Goal: Transaction & Acquisition: Book appointment/travel/reservation

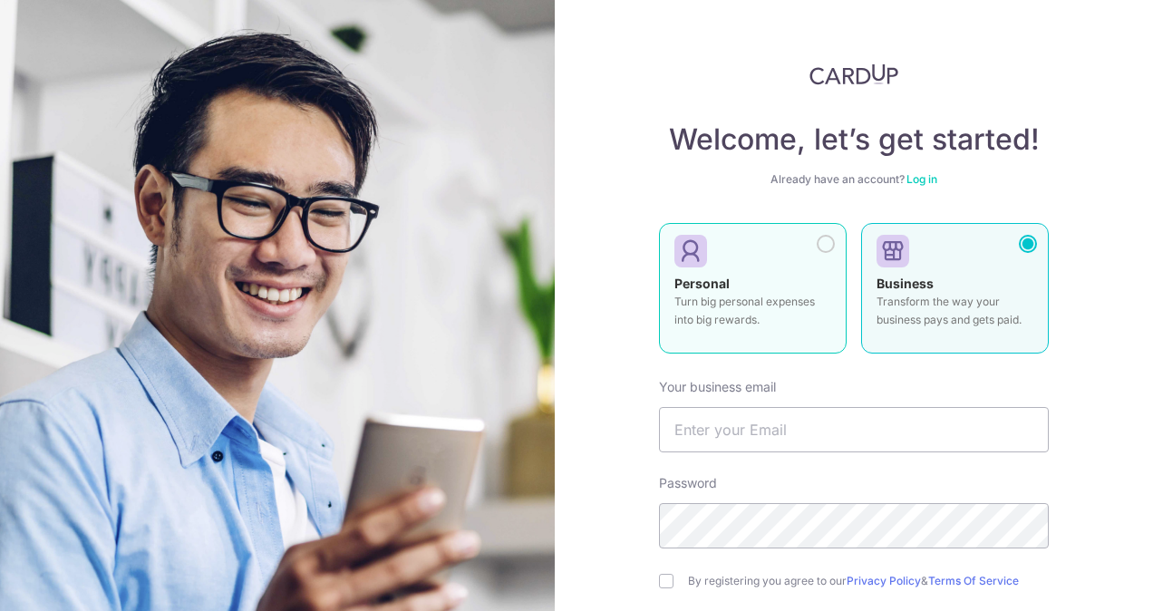
click at [829, 239] on div at bounding box center [826, 244] width 18 height 18
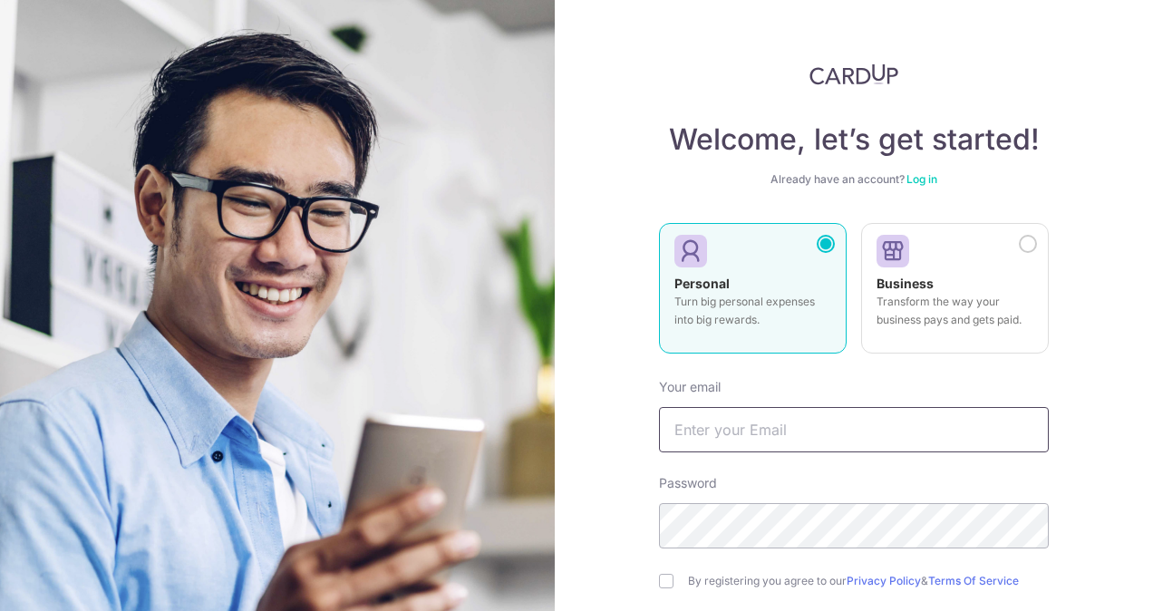
click at [714, 431] on input "text" at bounding box center [854, 429] width 390 height 45
type input "[PERSON_NAME][EMAIL_ADDRESS][DOMAIN_NAME]"
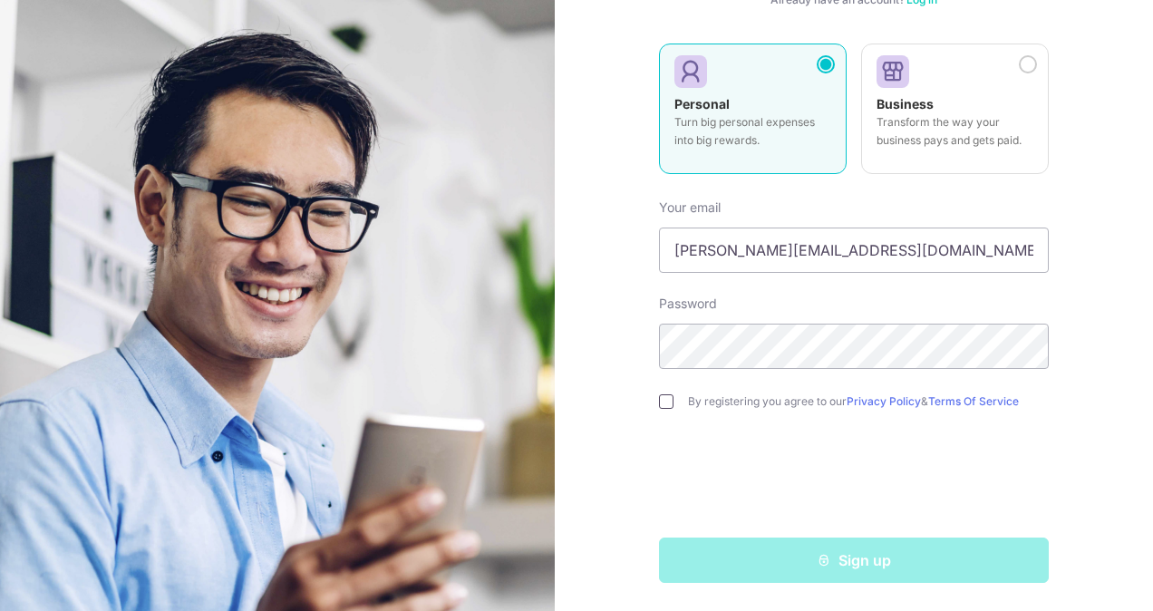
click at [659, 401] on input "checkbox" at bounding box center [666, 401] width 15 height 15
checkbox input "true"
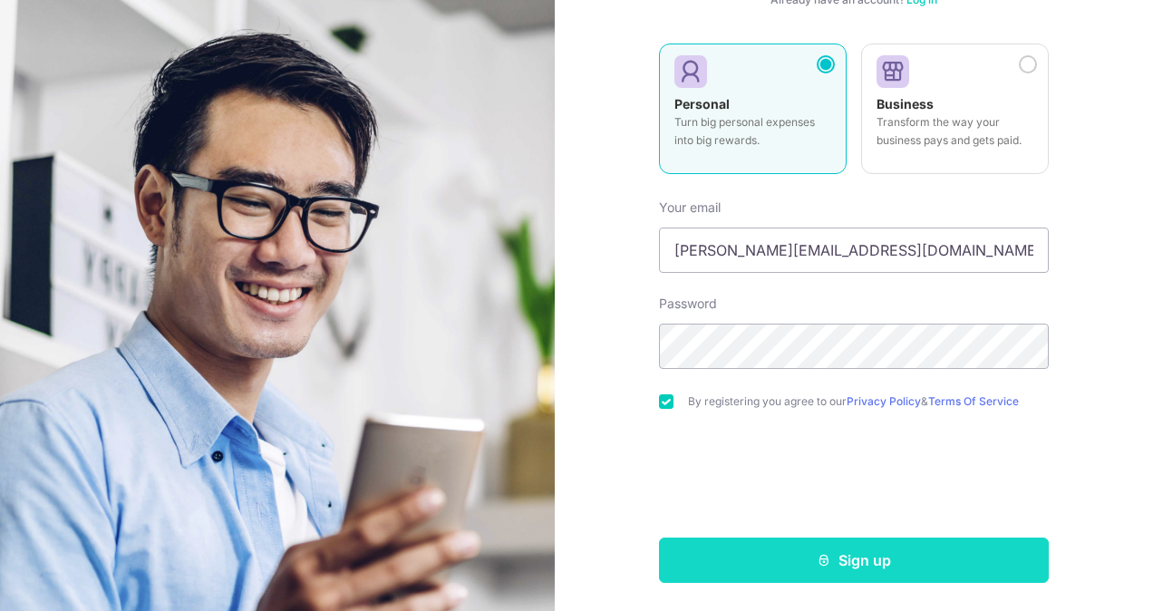
click at [736, 556] on button "Sign up" at bounding box center [854, 560] width 390 height 45
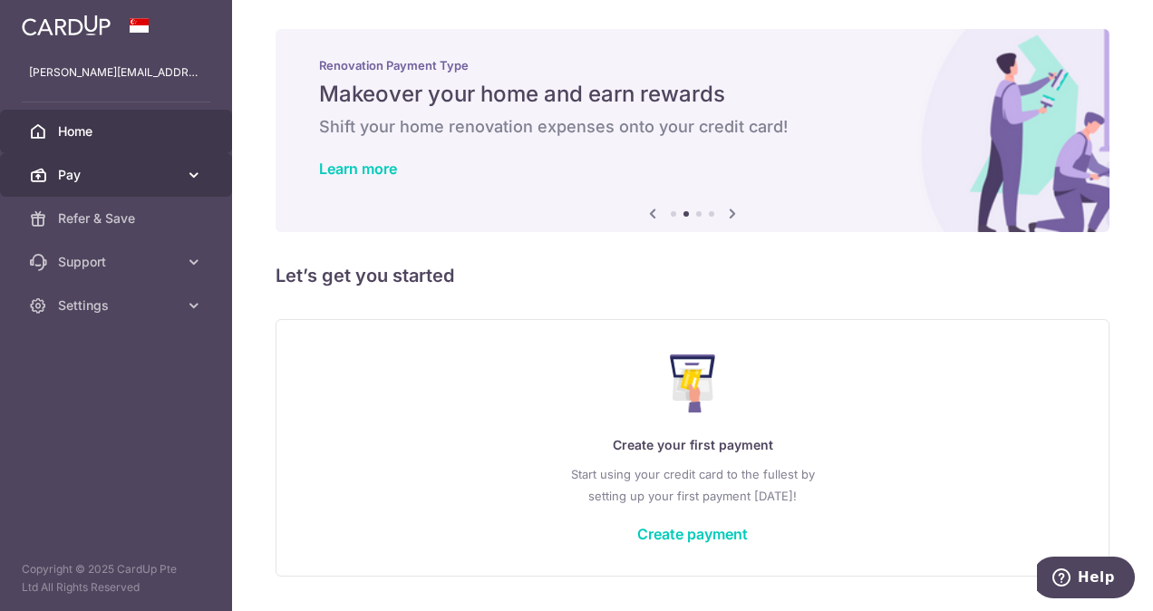
click at [95, 158] on link "Pay" at bounding box center [116, 175] width 232 height 44
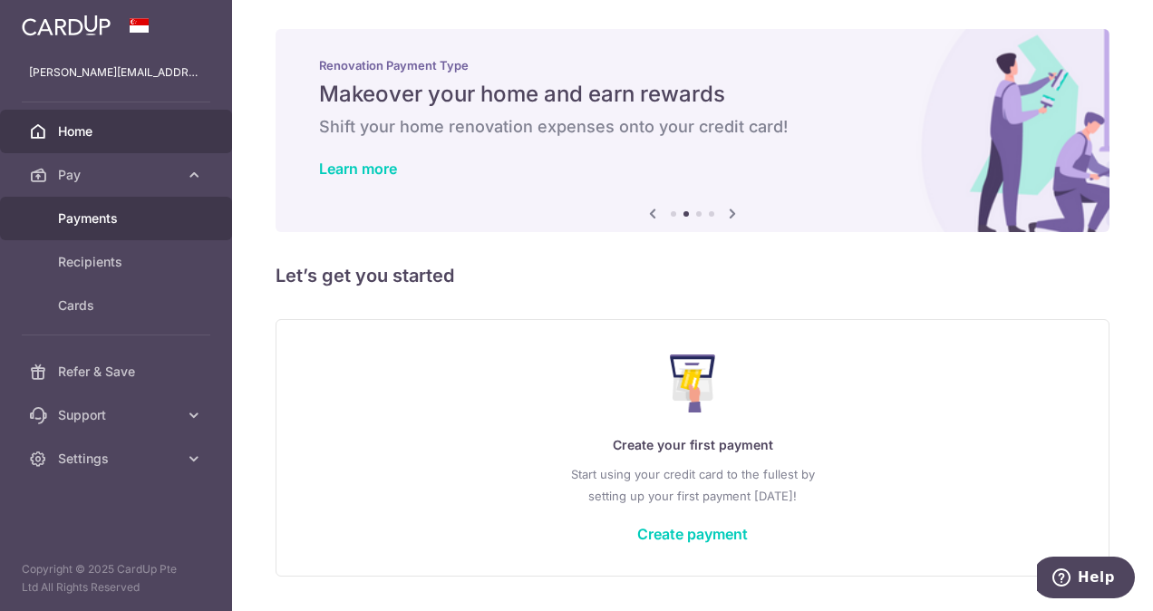
click at [88, 213] on span "Payments" at bounding box center [118, 218] width 120 height 18
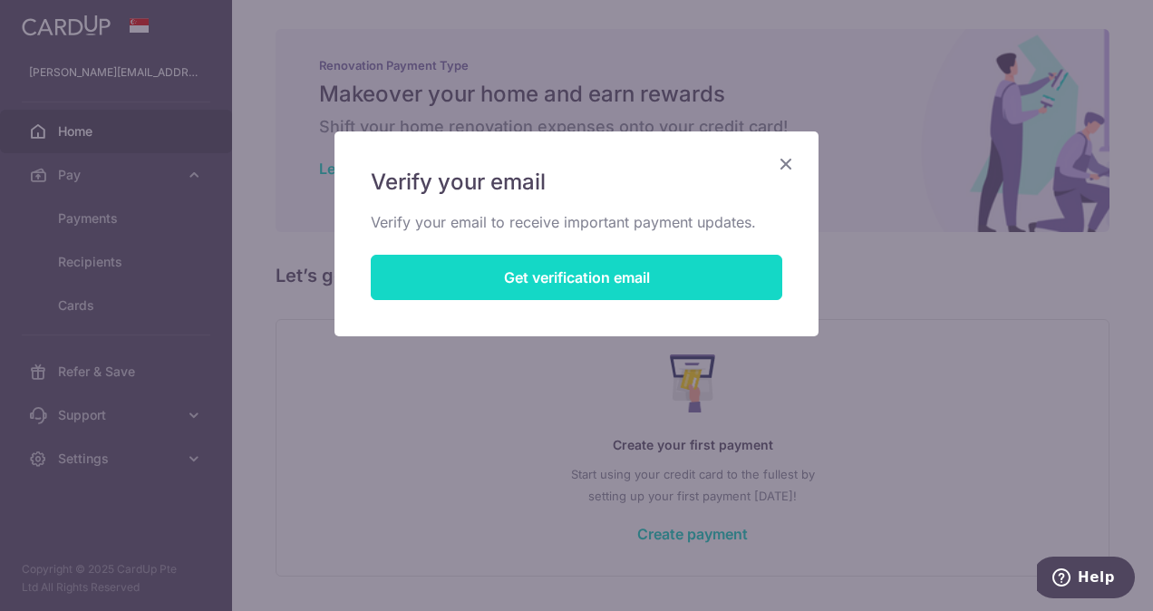
click at [421, 280] on button "Get verification email" at bounding box center [577, 277] width 412 height 45
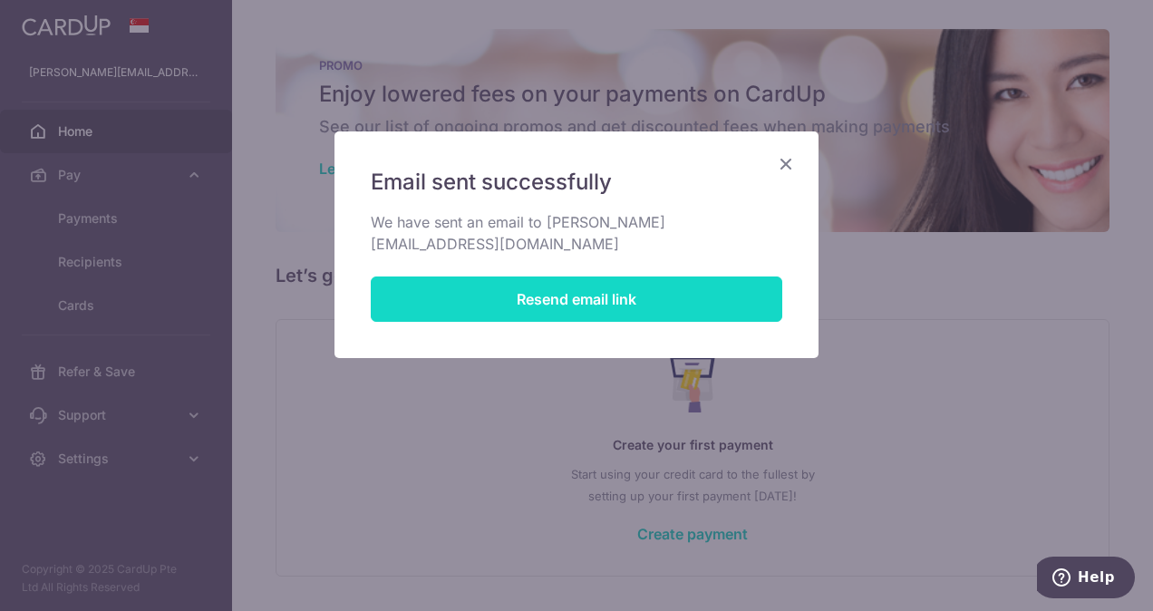
click at [421, 280] on button "Resend email link" at bounding box center [577, 298] width 412 height 45
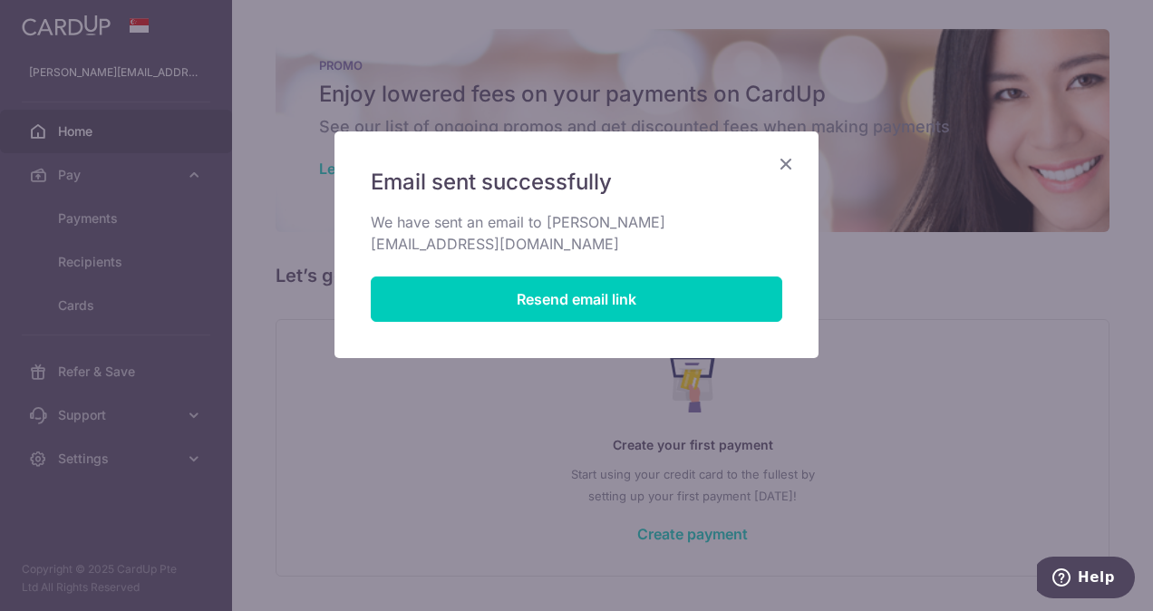
click at [785, 170] on icon "Close" at bounding box center [786, 163] width 22 height 23
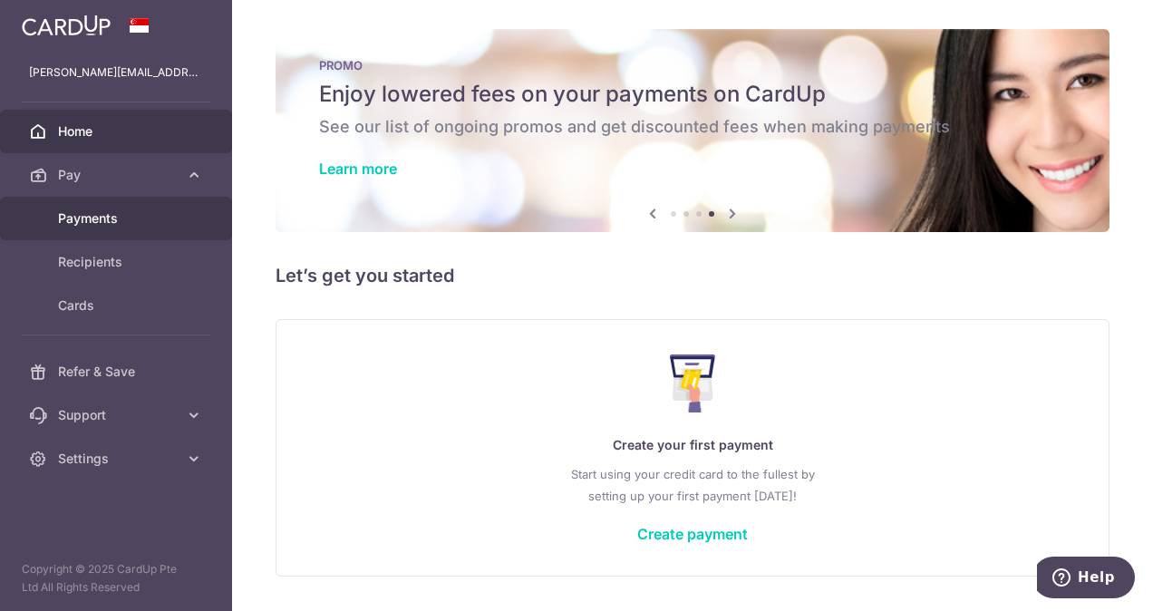
click at [98, 219] on span "Payments" at bounding box center [118, 218] width 120 height 18
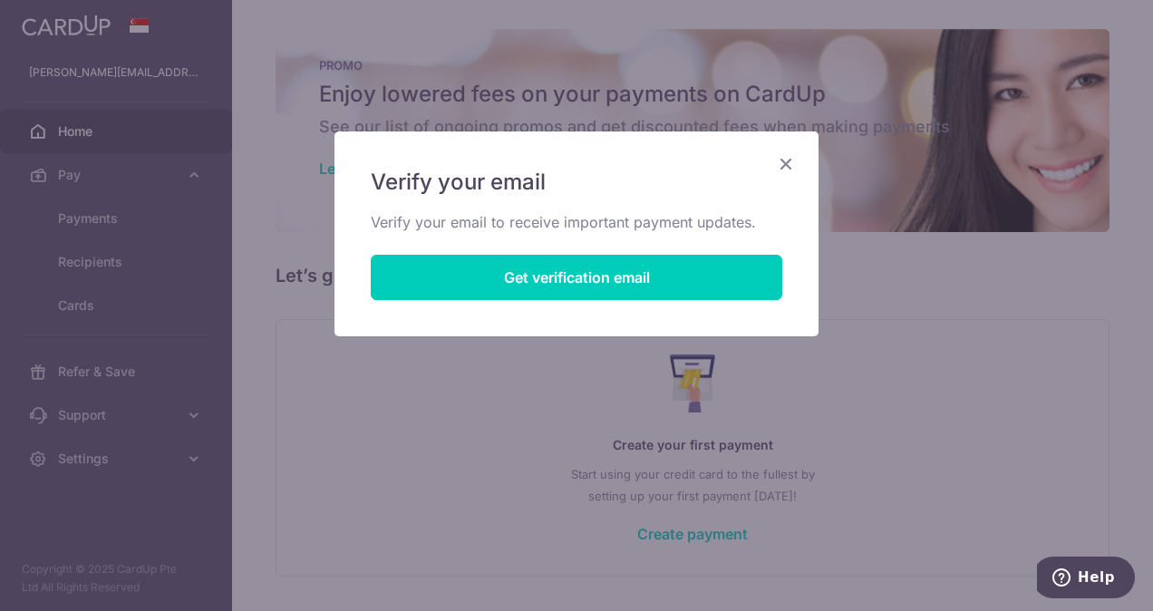
click at [788, 168] on icon "Close" at bounding box center [786, 163] width 22 height 23
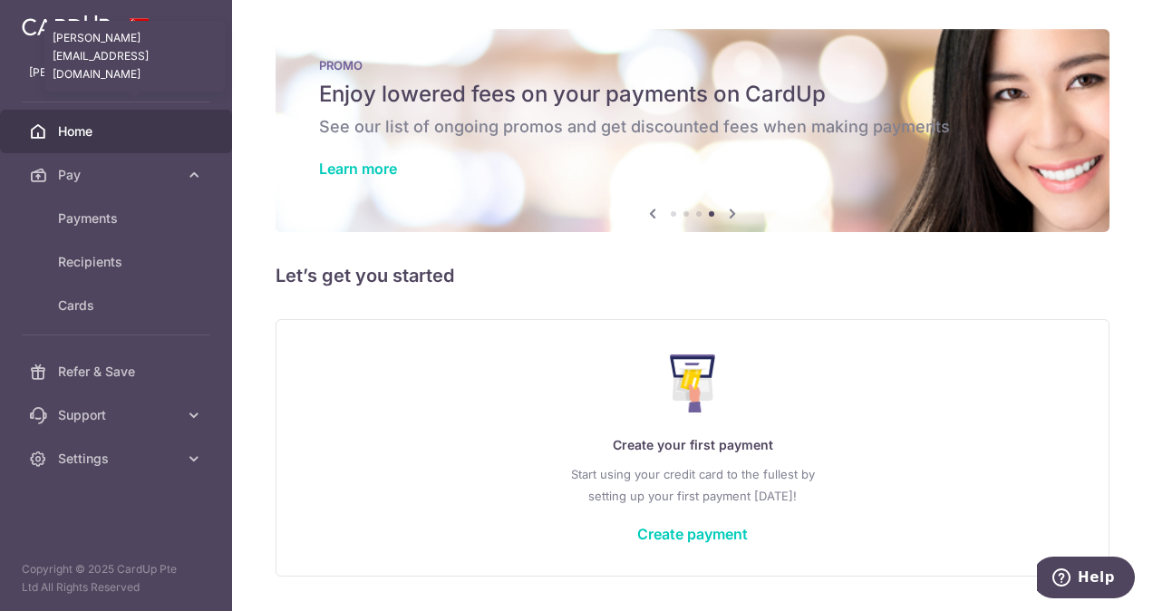
click at [128, 71] on p "[PERSON_NAME][EMAIL_ADDRESS][DOMAIN_NAME]" at bounding box center [116, 72] width 174 height 18
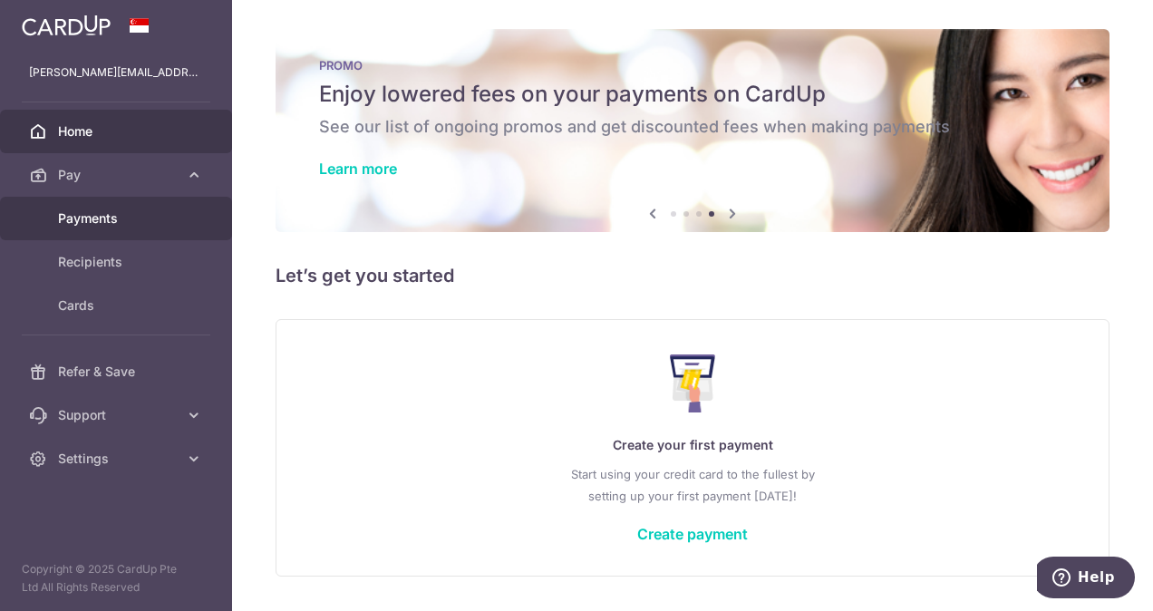
click at [93, 214] on span "Payments" at bounding box center [118, 218] width 120 height 18
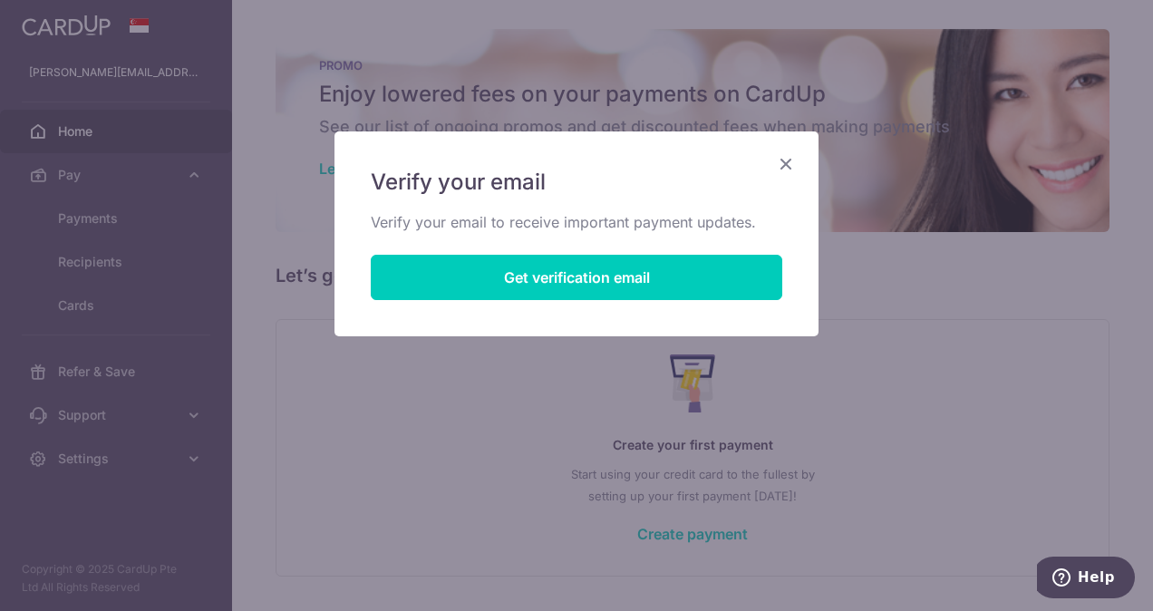
click at [790, 169] on icon "Close" at bounding box center [786, 163] width 22 height 23
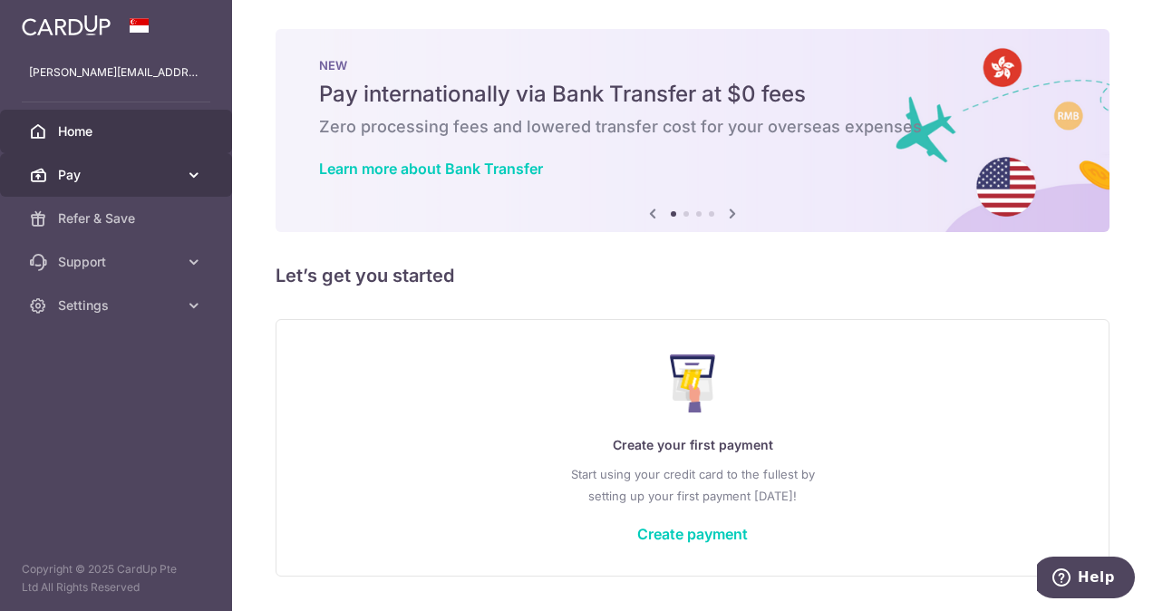
click at [136, 169] on span "Pay" at bounding box center [118, 175] width 120 height 18
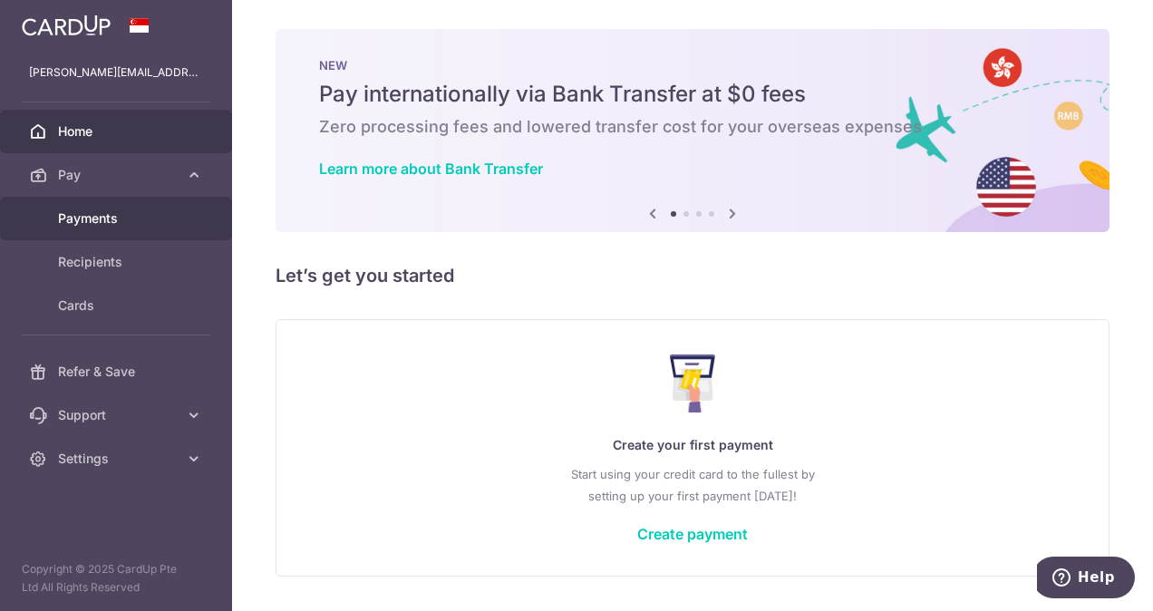
click at [121, 214] on span "Payments" at bounding box center [118, 218] width 120 height 18
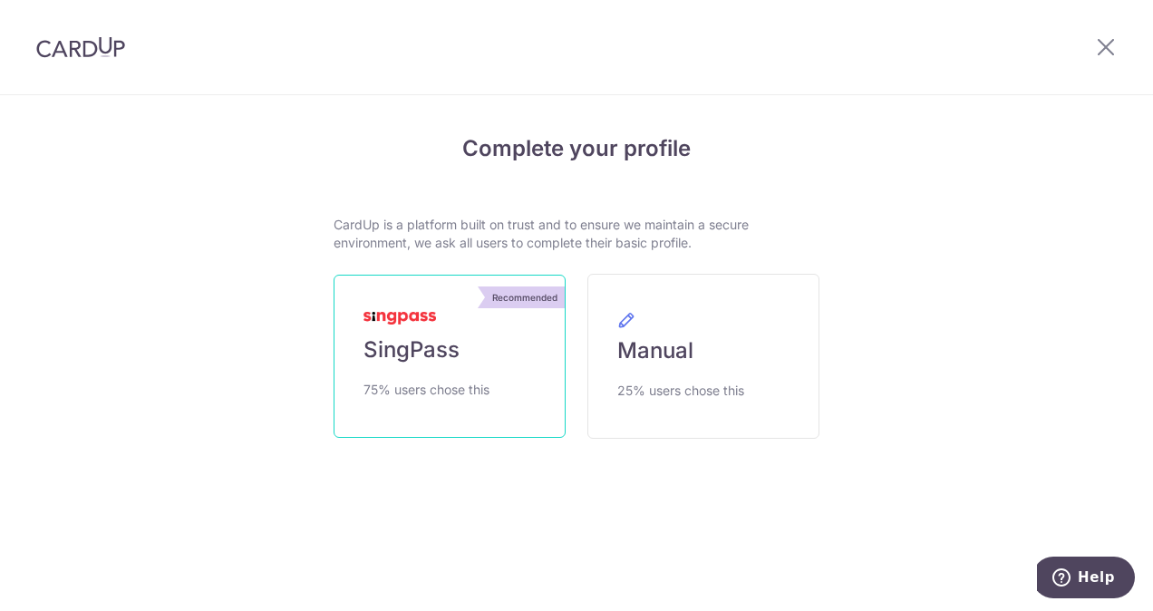
click at [473, 381] on span "75% users chose this" at bounding box center [426, 390] width 126 height 22
click at [1099, 51] on icon at bounding box center [1106, 46] width 22 height 23
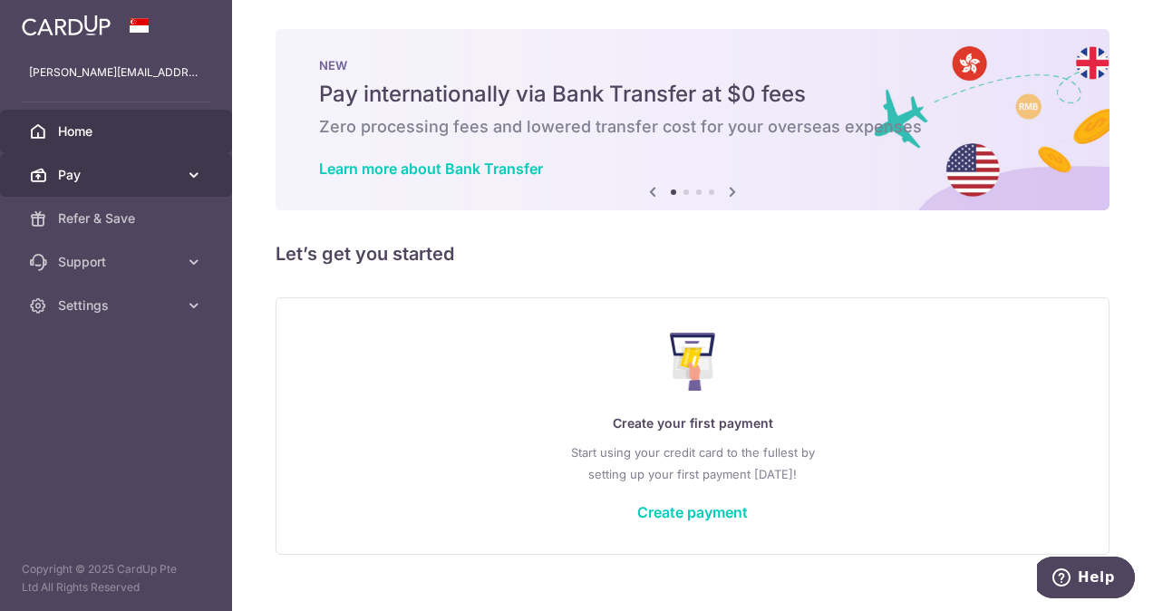
click at [121, 178] on span "Pay" at bounding box center [118, 175] width 120 height 18
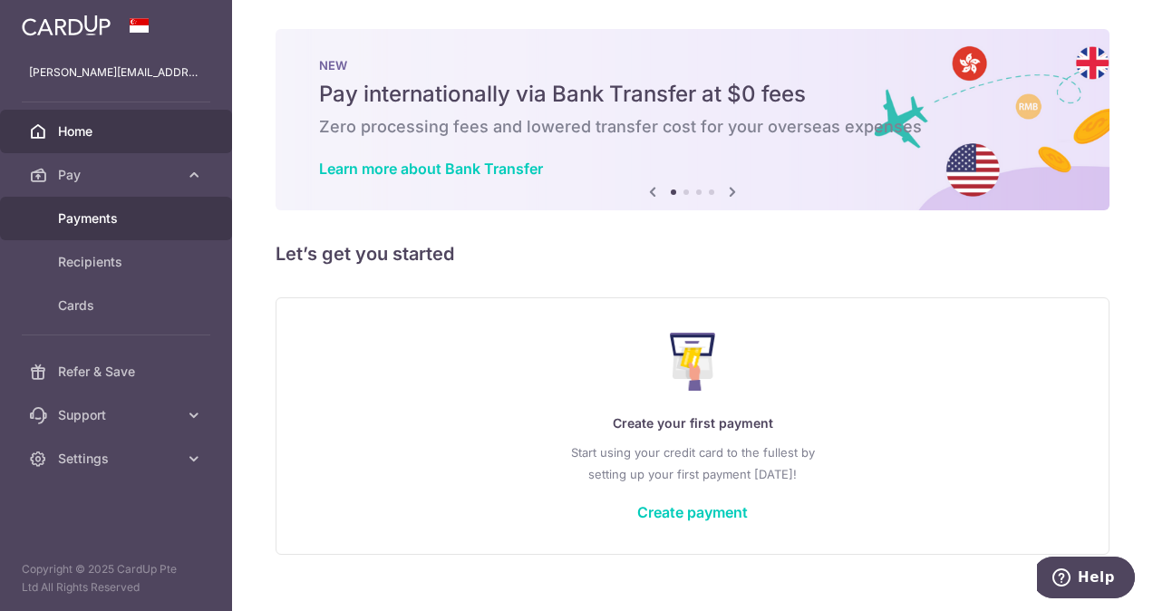
click at [111, 209] on span "Payments" at bounding box center [118, 218] width 120 height 18
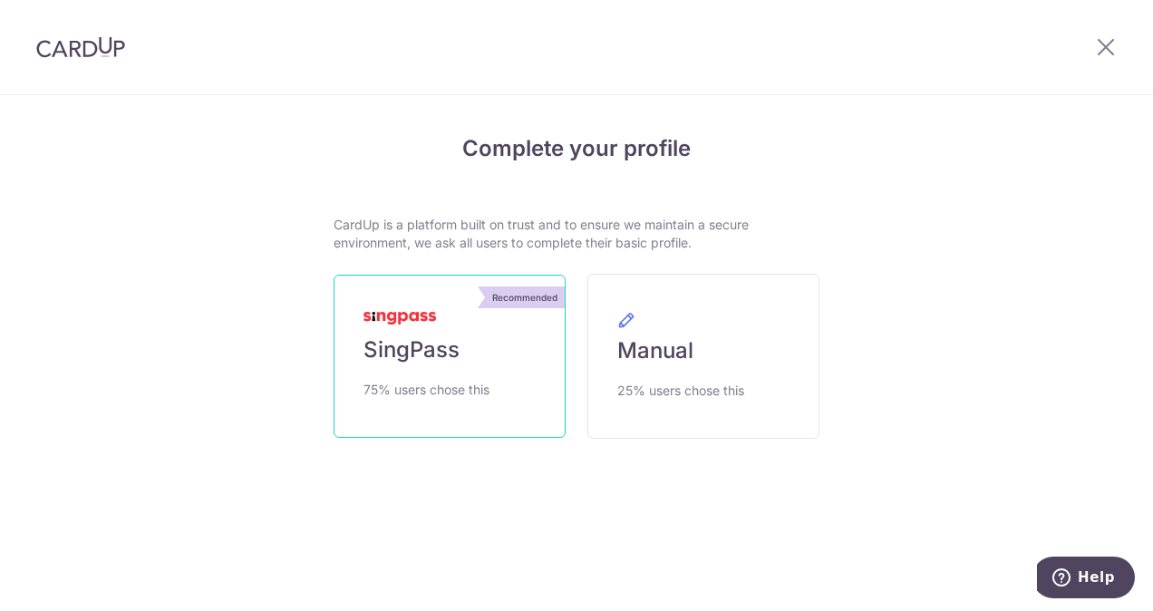
click at [451, 387] on span "75% users chose this" at bounding box center [426, 390] width 126 height 22
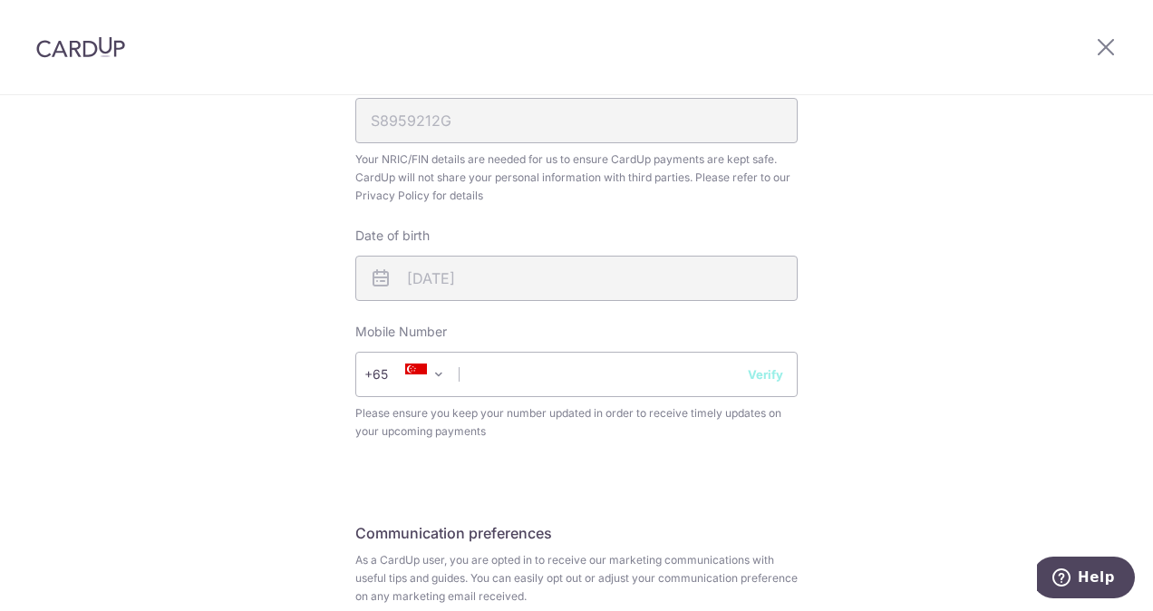
scroll to position [577, 0]
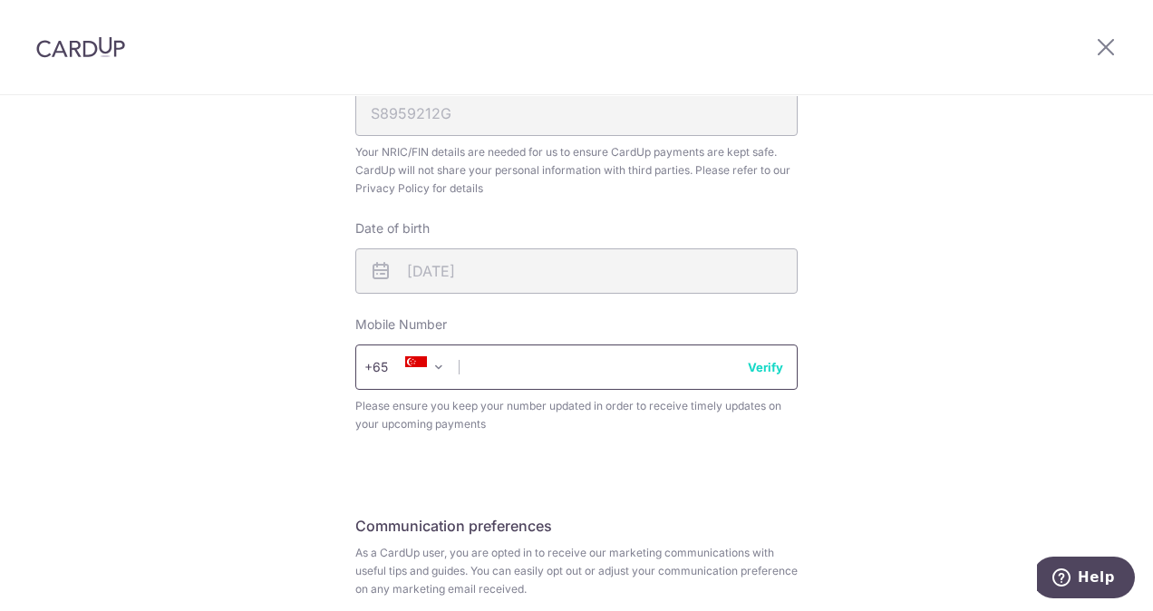
click at [668, 361] on input "text" at bounding box center [576, 366] width 442 height 45
type input "83099870"
click at [861, 482] on div "Review your details Your Details Please provide your full name as per your NRIC…" at bounding box center [576, 142] width 1153 height 1246
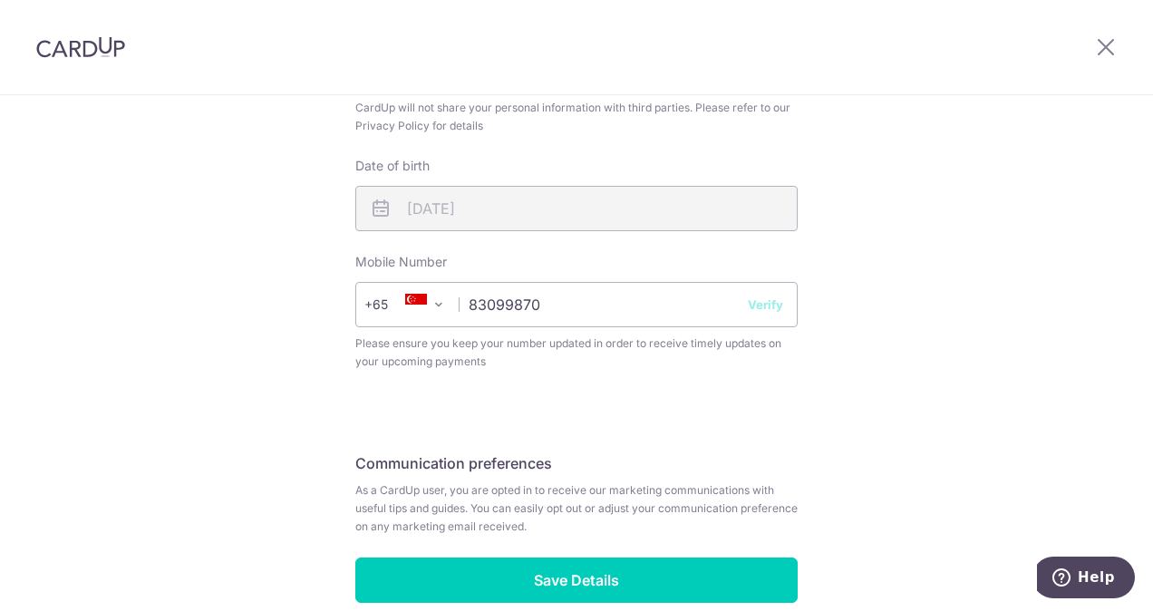
click at [762, 305] on button "Verify" at bounding box center [765, 305] width 35 height 18
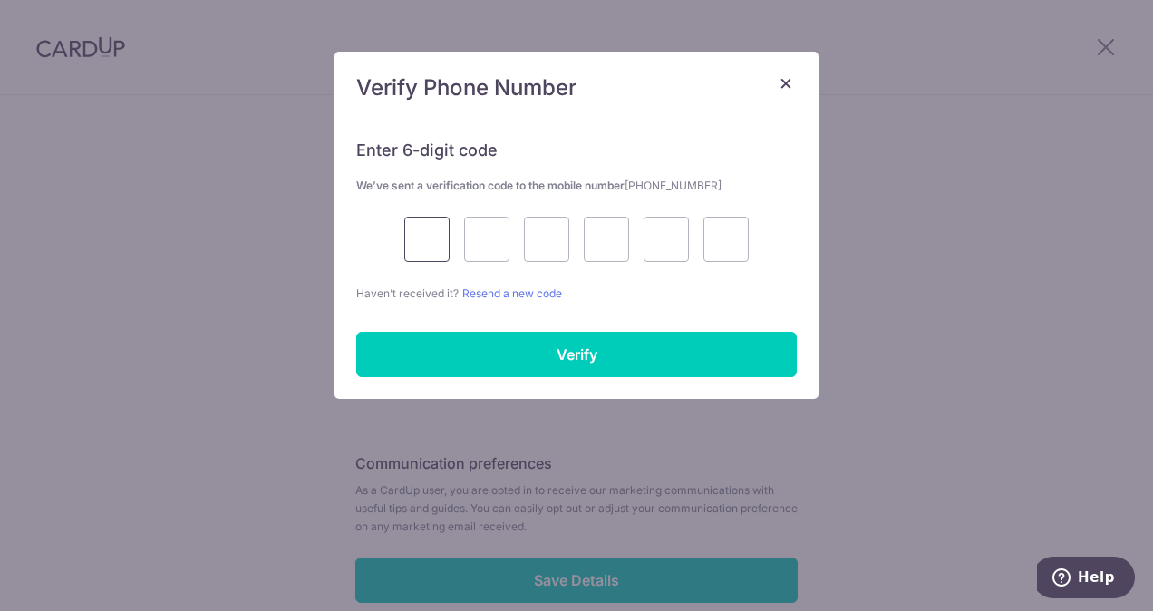
click at [443, 237] on input "text" at bounding box center [426, 239] width 45 height 45
type input "7"
type input "1"
type input "3"
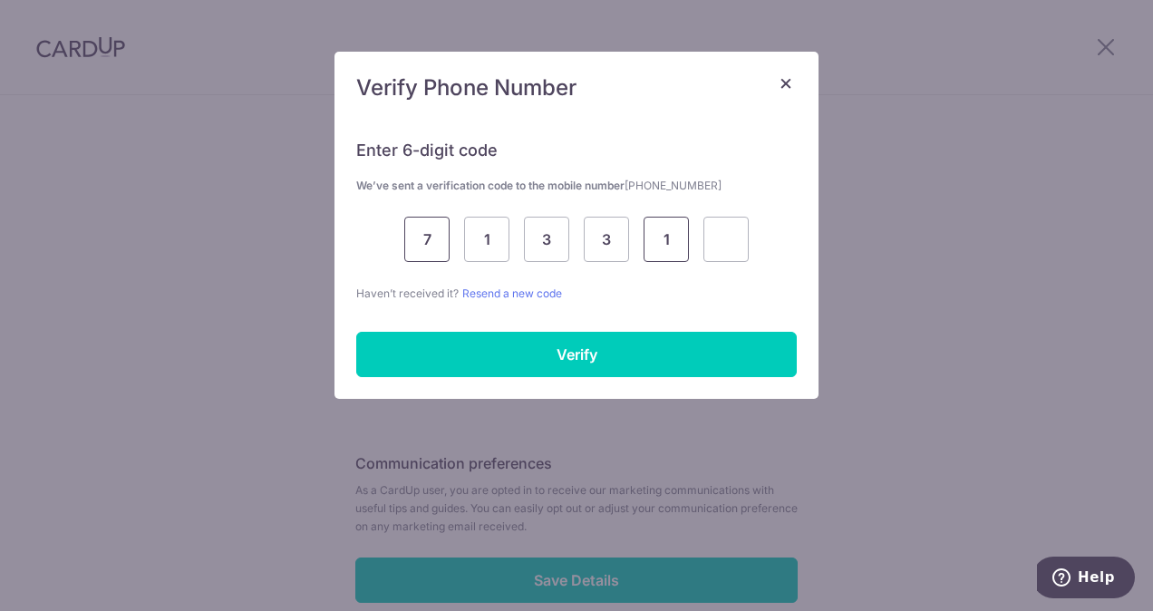
type input "1"
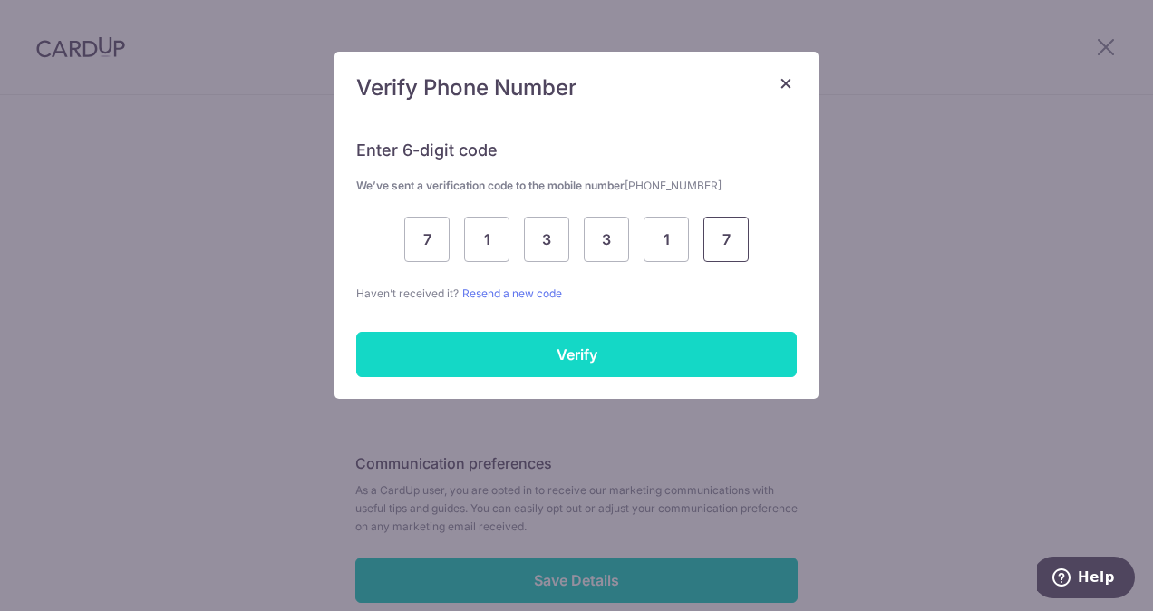
type input "7"
click at [417, 348] on input "Verify" at bounding box center [576, 354] width 441 height 45
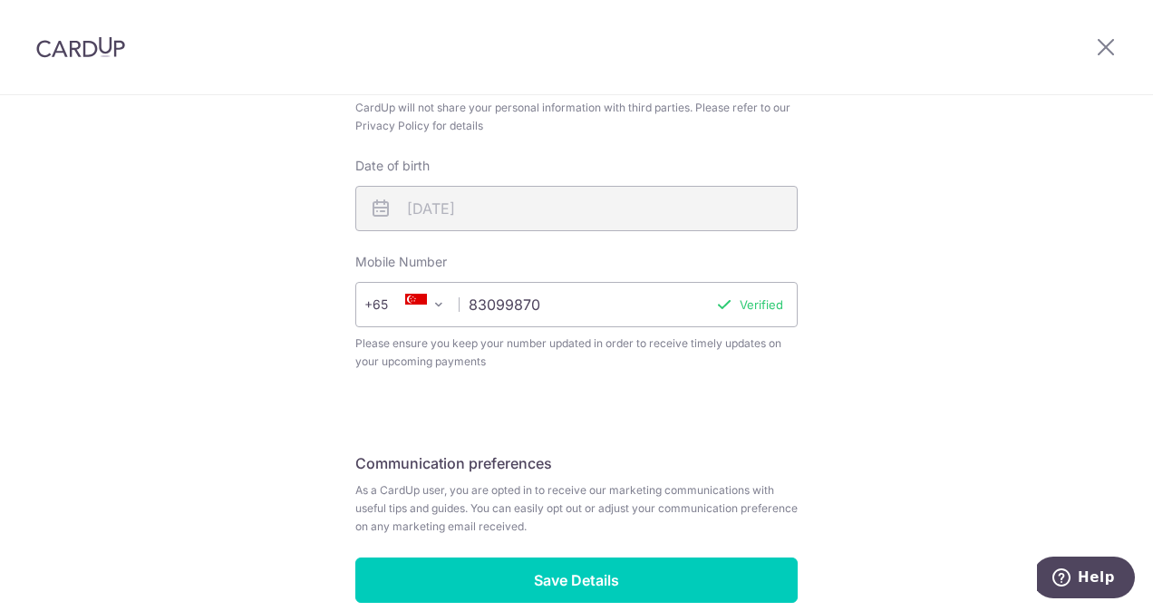
scroll to position [731, 0]
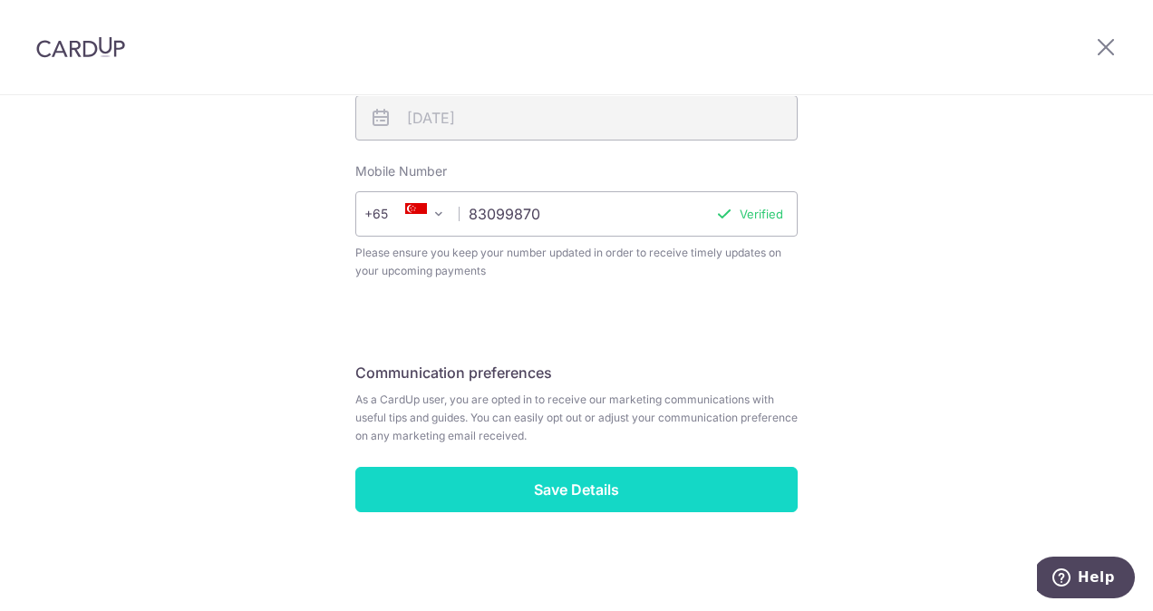
click at [589, 495] on input "Save Details" at bounding box center [576, 489] width 442 height 45
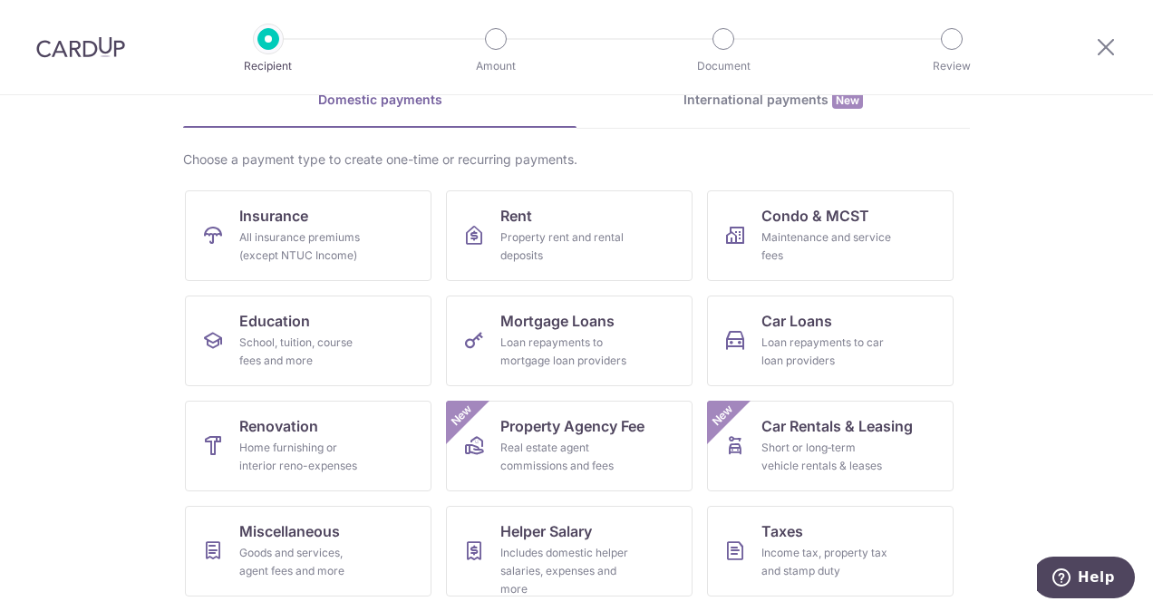
scroll to position [96, 0]
click at [558, 237] on div "Property rent and rental deposits" at bounding box center [565, 246] width 131 height 36
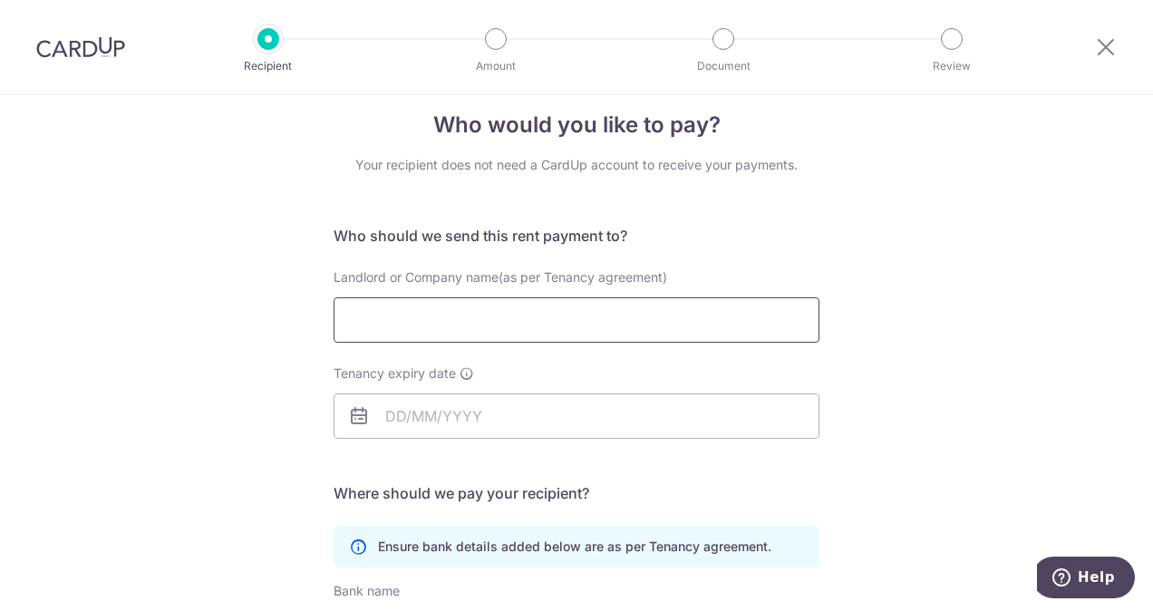
scroll to position [24, 0]
click at [535, 324] on input "Landlord or Company name(as per Tenancy agreement)" at bounding box center [577, 318] width 486 height 45
type input "Landload"
click at [420, 425] on input "Tenancy expiry date" at bounding box center [577, 415] width 486 height 45
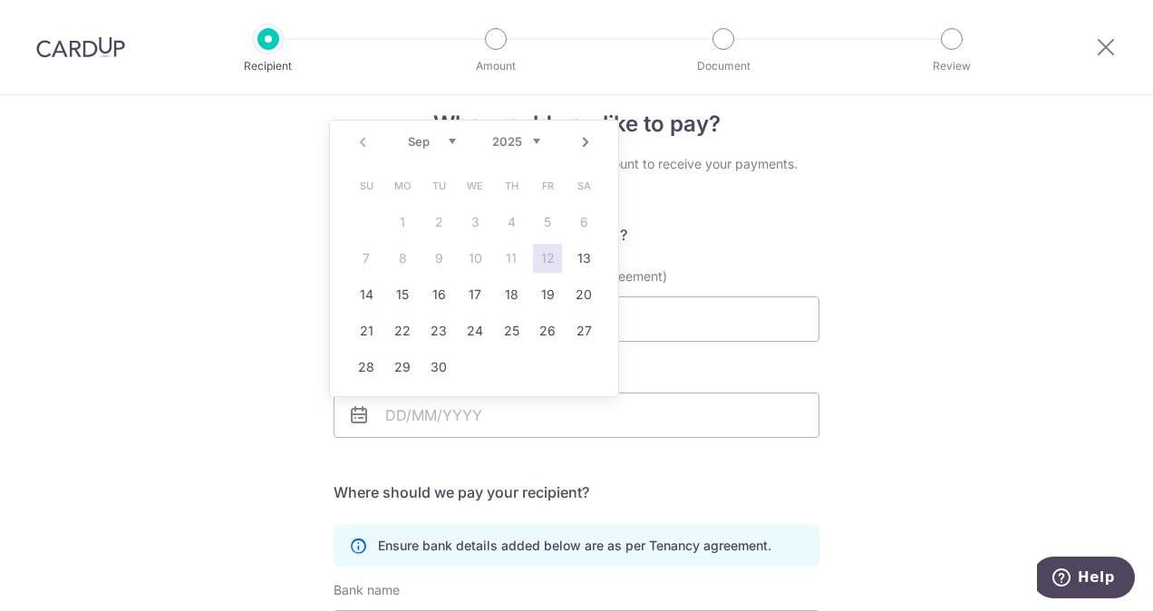
click at [863, 387] on div "Who would you like to pay? Your recipient does not need a CardUp account to rec…" at bounding box center [576, 503] width 1153 height 863
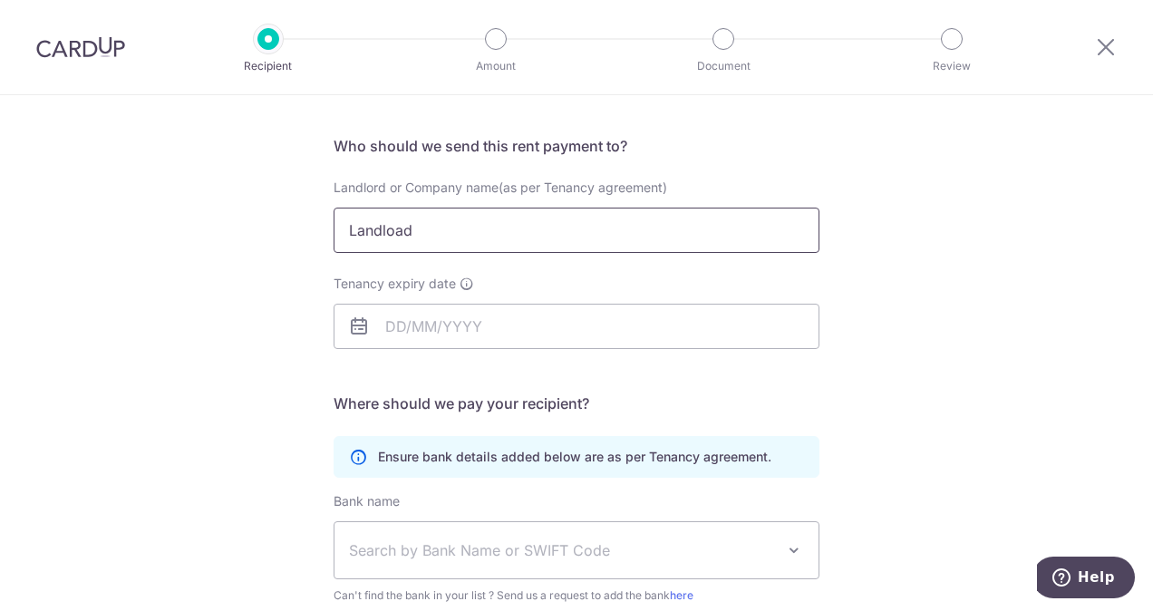
scroll to position [116, 0]
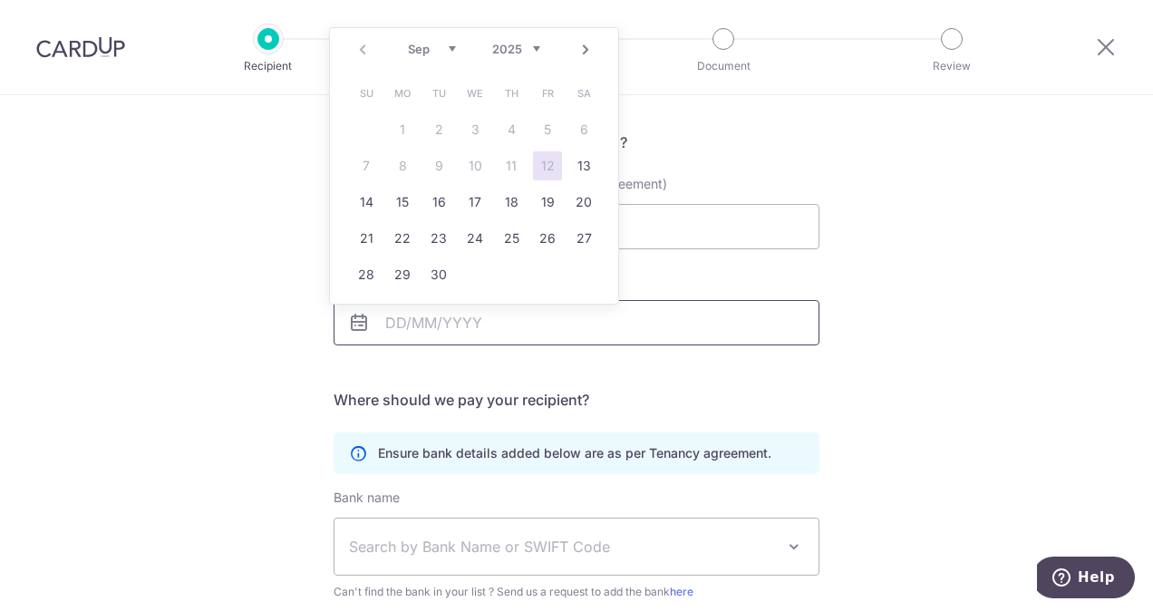
click at [395, 319] on input "Tenancy expiry date" at bounding box center [577, 322] width 486 height 45
click at [393, 323] on input "Tenancy expiry date" at bounding box center [577, 322] width 486 height 45
type input "17/05/2027"
click at [928, 371] on div "Who would you like to pay? Your recipient does not need a CardUp account to rec…" at bounding box center [576, 410] width 1153 height 863
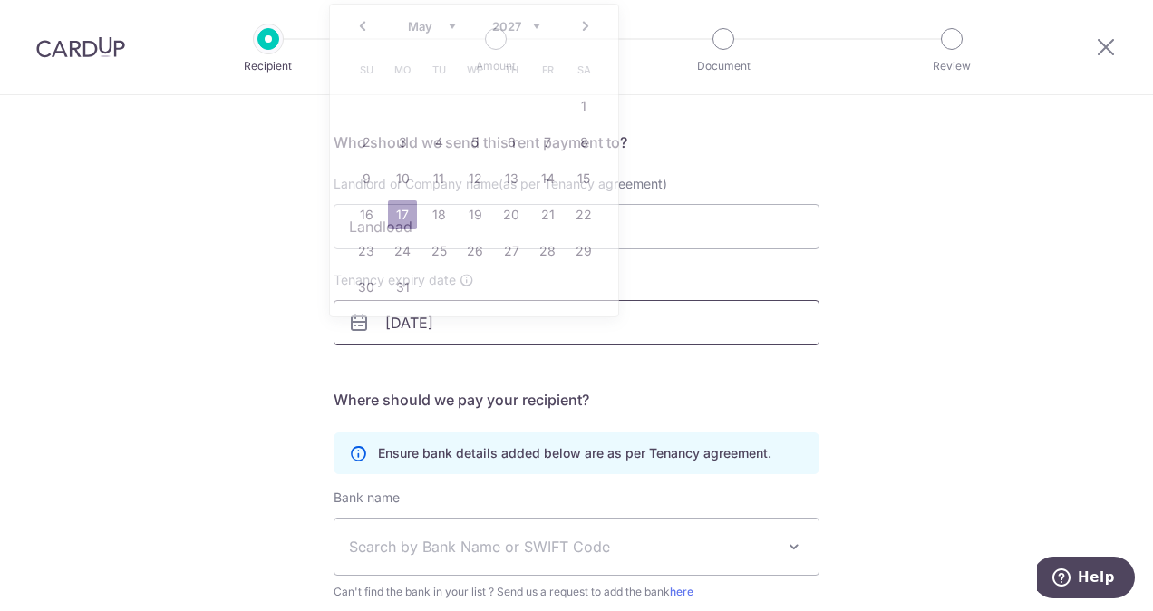
click at [557, 317] on input "17/05/2027" at bounding box center [577, 322] width 486 height 45
click at [883, 348] on div "Who would you like to pay? Your recipient does not need a CardUp account to rec…" at bounding box center [576, 410] width 1153 height 863
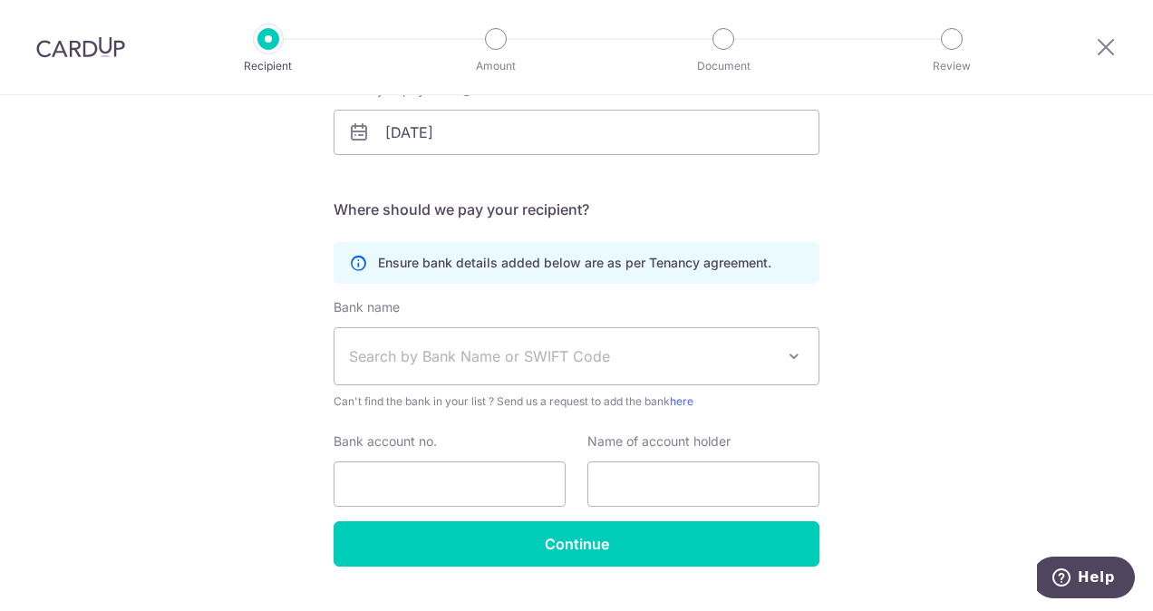
scroll to position [315, 0]
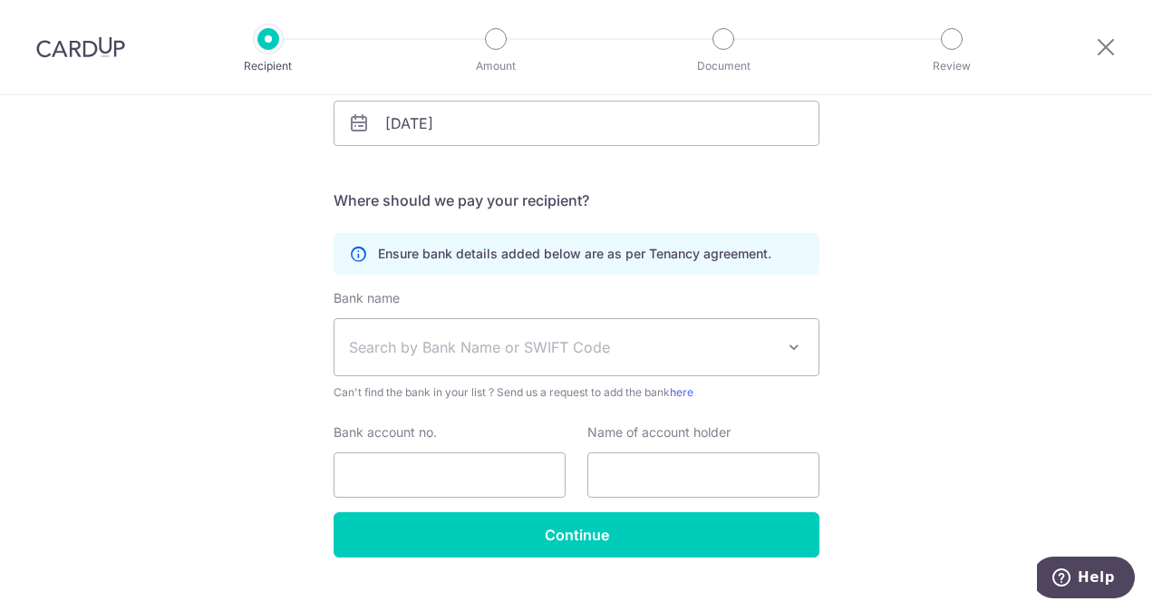
click at [632, 343] on span "Search by Bank Name or SWIFT Code" at bounding box center [562, 347] width 426 height 22
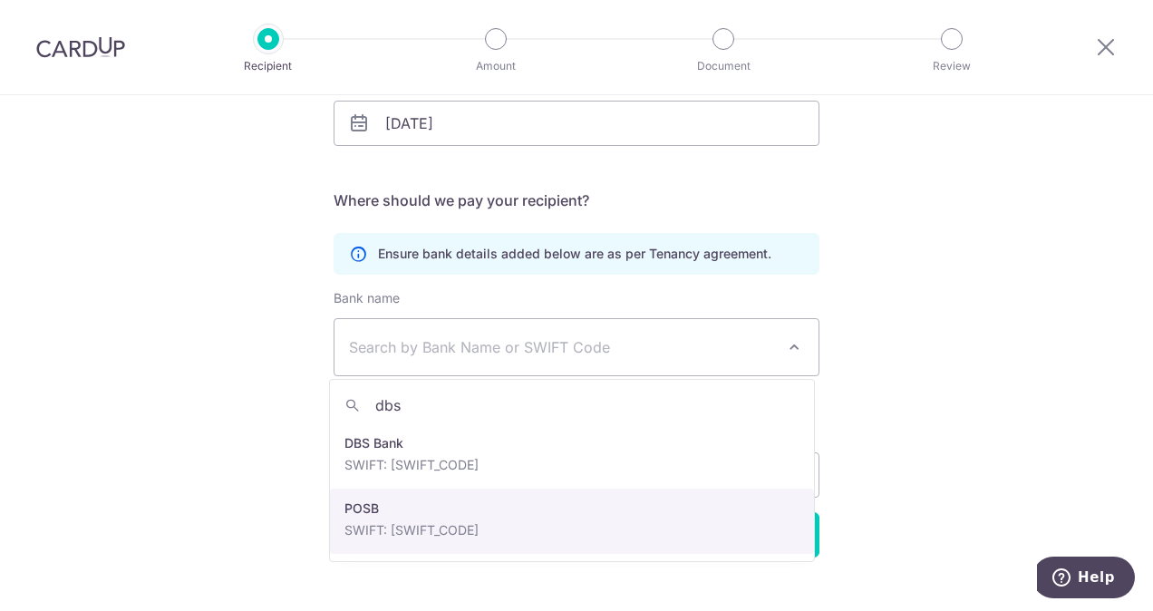
type input "dbs"
select select "19"
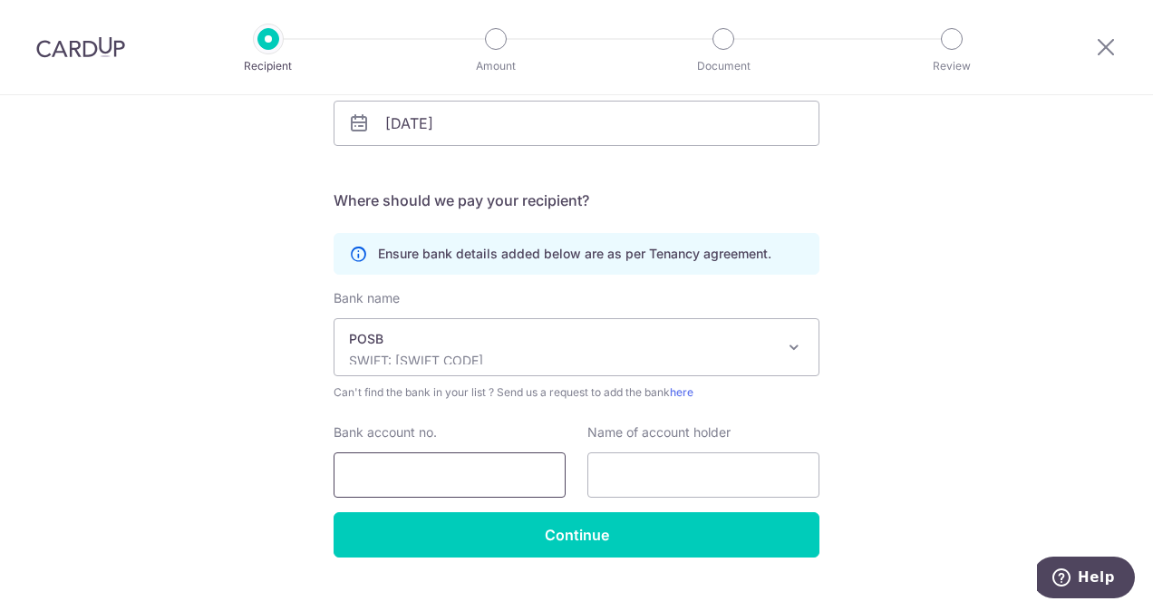
click at [457, 472] on input "Bank account no." at bounding box center [450, 474] width 232 height 45
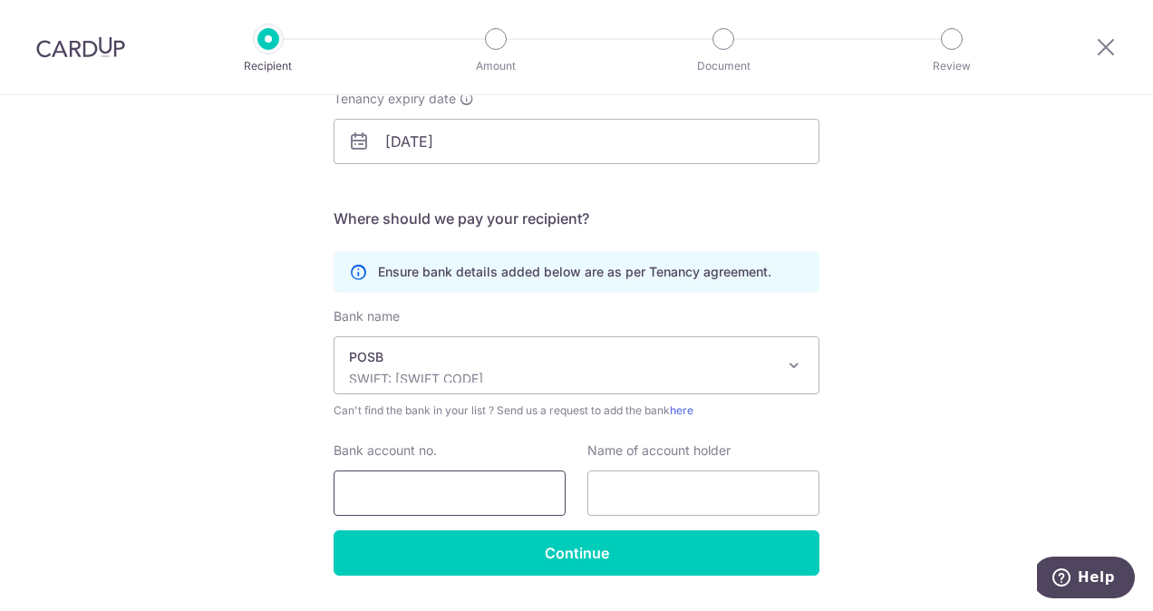
scroll to position [298, 0]
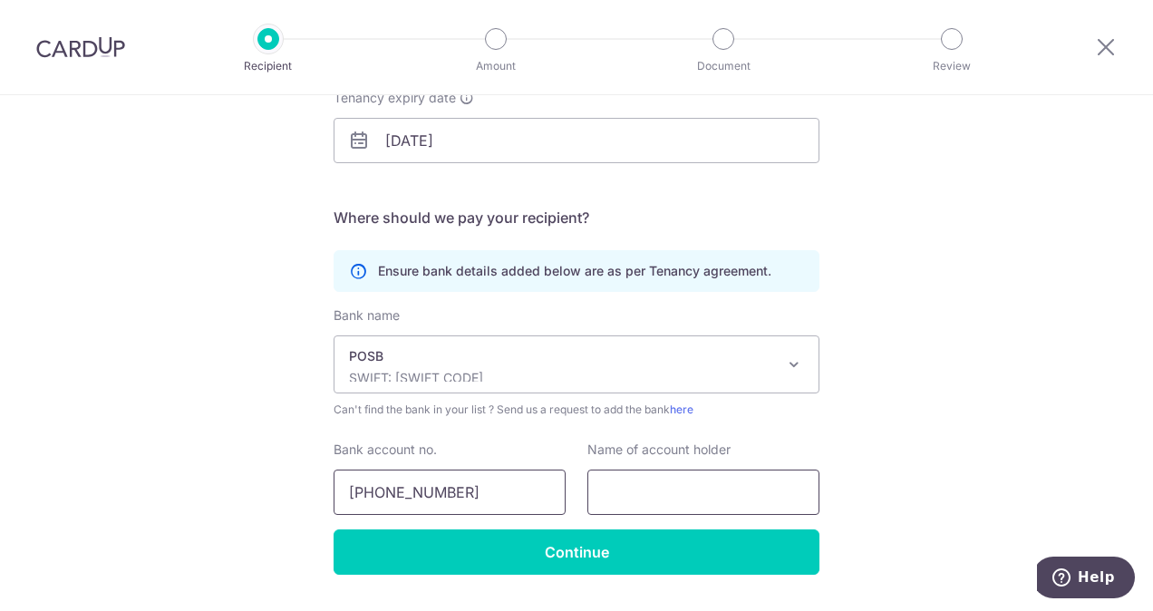
type input "193-36940-5"
click at [609, 489] on input "text" at bounding box center [703, 492] width 232 height 45
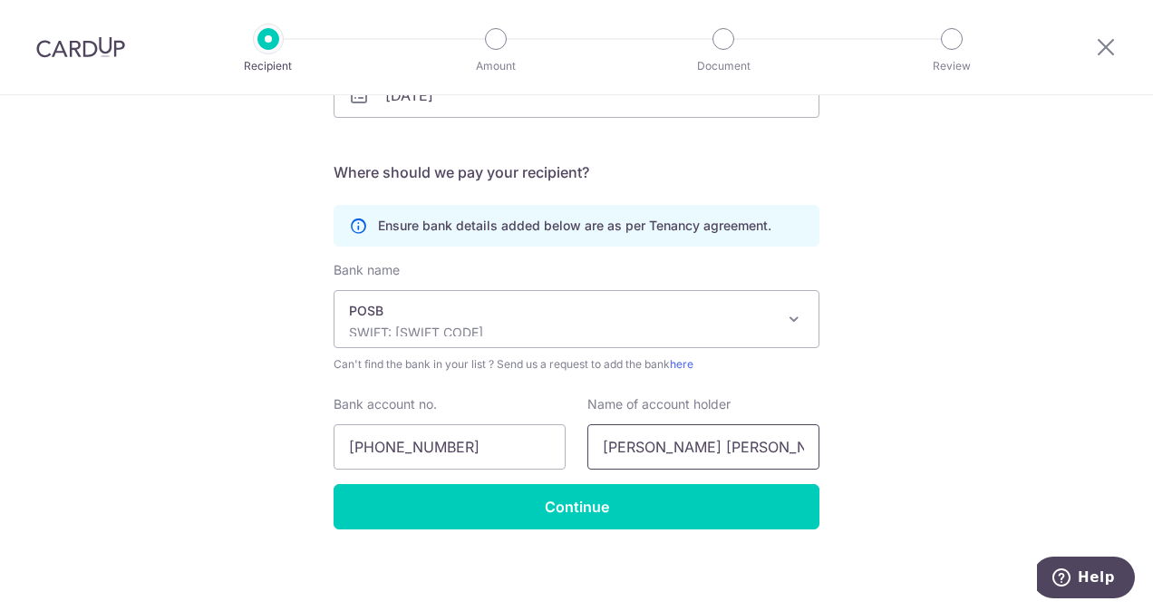
scroll to position [345, 0]
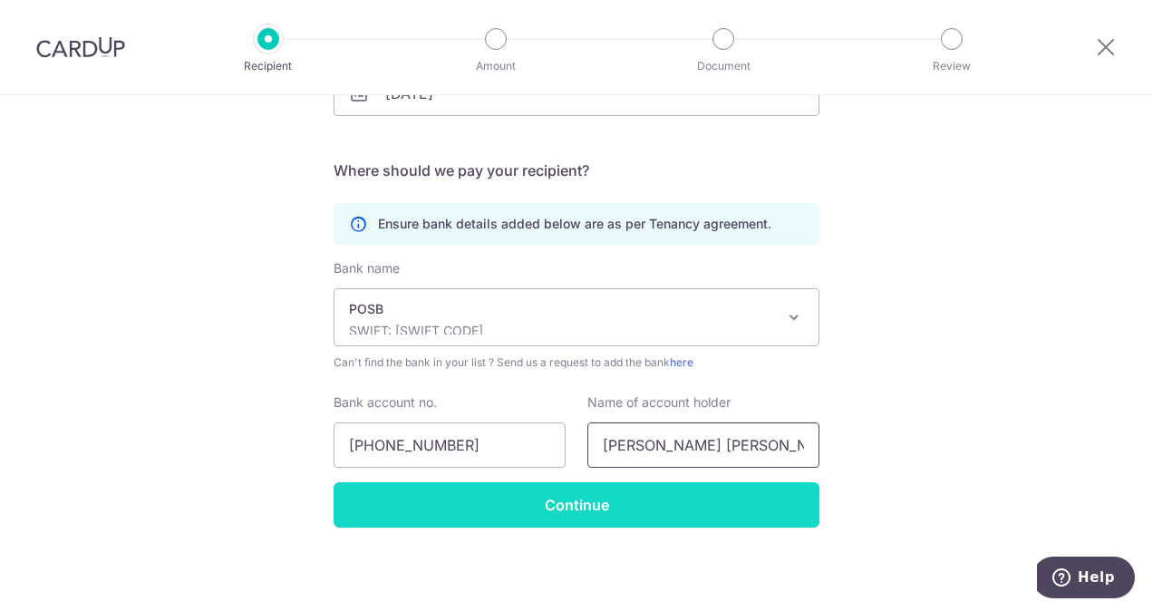
type input "NITHA RAMYA"
click at [767, 503] on input "Continue" at bounding box center [577, 504] width 486 height 45
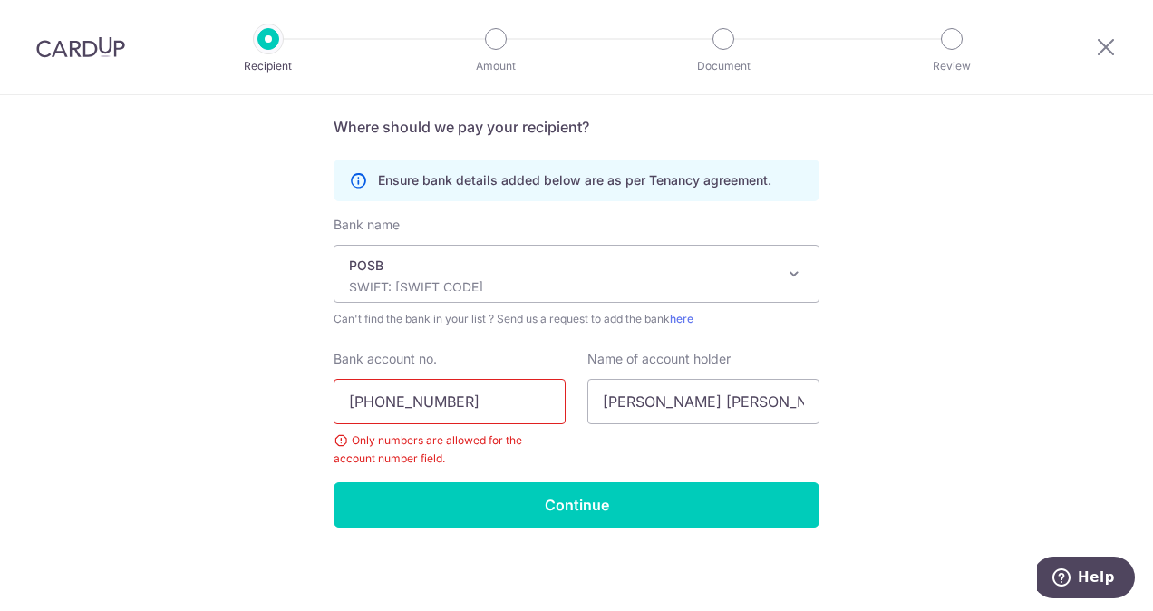
click at [372, 399] on input "193-36940-5" at bounding box center [450, 401] width 232 height 45
click at [415, 402] on input "19336940-5" at bounding box center [450, 401] width 232 height 45
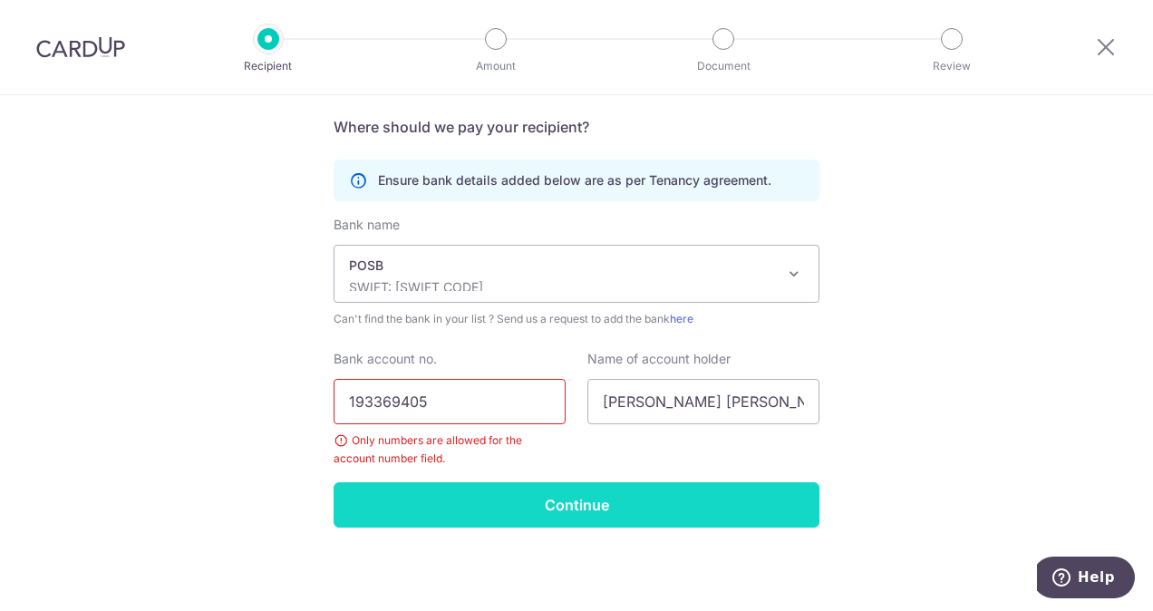
type input "193369405"
click at [669, 507] on input "Continue" at bounding box center [577, 504] width 486 height 45
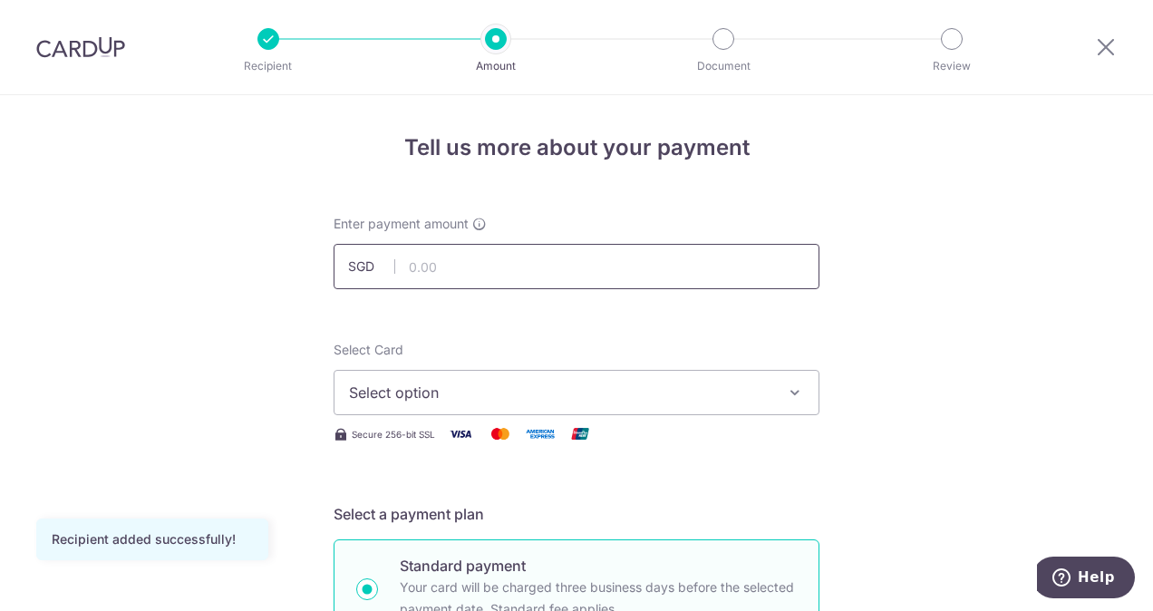
click at [558, 270] on input "text" at bounding box center [577, 266] width 486 height 45
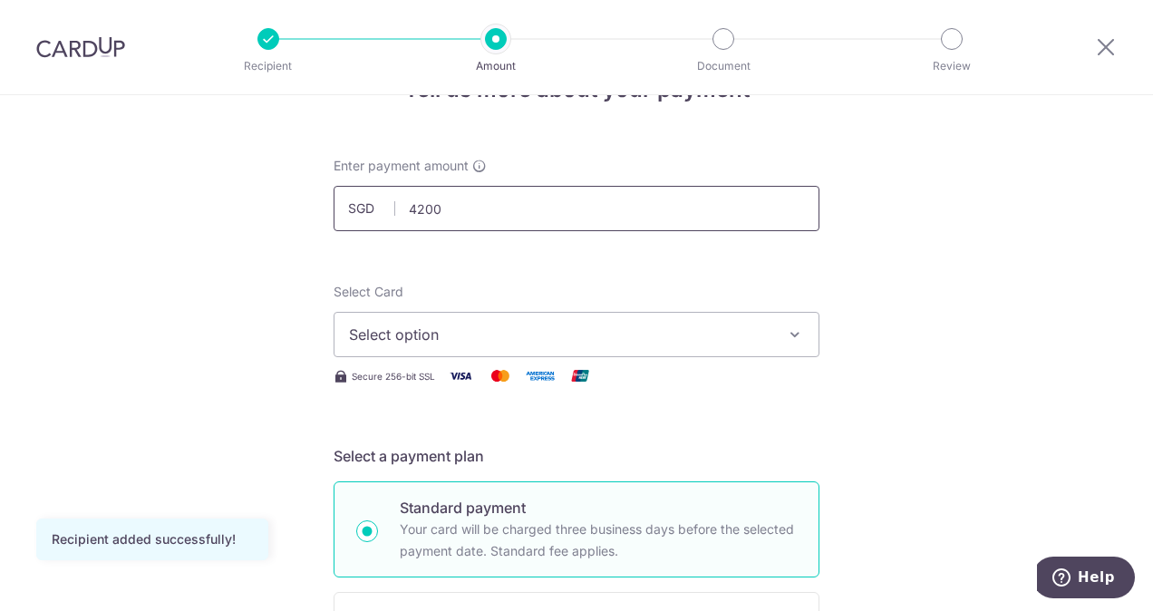
scroll to position [63, 0]
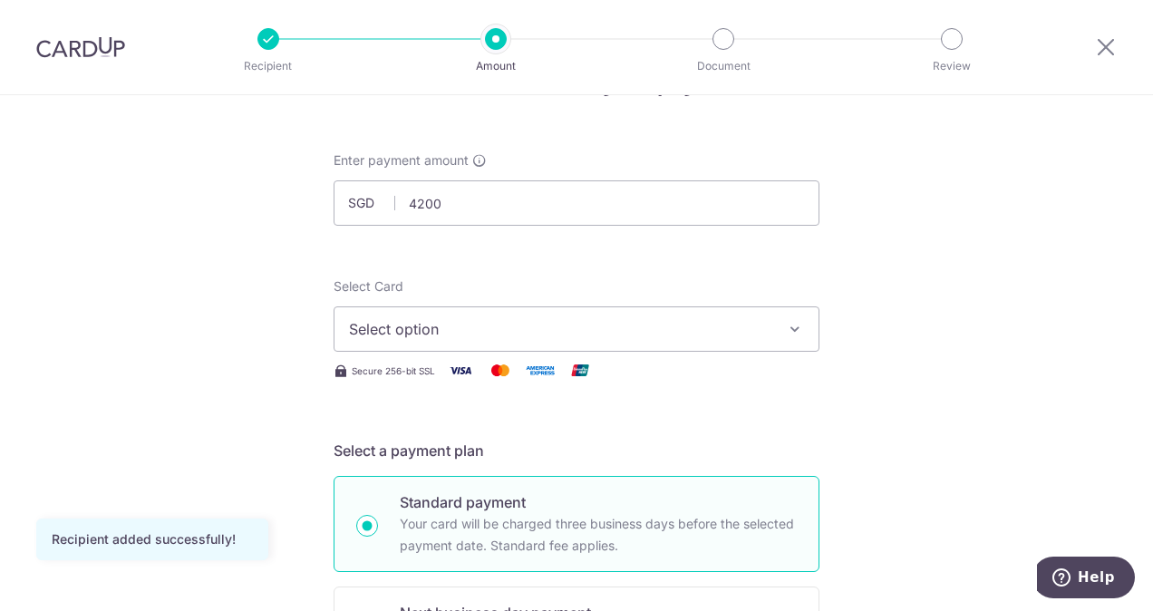
type input "4,200.00"
click at [555, 328] on span "Select option" at bounding box center [560, 329] width 422 height 22
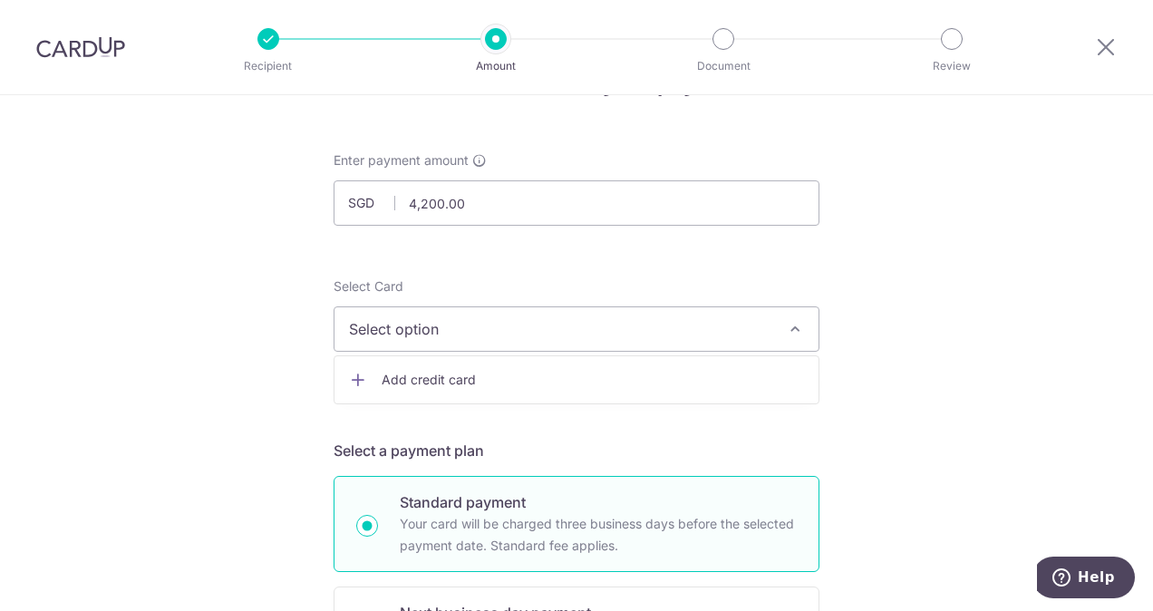
click at [459, 372] on span "Add credit card" at bounding box center [593, 380] width 422 height 18
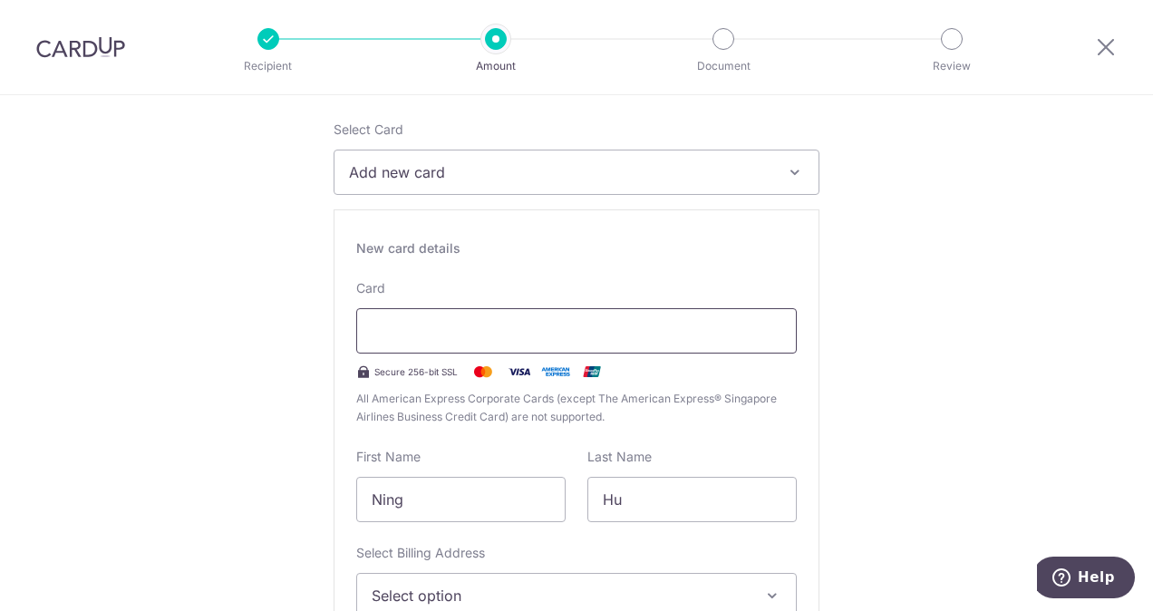
scroll to position [223, 0]
click at [441, 339] on div at bounding box center [576, 327] width 441 height 45
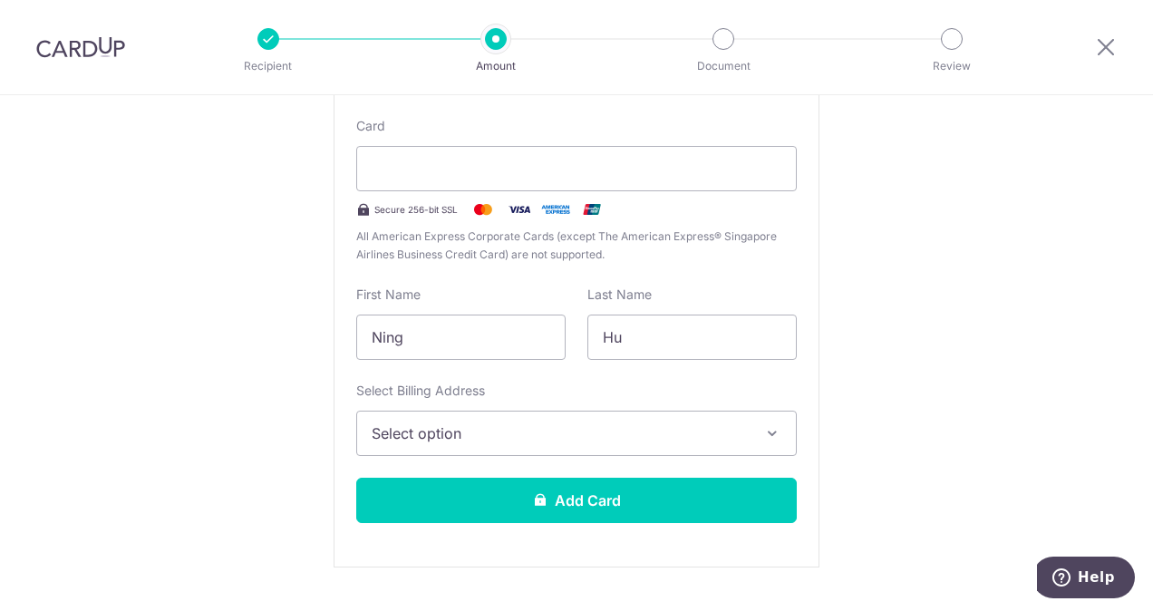
scroll to position [390, 0]
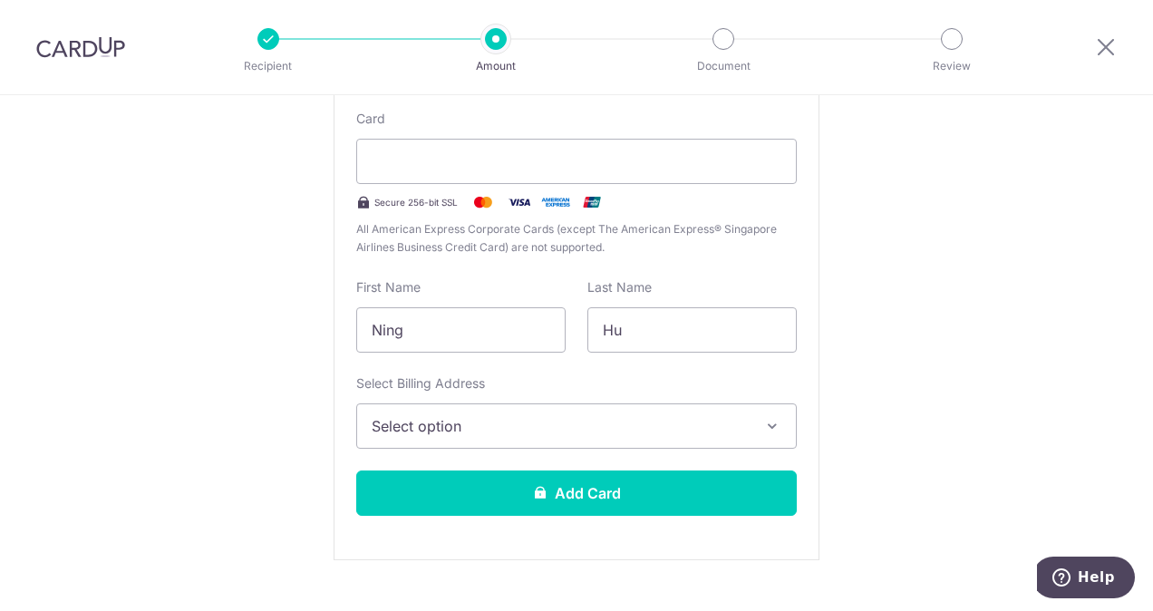
click at [618, 428] on span "Select option" at bounding box center [560, 426] width 377 height 22
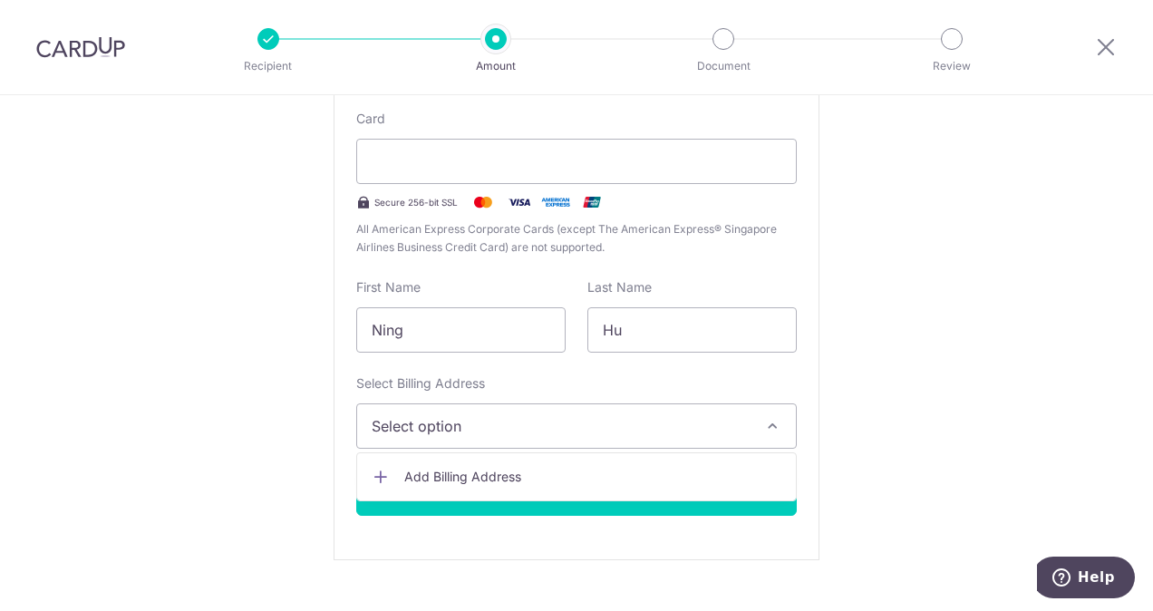
click at [561, 468] on span "Add Billing Address" at bounding box center [592, 477] width 377 height 18
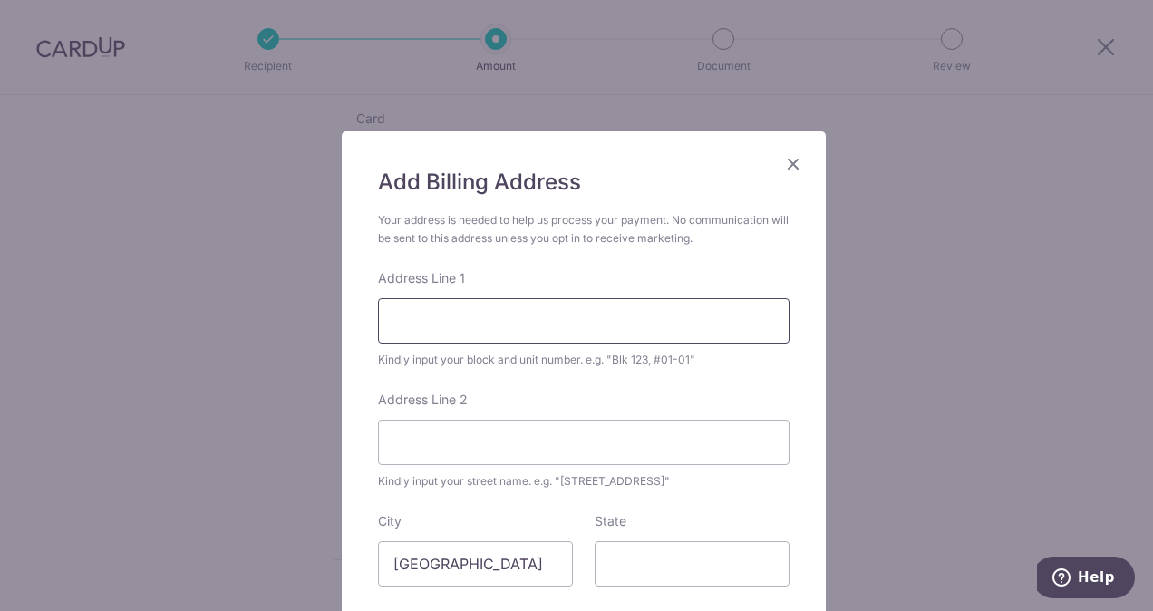
click at [491, 327] on input "Address Line 1" at bounding box center [584, 320] width 412 height 45
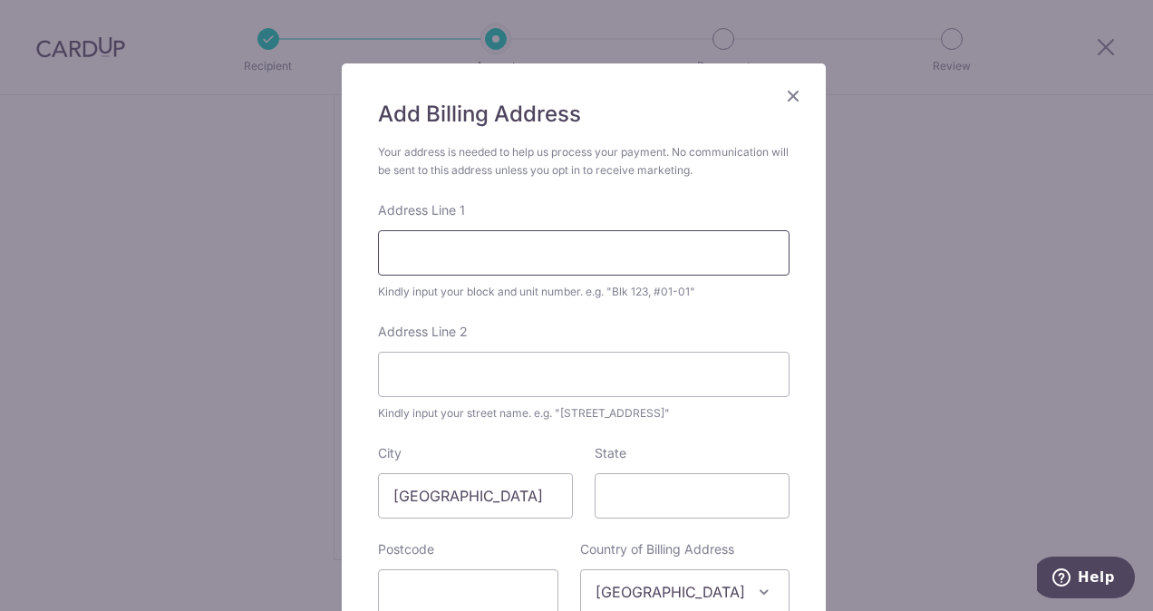
scroll to position [67, 0]
click at [790, 98] on icon "Close" at bounding box center [793, 96] width 22 height 23
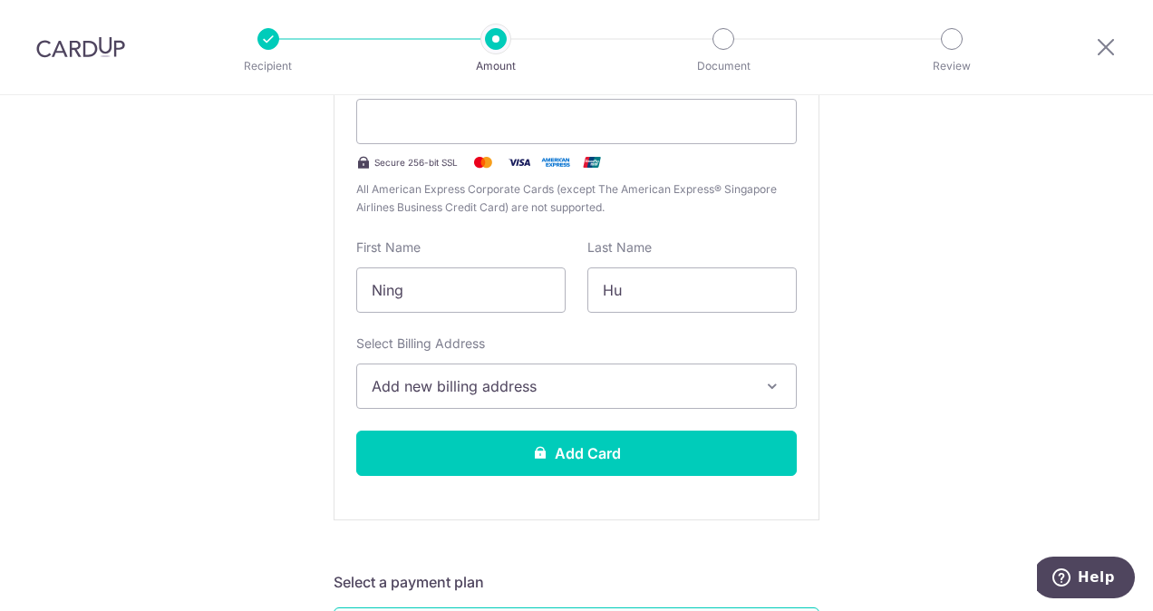
scroll to position [431, 0]
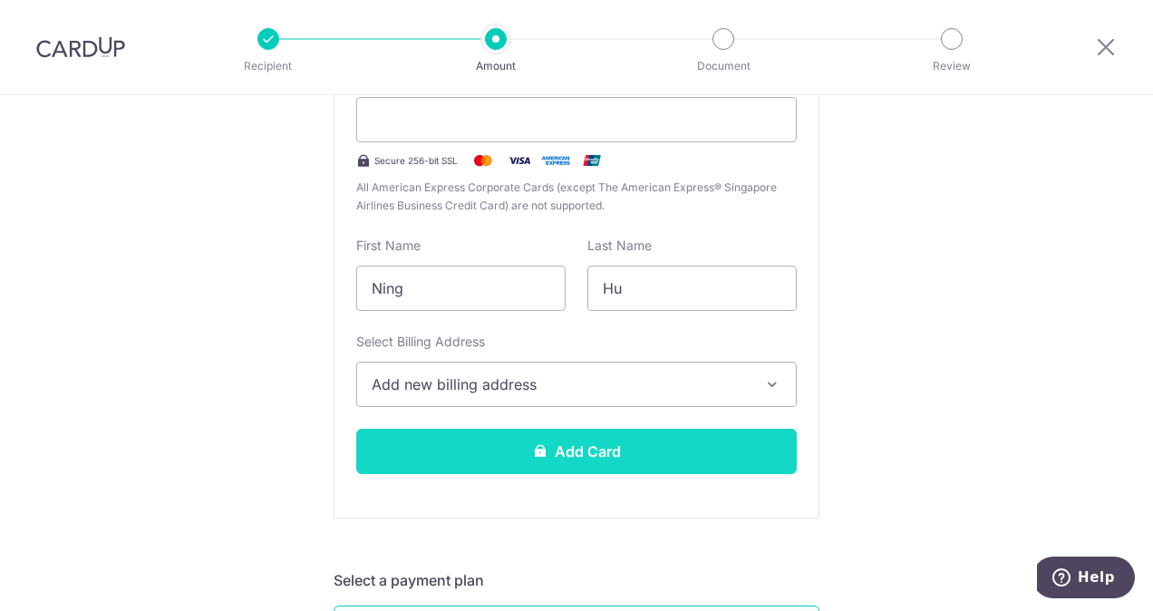
click at [649, 453] on button "Add Card" at bounding box center [576, 451] width 441 height 45
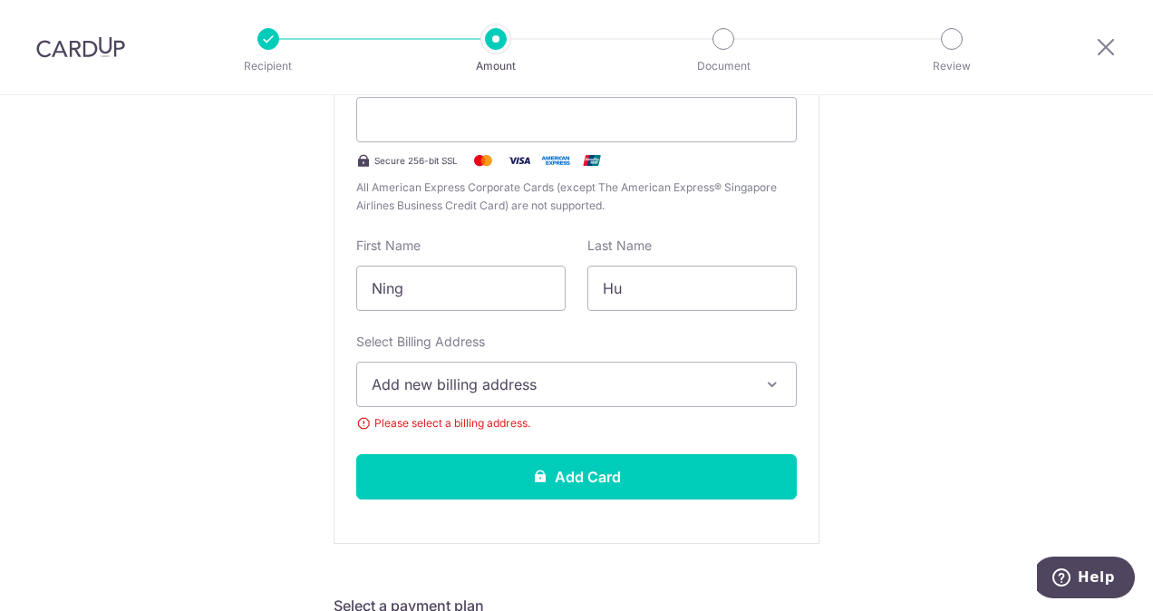
click at [645, 393] on span "Add new billing address" at bounding box center [560, 384] width 377 height 22
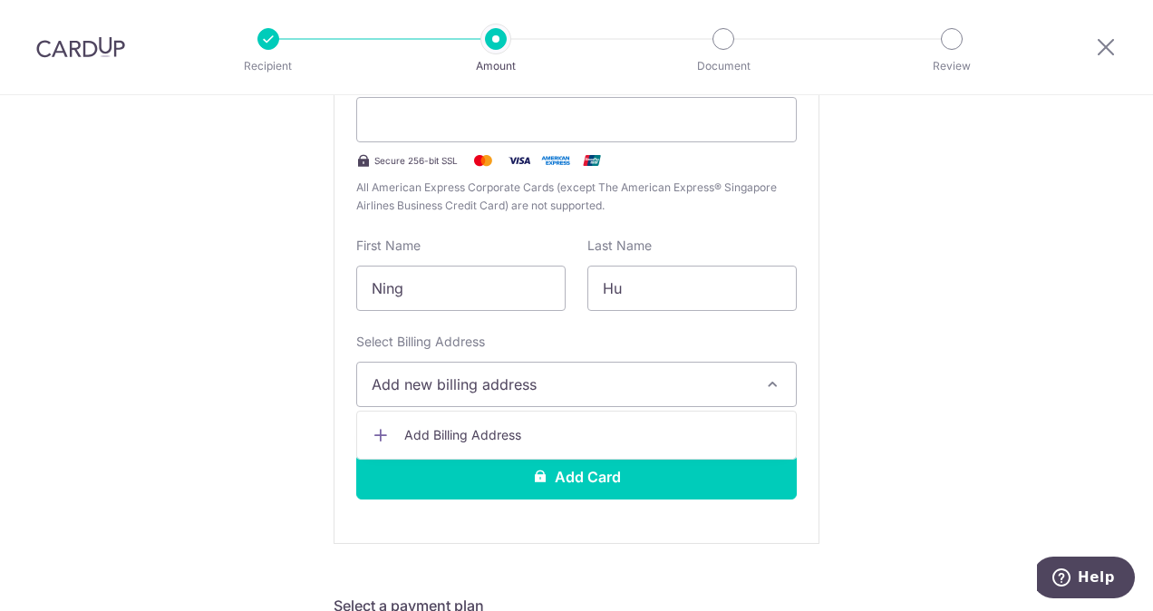
click at [453, 388] on span "Add new billing address" at bounding box center [560, 384] width 377 height 22
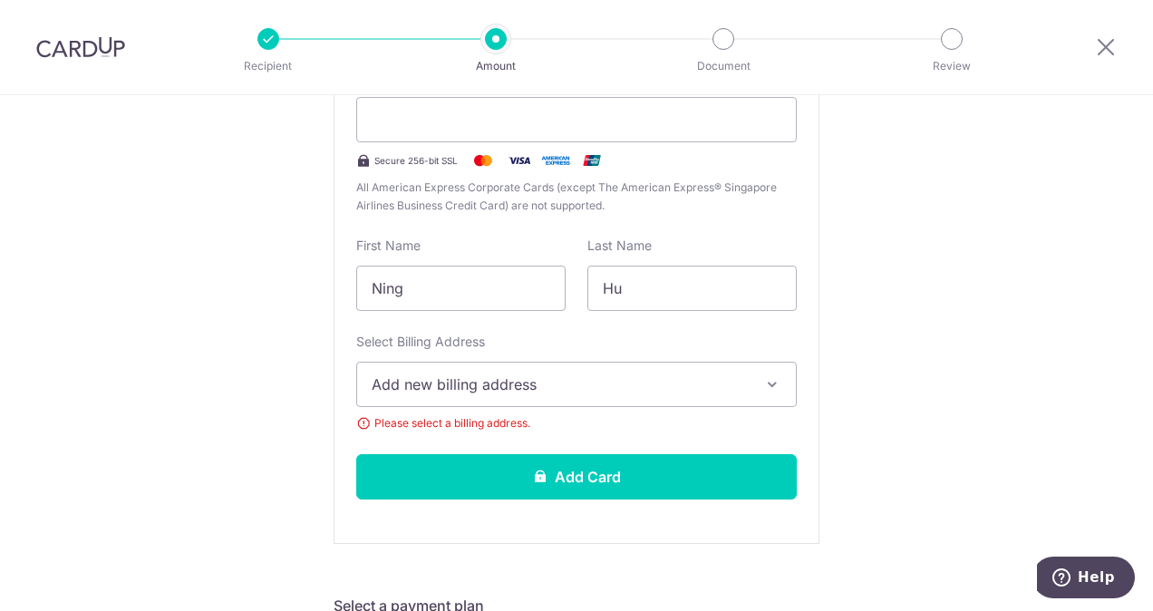
click at [419, 389] on span "Add new billing address" at bounding box center [560, 384] width 377 height 22
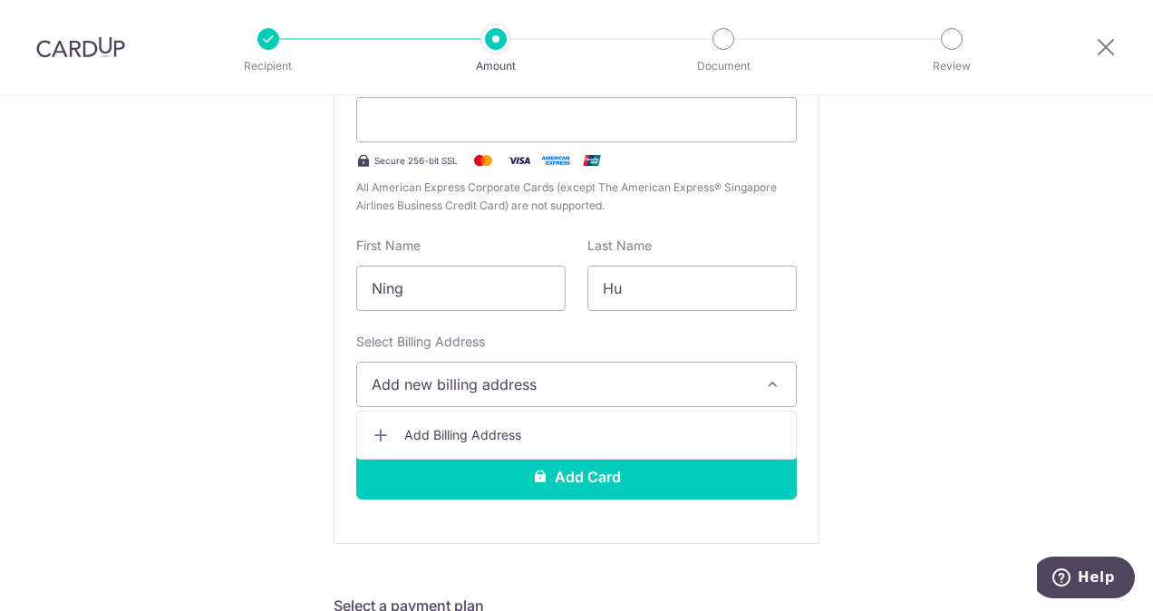
click at [381, 431] on icon at bounding box center [381, 435] width 18 height 18
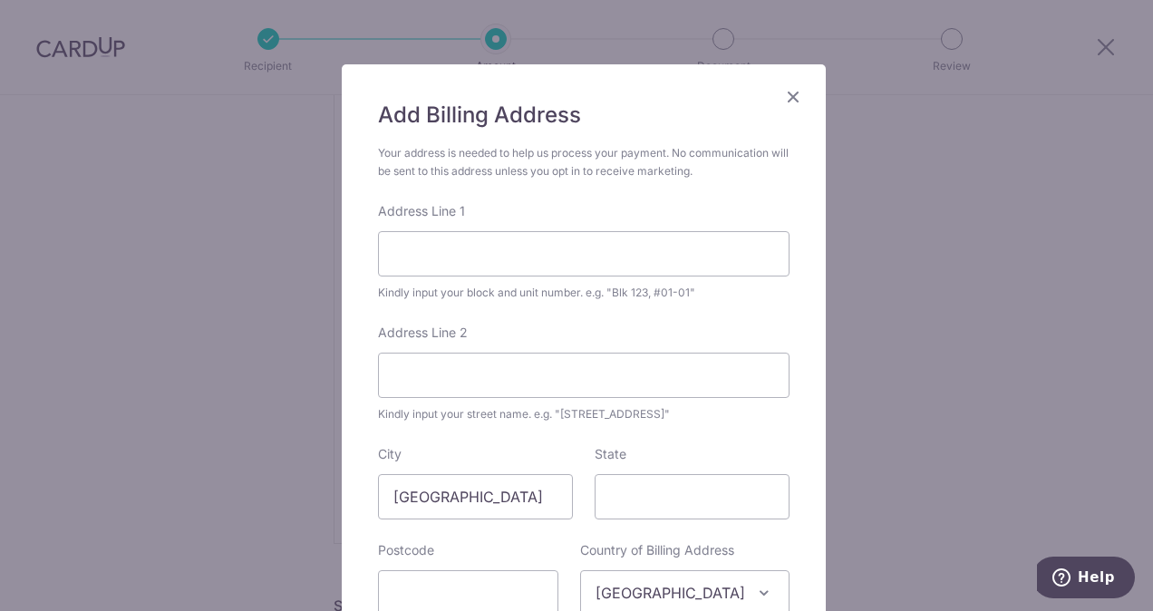
scroll to position [0, 0]
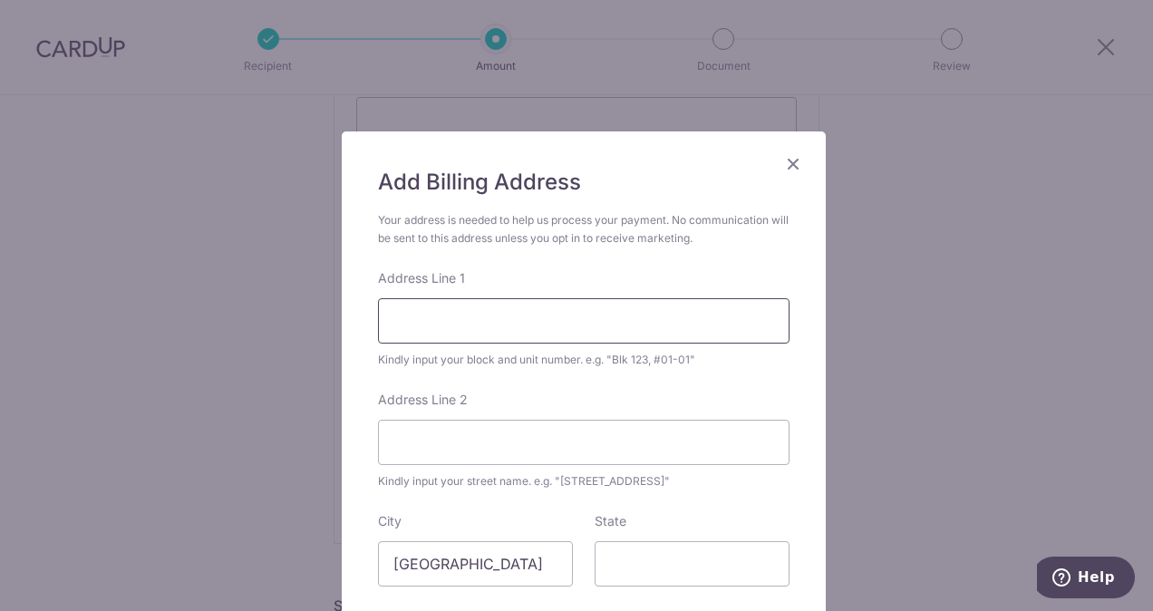
click at [406, 319] on input "Address Line 1" at bounding box center [584, 320] width 412 height 45
click at [448, 320] on input "[STREET_ADDRESS][PERSON_NAME]" at bounding box center [584, 320] width 412 height 45
drag, startPoint x: 542, startPoint y: 322, endPoint x: 334, endPoint y: 326, distance: 208.5
click at [342, 326] on div "Add Billing Address Your address is needed to help us process your payment. No …" at bounding box center [584, 458] width 484 height 654
type input "[STREET_ADDRESS]"
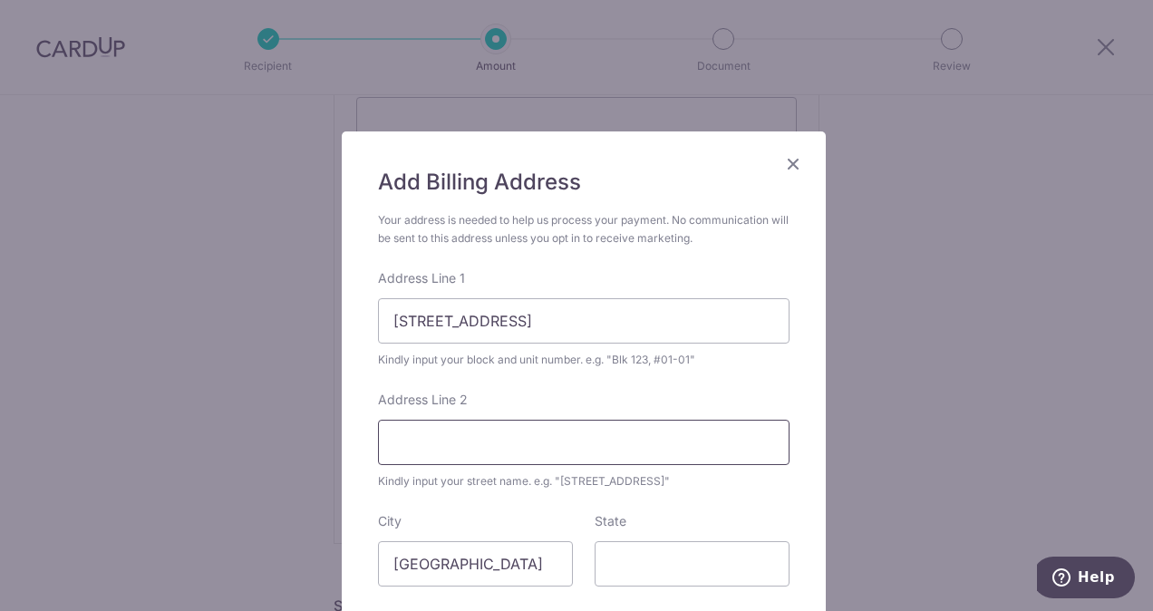
click at [413, 435] on input "Address Line 2" at bounding box center [584, 442] width 412 height 45
paste input "[STREET_ADDRESS]"
type input "[STREET_ADDRESS]"
drag, startPoint x: 532, startPoint y: 325, endPoint x: 151, endPoint y: 326, distance: 380.7
click at [151, 326] on div "Add Billing Address Your address is needed to help us process your payment. No …" at bounding box center [576, 305] width 1153 height 611
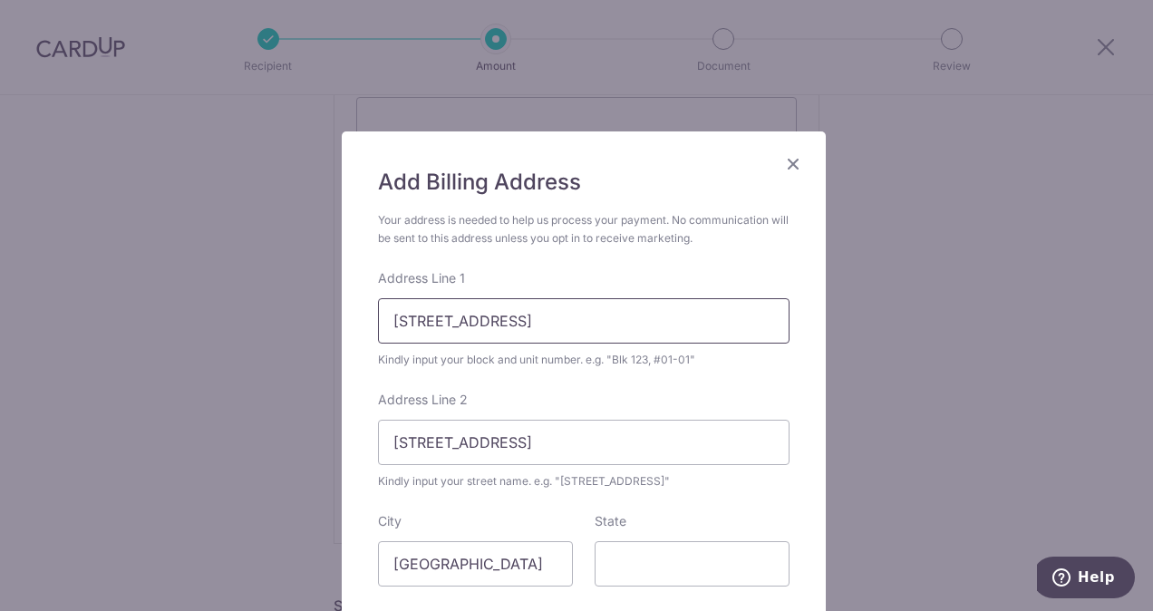
type input "0"
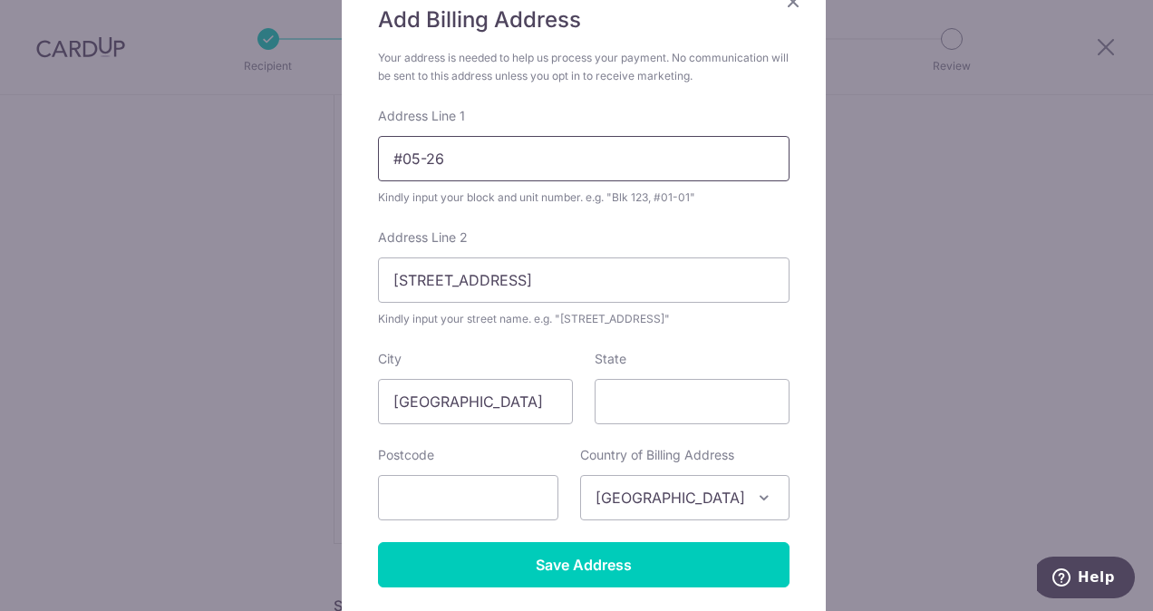
scroll to position [176, 0]
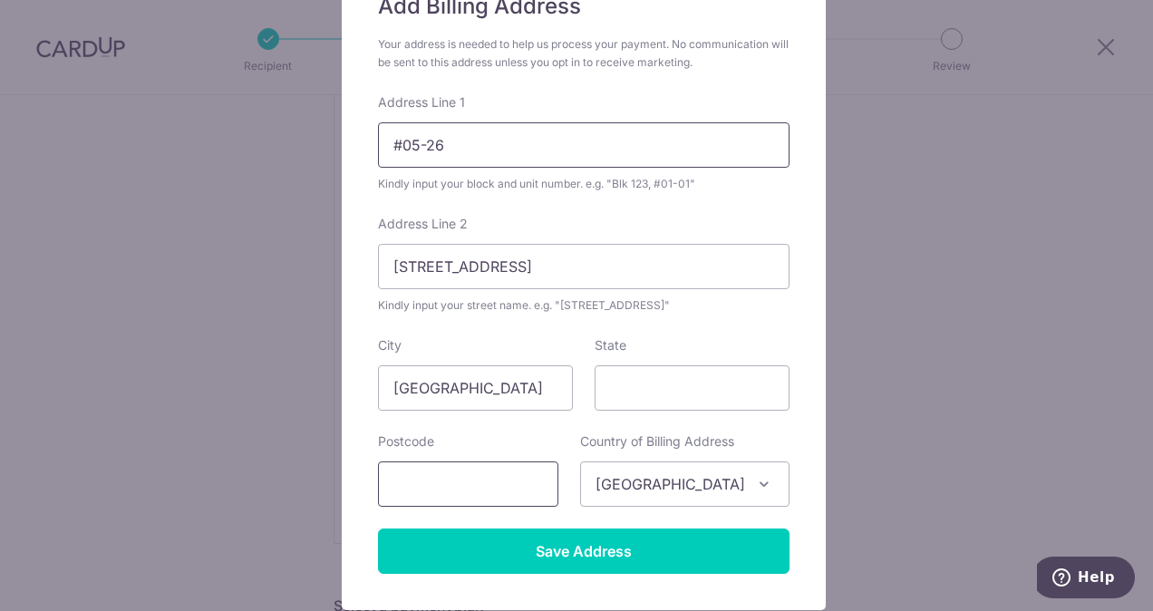
type input "#05-26"
click at [415, 473] on input "text" at bounding box center [468, 483] width 180 height 45
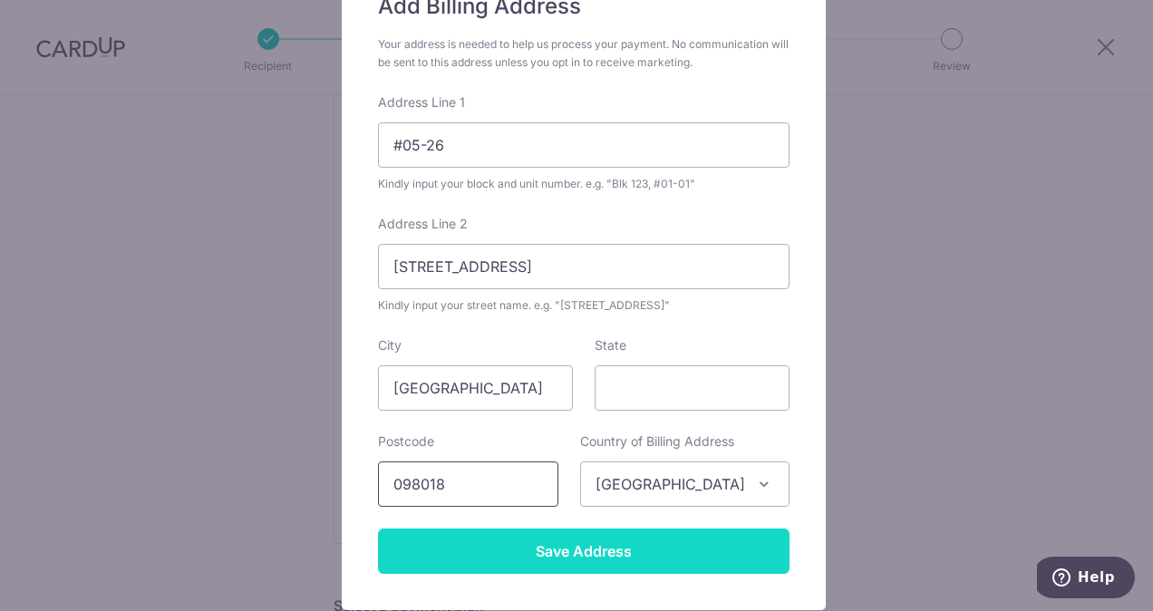
type input "098018"
click at [486, 555] on input "Save Address" at bounding box center [584, 550] width 412 height 45
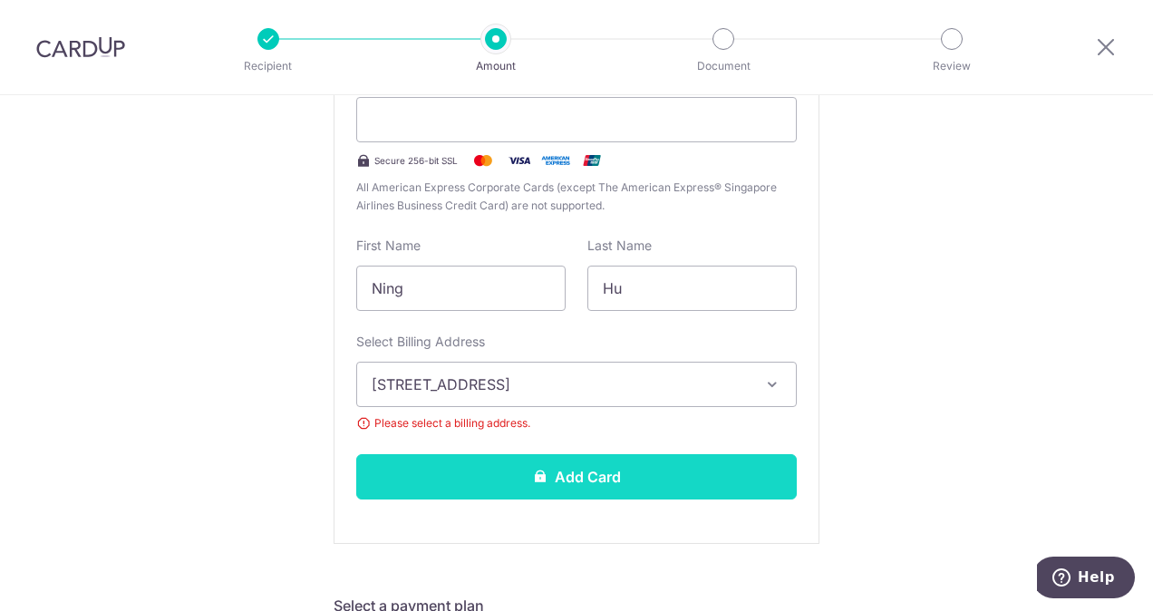
click at [555, 488] on button "Add Card" at bounding box center [576, 476] width 441 height 45
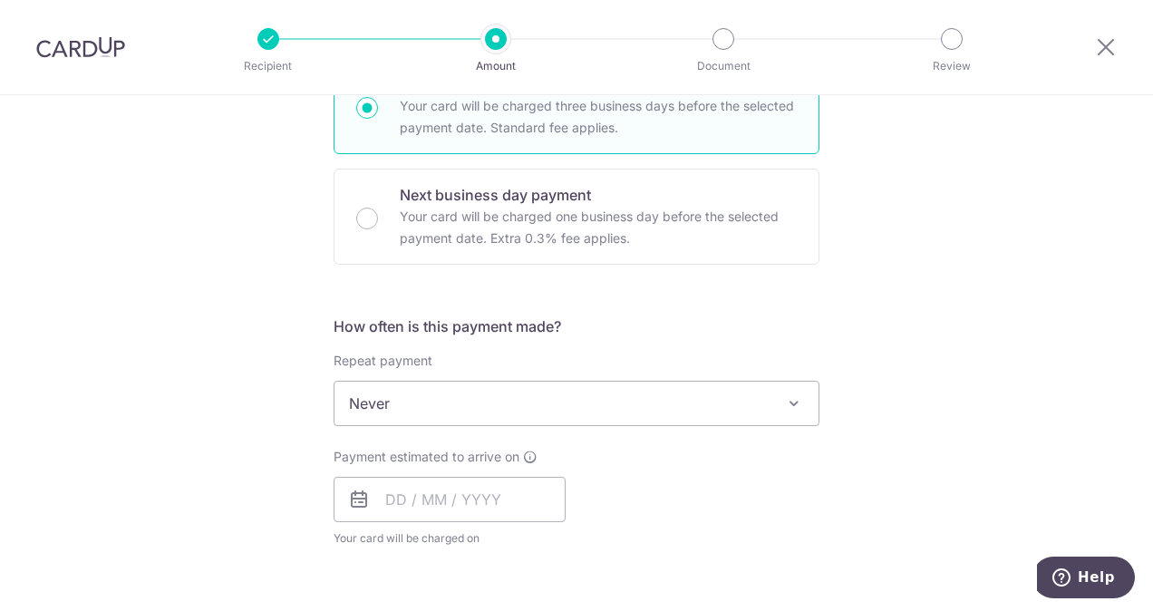
scroll to position [486, 0]
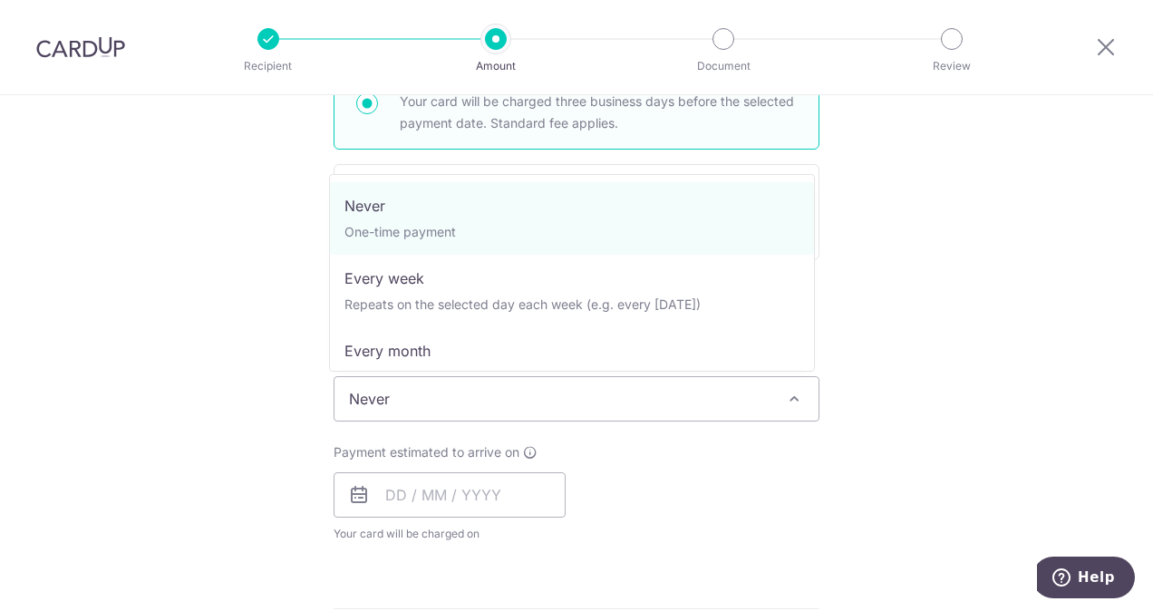
click at [580, 390] on span "Never" at bounding box center [576, 399] width 484 height 44
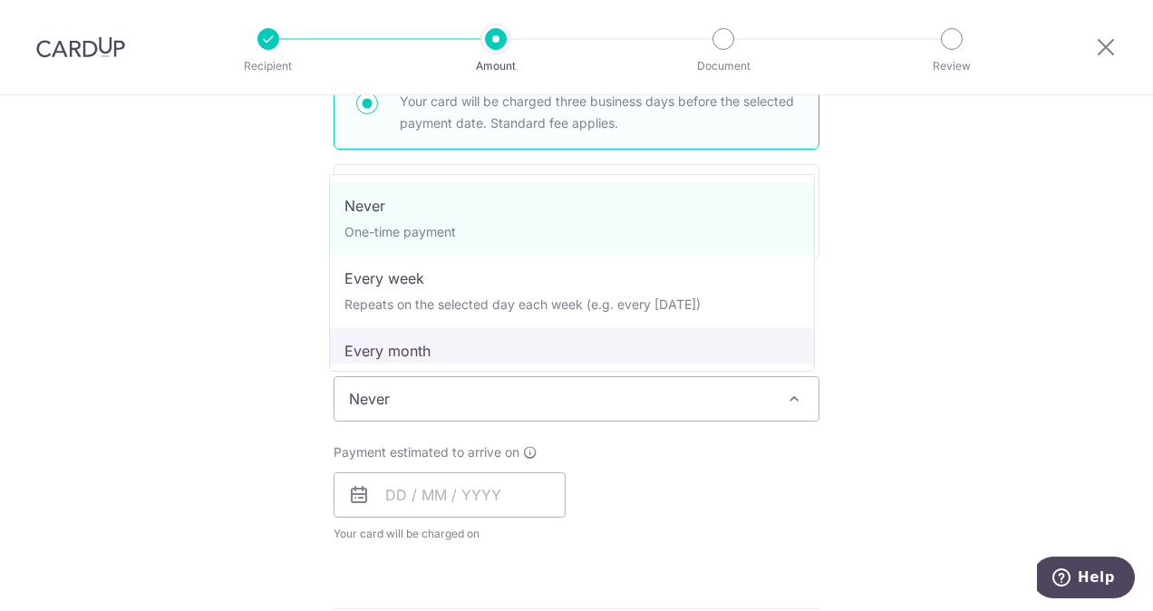
select select "3"
type input "[DATE]"
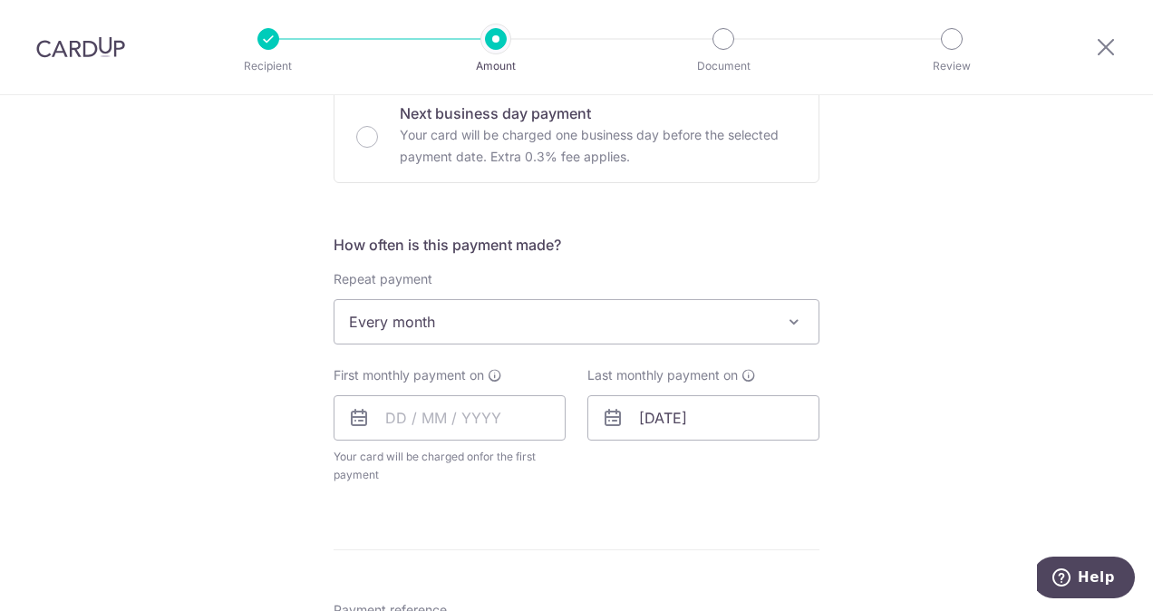
scroll to position [568, 0]
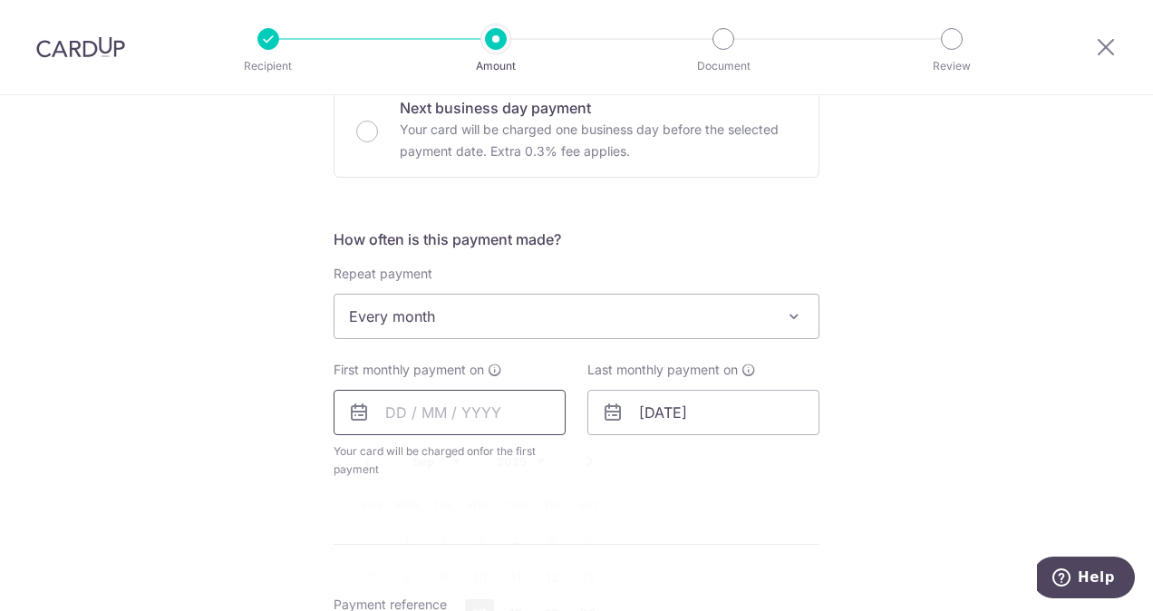
click at [385, 410] on input "text" at bounding box center [450, 412] width 232 height 45
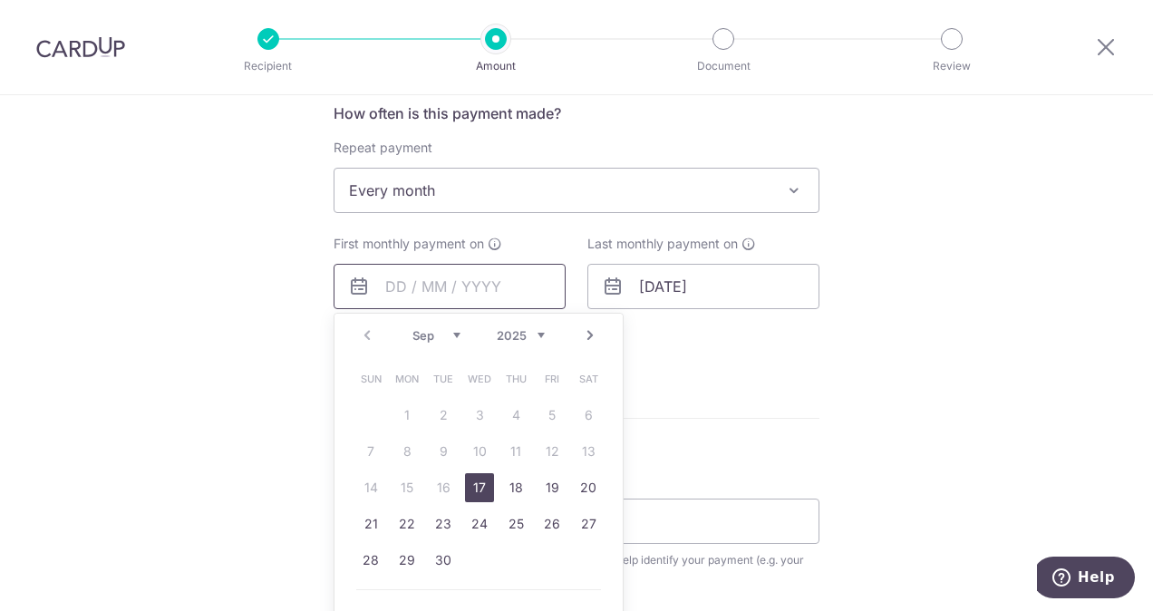
scroll to position [695, 0]
click at [439, 327] on select "Sep Oct Nov Dec" at bounding box center [436, 334] width 48 height 15
click at [513, 484] on link "18" at bounding box center [515, 486] width 29 height 29
type input "[DATE]"
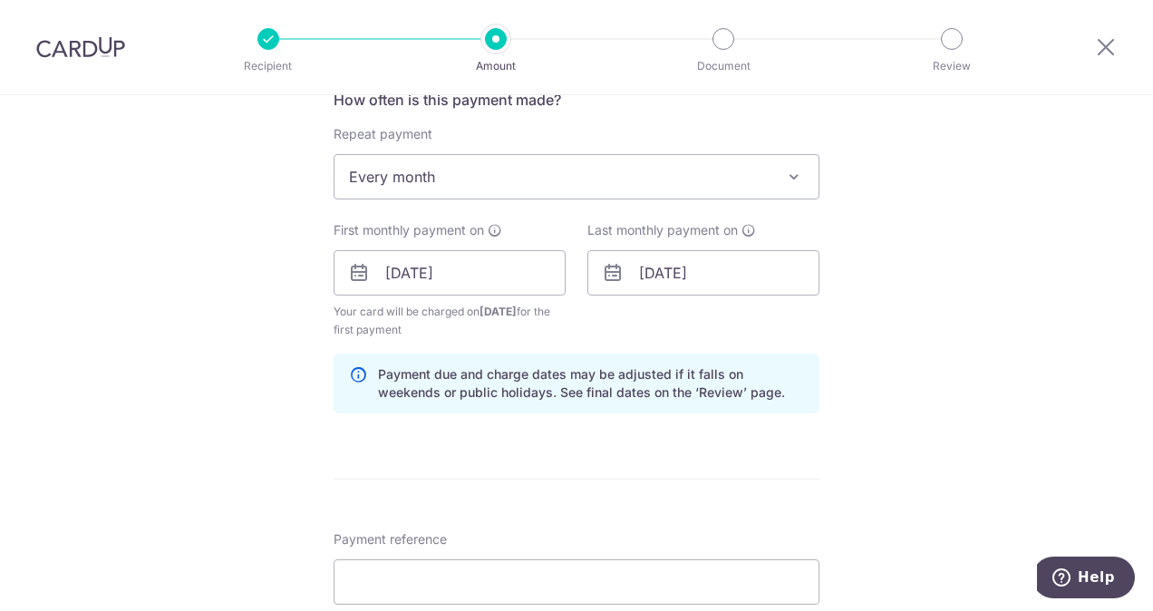
scroll to position [712, 0]
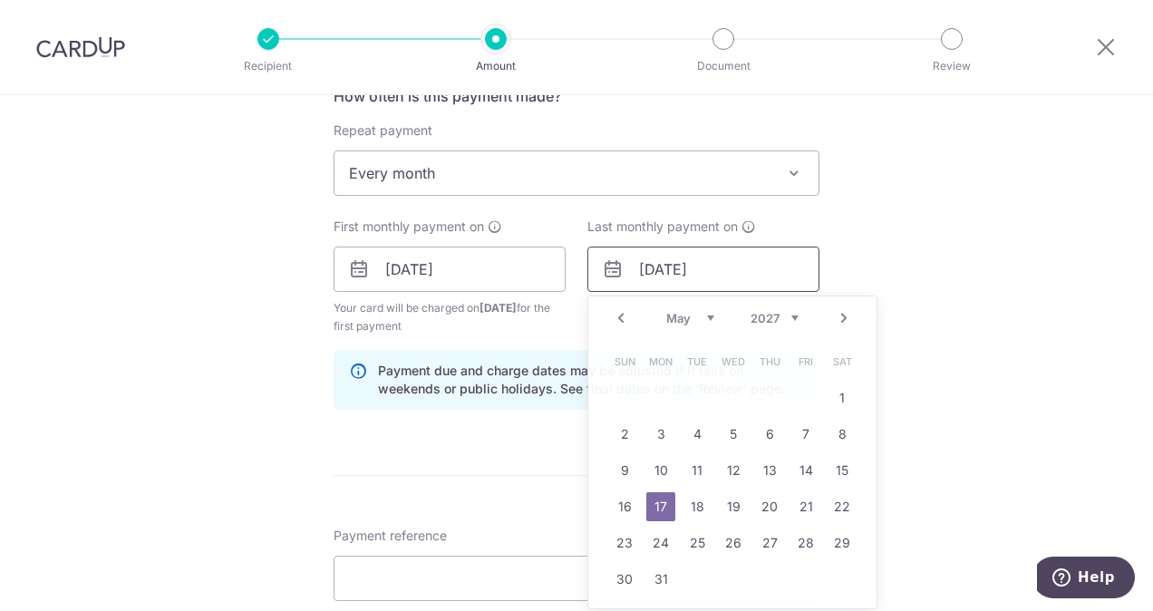
click at [720, 265] on input "17/05/2027" at bounding box center [703, 269] width 232 height 45
click at [681, 315] on select "Jan Feb Mar Apr May Jun Jul Aug Sep Oct Nov Dec" at bounding box center [690, 318] width 48 height 15
click at [615, 497] on link "18" at bounding box center [624, 506] width 29 height 29
type input "[DATE]"
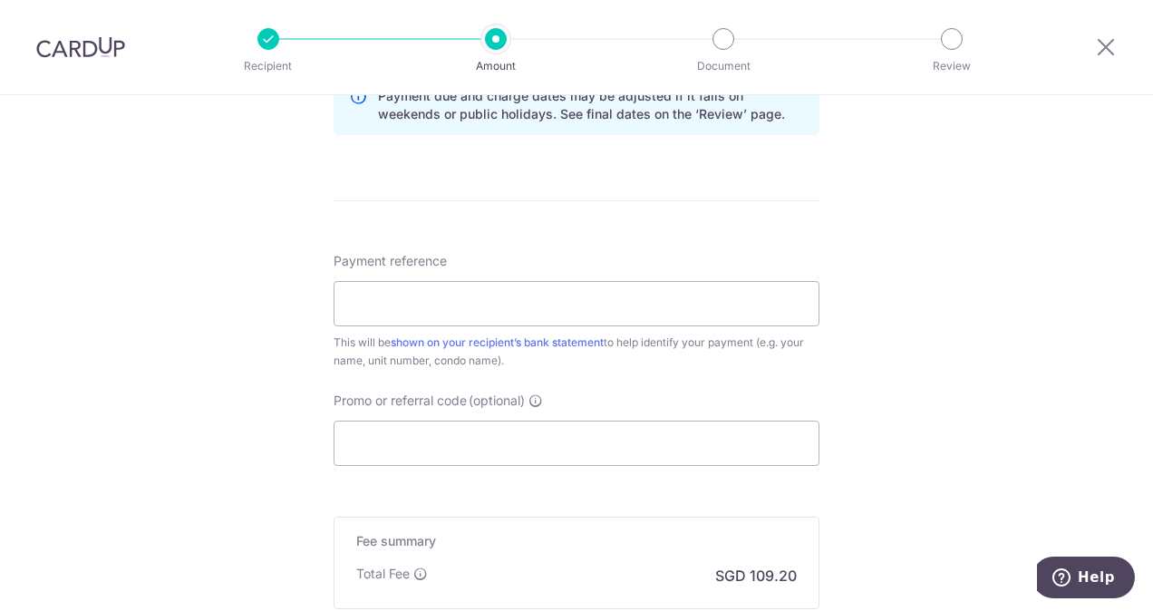
scroll to position [991, 0]
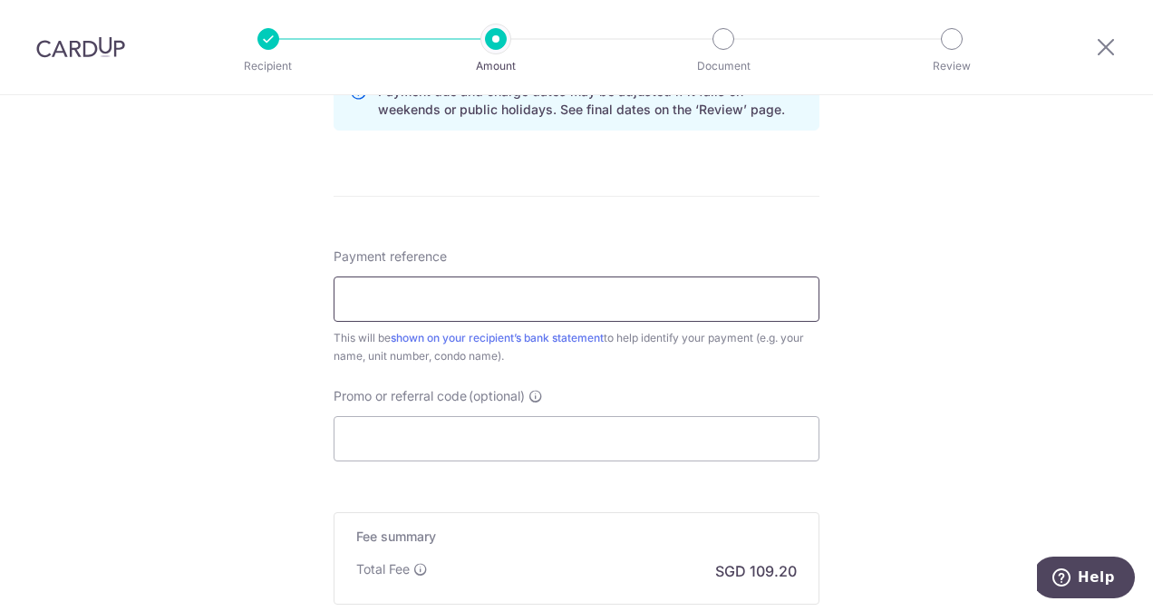
click at [694, 306] on input "Payment reference" at bounding box center [577, 298] width 486 height 45
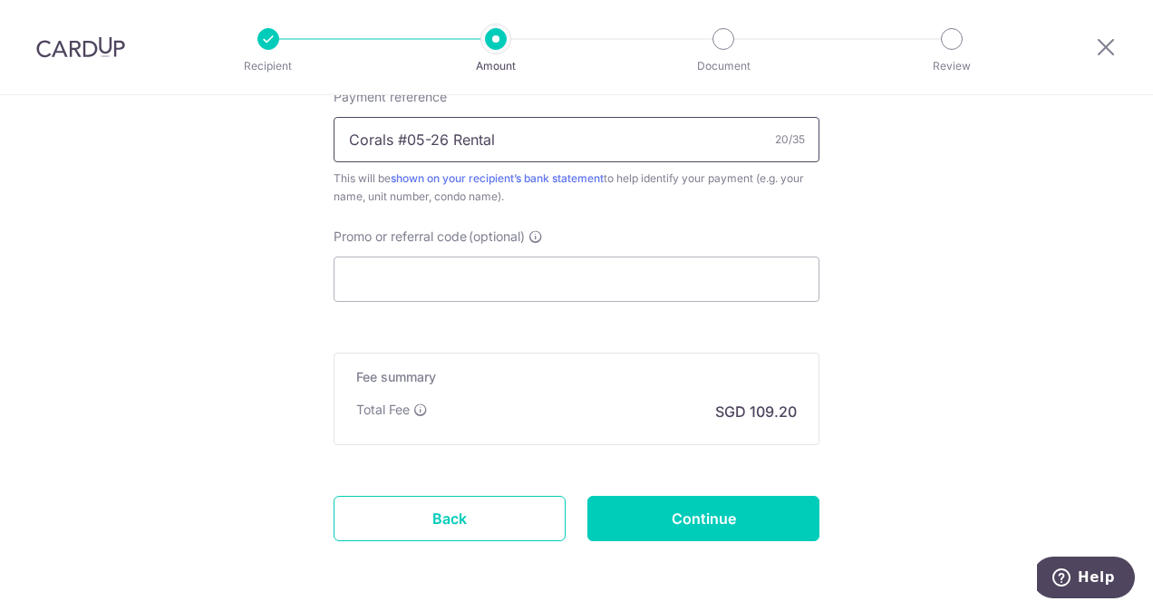
scroll to position [1151, 0]
type input "Corals #05-26 Rental"
click at [527, 278] on input "Promo or referral code (optional)" at bounding box center [577, 278] width 486 height 45
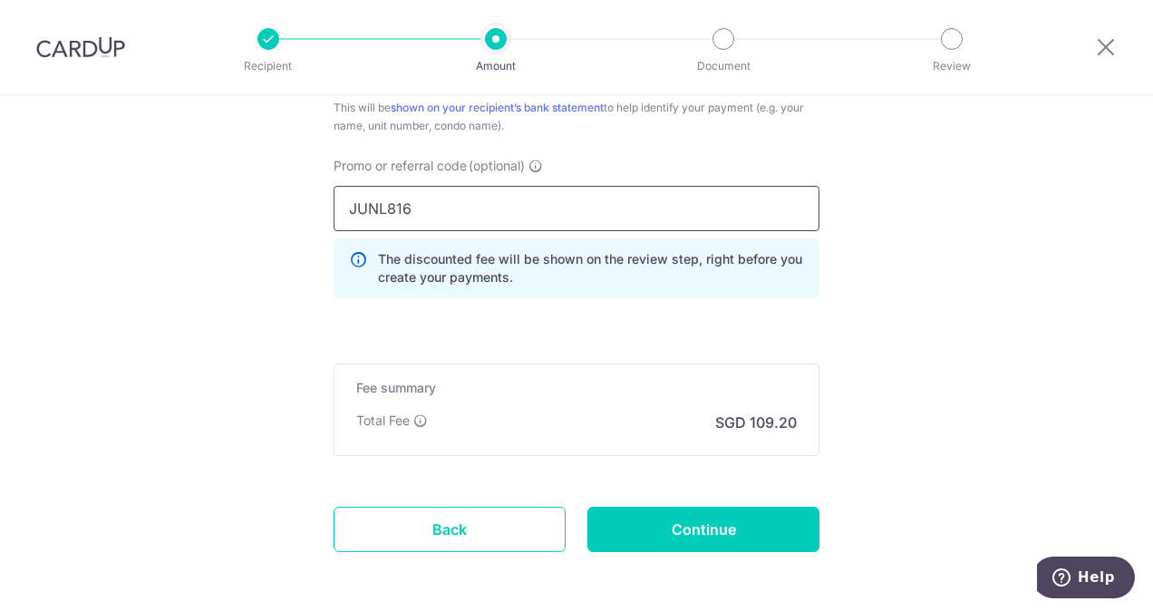
scroll to position [1222, 0]
type input "JUNL816"
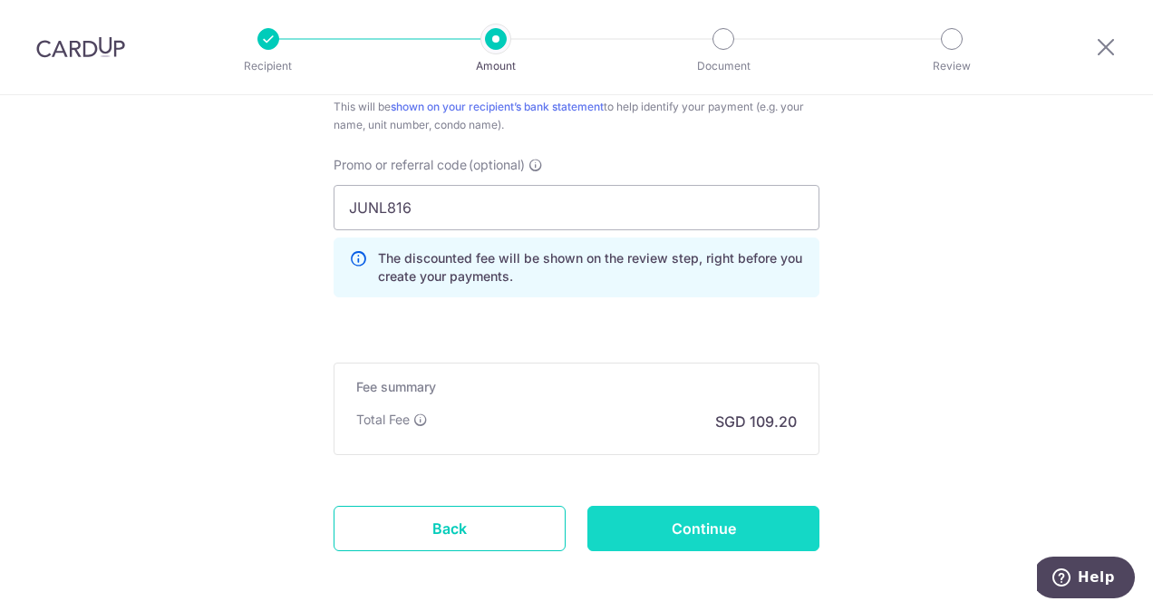
click at [638, 535] on input "Continue" at bounding box center [703, 528] width 232 height 45
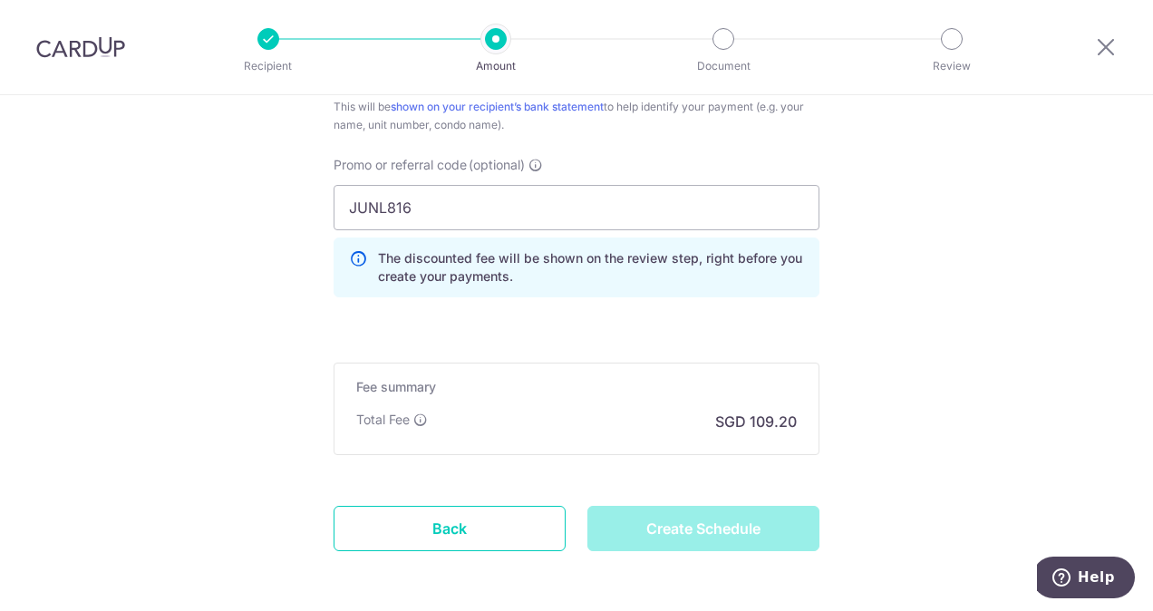
type input "Create Schedule"
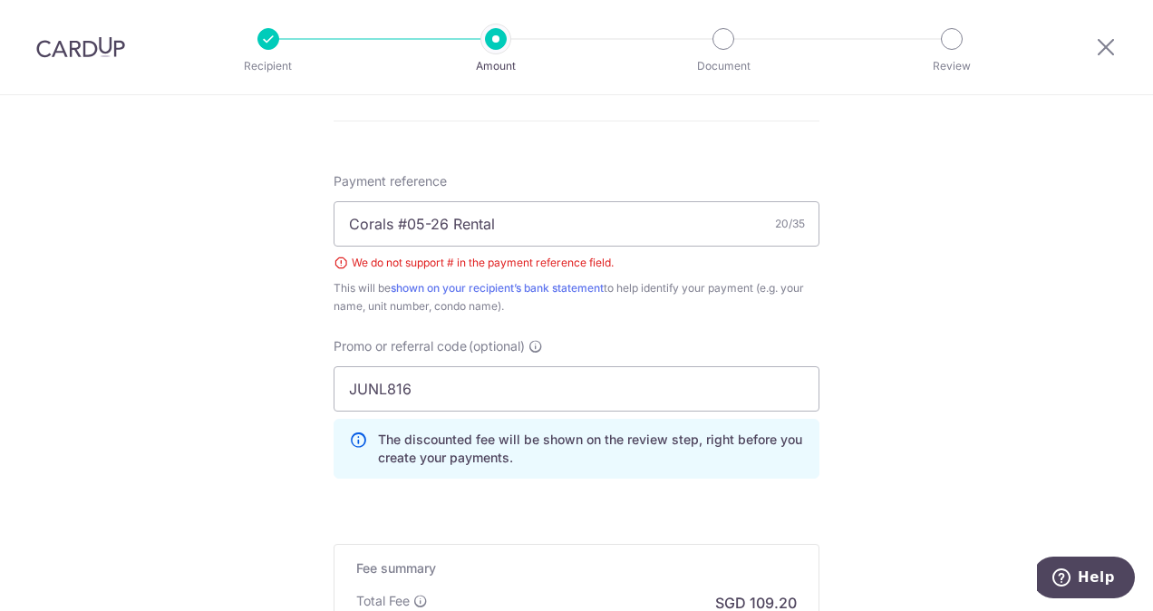
scroll to position [945, 0]
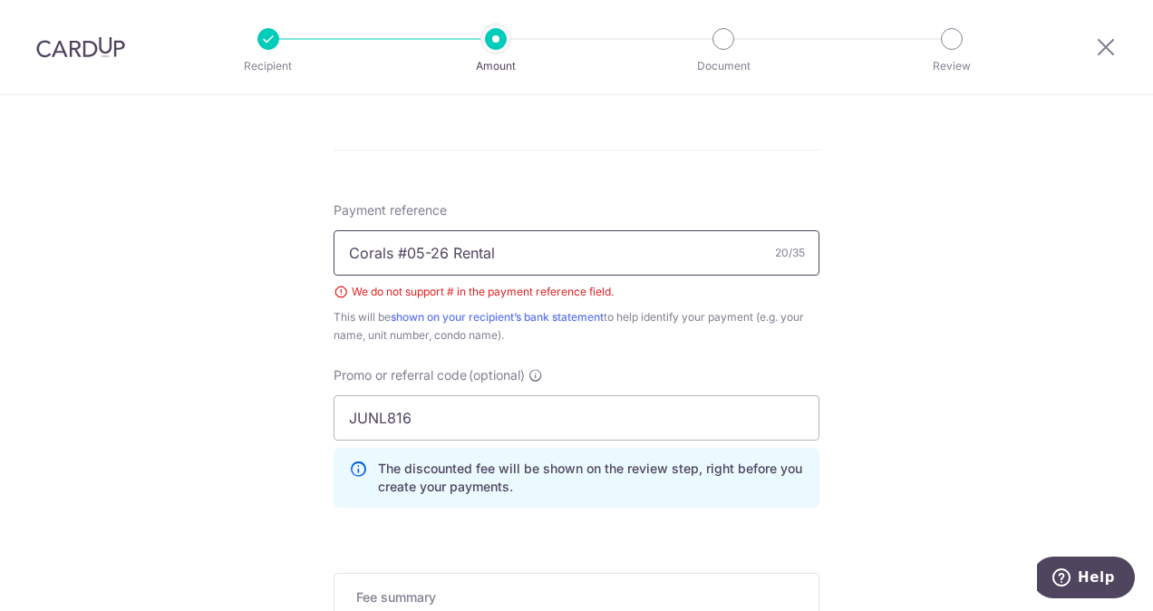
click at [405, 247] on input "Corals #05-26 Rental" at bounding box center [577, 252] width 486 height 45
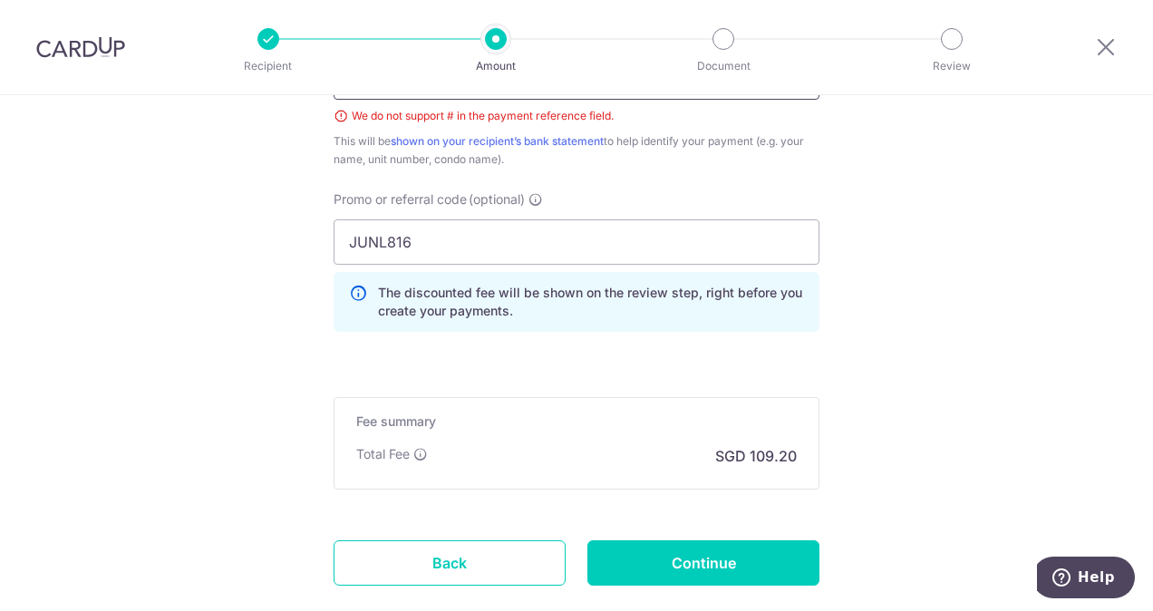
scroll to position [1122, 0]
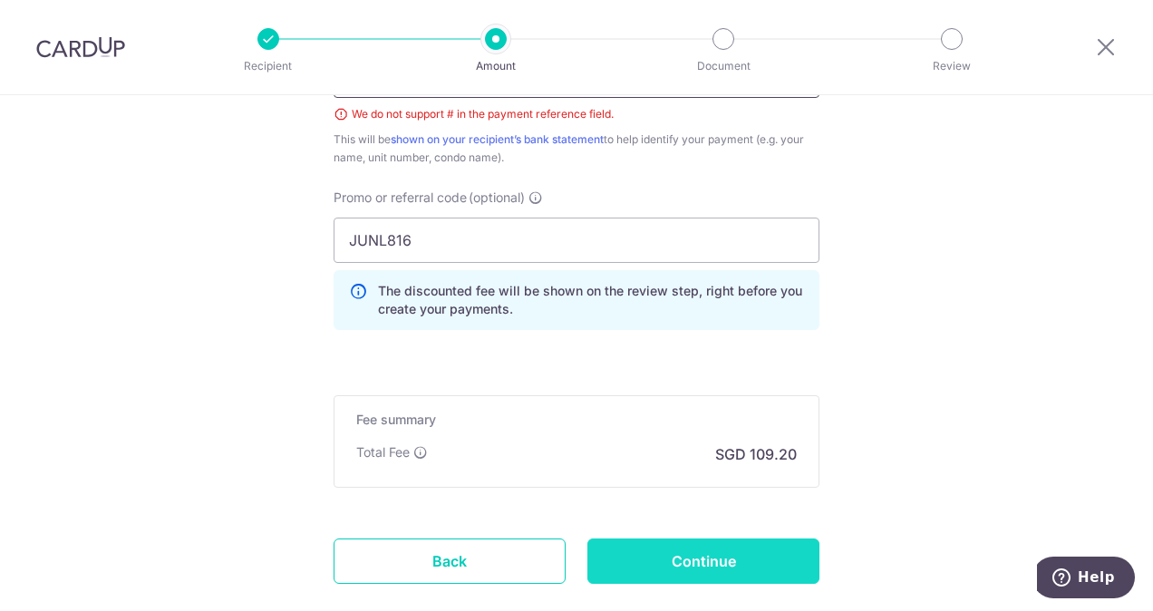
type input "Corals 05-26 Rental"
click at [664, 565] on input "Continue" at bounding box center [703, 560] width 232 height 45
type input "Create Schedule"
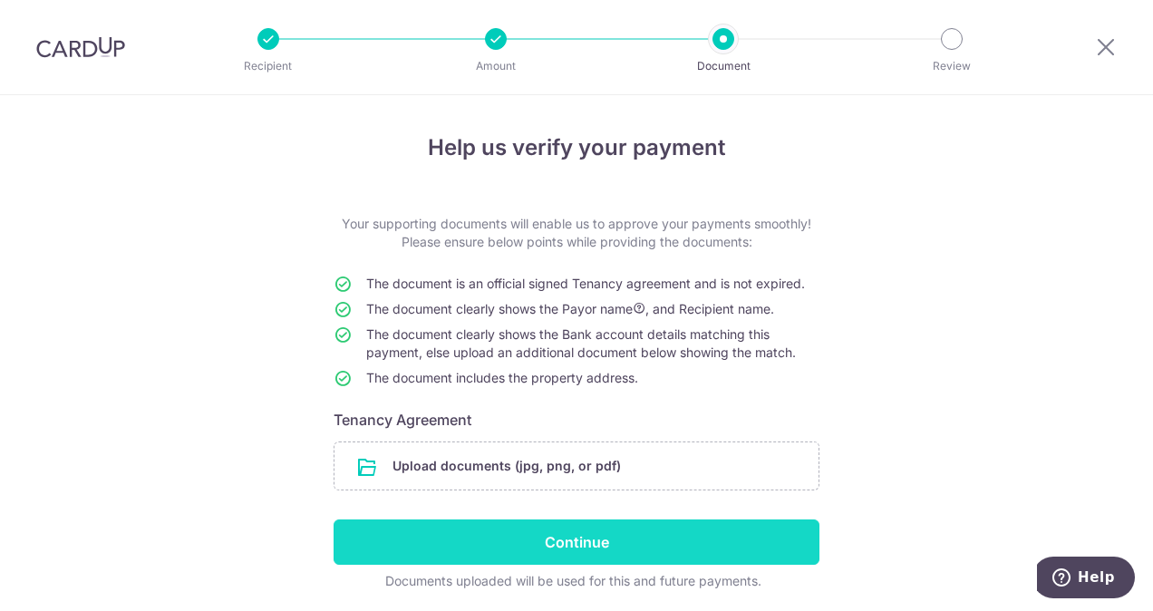
click at [653, 538] on input "Continue" at bounding box center [577, 541] width 486 height 45
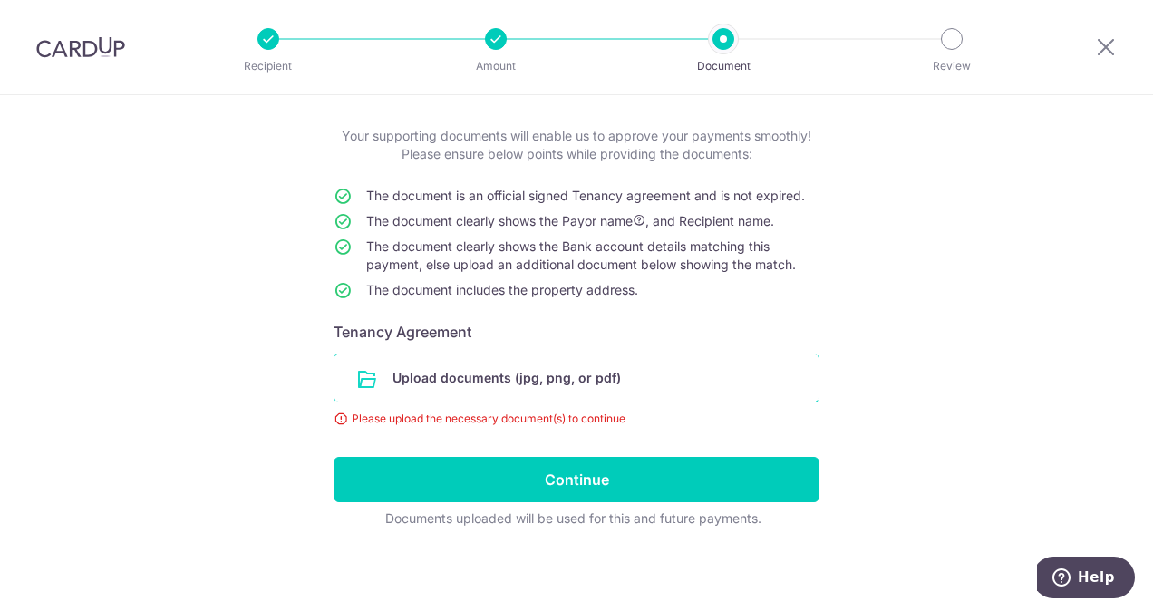
click at [560, 375] on input "file" at bounding box center [576, 377] width 484 height 47
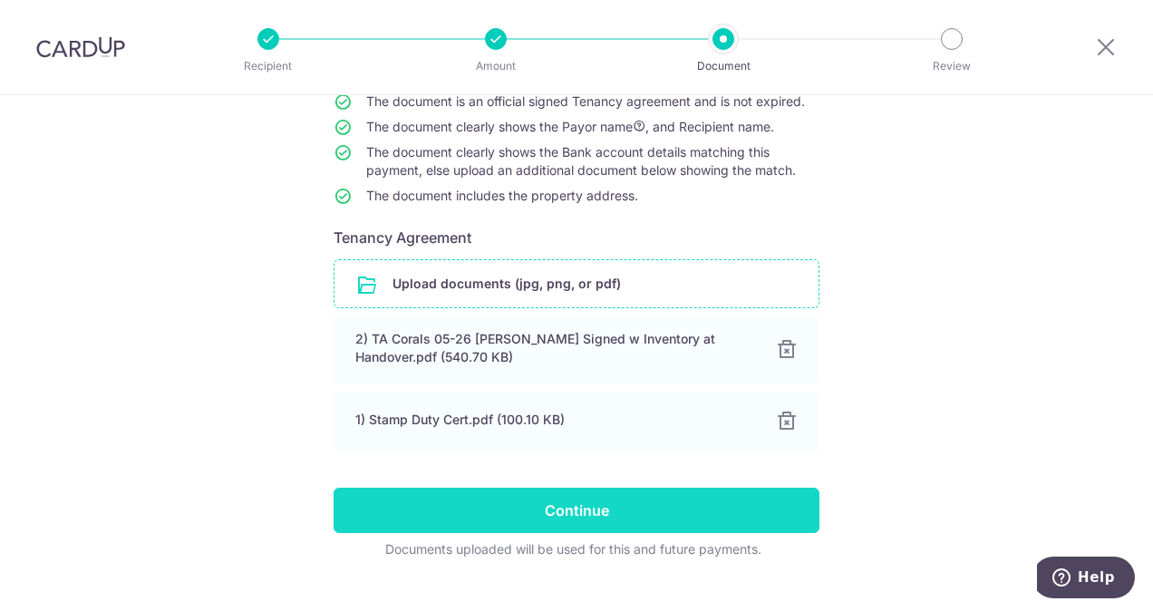
scroll to position [183, 0]
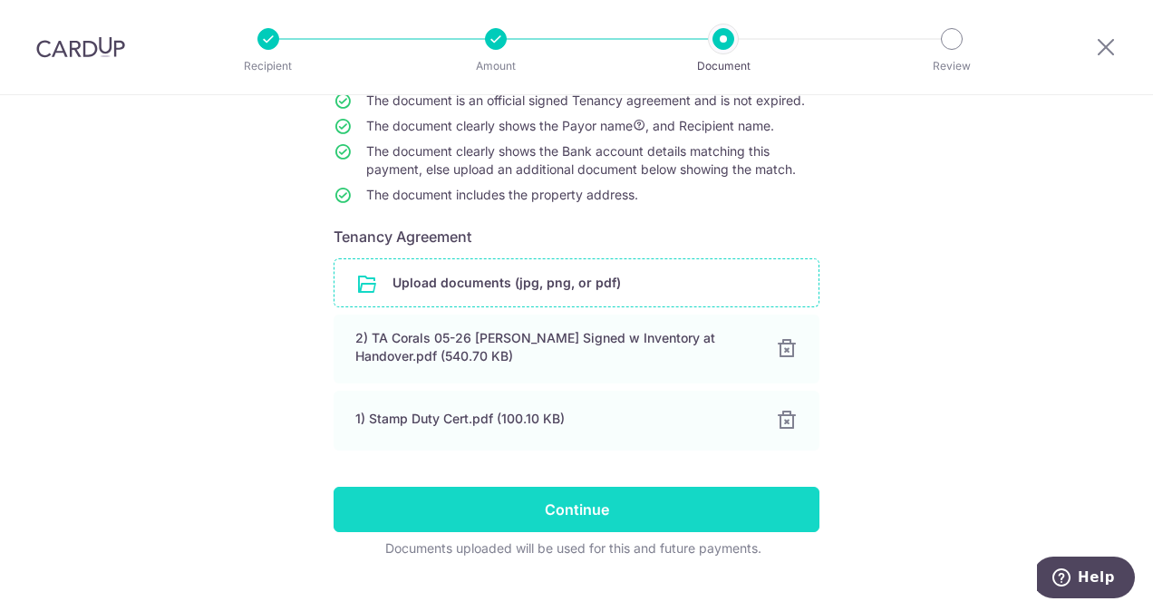
click at [683, 499] on input "Continue" at bounding box center [577, 509] width 486 height 45
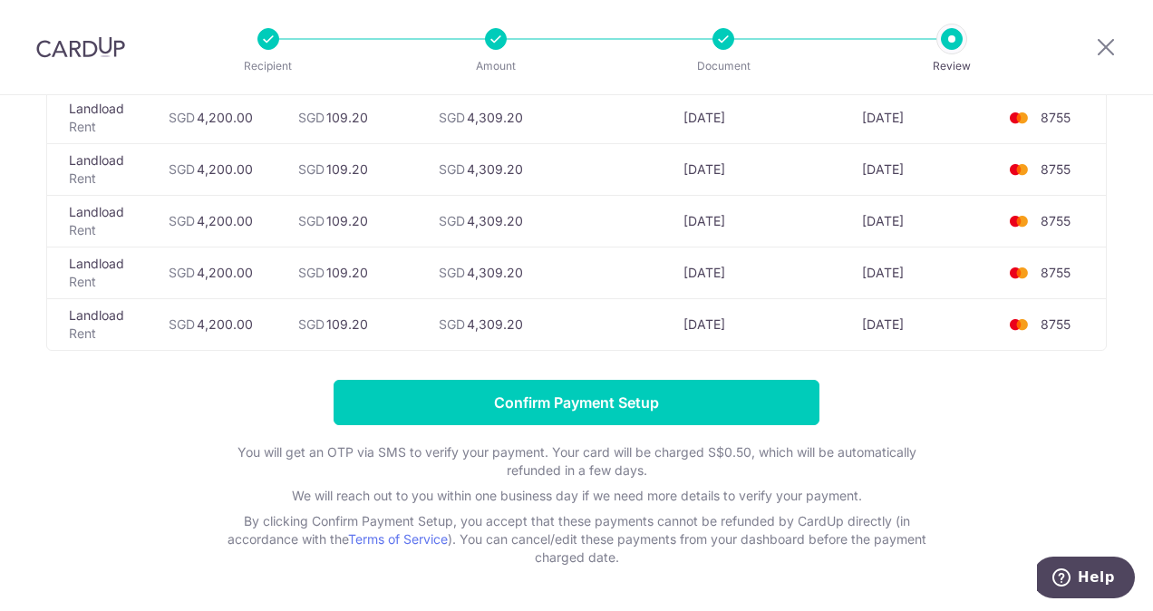
scroll to position [968, 0]
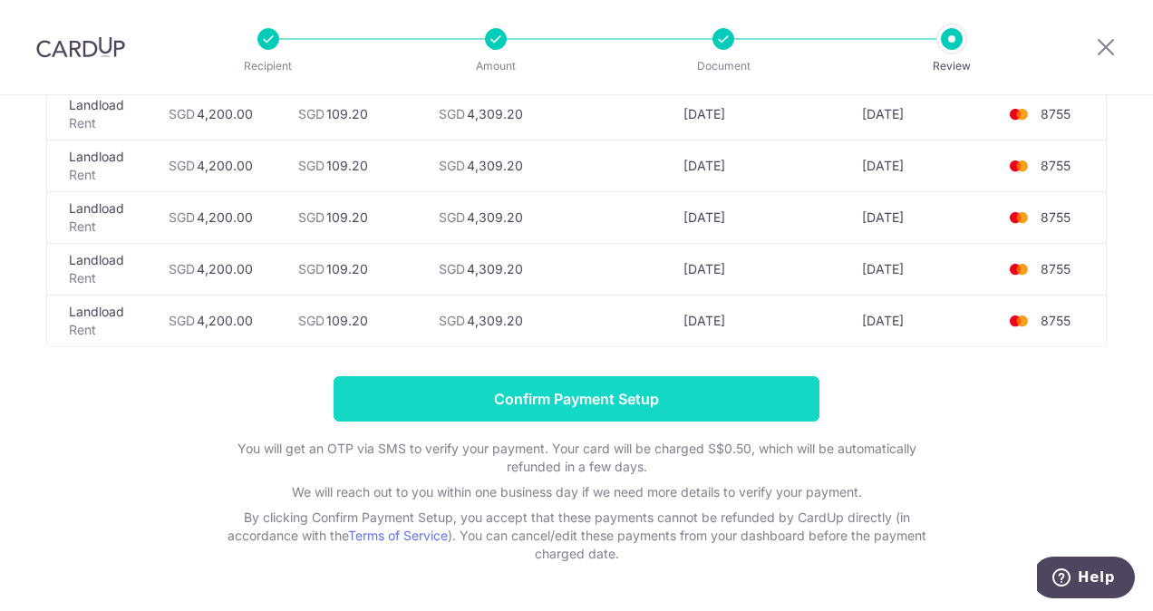
click at [696, 384] on input "Confirm Payment Setup" at bounding box center [577, 398] width 486 height 45
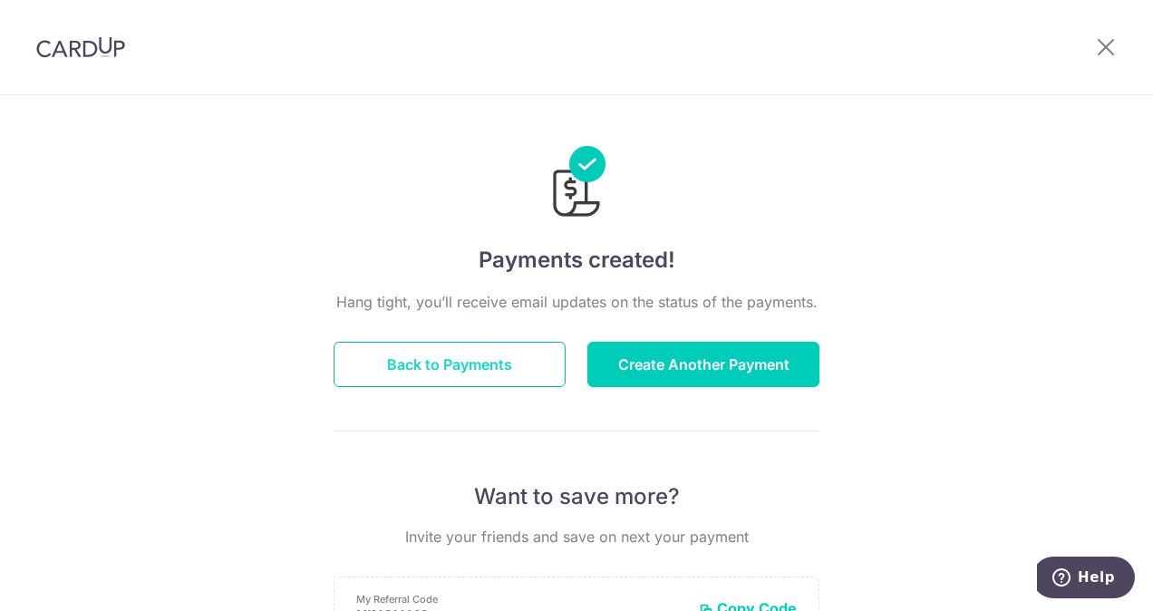
click at [514, 355] on button "Back to Payments" at bounding box center [450, 364] width 232 height 45
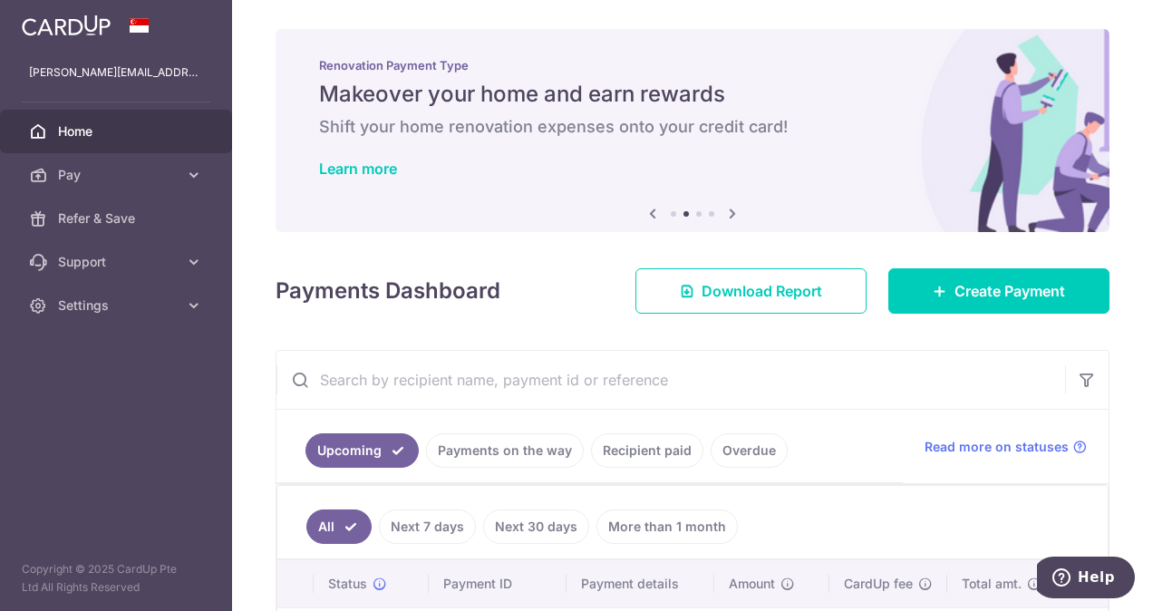
scroll to position [27, 0]
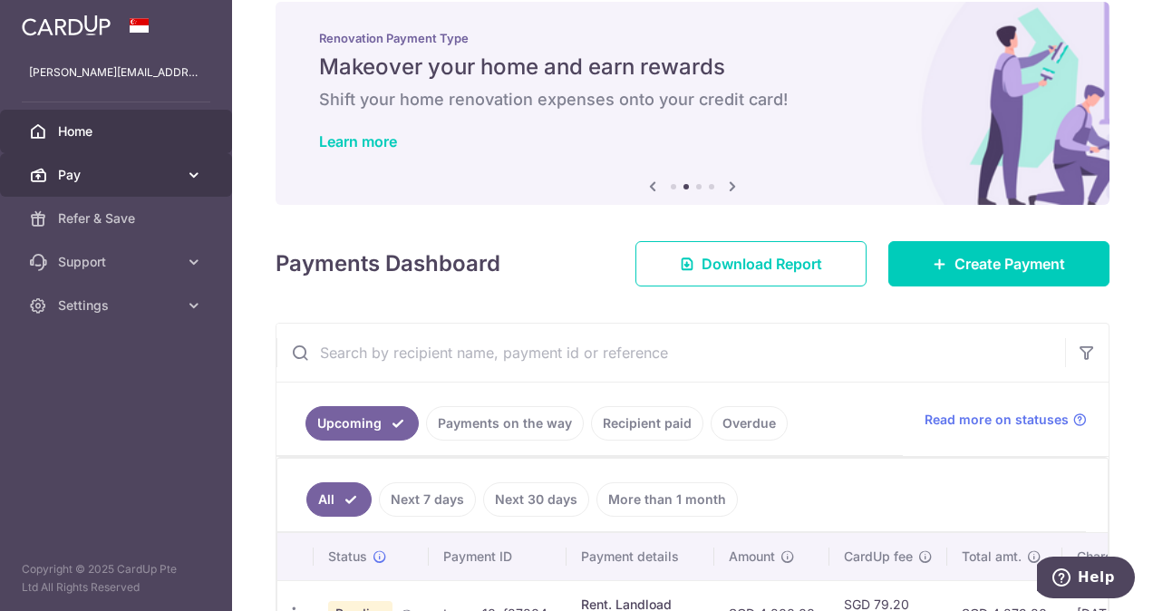
click at [149, 177] on span "Pay" at bounding box center [118, 175] width 120 height 18
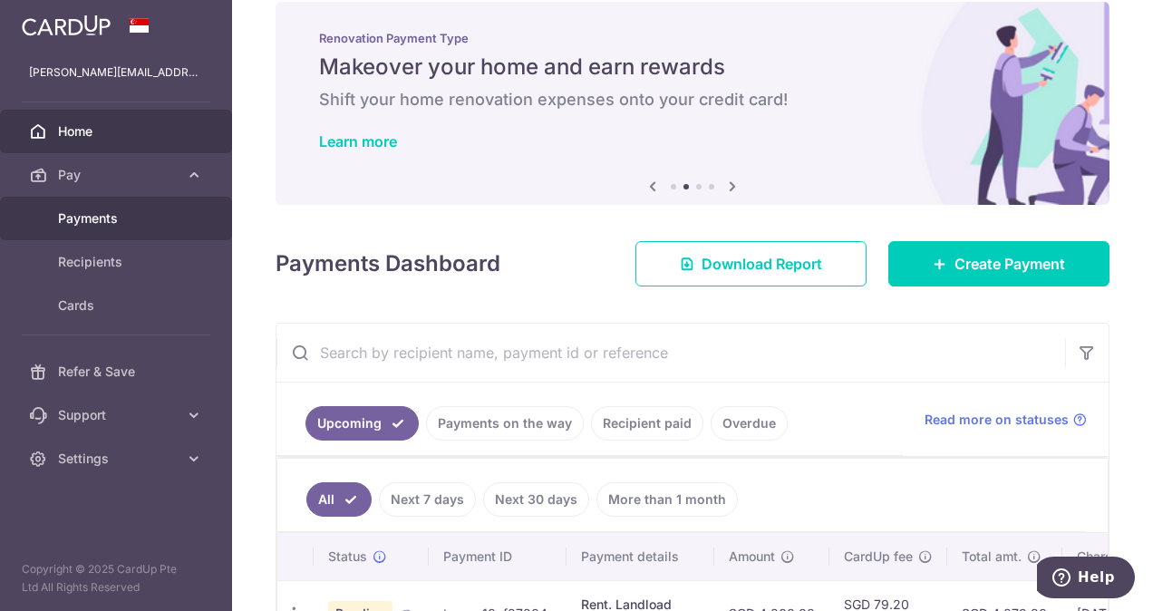
click at [121, 207] on link "Payments" at bounding box center [116, 219] width 232 height 44
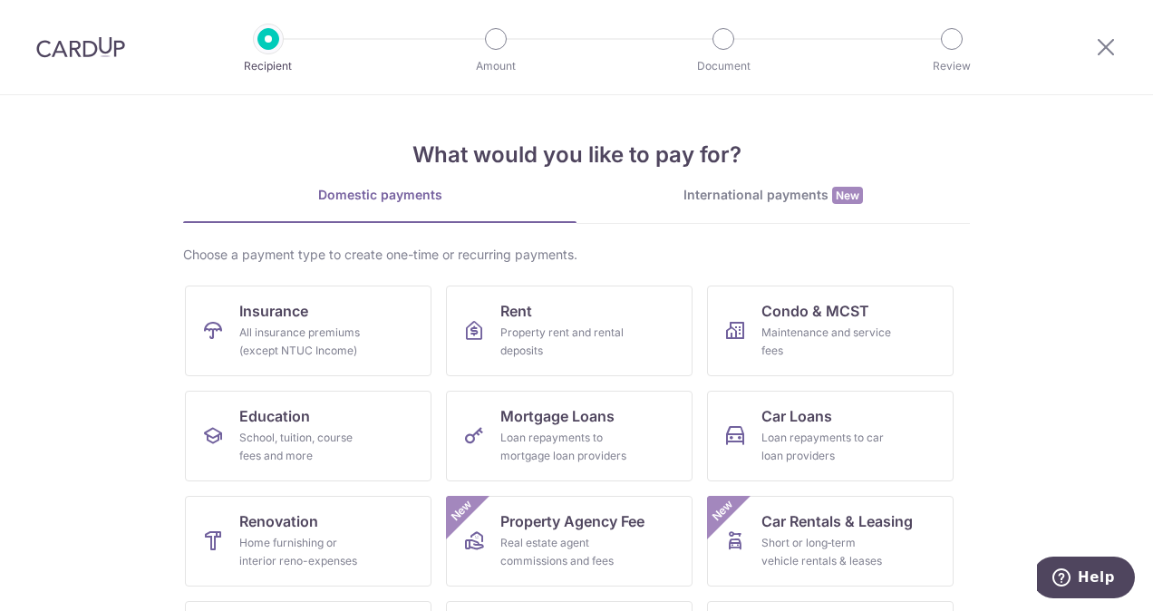
click at [671, 199] on div "International payments New" at bounding box center [773, 195] width 393 height 19
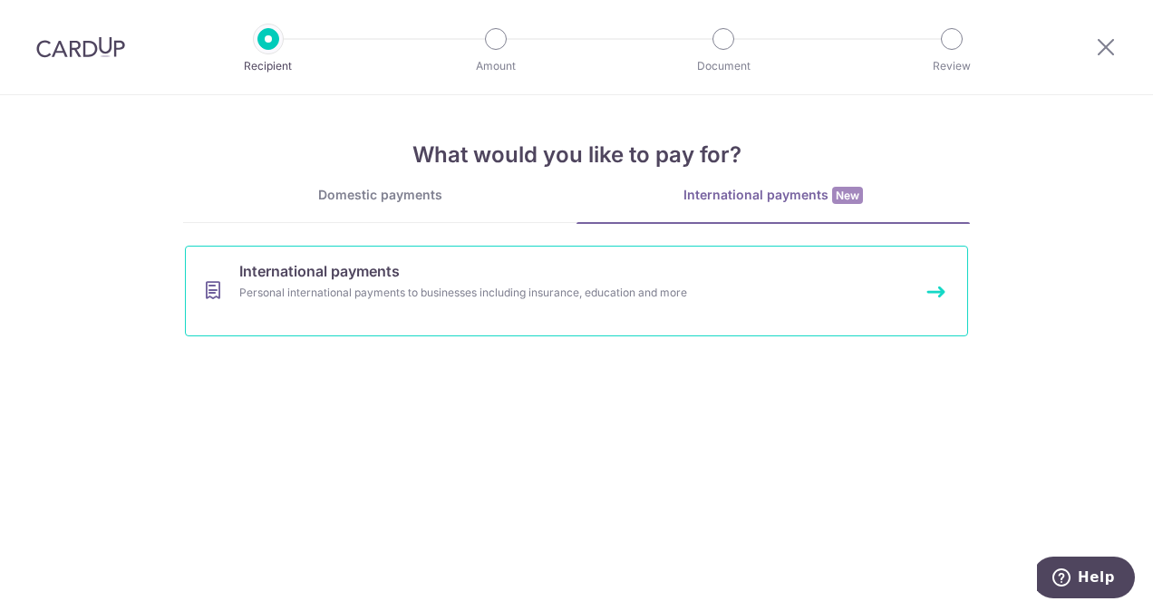
click at [606, 300] on div "Personal international payments to businesses including insurance, education an…" at bounding box center [552, 293] width 626 height 18
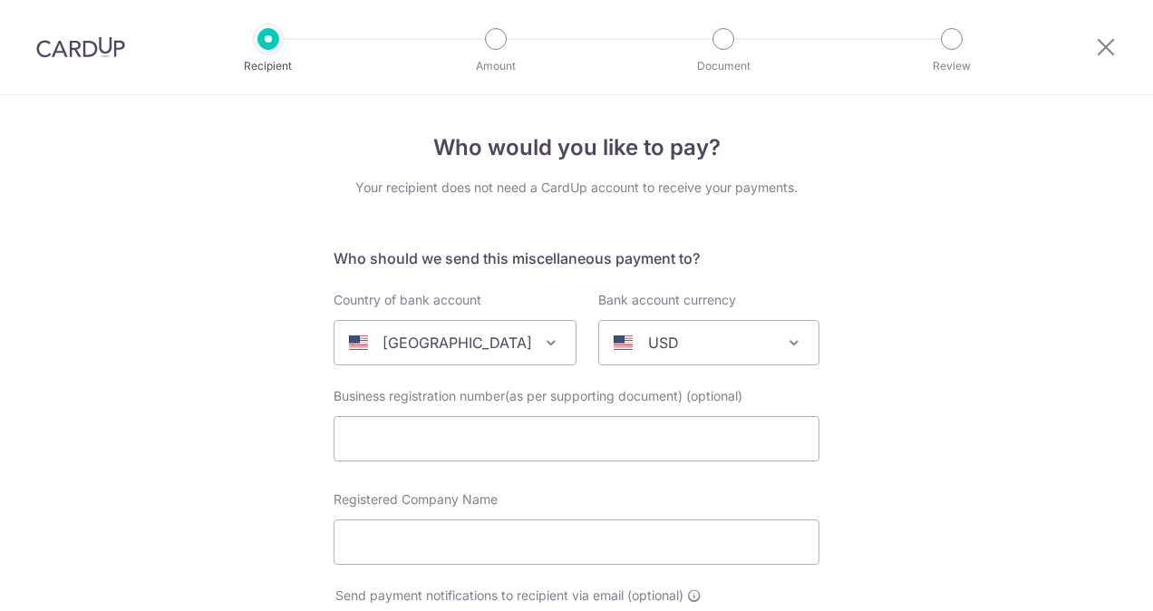
select select
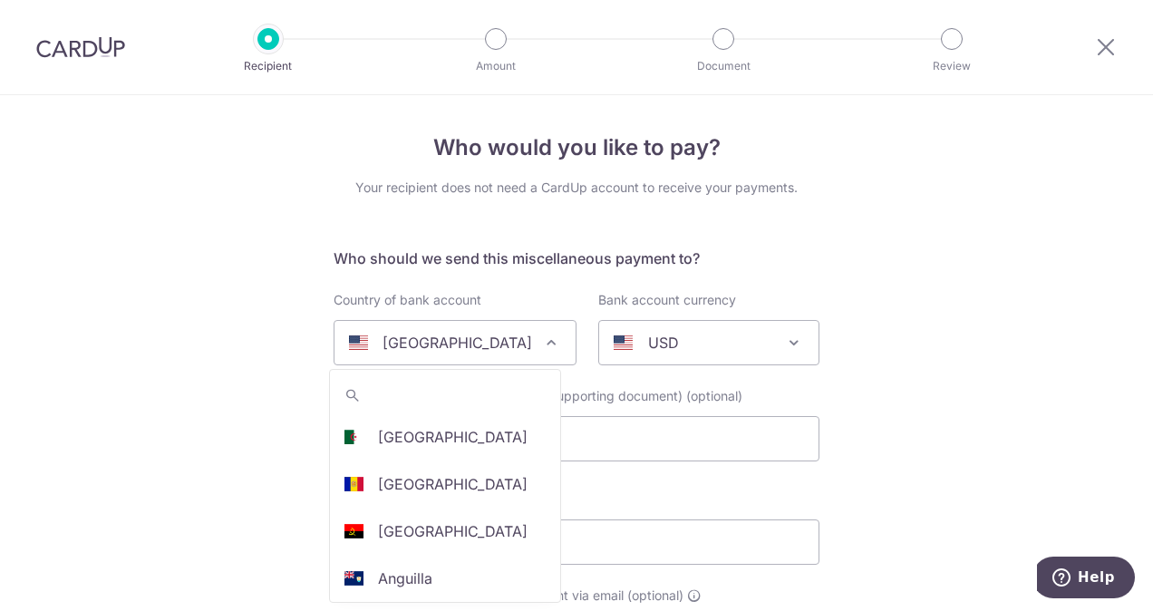
click at [544, 354] on span "[GEOGRAPHIC_DATA]" at bounding box center [454, 343] width 241 height 44
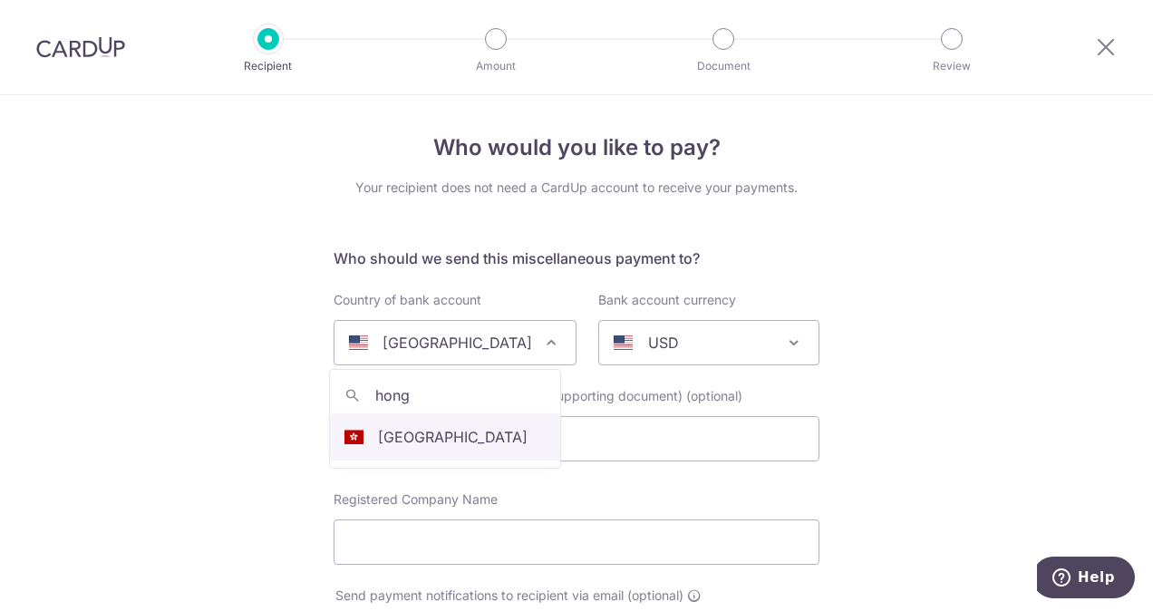
type input "hong"
select select "95"
select select "[GEOGRAPHIC_DATA]"
select select
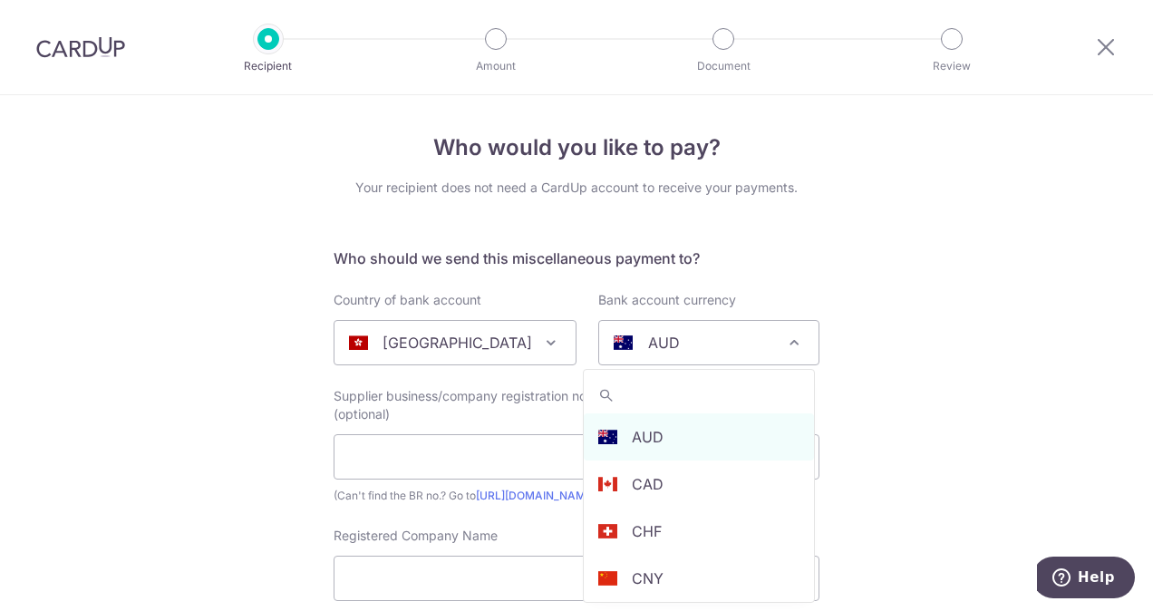
click at [721, 350] on div "AUD" at bounding box center [694, 343] width 161 height 22
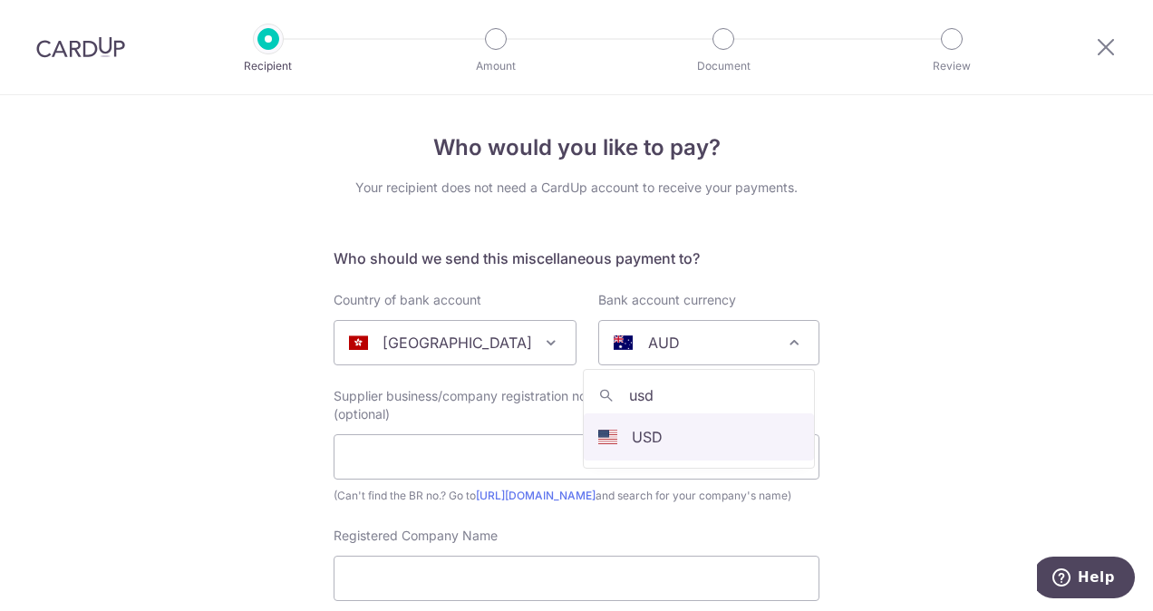
type input "usd"
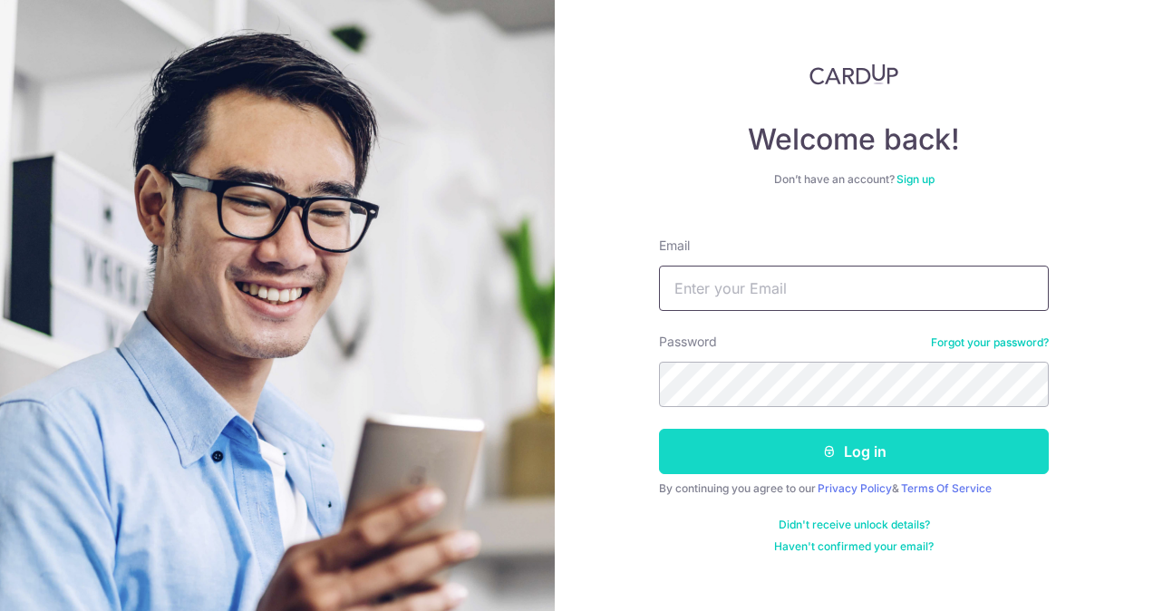
type input "[PERSON_NAME][EMAIL_ADDRESS][DOMAIN_NAME]"
click at [746, 449] on button "Log in" at bounding box center [854, 451] width 390 height 45
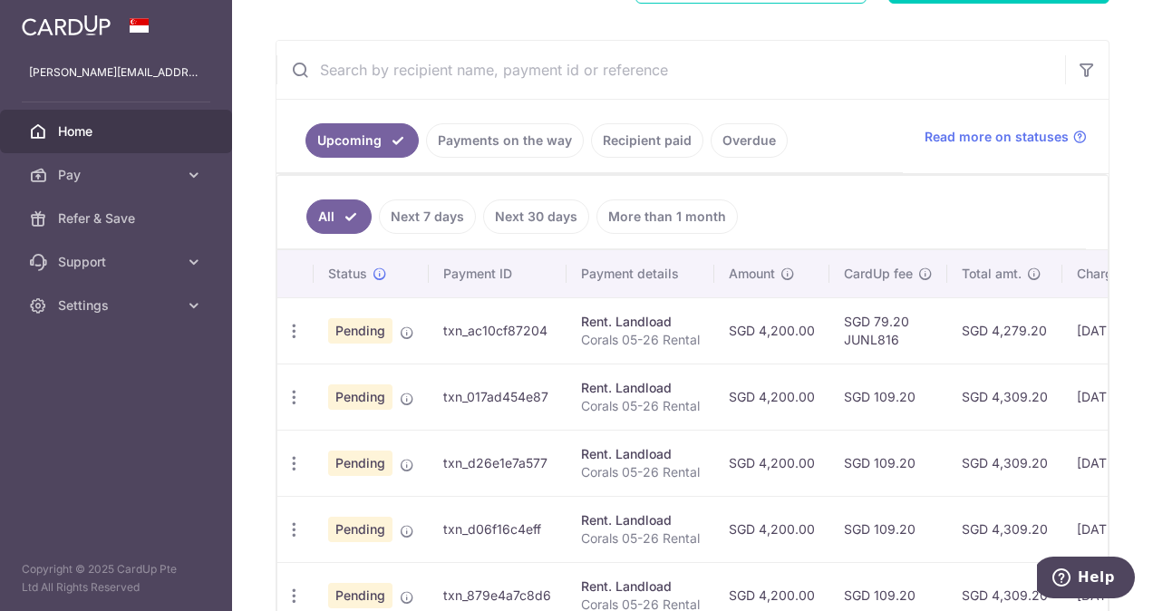
scroll to position [277, 0]
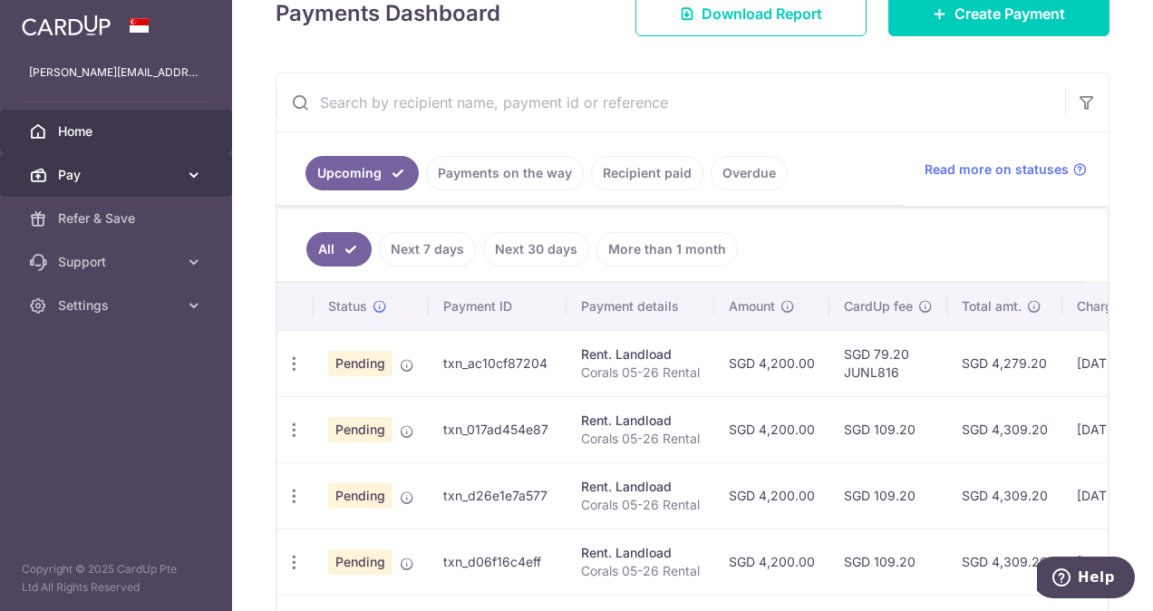
click at [139, 182] on span "Pay" at bounding box center [118, 175] width 120 height 18
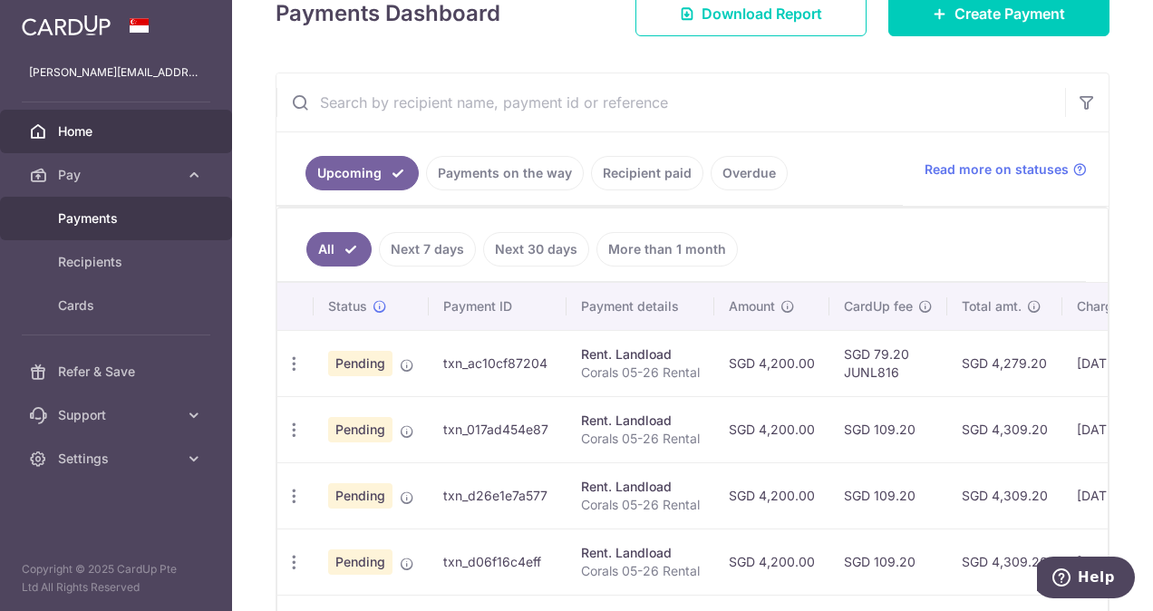
click at [112, 227] on link "Payments" at bounding box center [116, 219] width 232 height 44
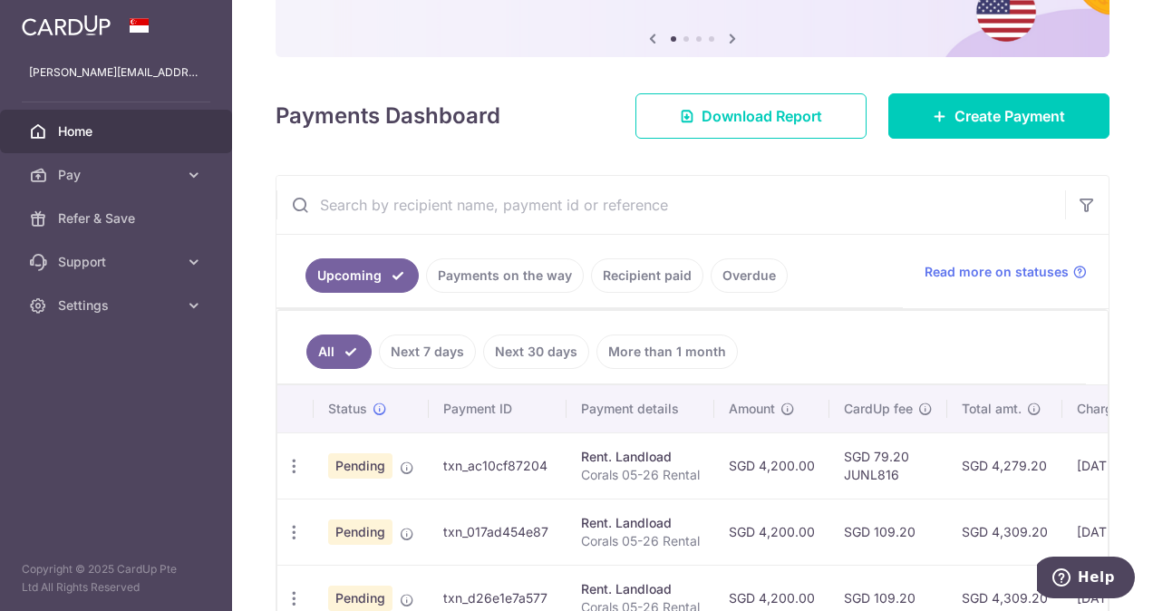
scroll to position [176, 0]
click at [295, 459] on icon "button" at bounding box center [294, 465] width 19 height 19
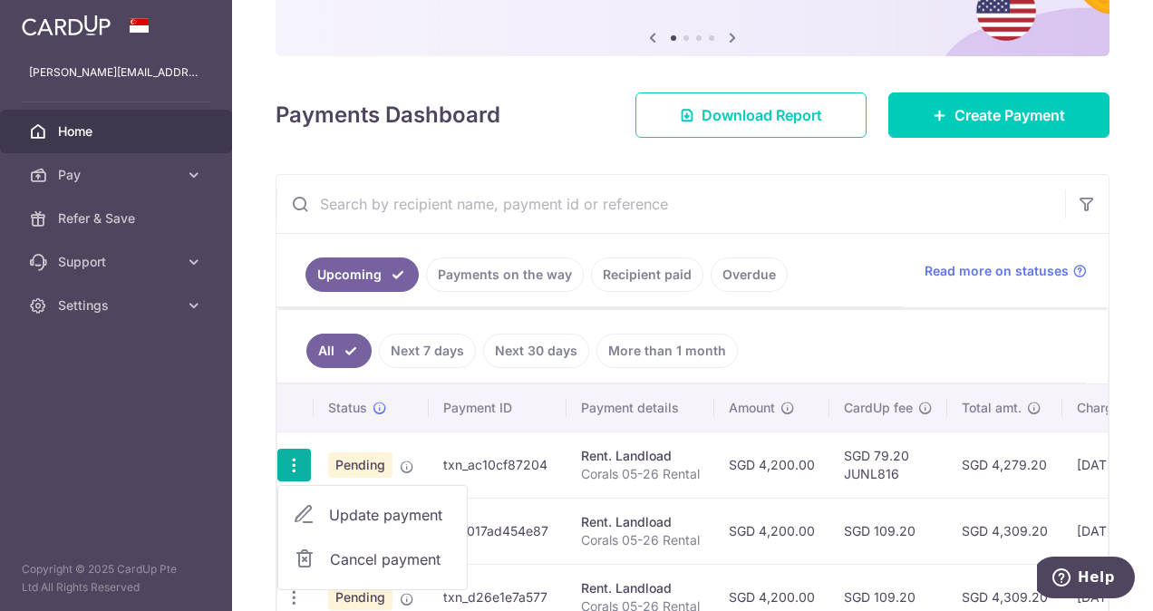
click at [354, 505] on span "Update payment" at bounding box center [390, 515] width 123 height 22
radio input "true"
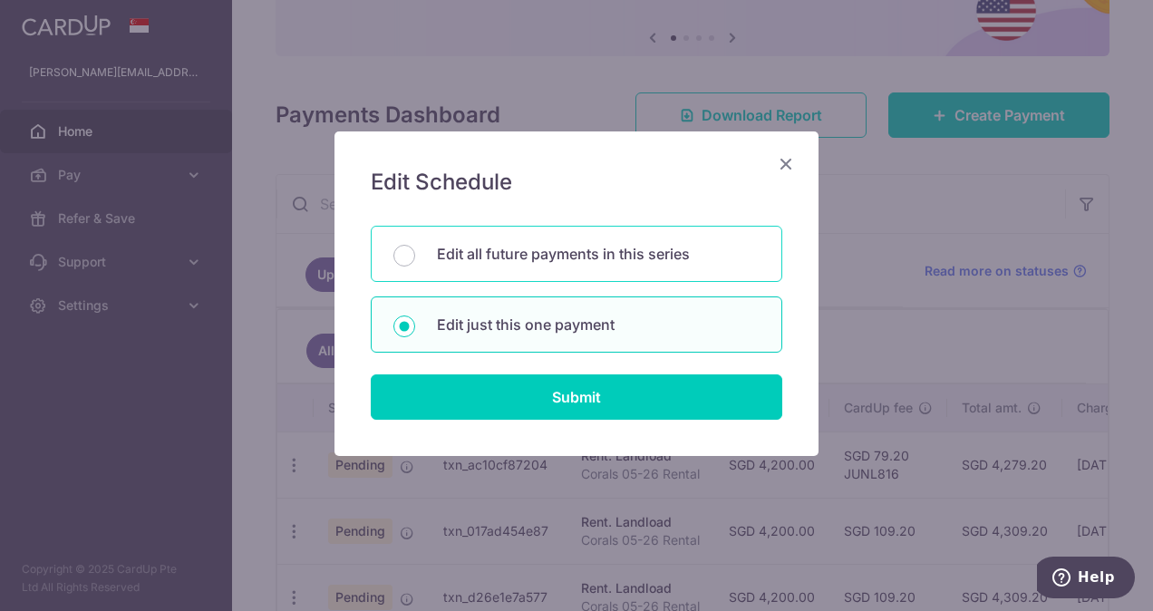
click at [577, 243] on p "Edit all future payments in this series" at bounding box center [598, 254] width 323 height 22
click at [415, 245] on input "Edit all future payments in this series" at bounding box center [404, 256] width 22 height 22
radio input "true"
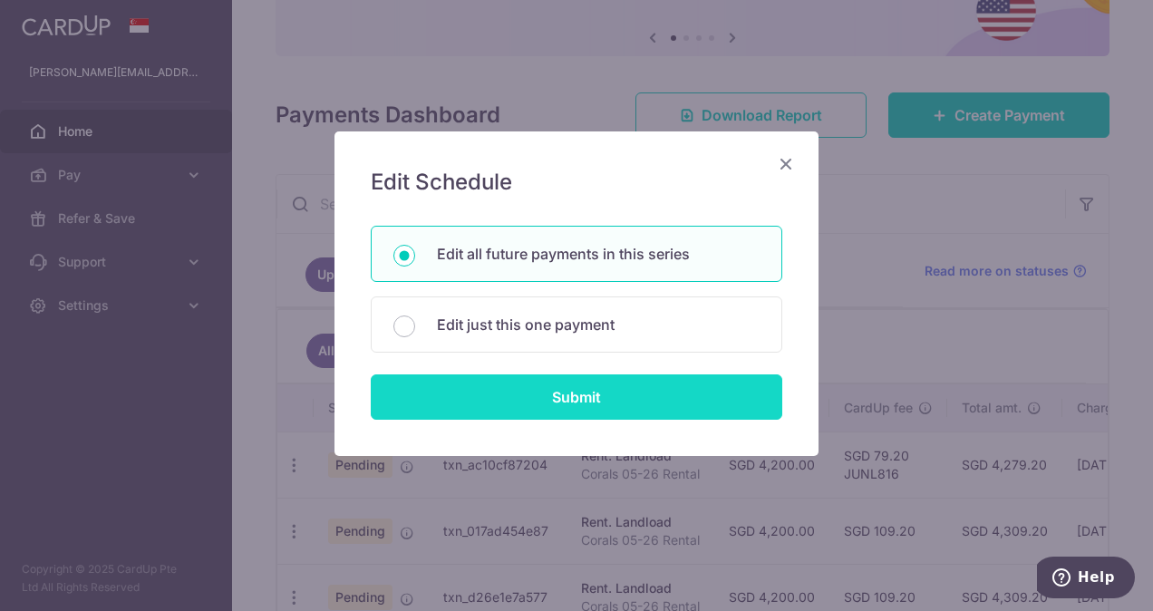
click at [627, 387] on input "Submit" at bounding box center [577, 396] width 412 height 45
radio input "true"
type input "4,200.00"
type input "Corals 05-26 Rental"
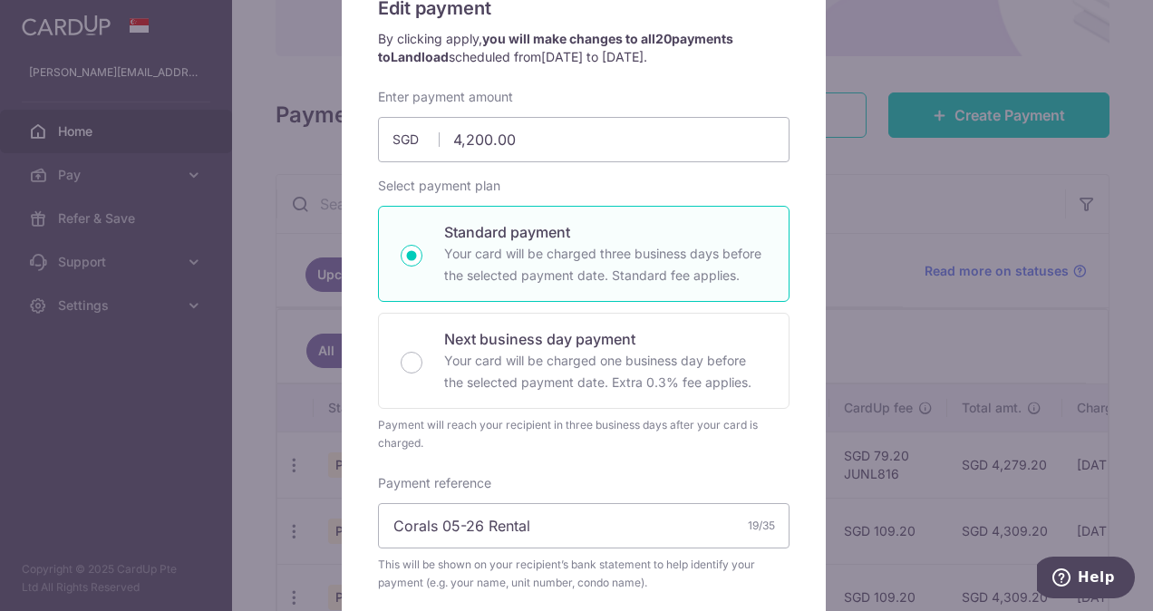
scroll to position [172, 0]
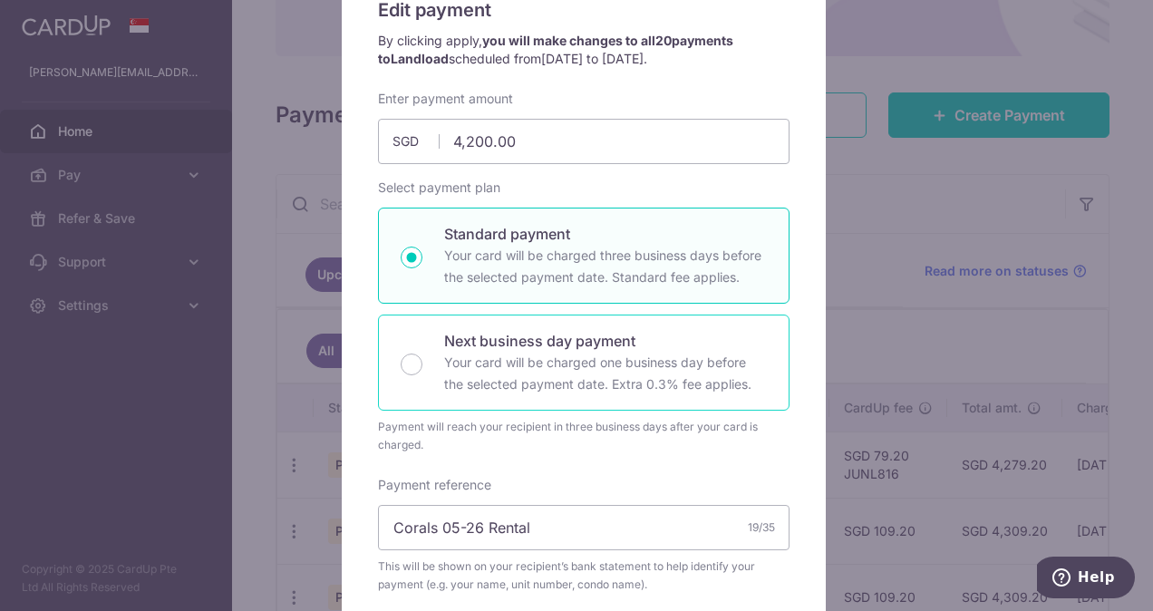
click at [616, 315] on div "Next business day payment Your card will be charged one business day before the…" at bounding box center [584, 363] width 412 height 96
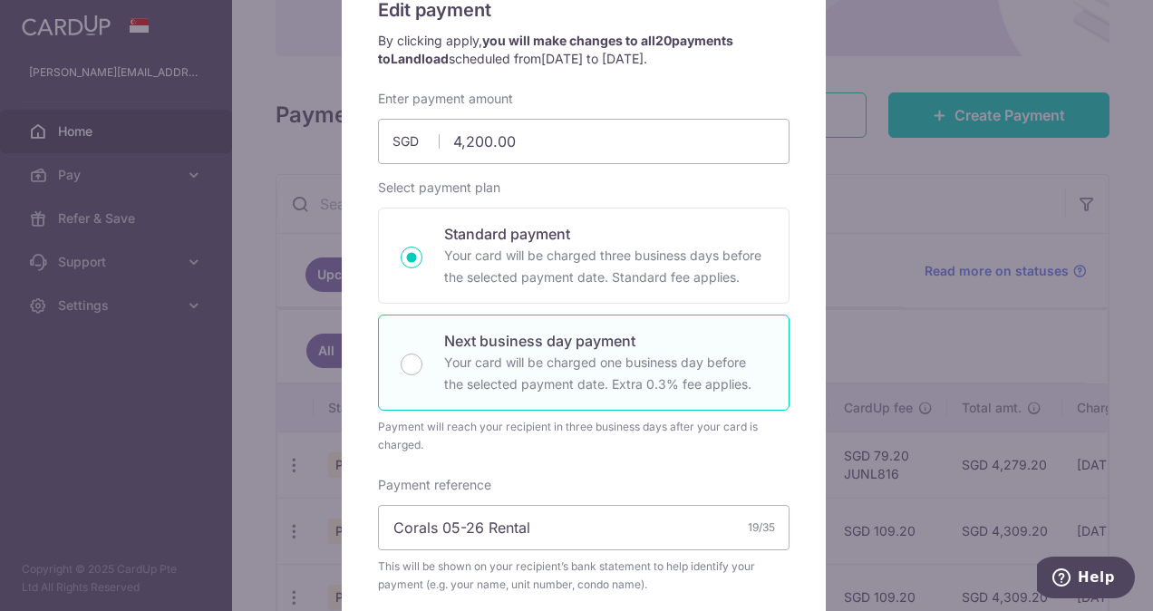
radio input "false"
radio input "true"
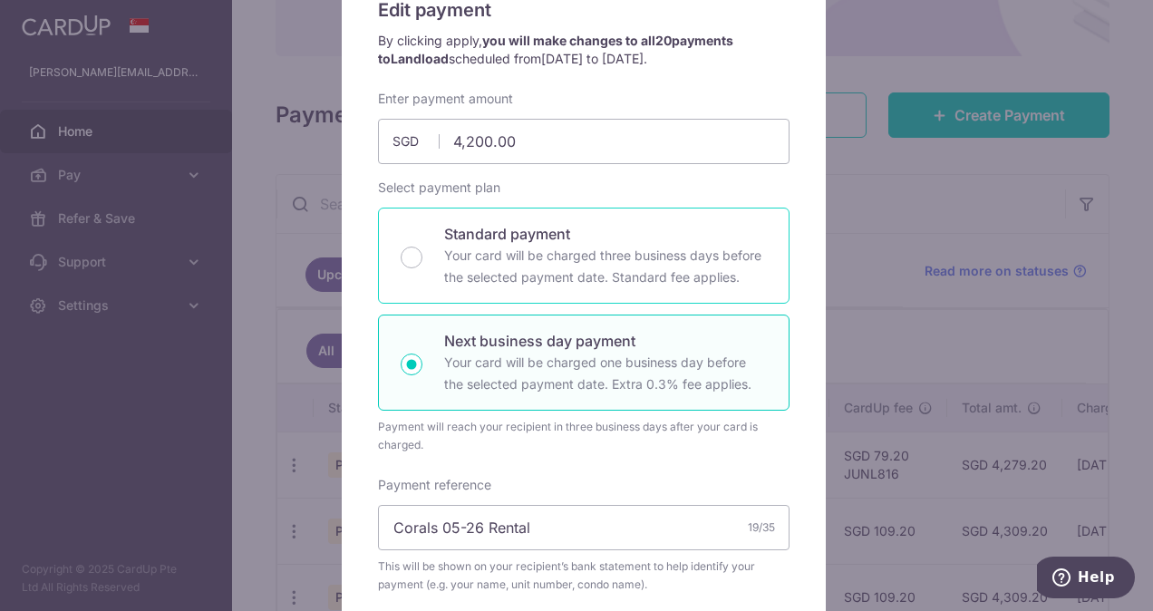
drag, startPoint x: 612, startPoint y: 278, endPoint x: 520, endPoint y: 261, distance: 93.2
click at [520, 261] on p "Your card will be charged three business days before the selected payment date.…" at bounding box center [605, 267] width 323 height 44
click at [422, 261] on input "Standard payment Your card will be charged three business days before the selec…" at bounding box center [412, 258] width 22 height 22
radio input "true"
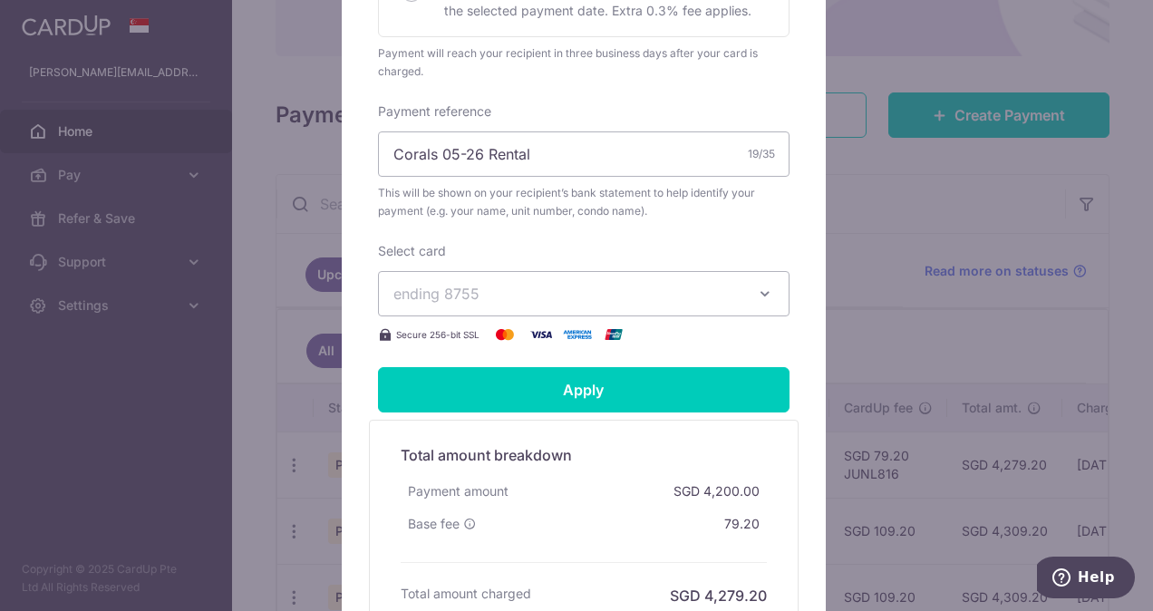
scroll to position [546, 0]
click at [522, 284] on span "ending 8755" at bounding box center [567, 294] width 348 height 22
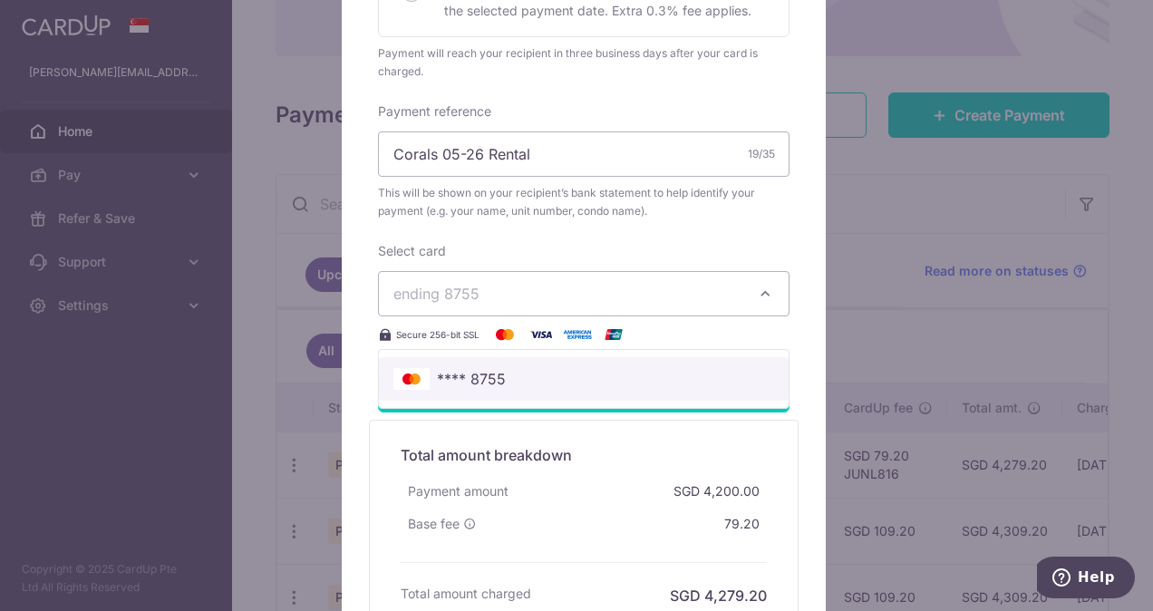
click at [495, 373] on span "**** 8755" at bounding box center [471, 379] width 69 height 22
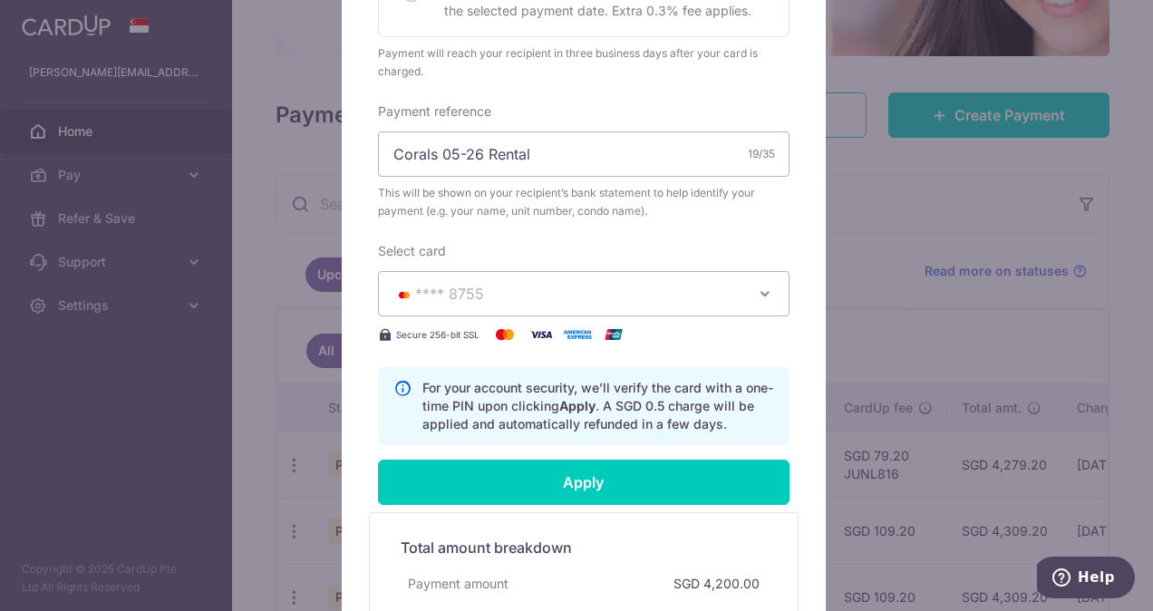
scroll to position [711, 0]
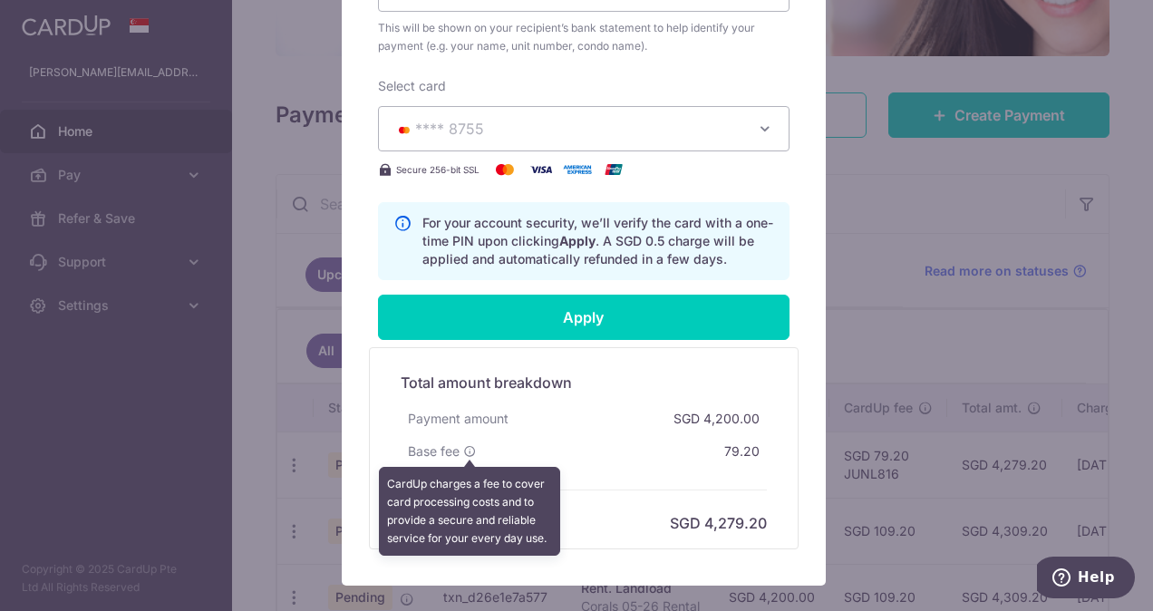
click at [463, 445] on icon at bounding box center [469, 451] width 13 height 13
click at [1087, 301] on div "Edit payment By clicking apply, you will make changes to all 20 payments to Lan…" at bounding box center [576, 305] width 1153 height 611
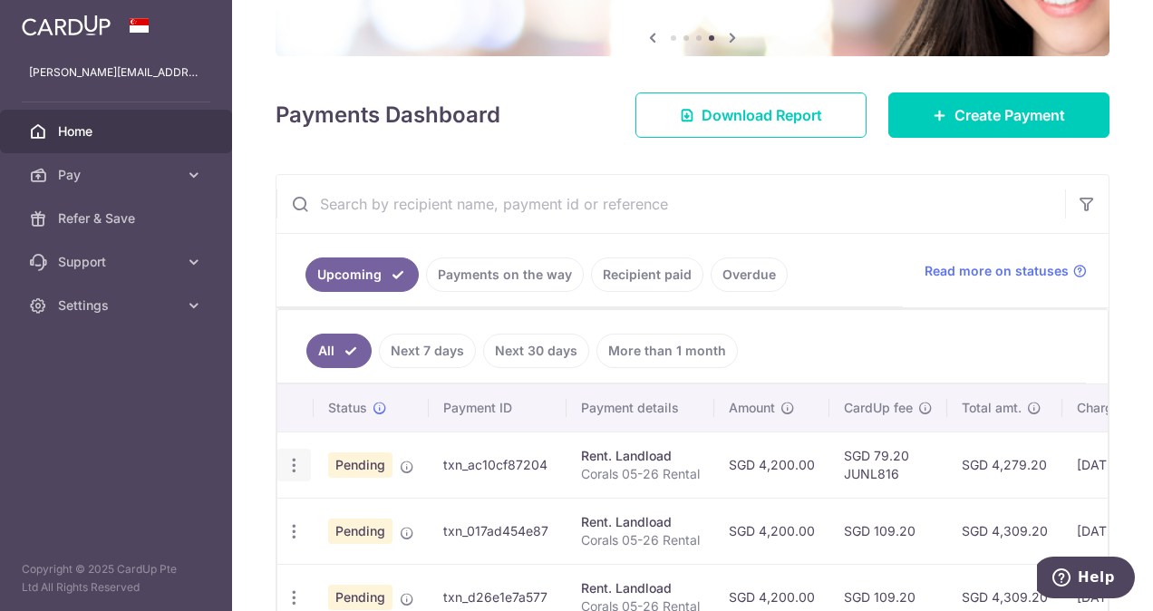
click at [292, 456] on icon "button" at bounding box center [294, 465] width 19 height 19
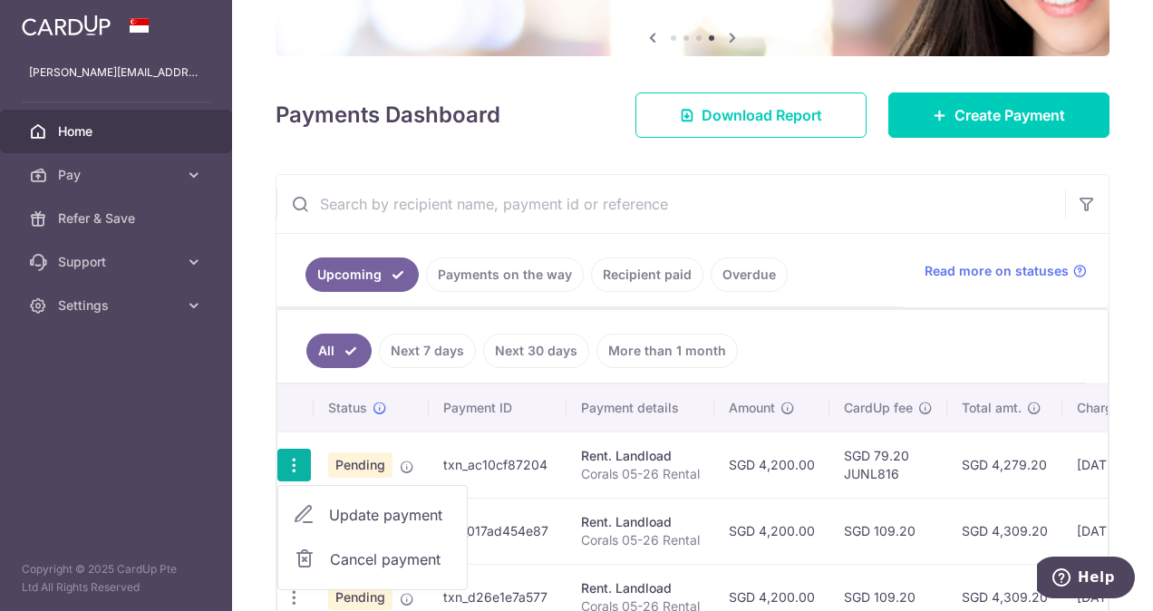
click at [352, 515] on span "Update payment" at bounding box center [390, 515] width 123 height 22
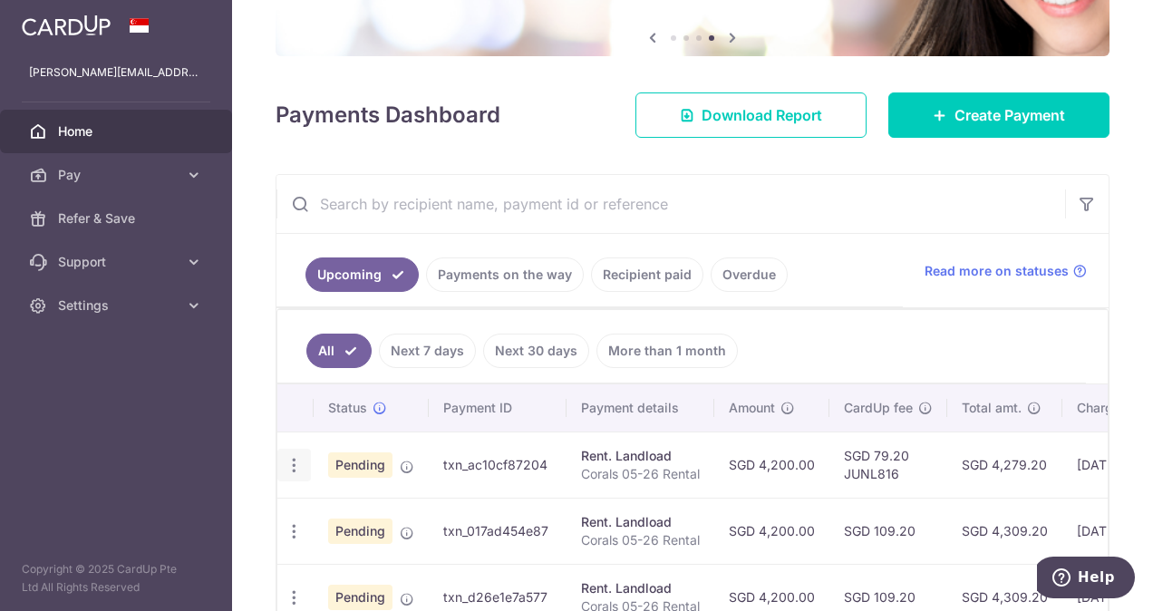
radio input "true"
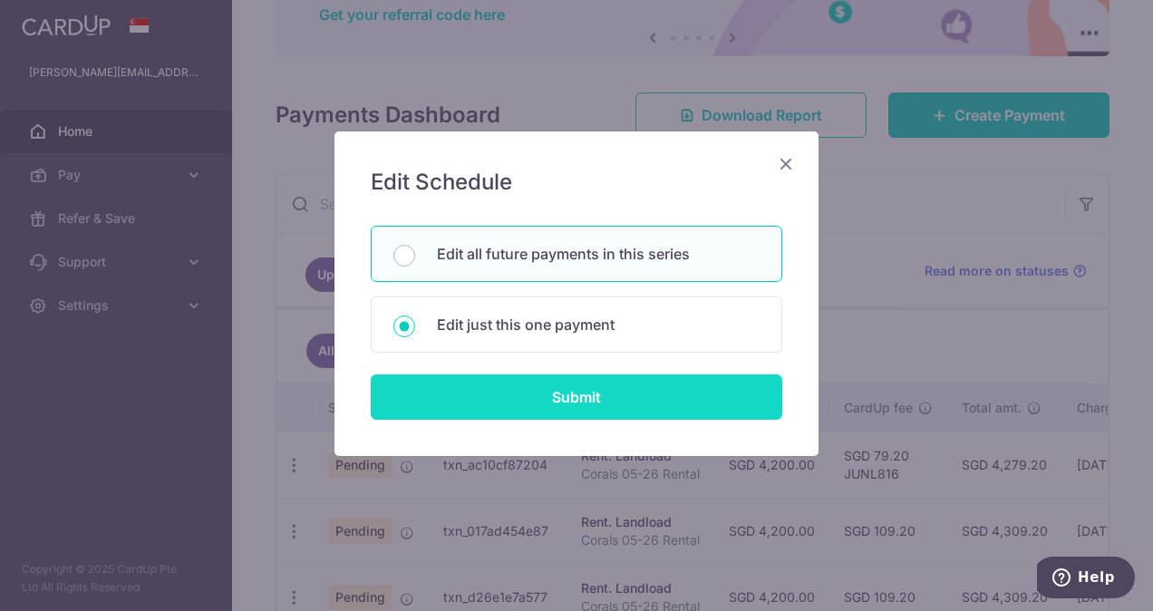
click at [586, 402] on input "Submit" at bounding box center [577, 396] width 412 height 45
radio input "true"
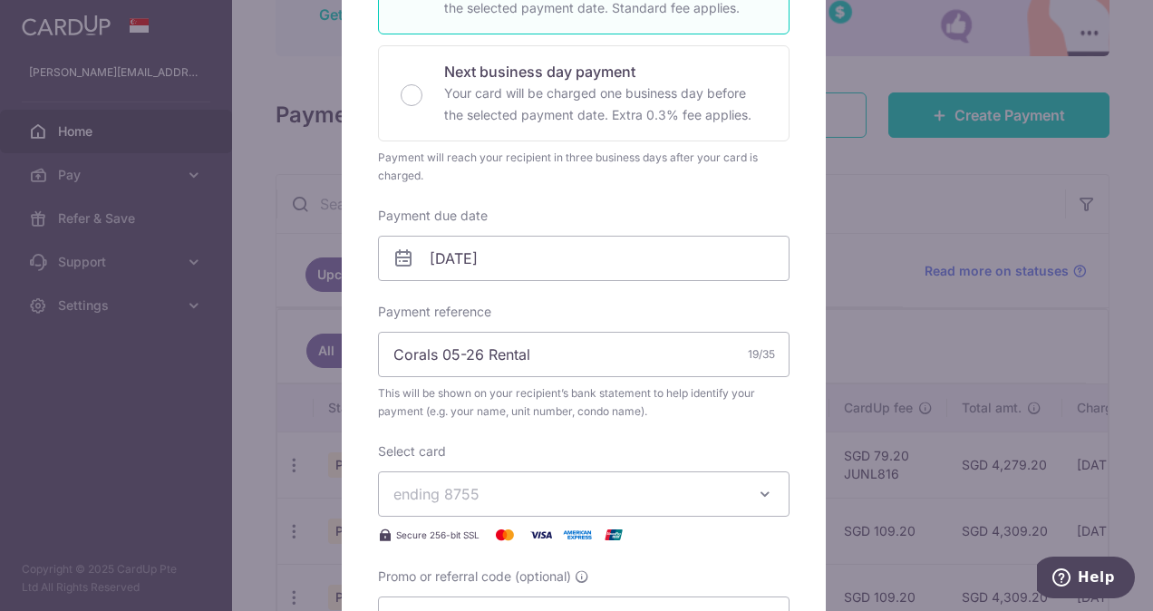
scroll to position [584, 0]
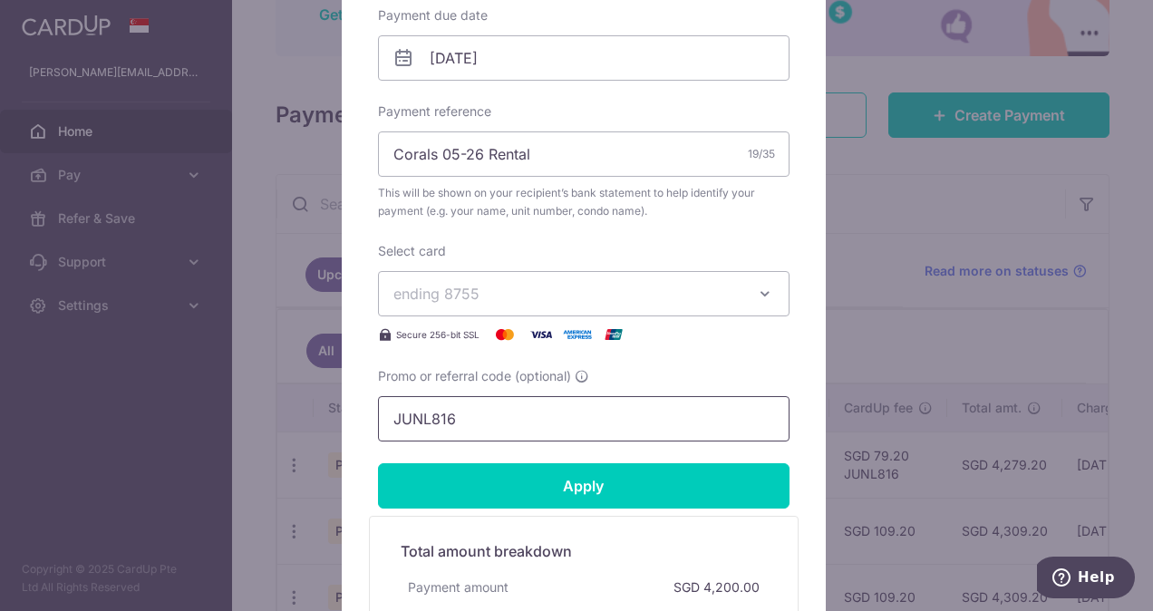
click at [584, 422] on input "JUNL816" at bounding box center [584, 418] width 412 height 45
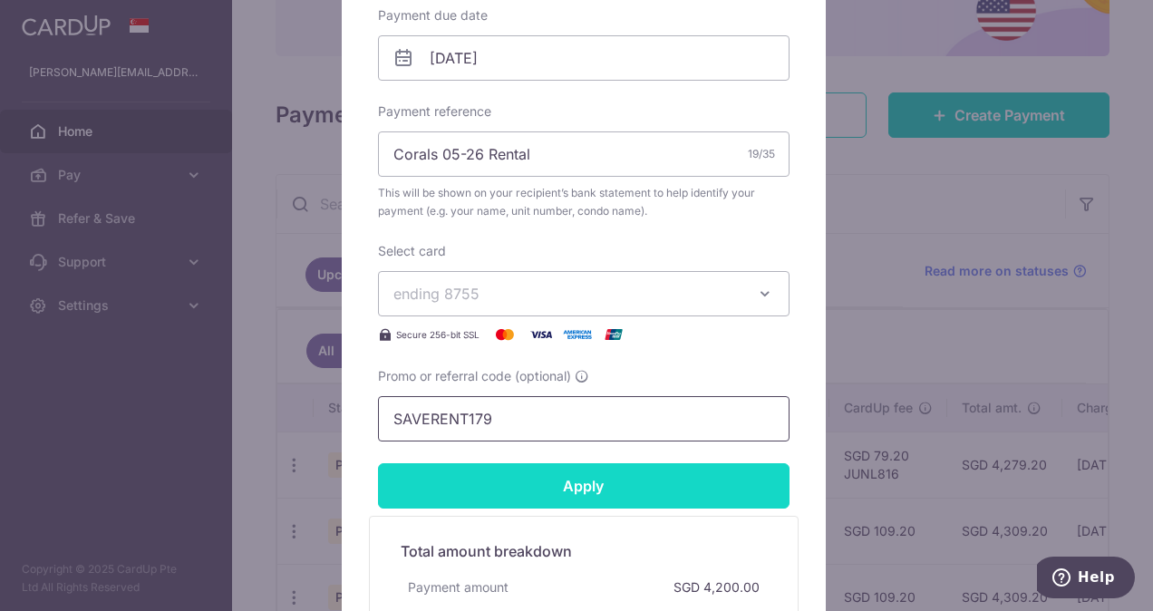
type input "SAVERENT179"
click at [580, 482] on input "Apply" at bounding box center [584, 485] width 412 height 45
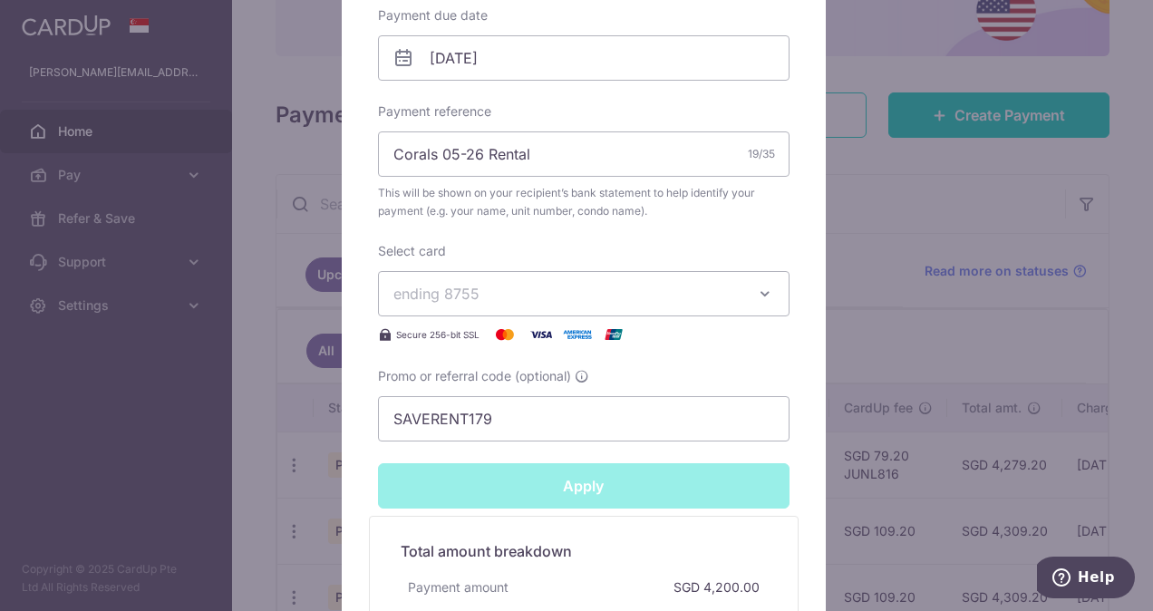
type input "Successfully Applied"
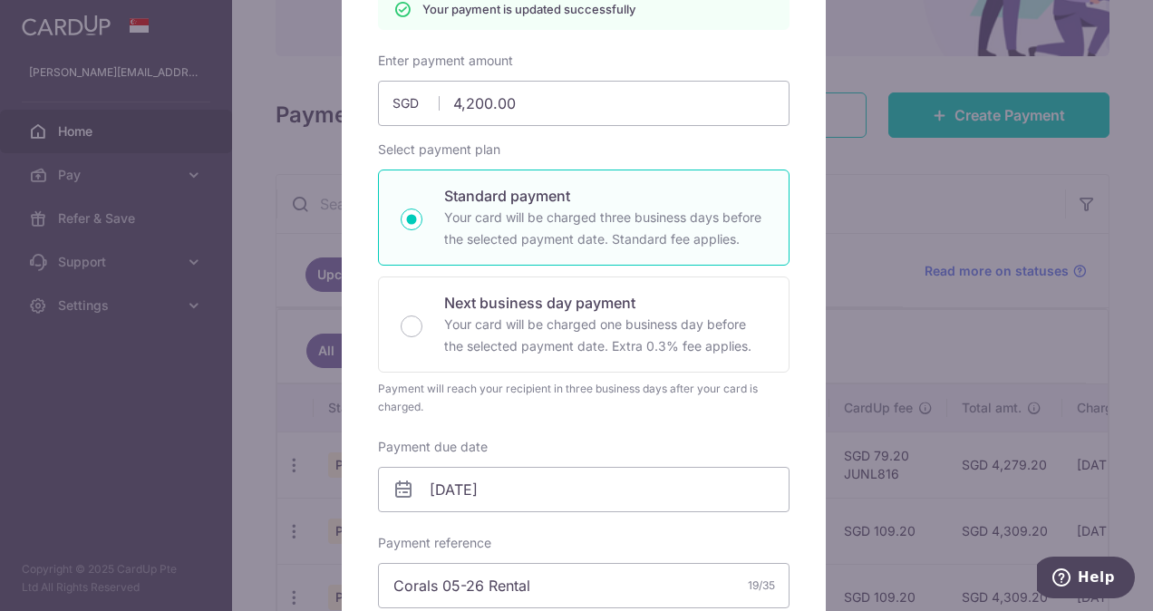
scroll to position [0, 0]
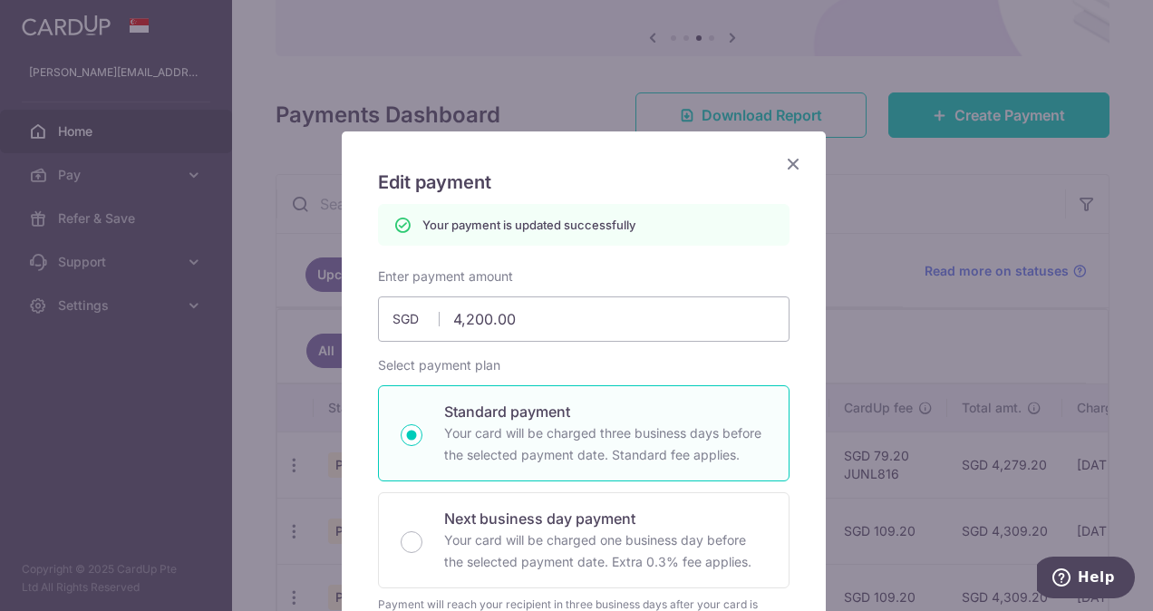
click at [788, 160] on icon "Close" at bounding box center [793, 163] width 22 height 23
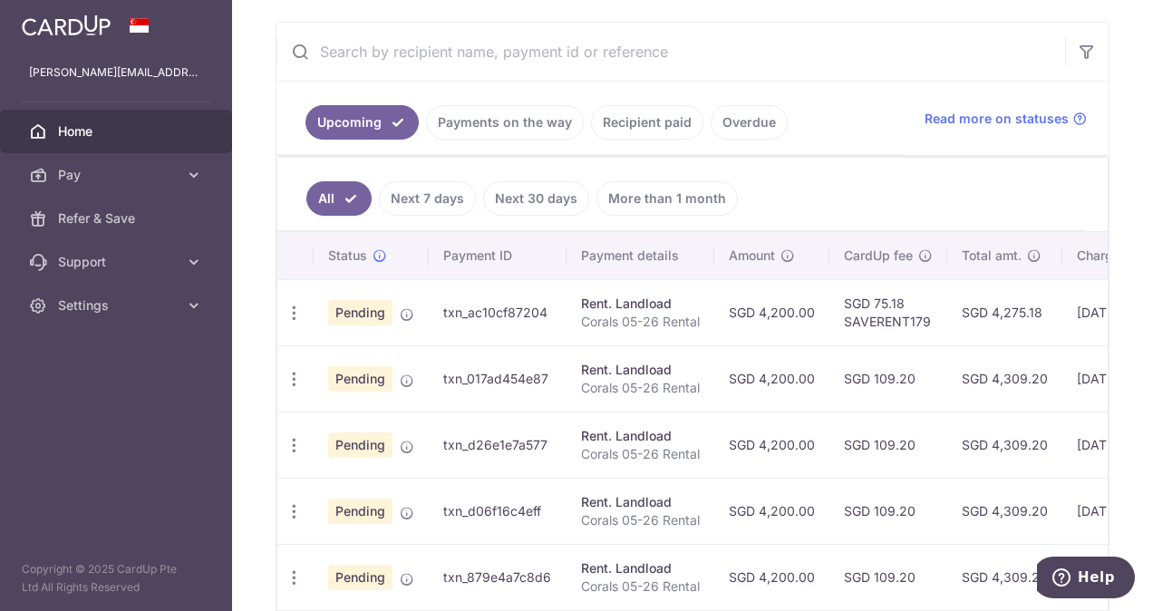
scroll to position [332, 0]
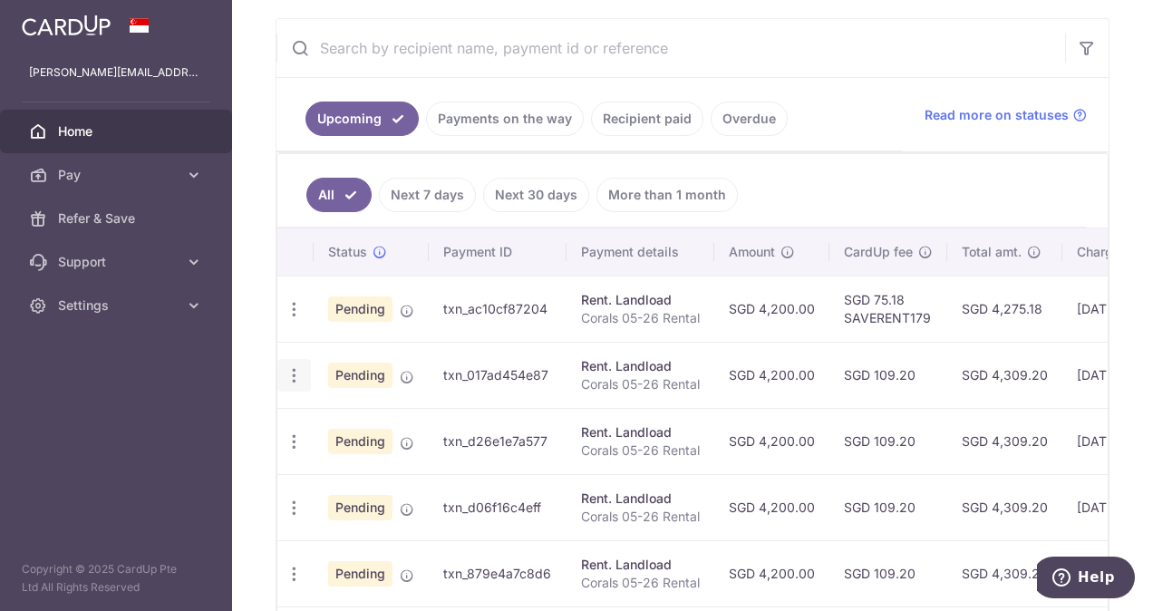
click at [294, 372] on icon "button" at bounding box center [294, 375] width 19 height 19
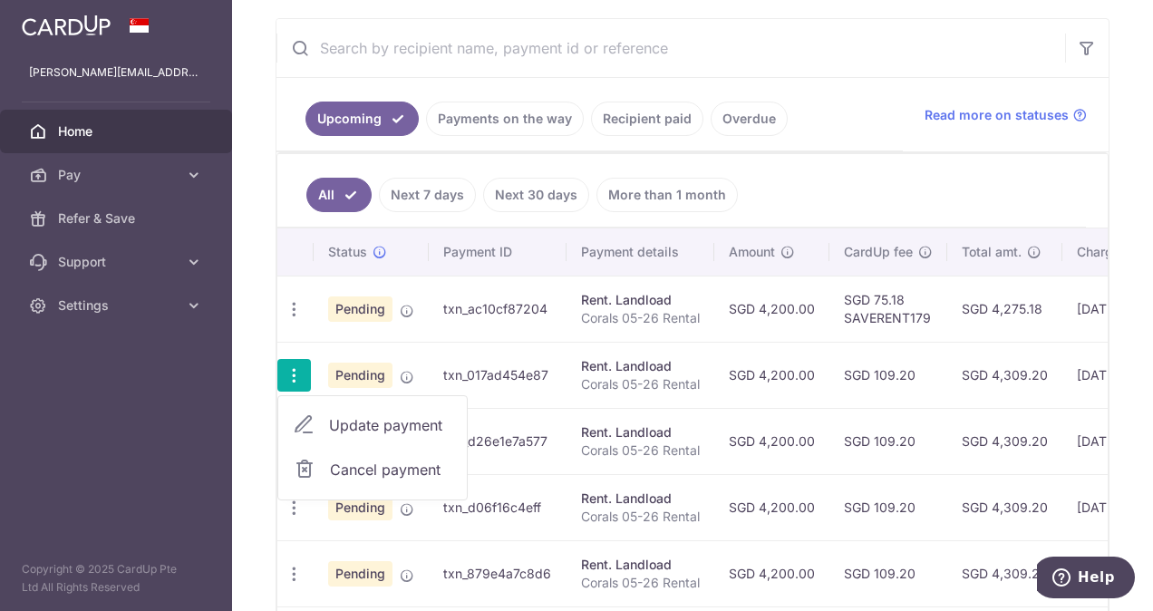
click at [395, 423] on span "Update payment" at bounding box center [390, 425] width 123 height 22
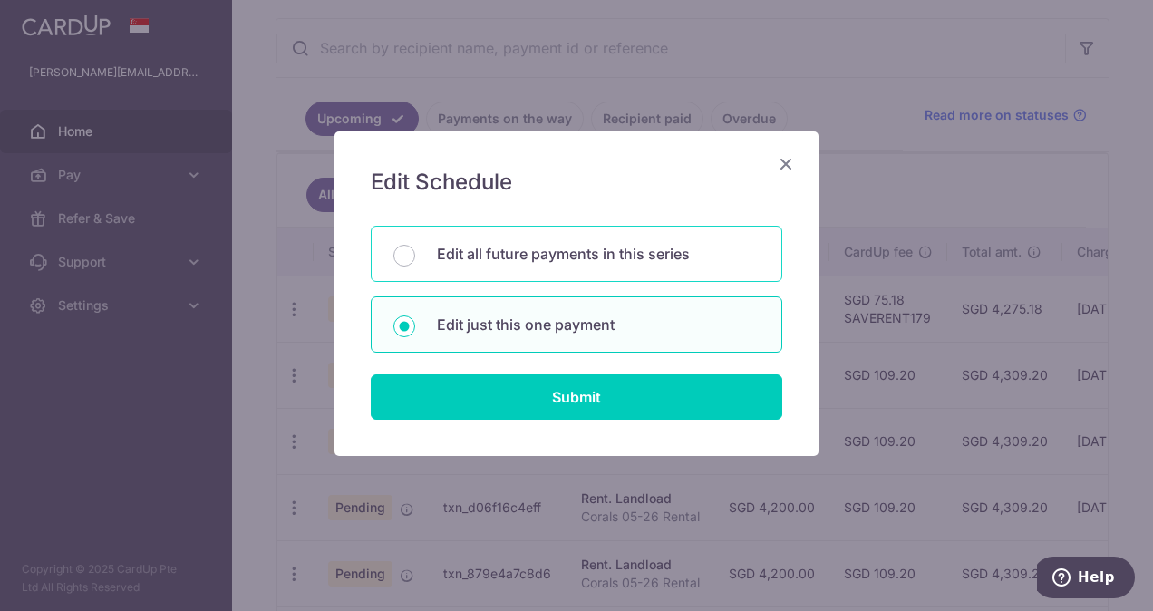
click at [506, 259] on p "Edit all future payments in this series" at bounding box center [598, 254] width 323 height 22
click at [415, 259] on input "Edit all future payments in this series" at bounding box center [404, 256] width 22 height 22
radio input "true"
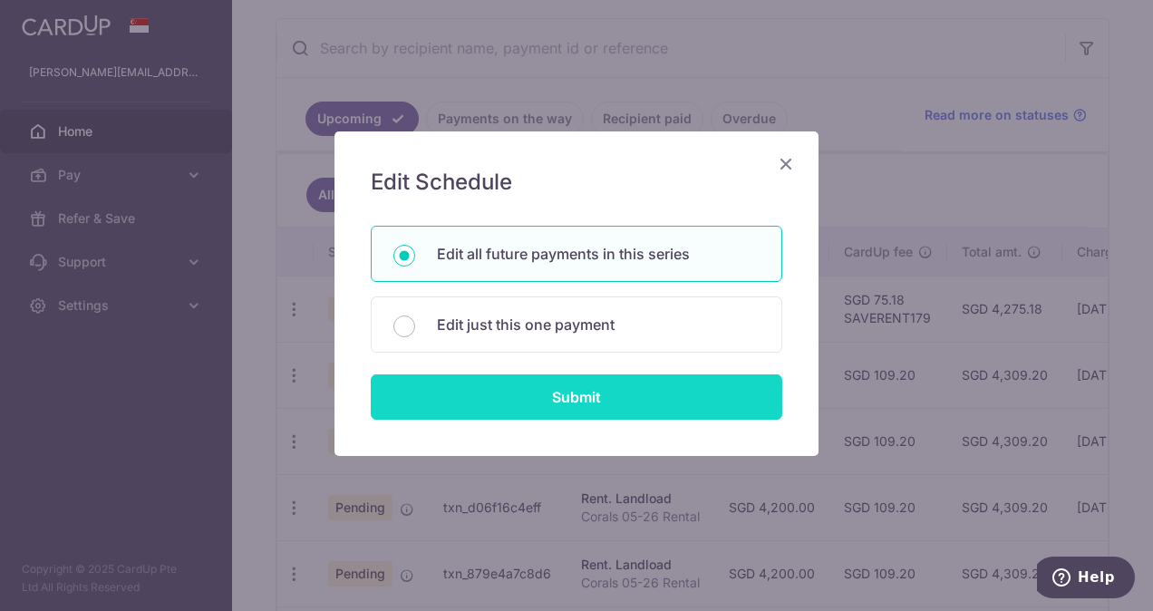
click at [506, 400] on input "Submit" at bounding box center [577, 396] width 412 height 45
radio input "true"
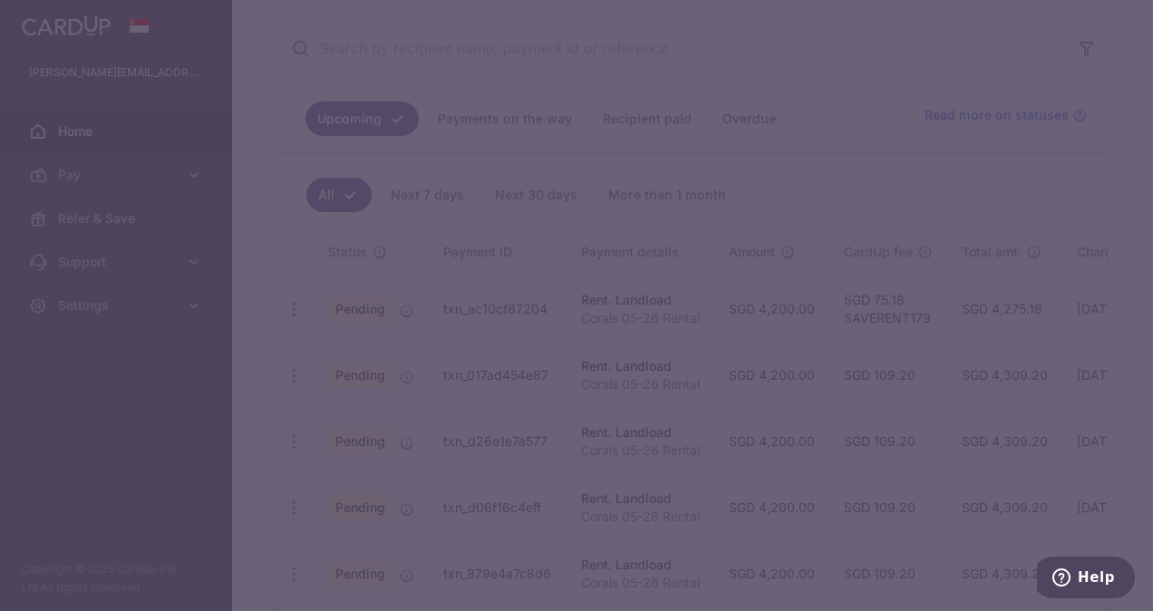
type input "4,200.00"
type input "Corals 05-26 Rental"
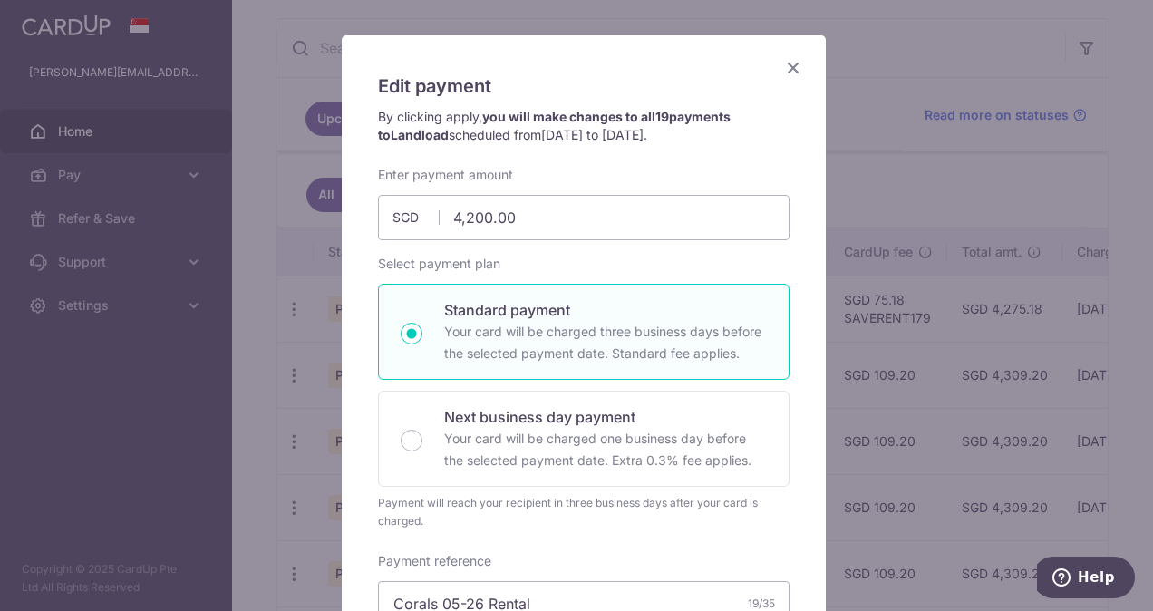
scroll to position [83, 0]
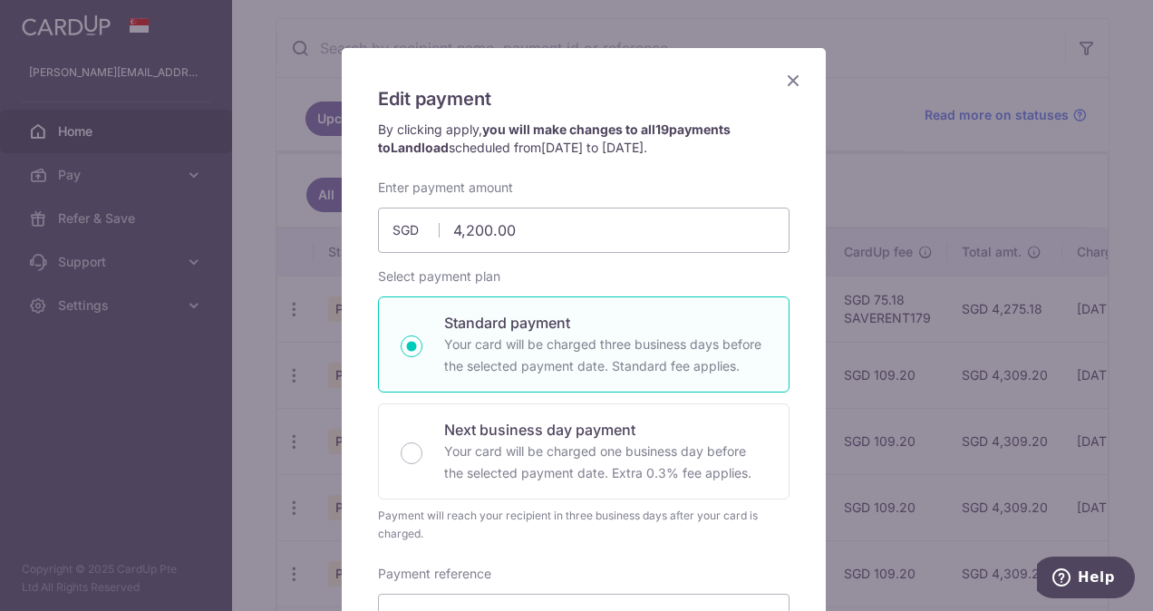
click at [786, 76] on icon "Close" at bounding box center [793, 80] width 22 height 23
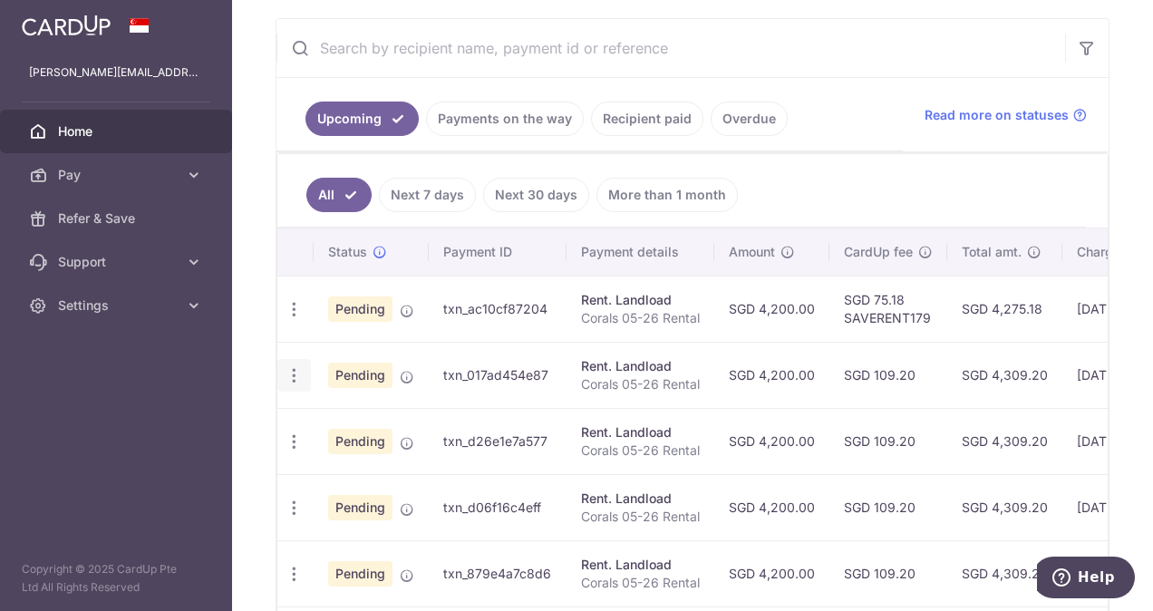
click at [290, 373] on icon "button" at bounding box center [294, 375] width 19 height 19
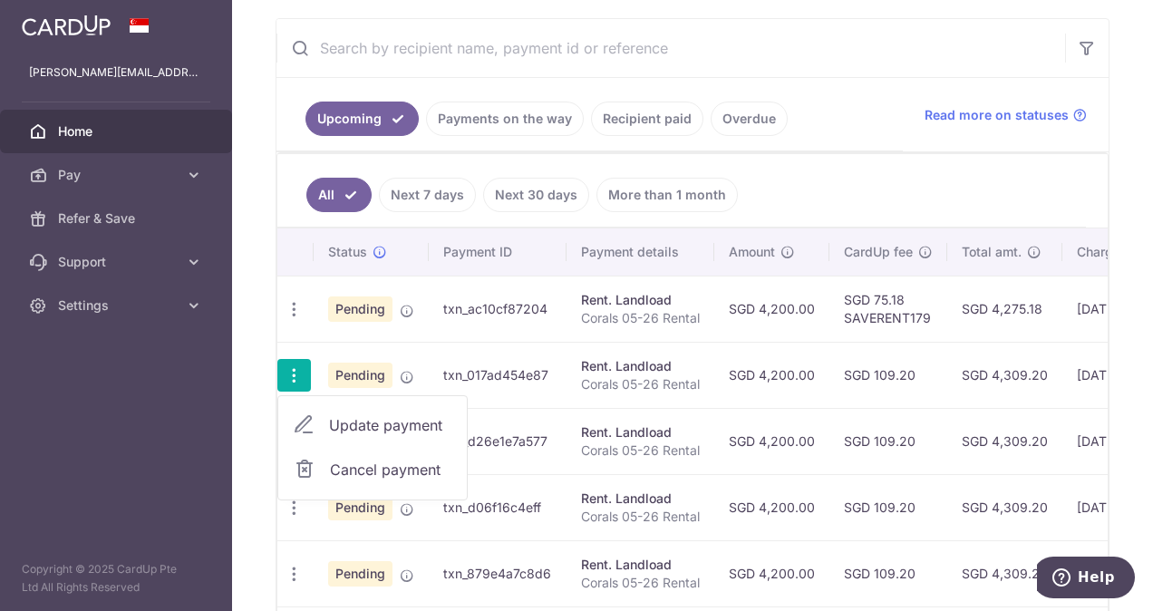
click at [325, 420] on link "Update payment" at bounding box center [372, 425] width 189 height 44
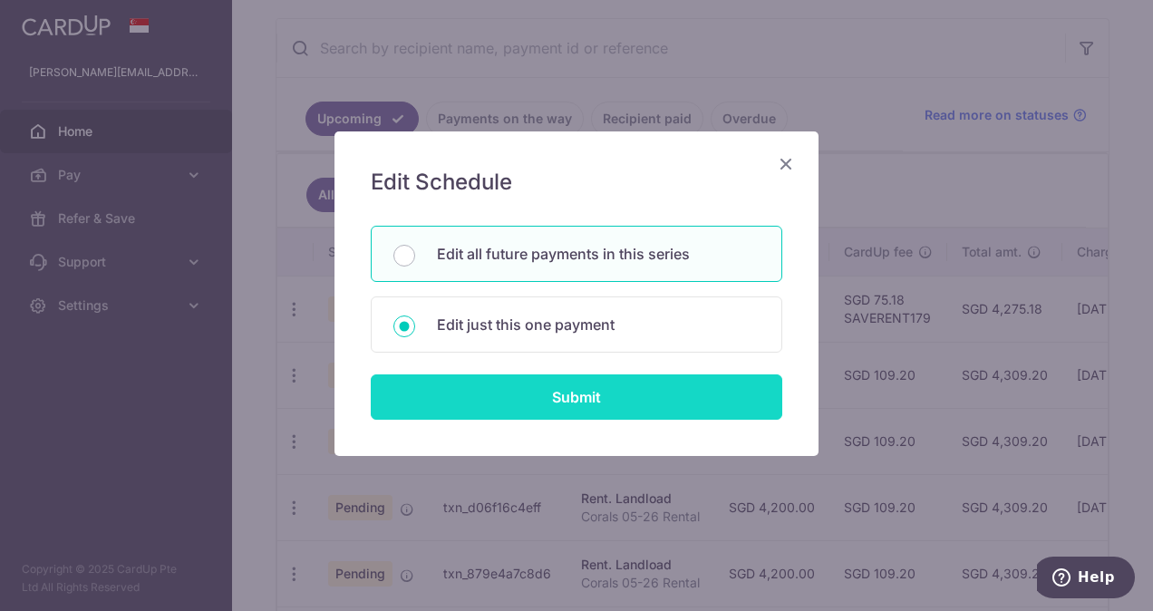
click at [512, 383] on input "Submit" at bounding box center [577, 396] width 412 height 45
radio input "true"
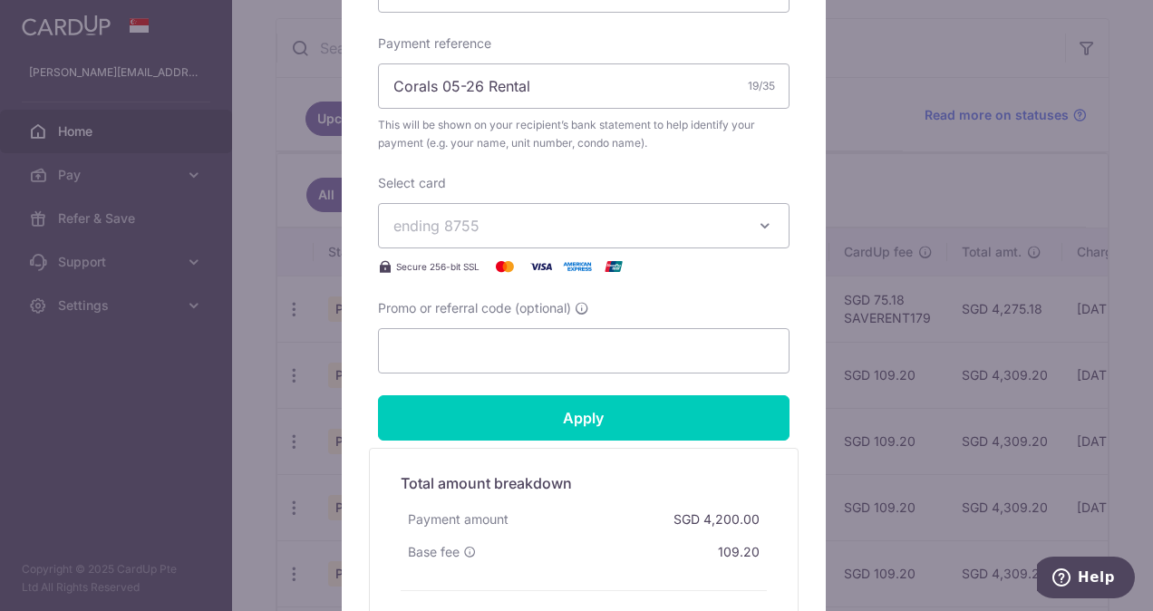
scroll to position [653, 0]
click at [538, 349] on input "Promo or referral code (optional)" at bounding box center [584, 349] width 412 height 45
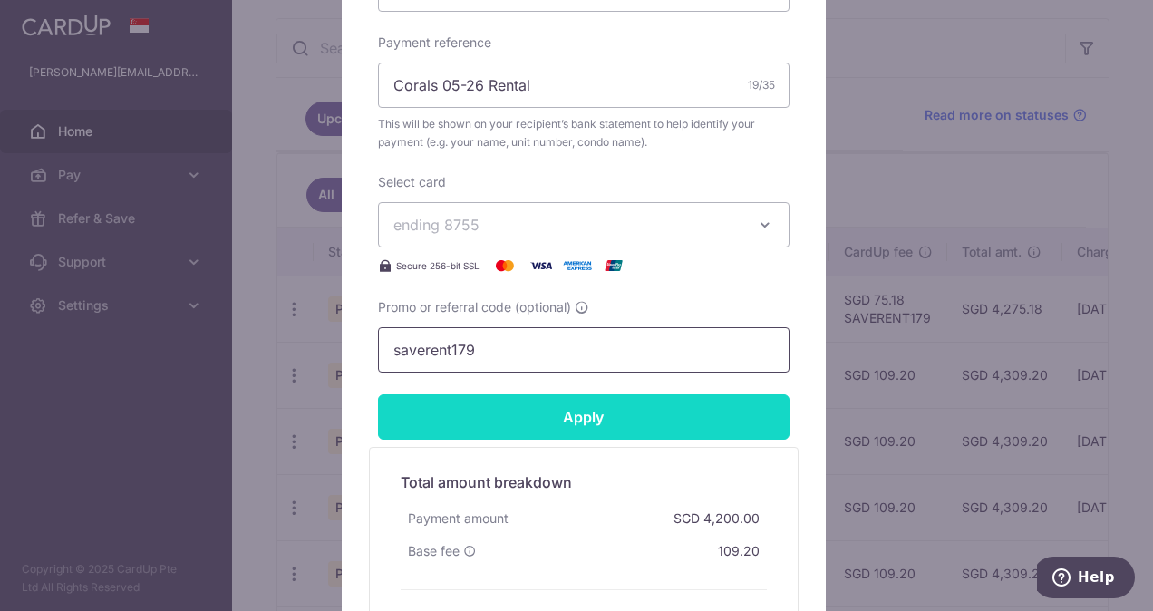
type input "saverent179"
click at [558, 419] on input "Apply" at bounding box center [584, 416] width 412 height 45
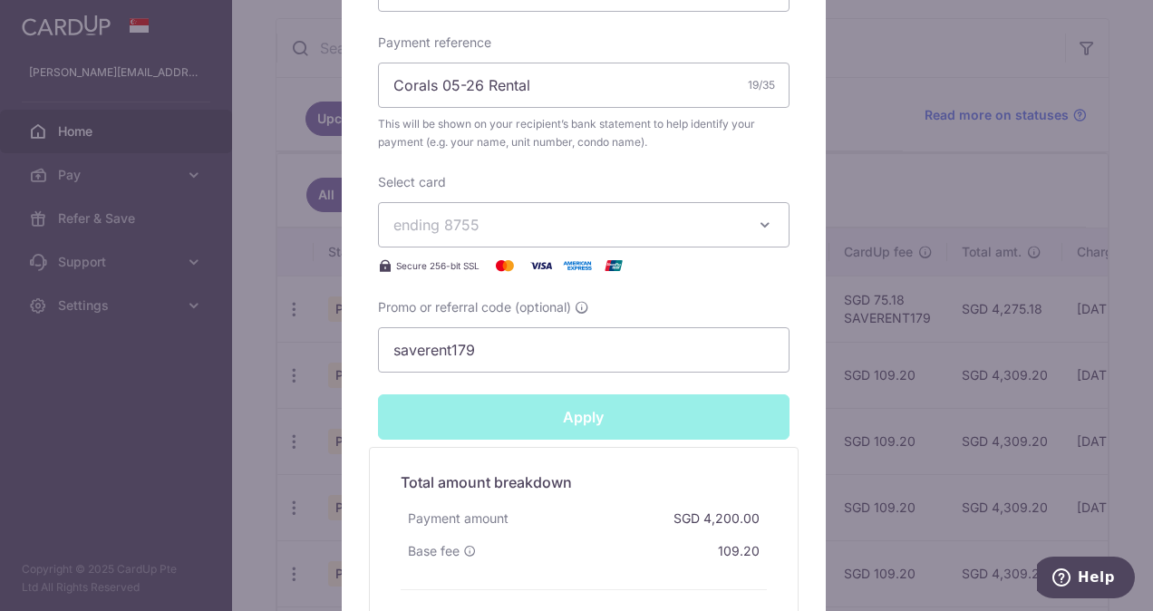
type input "Successfully Applied"
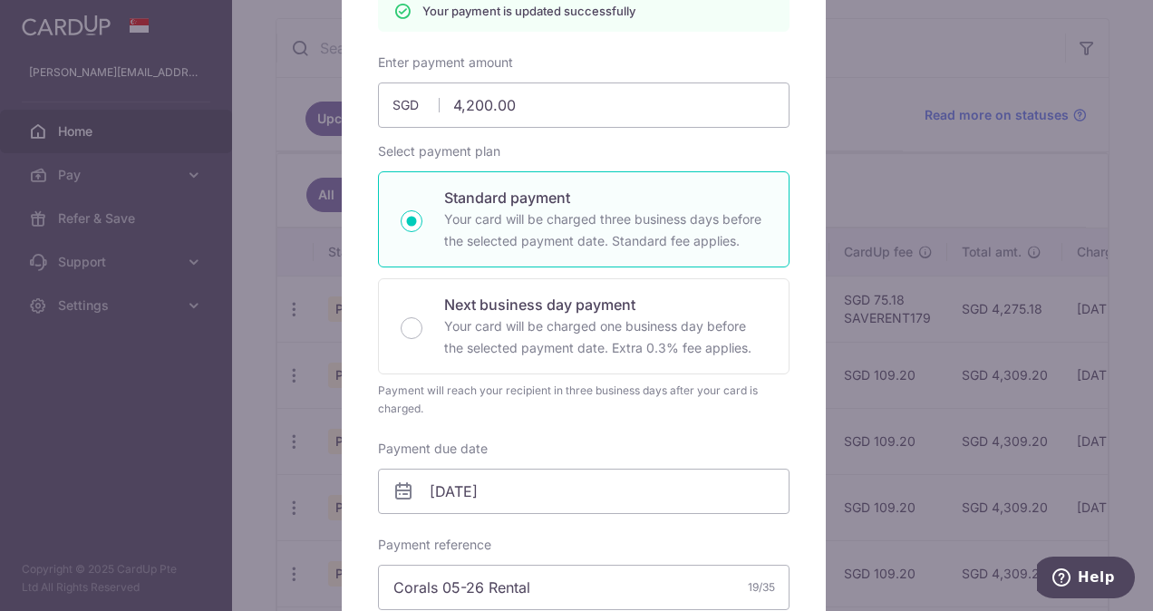
scroll to position [0, 0]
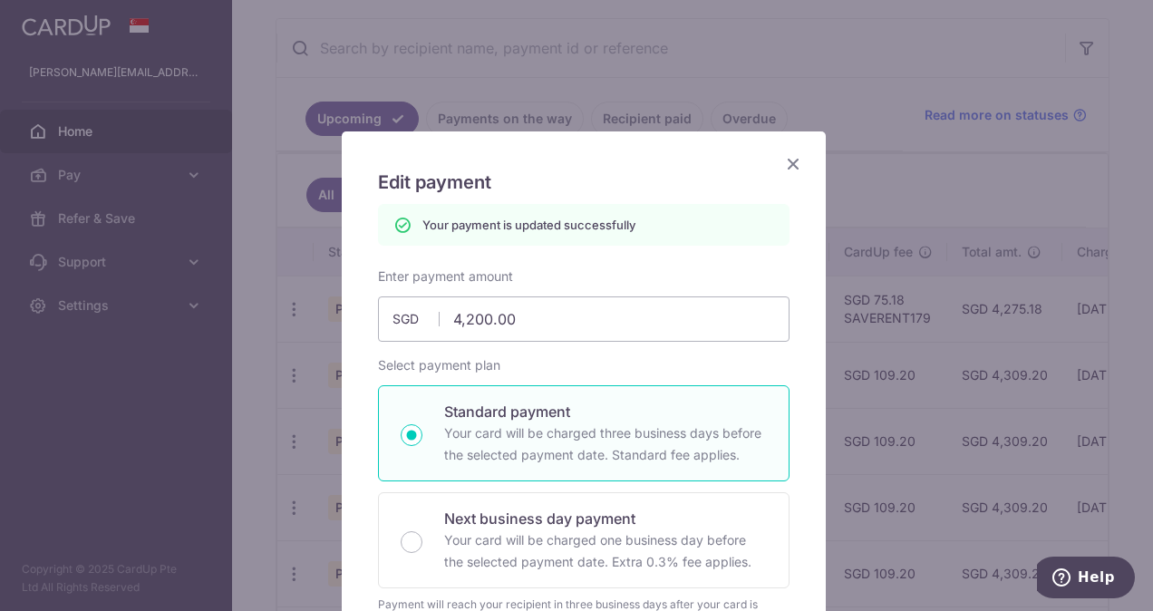
click at [786, 165] on icon "Close" at bounding box center [793, 163] width 22 height 23
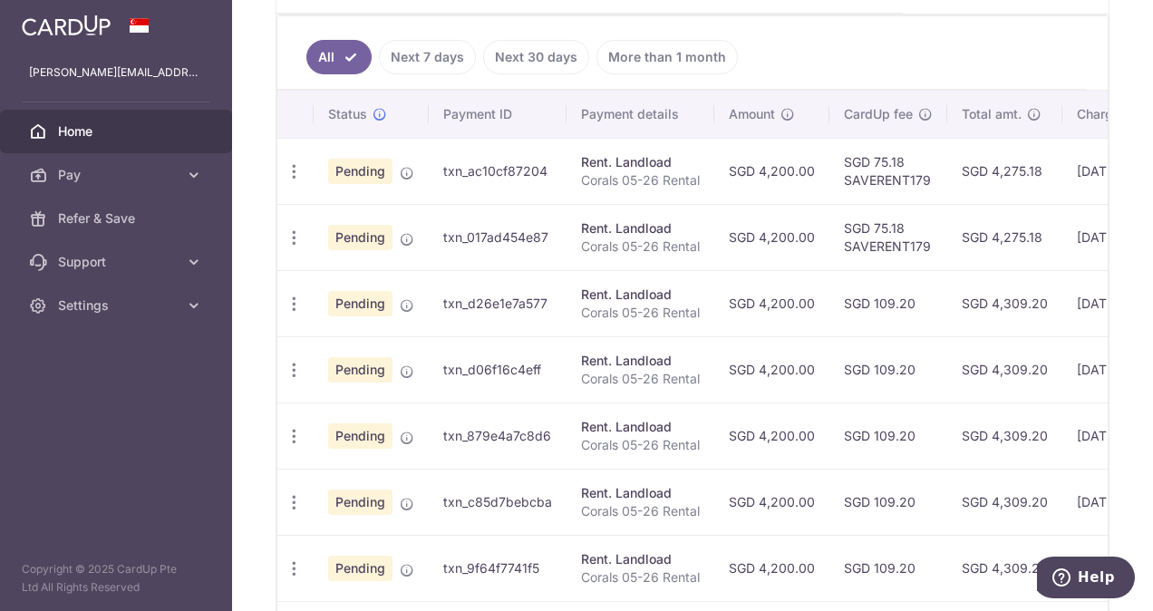
scroll to position [471, 0]
click at [291, 297] on icon "button" at bounding box center [294, 302] width 19 height 19
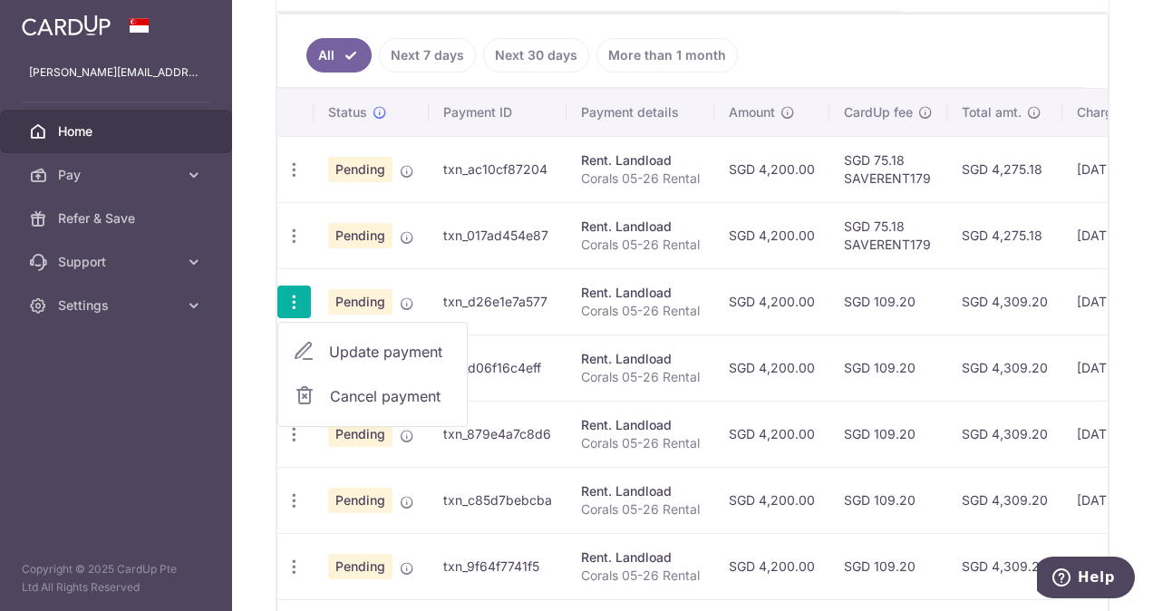
click at [385, 344] on span "Update payment" at bounding box center [390, 352] width 123 height 22
radio input "true"
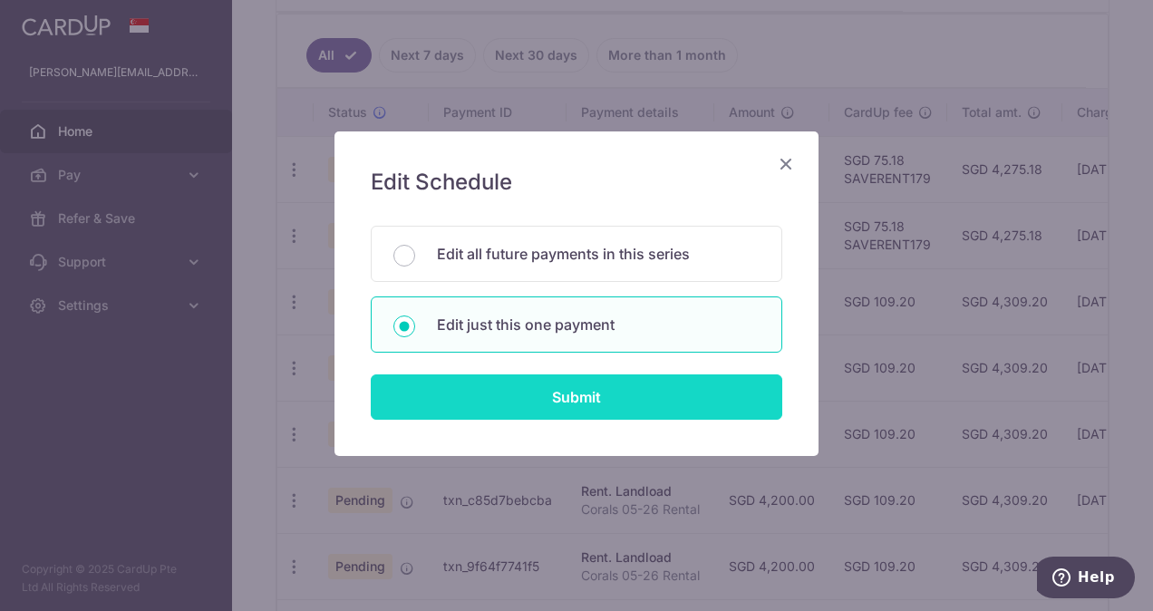
click at [558, 397] on input "Submit" at bounding box center [577, 396] width 412 height 45
radio input "true"
type input "4,200.00"
type input "[DATE]"
type input "Corals 05-26 Rental"
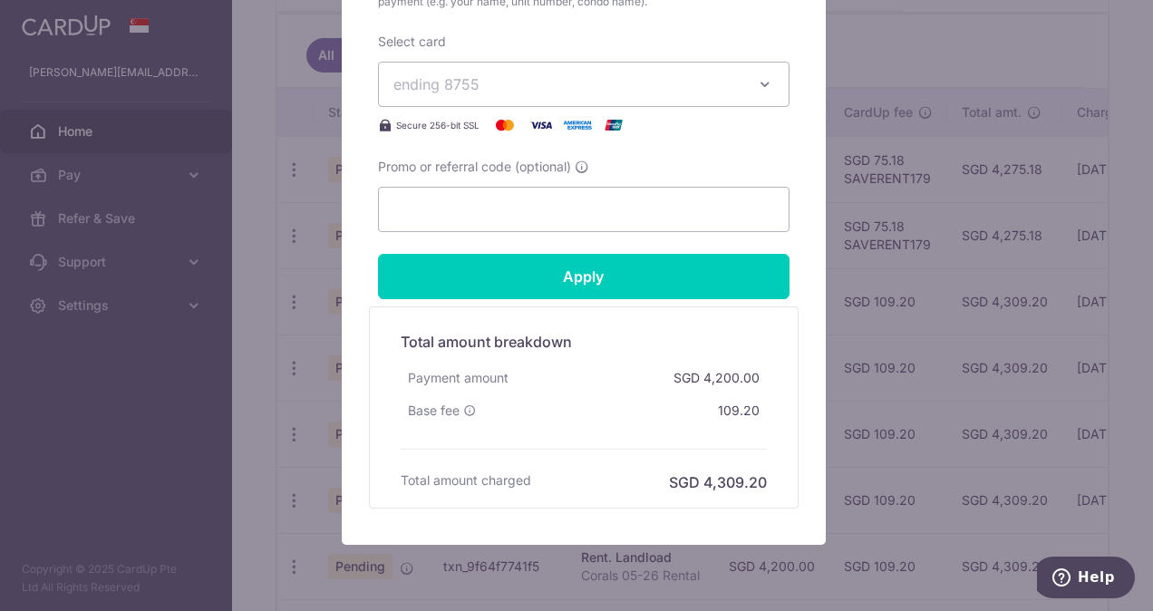
scroll to position [796, 0]
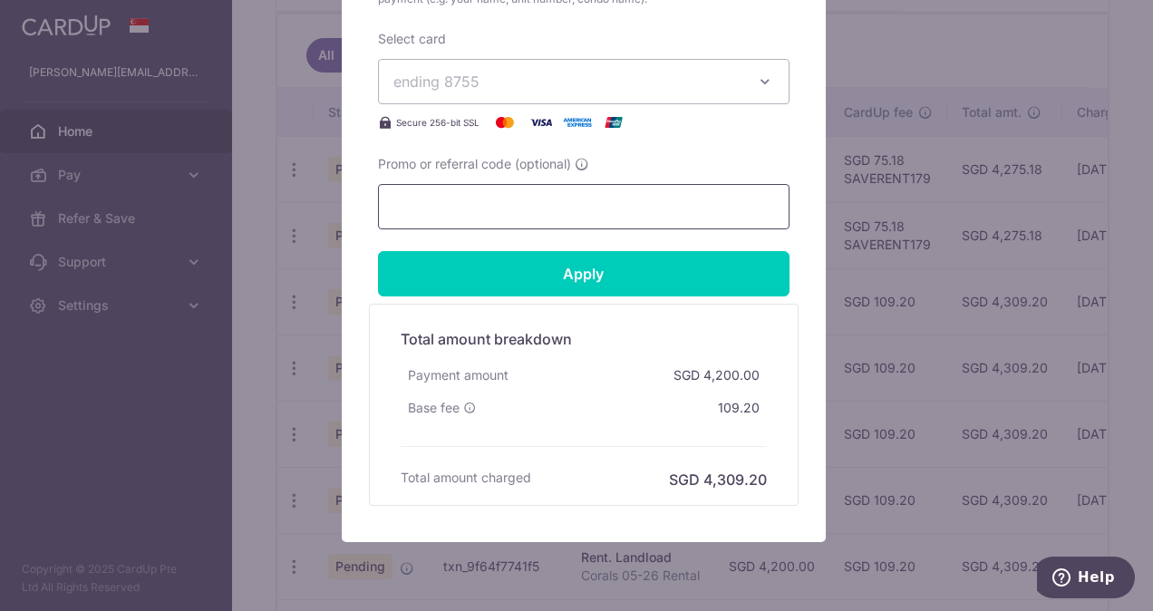
click at [587, 219] on input "Promo or referral code (optional)" at bounding box center [584, 206] width 412 height 45
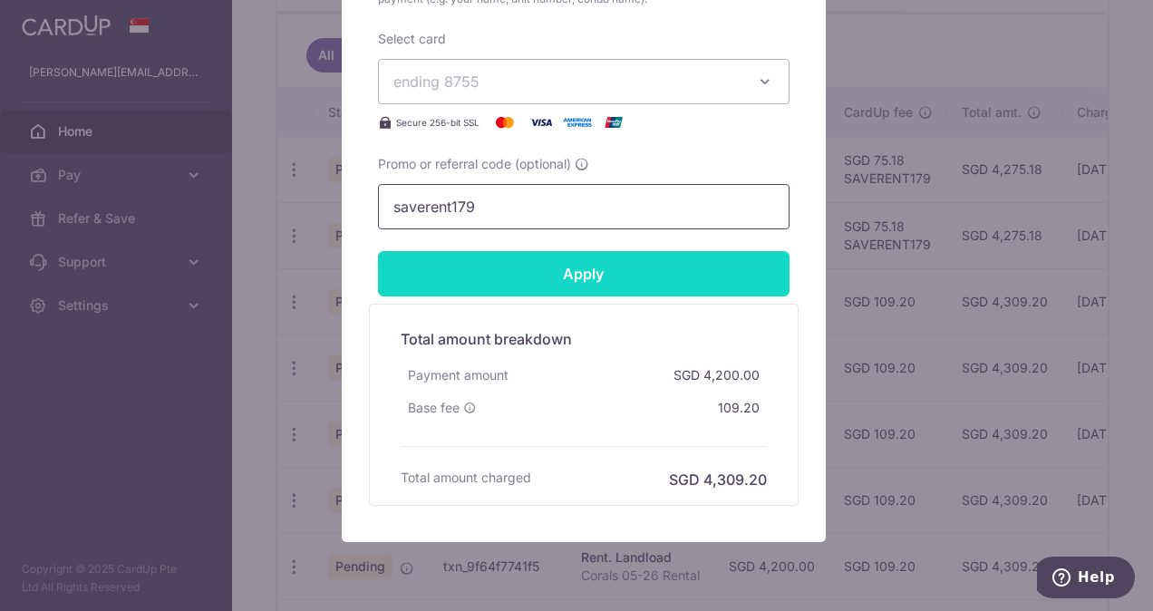
type input "saverent179"
click at [586, 279] on input "Apply" at bounding box center [584, 273] width 412 height 45
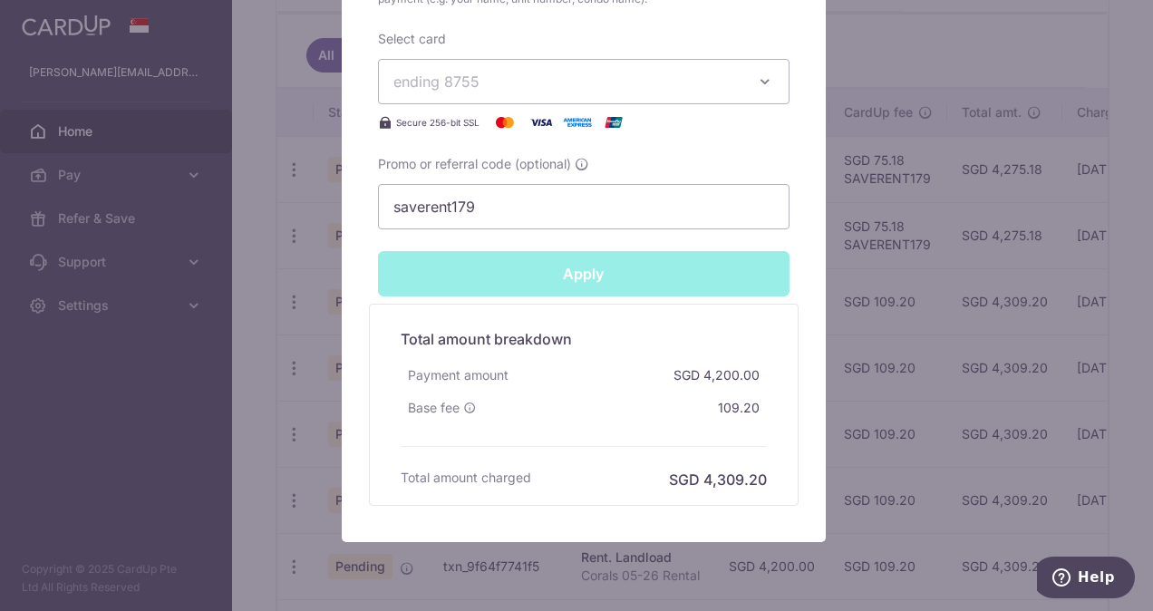
type input "Successfully Applied"
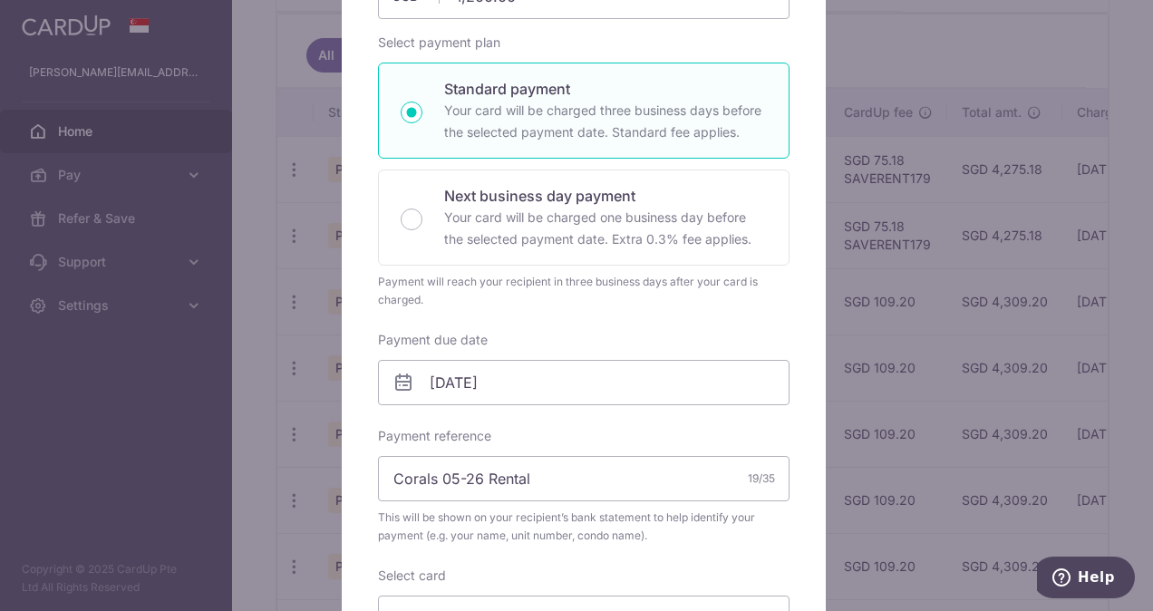
scroll to position [0, 0]
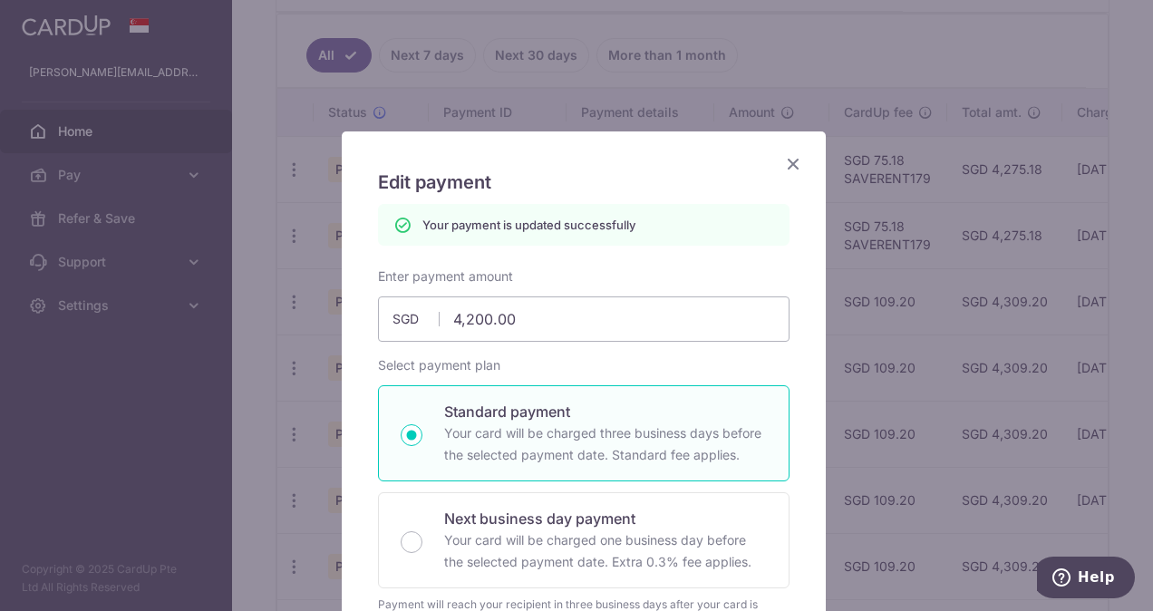
click at [782, 163] on icon "Close" at bounding box center [793, 163] width 22 height 23
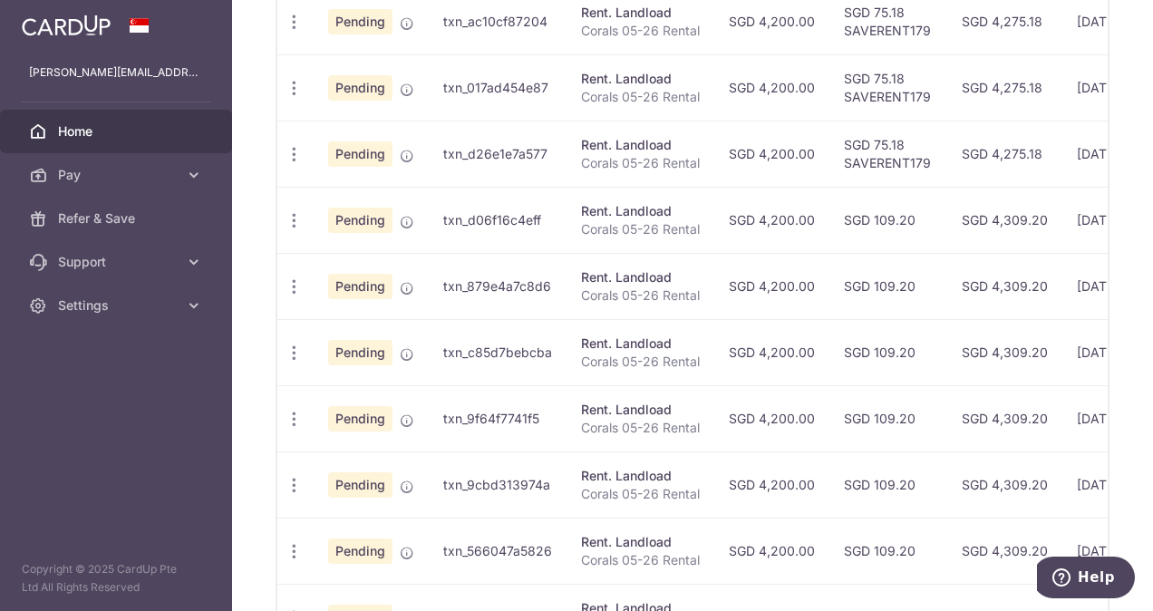
scroll to position [620, 0]
click at [290, 210] on icon "button" at bounding box center [294, 219] width 19 height 19
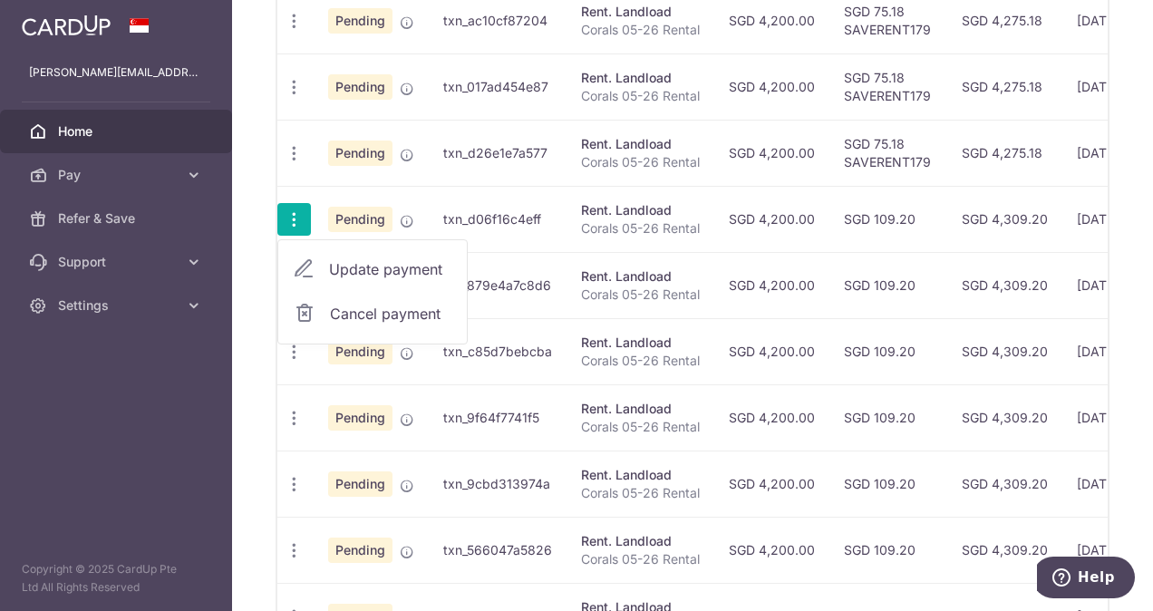
click at [350, 259] on span "Update payment" at bounding box center [390, 269] width 123 height 22
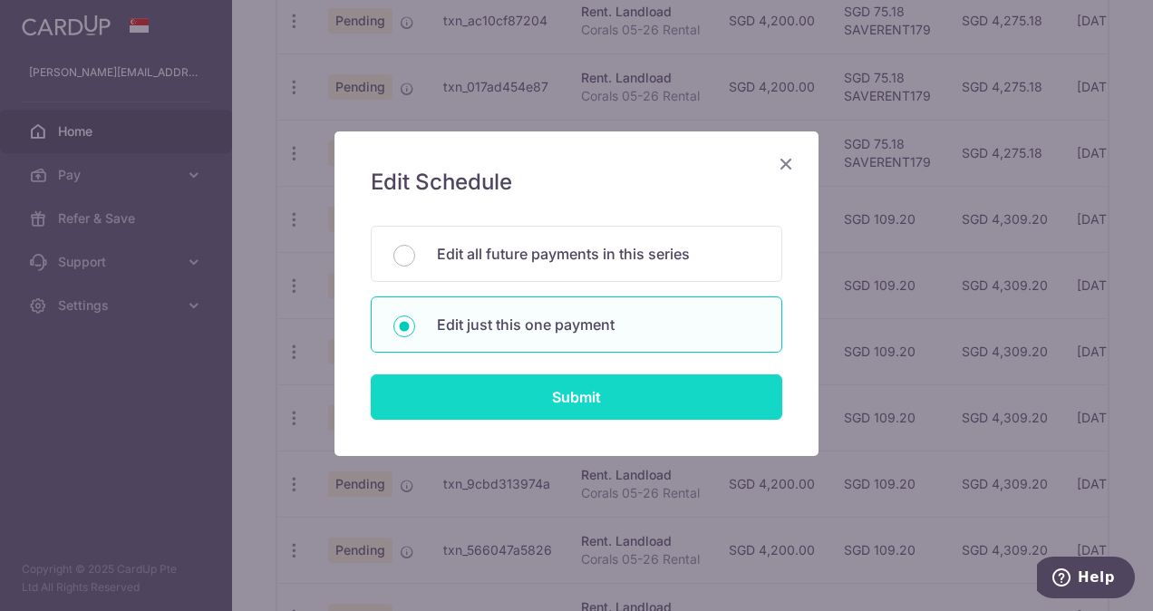
click at [560, 399] on input "Submit" at bounding box center [577, 396] width 412 height 45
radio input "true"
type input "4,200.00"
type input "[DATE]"
type input "Corals 05-26 Rental"
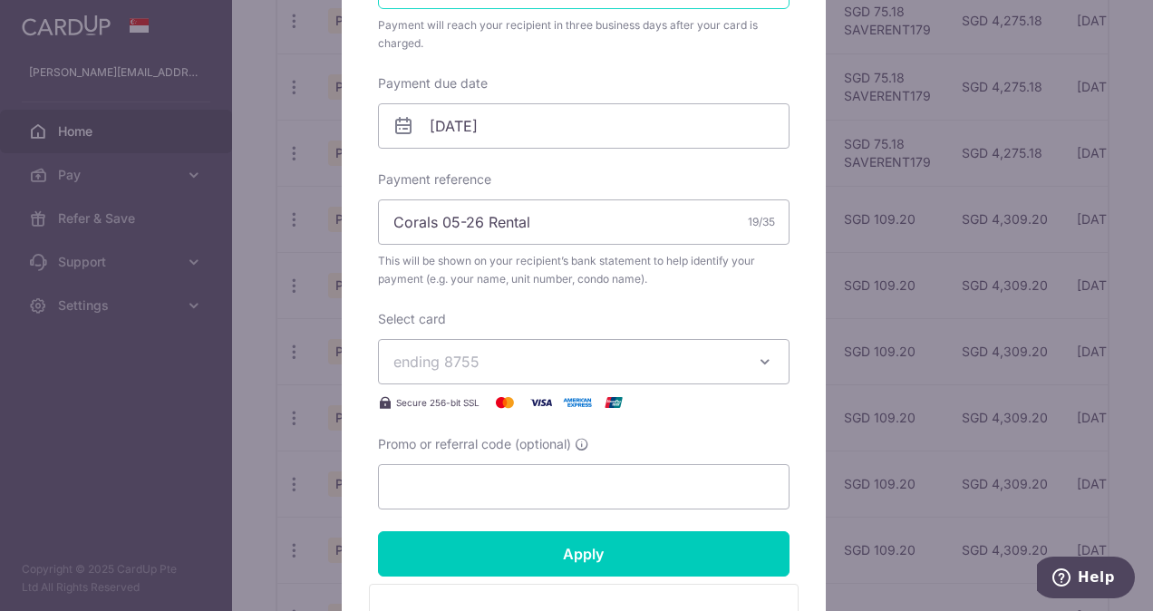
scroll to position [517, 0]
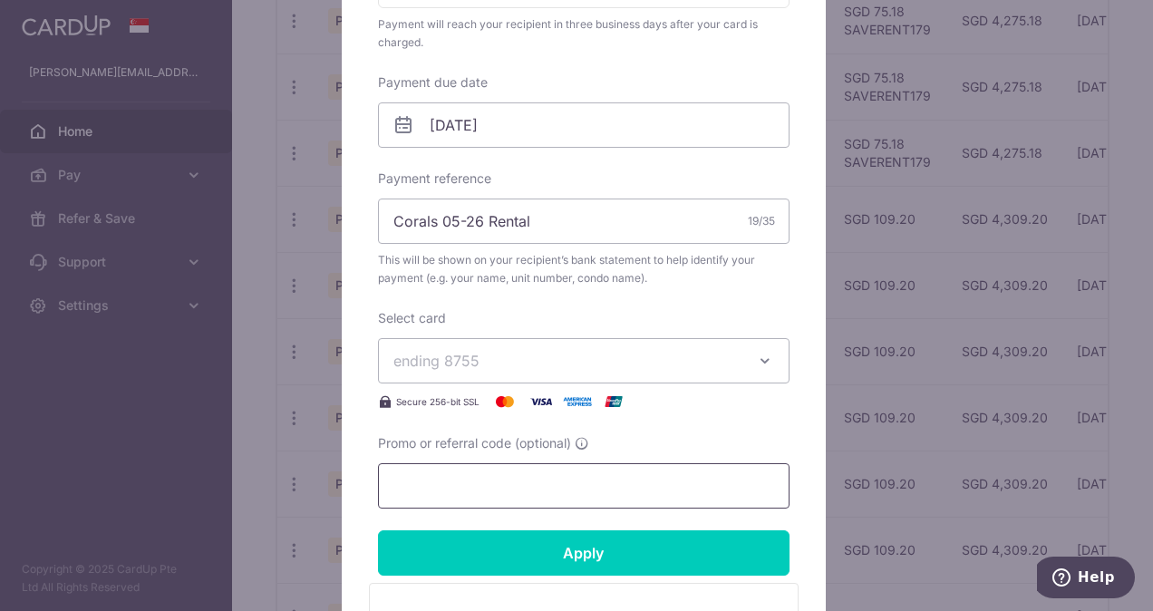
click at [535, 480] on input "Promo or referral code (optional)" at bounding box center [584, 485] width 412 height 45
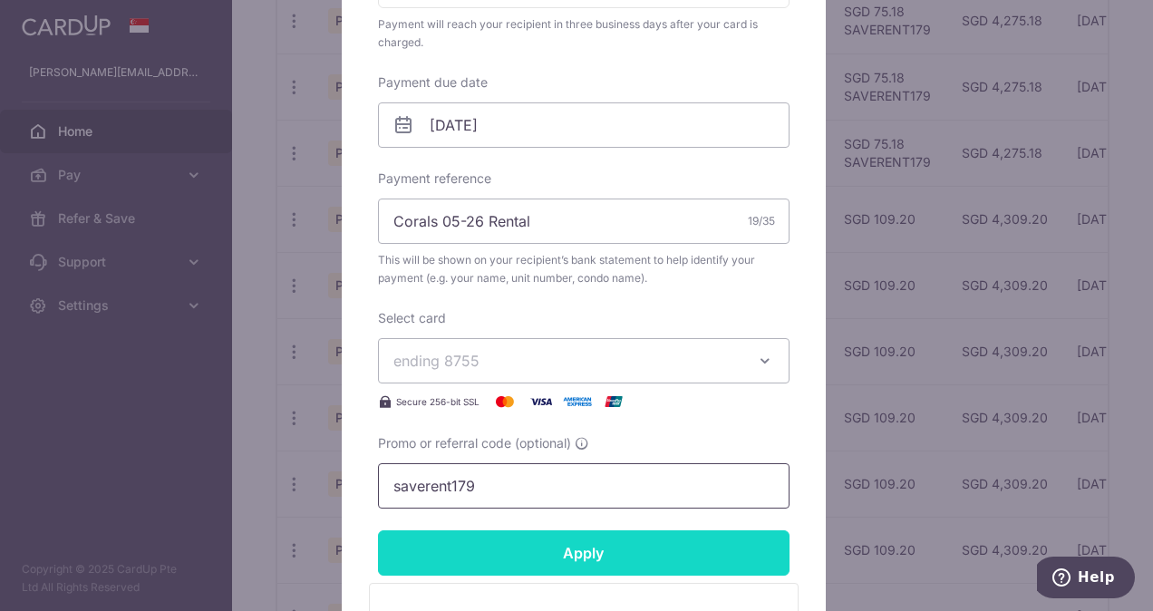
type input "saverent179"
click at [543, 540] on input "Apply" at bounding box center [584, 552] width 412 height 45
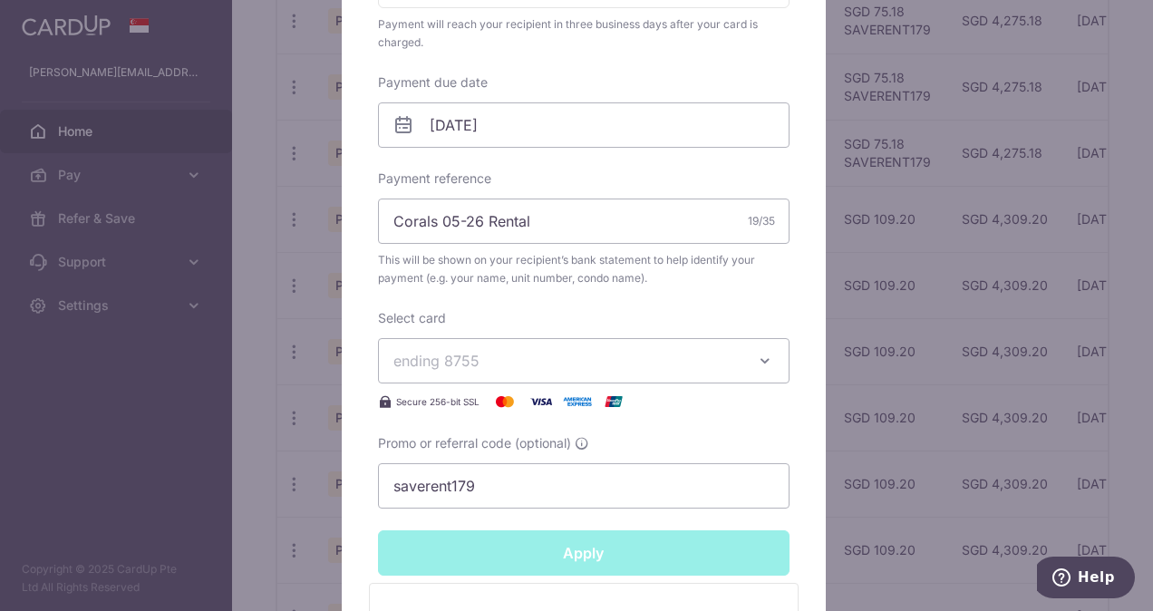
type input "Successfully Applied"
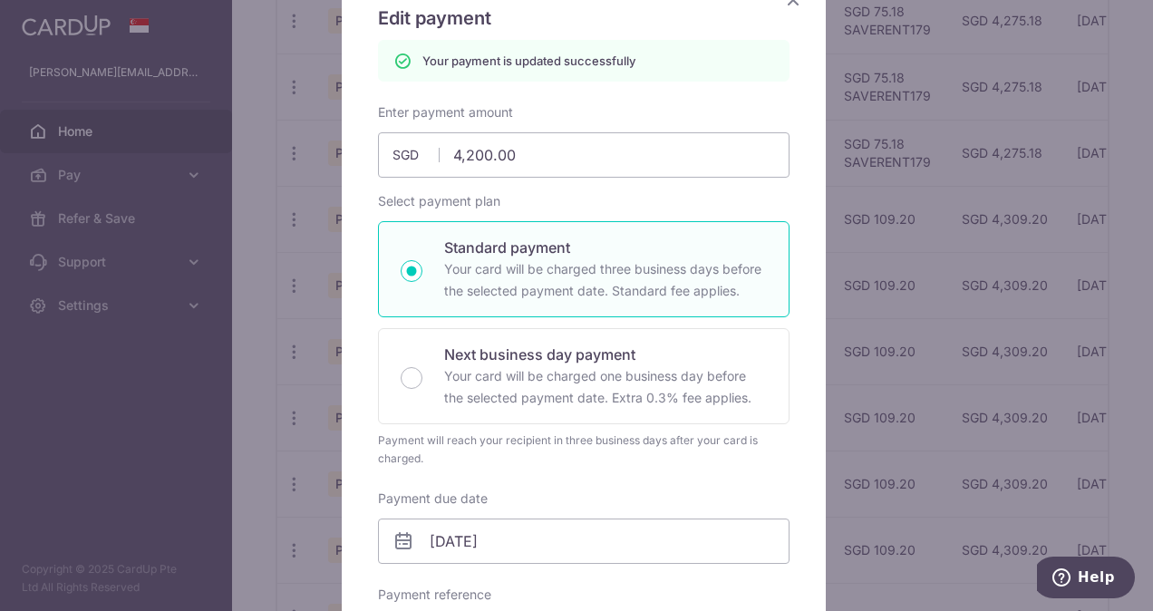
scroll to position [148, 0]
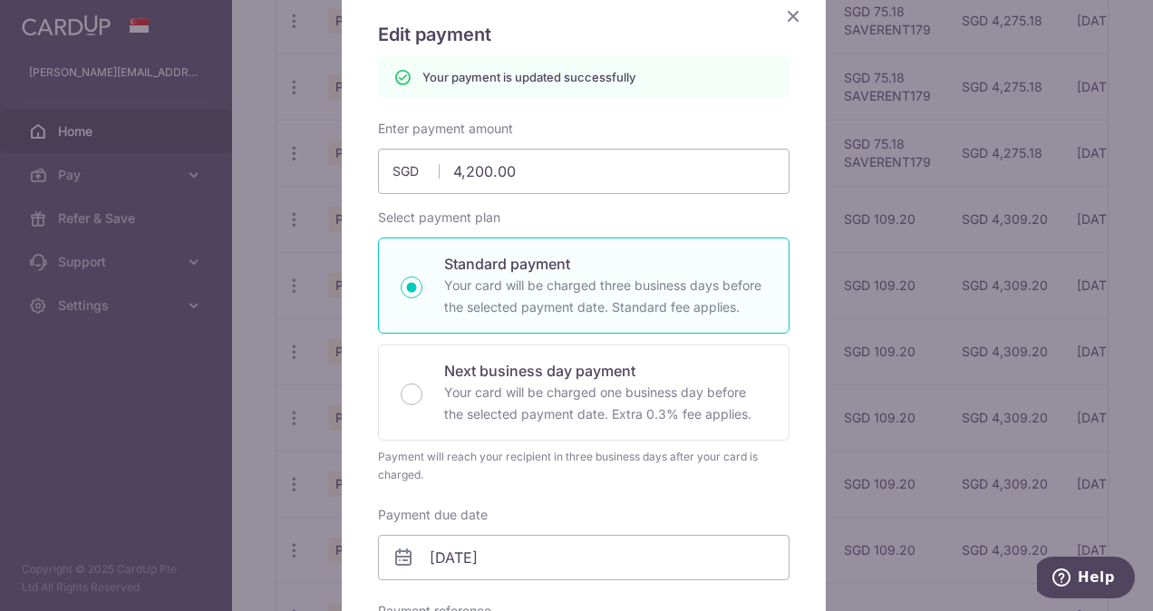
click at [787, 13] on icon "Close" at bounding box center [793, 16] width 22 height 23
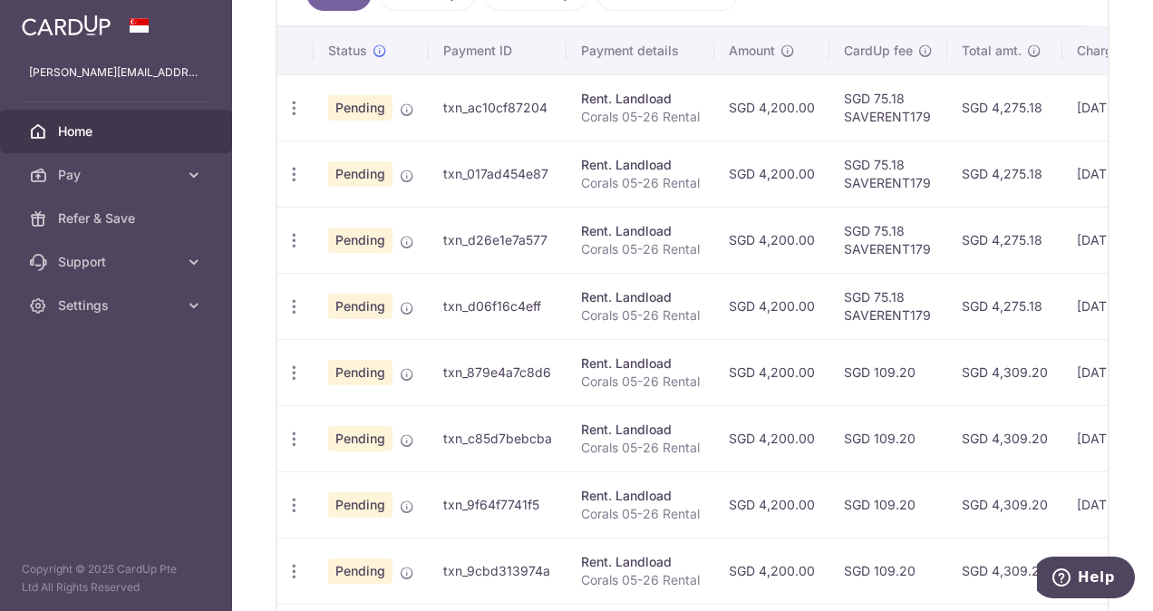
scroll to position [596, 0]
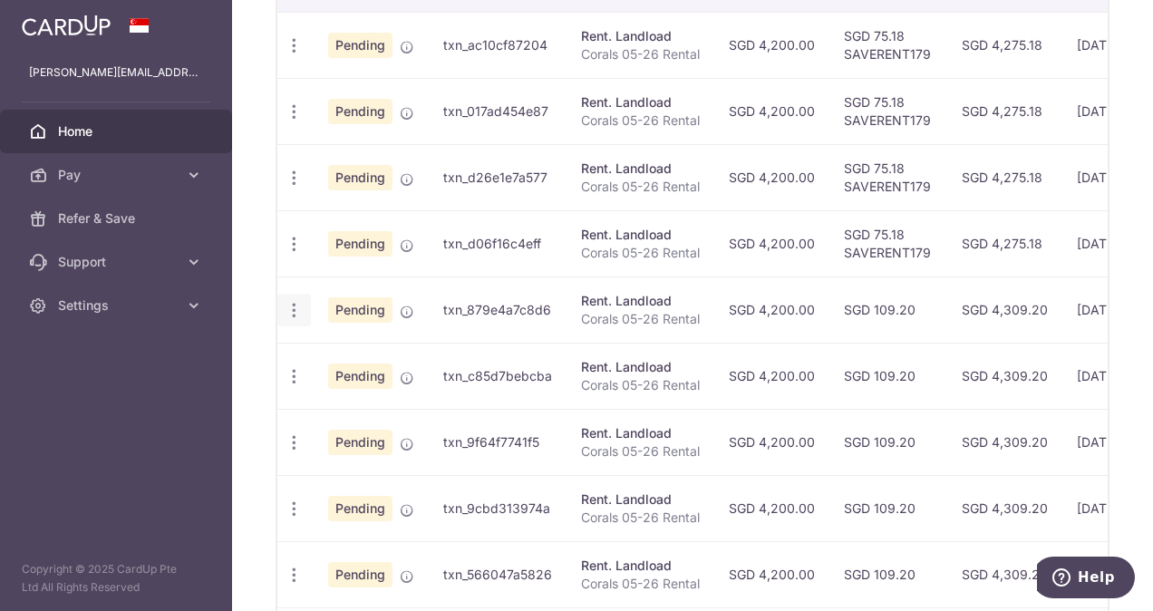
click at [292, 303] on icon "button" at bounding box center [294, 310] width 19 height 19
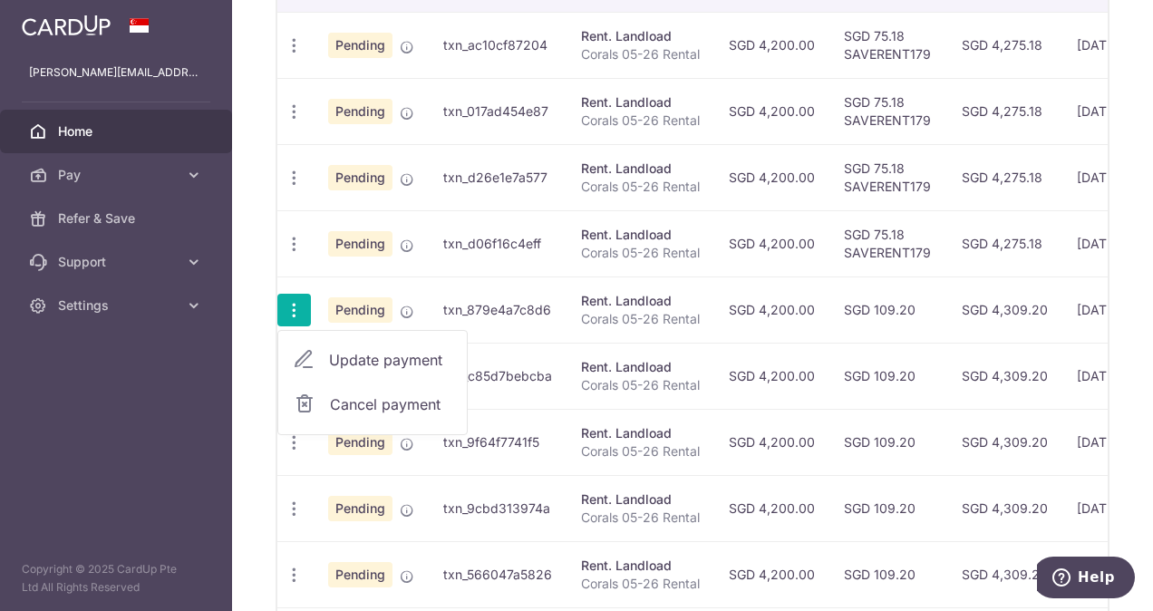
click at [324, 350] on link "Update payment" at bounding box center [372, 360] width 189 height 44
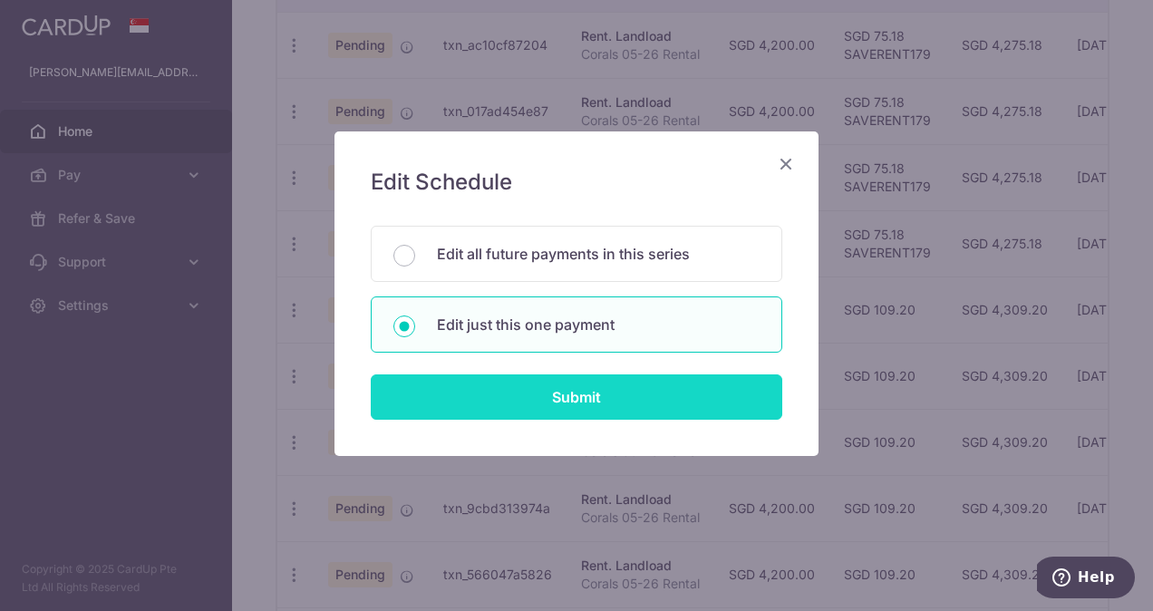
click at [555, 408] on input "Submit" at bounding box center [577, 396] width 412 height 45
radio input "true"
type input "4,200.00"
type input "[DATE]"
type input "Corals 05-26 Rental"
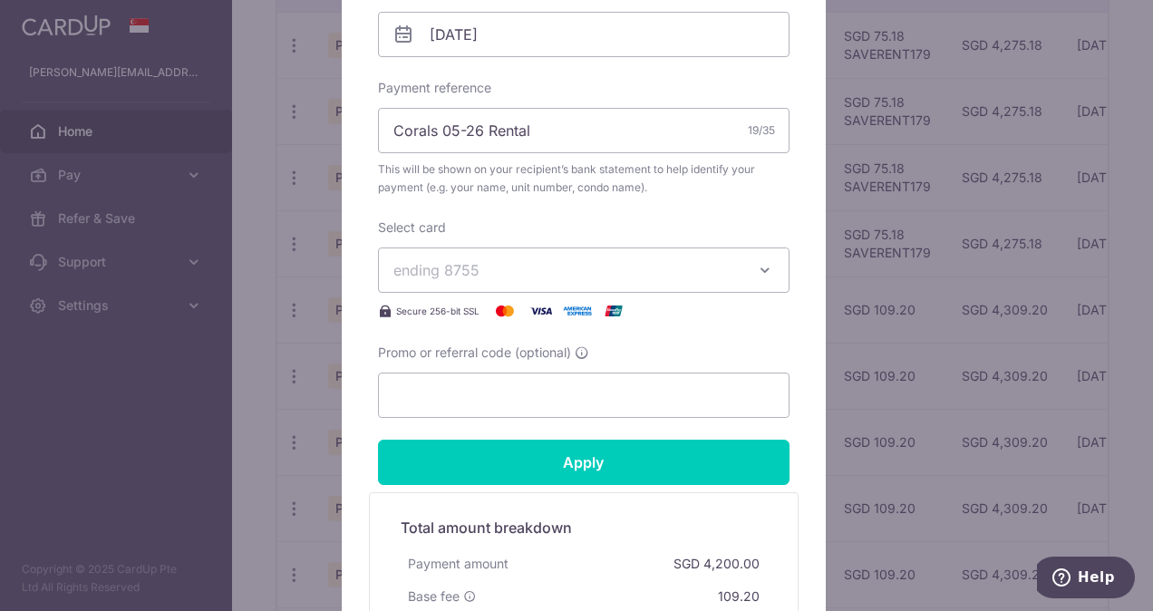
scroll to position [608, 0]
click at [547, 406] on input "Promo or referral code (optional)" at bounding box center [584, 394] width 412 height 45
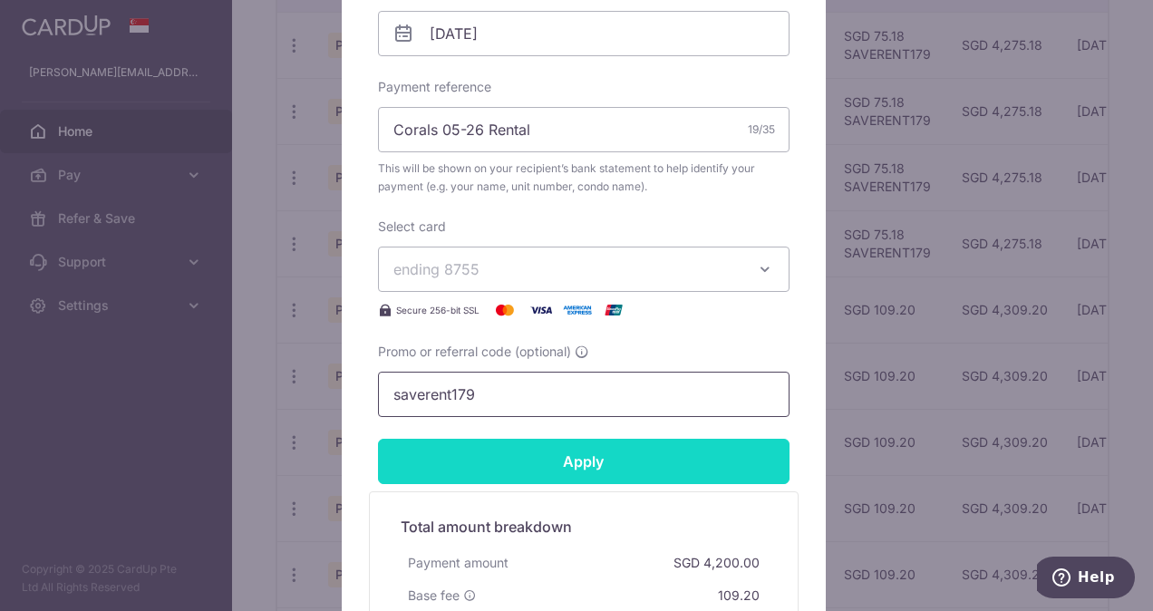
type input "saverent179"
click at [558, 446] on input "Apply" at bounding box center [584, 461] width 412 height 45
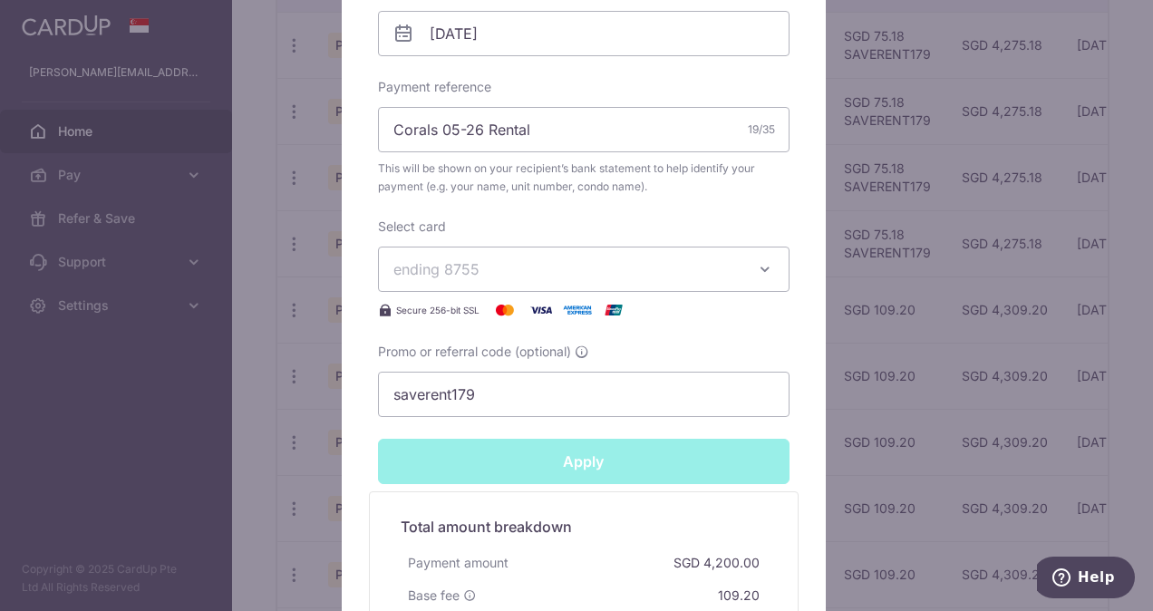
type input "Successfully Applied"
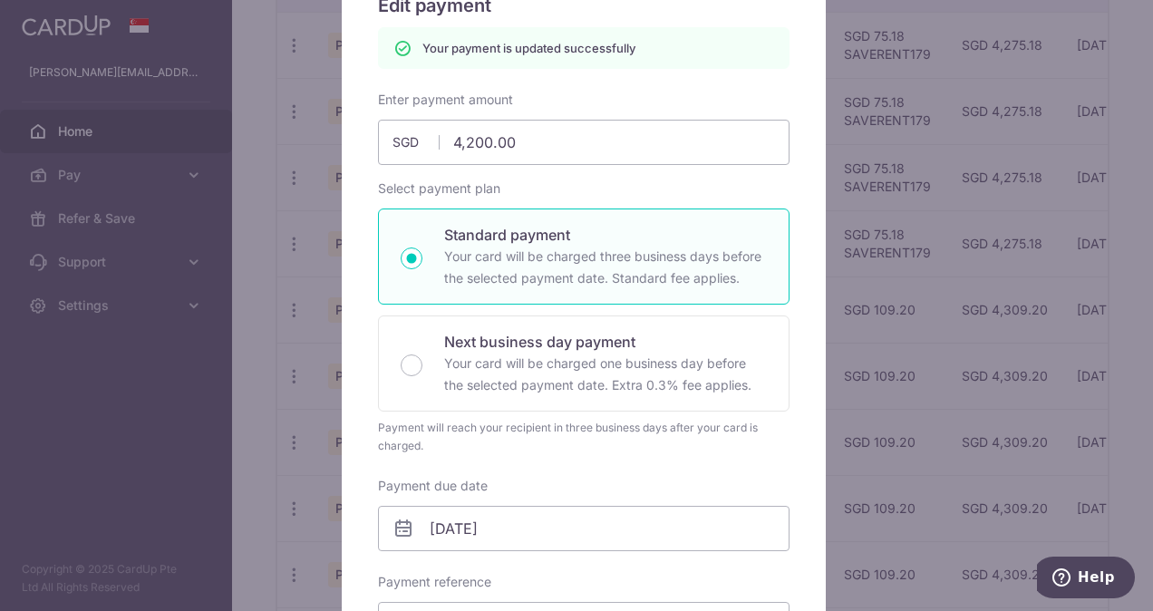
scroll to position [0, 0]
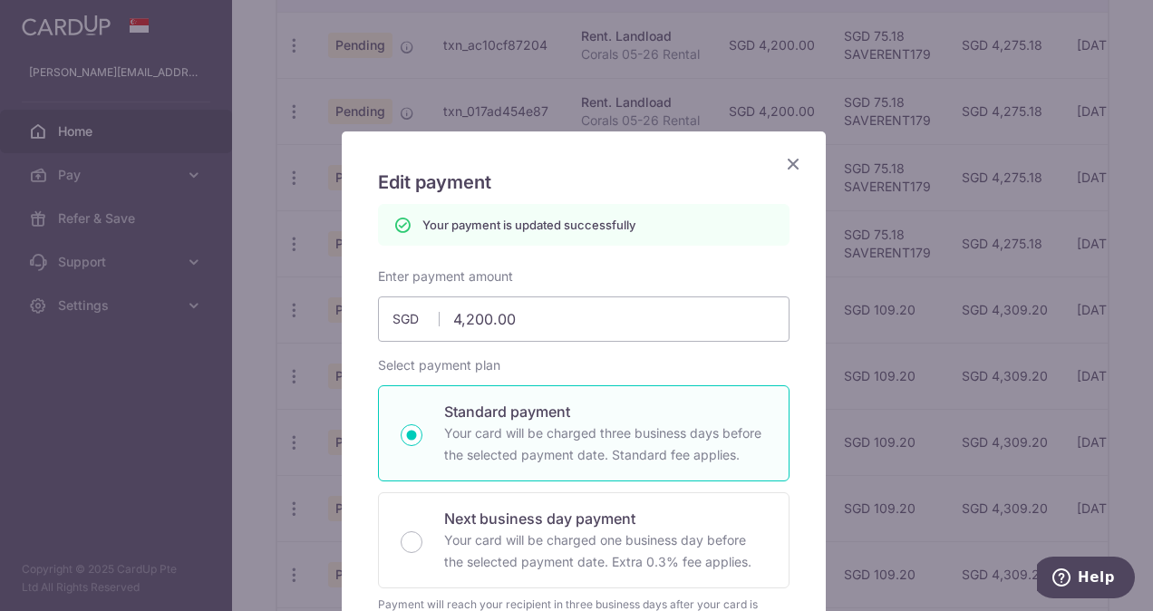
click at [782, 169] on icon "Close" at bounding box center [793, 163] width 22 height 23
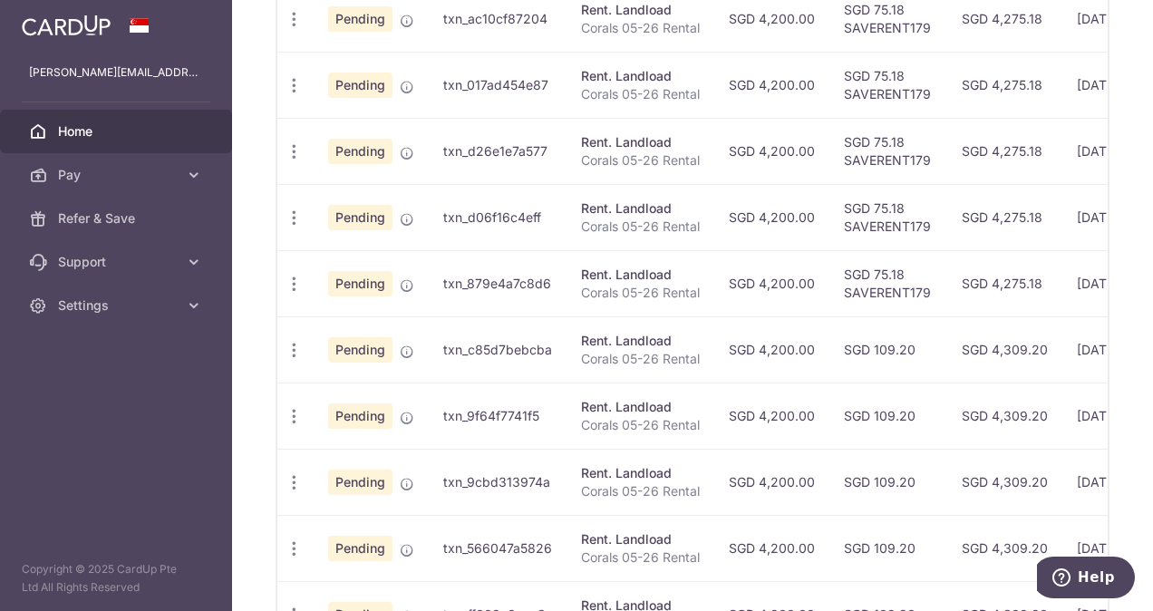
scroll to position [709, 0]
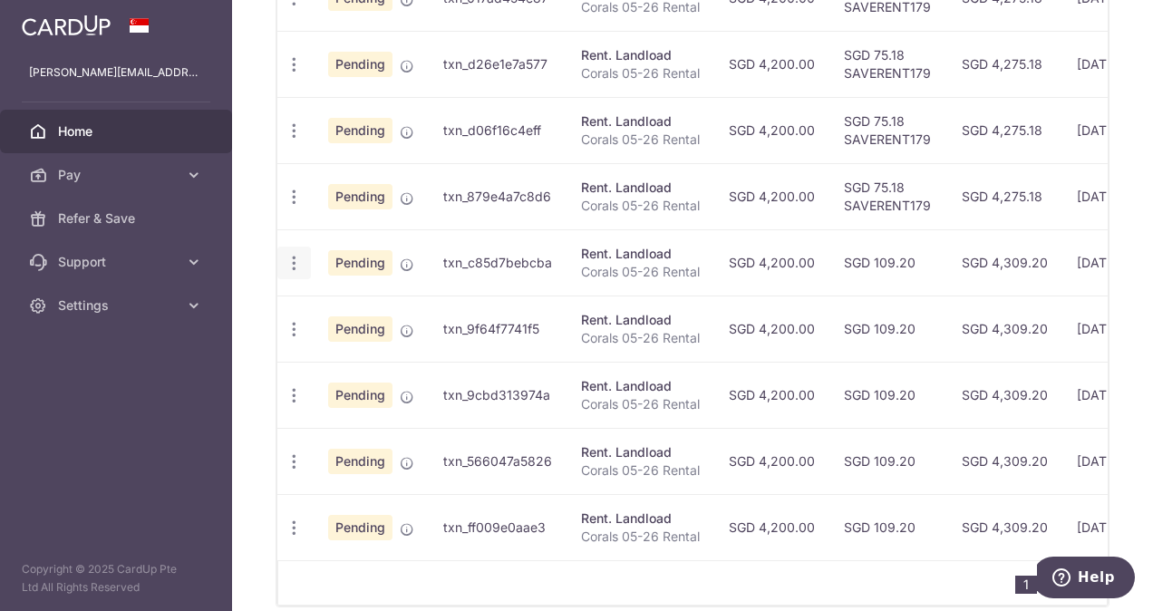
click at [292, 254] on icon "button" at bounding box center [294, 263] width 19 height 19
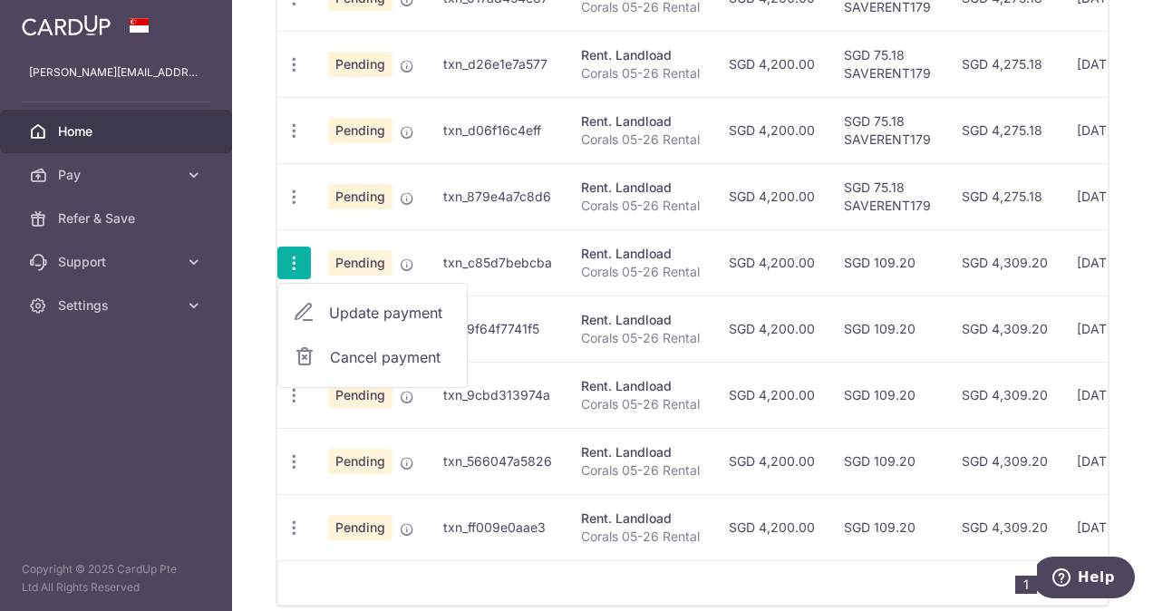
click at [353, 305] on span "Update payment" at bounding box center [390, 313] width 123 height 22
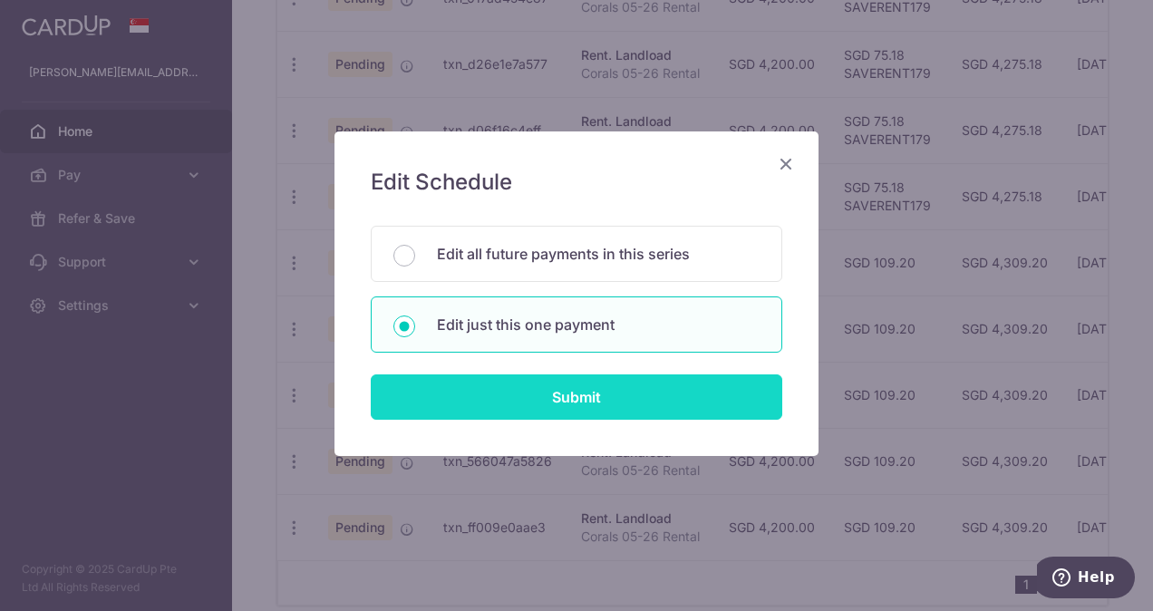
click at [546, 389] on input "Submit" at bounding box center [577, 396] width 412 height 45
radio input "true"
type input "4,200.00"
type input "[DATE]"
type input "Corals 05-26 Rental"
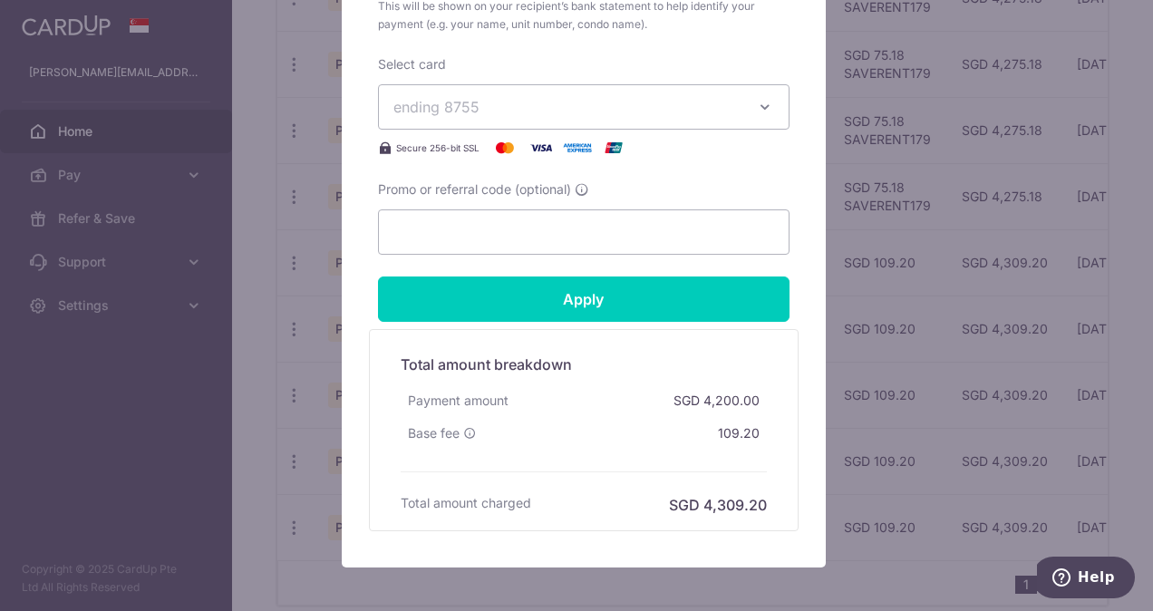
scroll to position [771, 0]
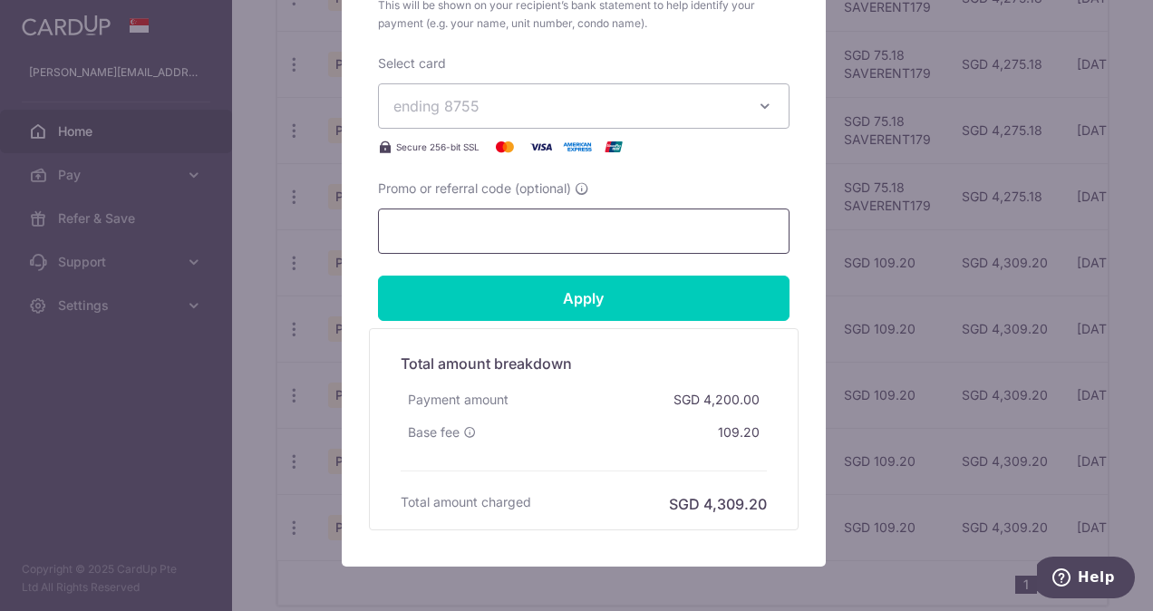
click at [579, 228] on input "Promo or referral code (optional)" at bounding box center [584, 230] width 412 height 45
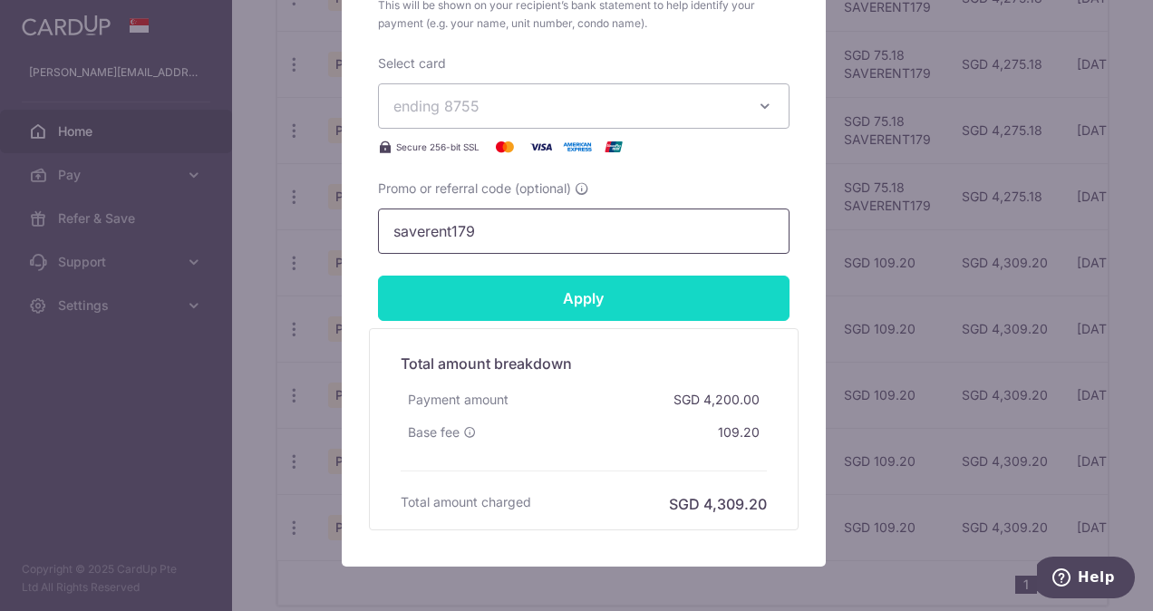
type input "saverent179"
click at [575, 304] on input "Apply" at bounding box center [584, 298] width 412 height 45
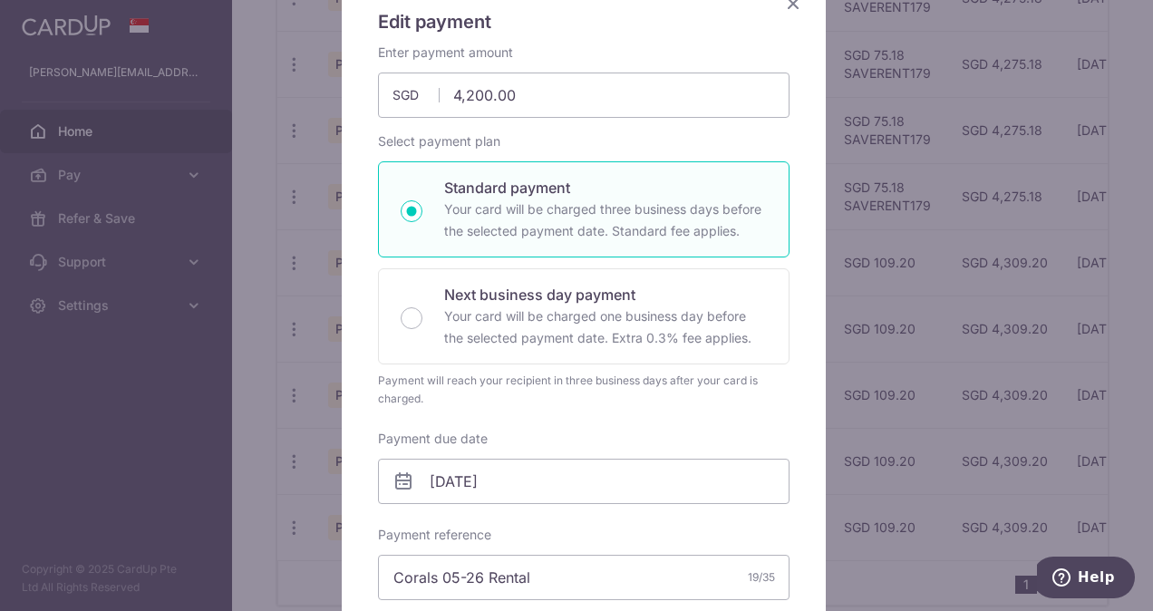
scroll to position [160, 0]
click at [788, 6] on icon "Close" at bounding box center [793, 4] width 22 height 23
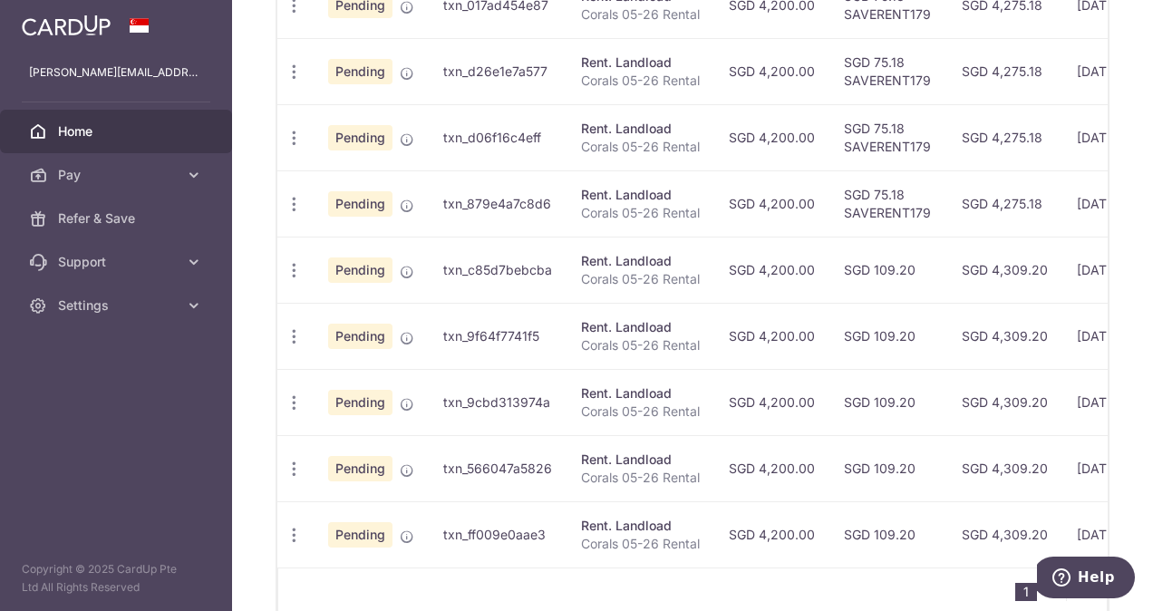
scroll to position [703, 0]
click at [286, 260] on icon "button" at bounding box center [294, 269] width 19 height 19
click at [361, 315] on span "Update payment" at bounding box center [390, 319] width 123 height 22
radio input "true"
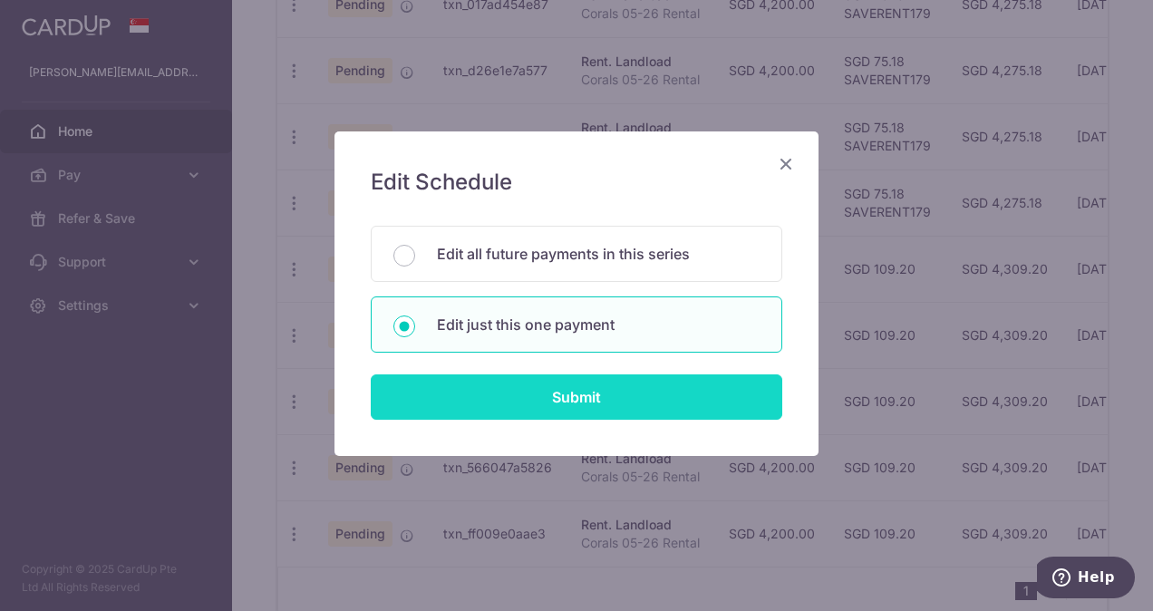
click at [516, 395] on input "Submit" at bounding box center [577, 396] width 412 height 45
radio input "true"
type input "4,200.00"
type input "[DATE]"
type input "Corals 05-26 Rental"
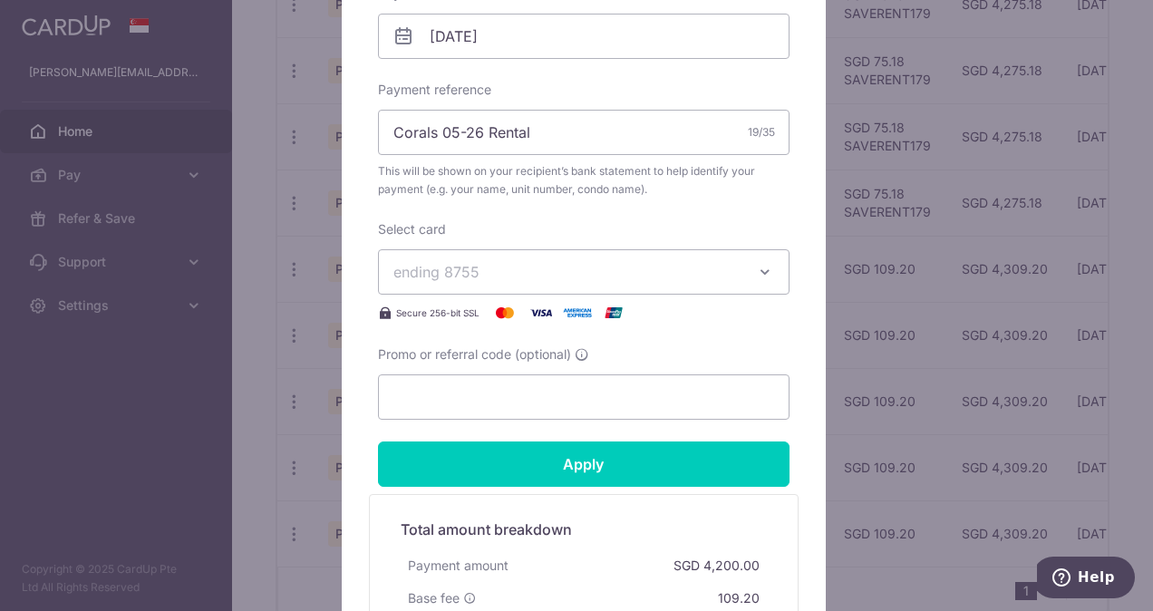
scroll to position [615, 0]
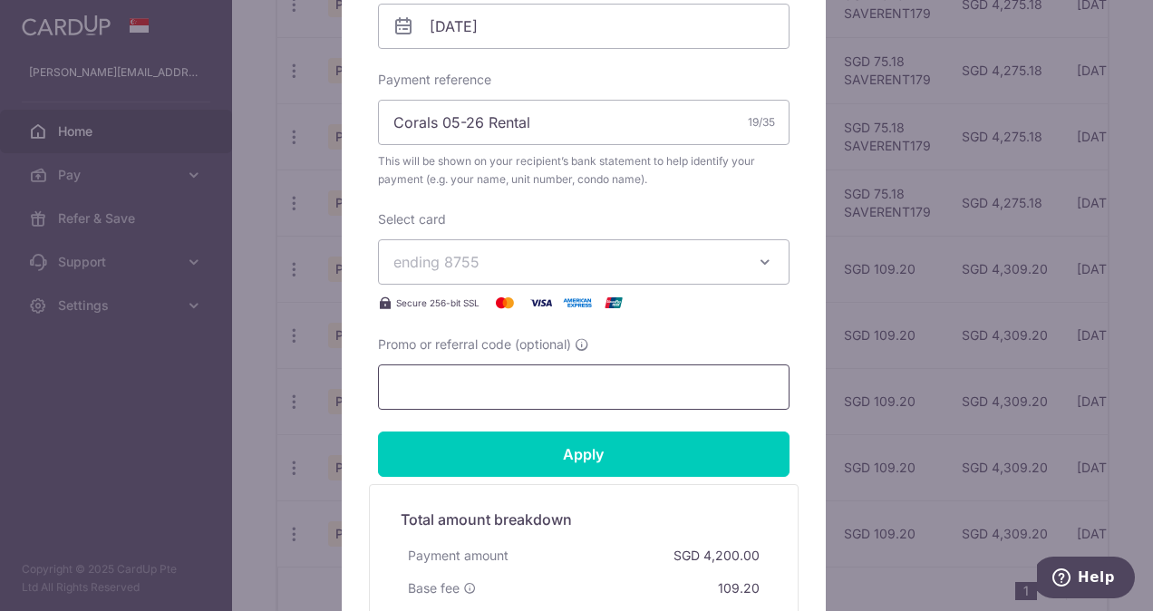
click at [509, 372] on input "Promo or referral code (optional)" at bounding box center [584, 386] width 412 height 45
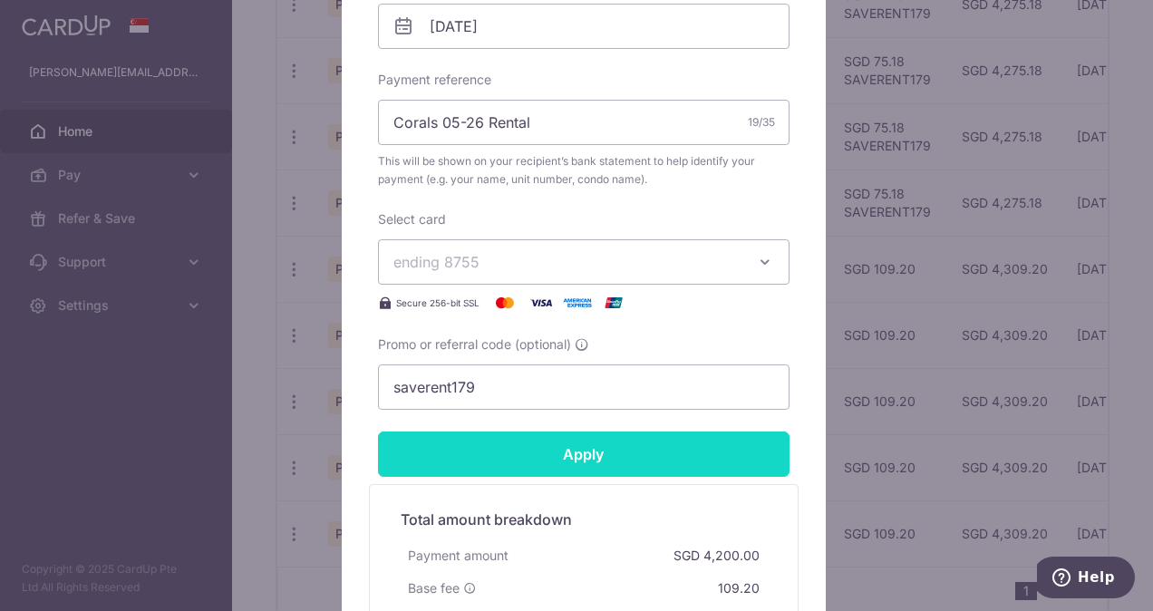
click at [535, 451] on input "Apply" at bounding box center [584, 453] width 412 height 45
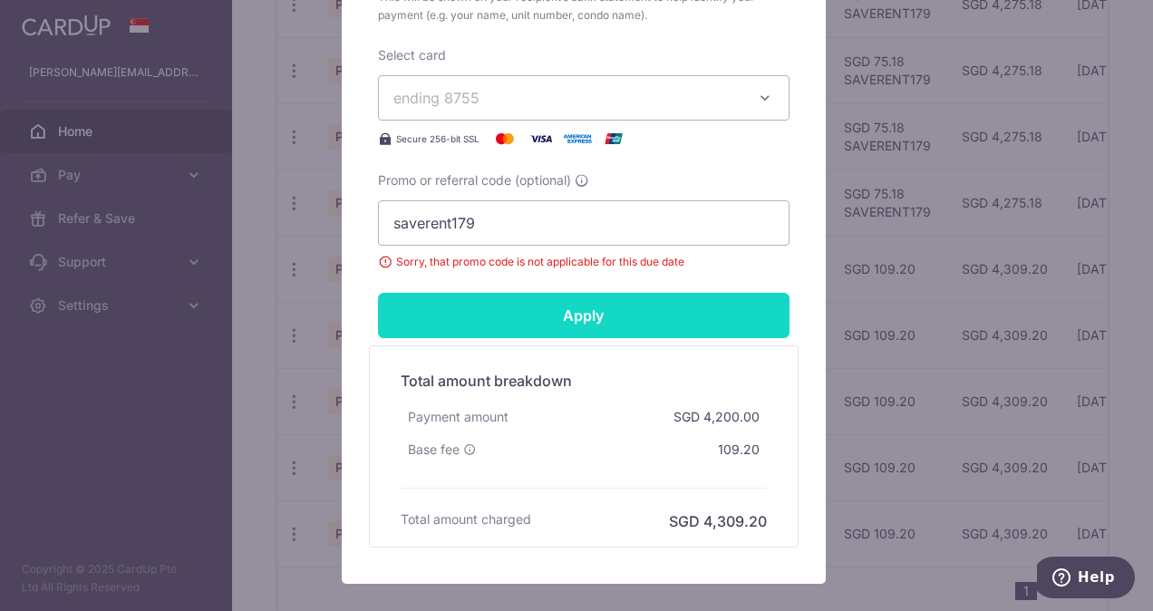
scroll to position [780, 0]
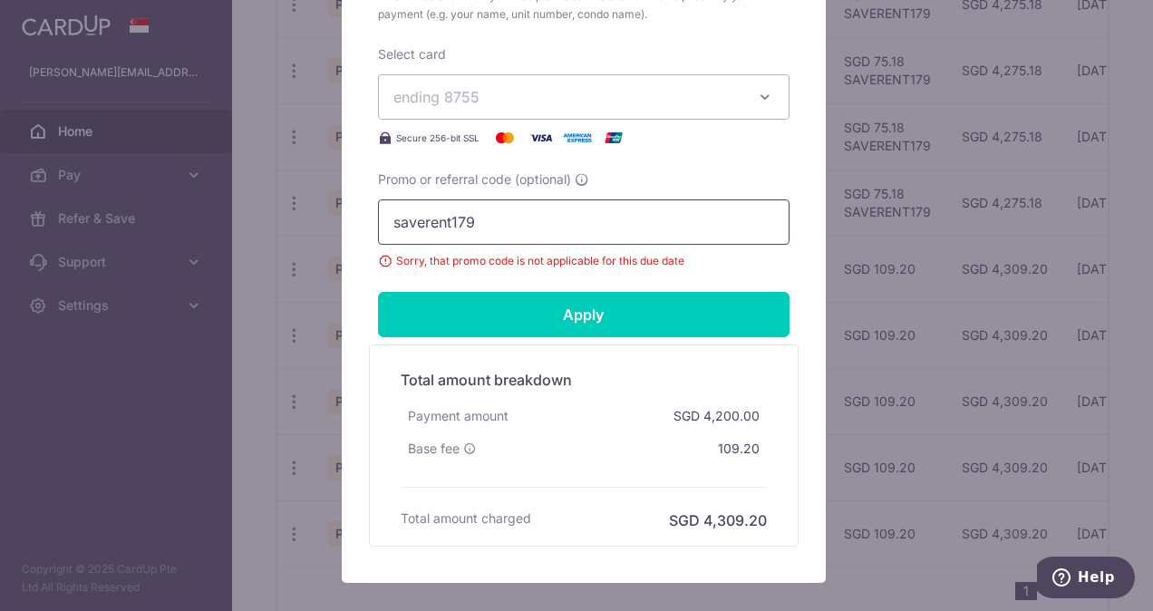
click at [528, 221] on input "saverent179" at bounding box center [584, 221] width 412 height 45
type input "s"
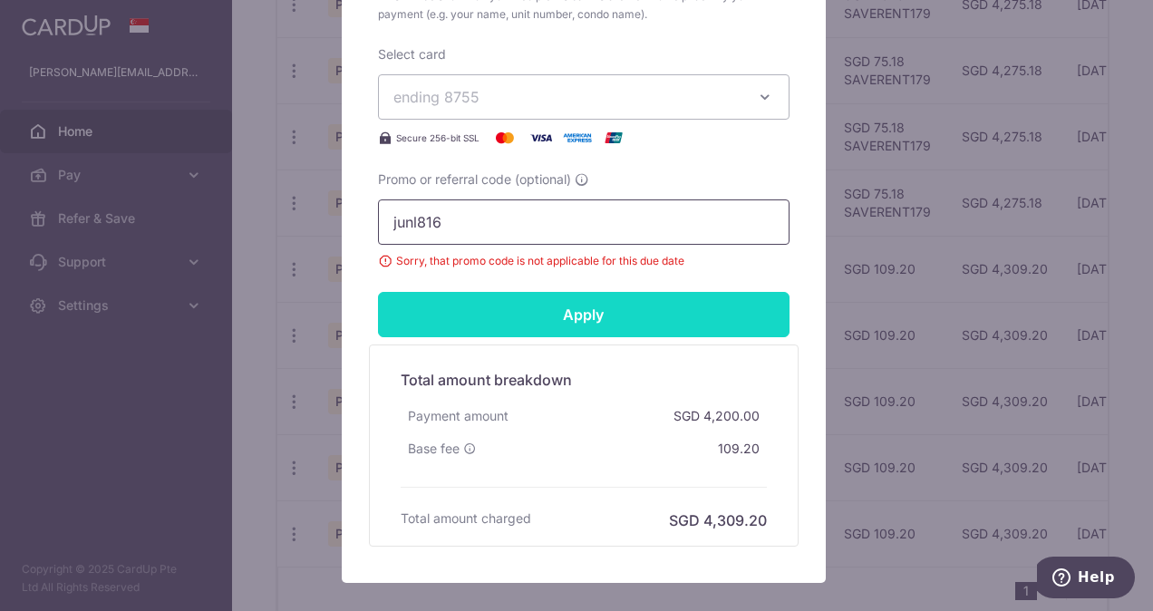
type input "junl816"
click at [549, 315] on input "Apply" at bounding box center [584, 314] width 412 height 45
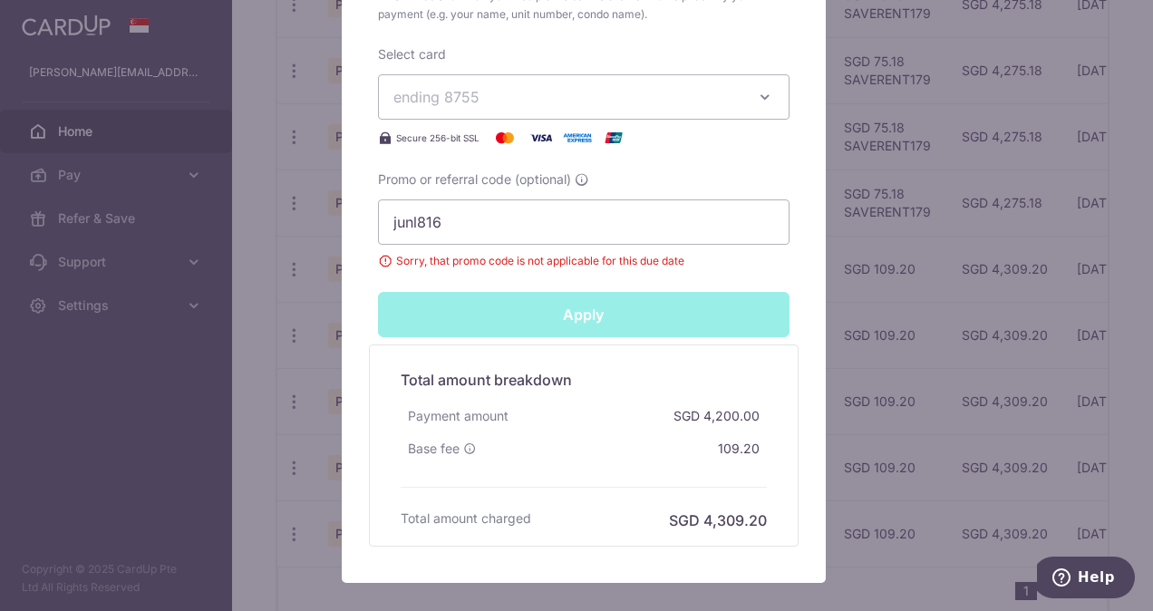
type input "Successfully Applied"
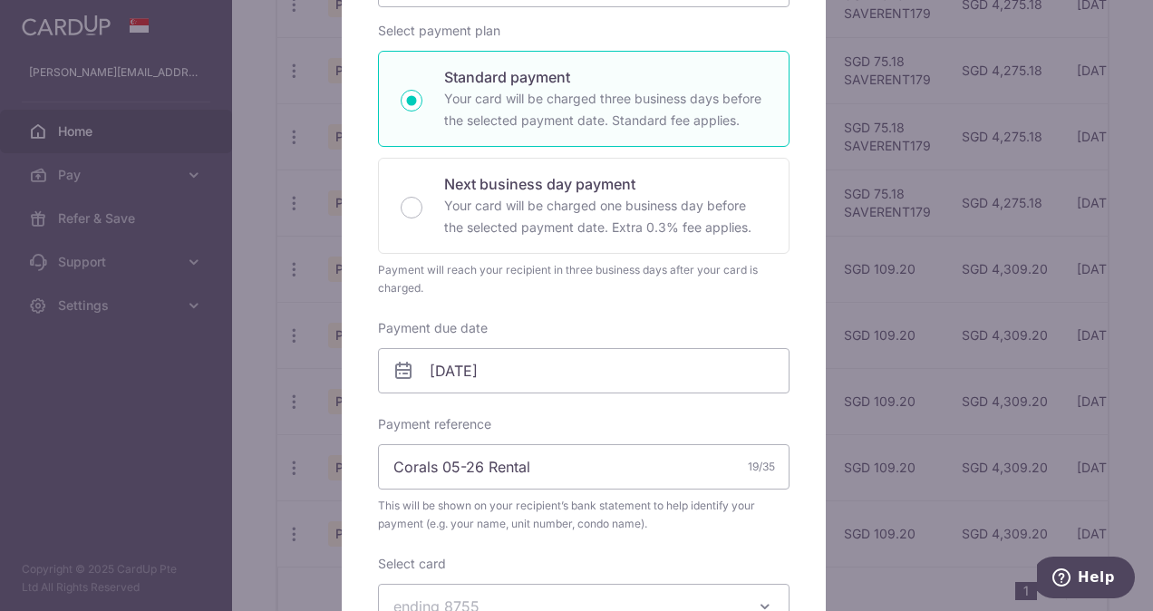
scroll to position [0, 0]
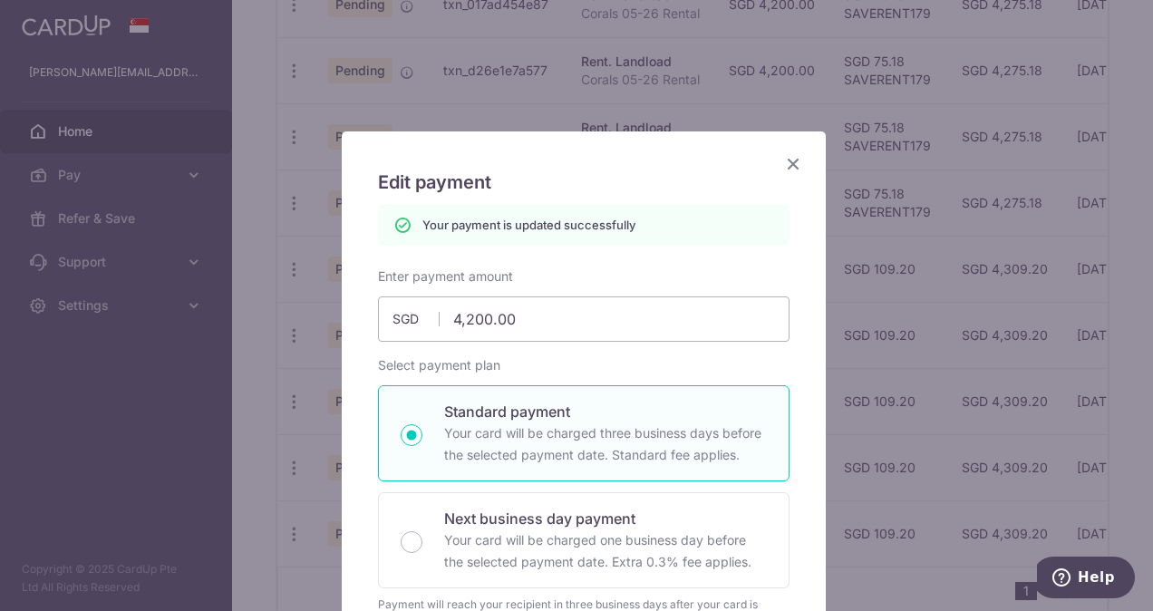
click at [784, 156] on icon "Close" at bounding box center [793, 163] width 22 height 23
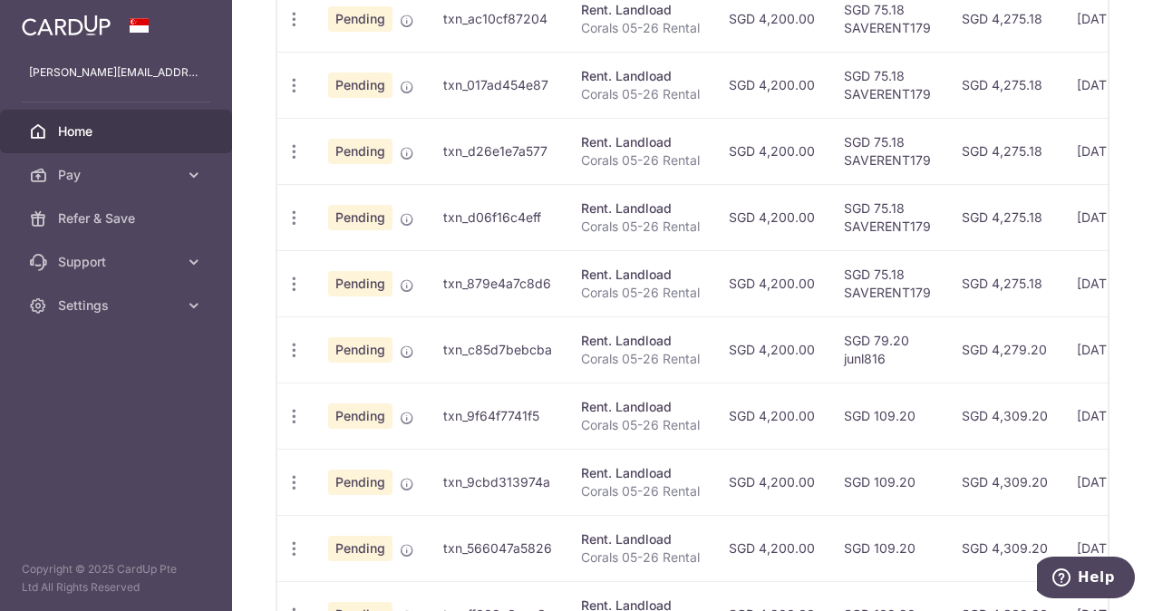
scroll to position [726, 0]
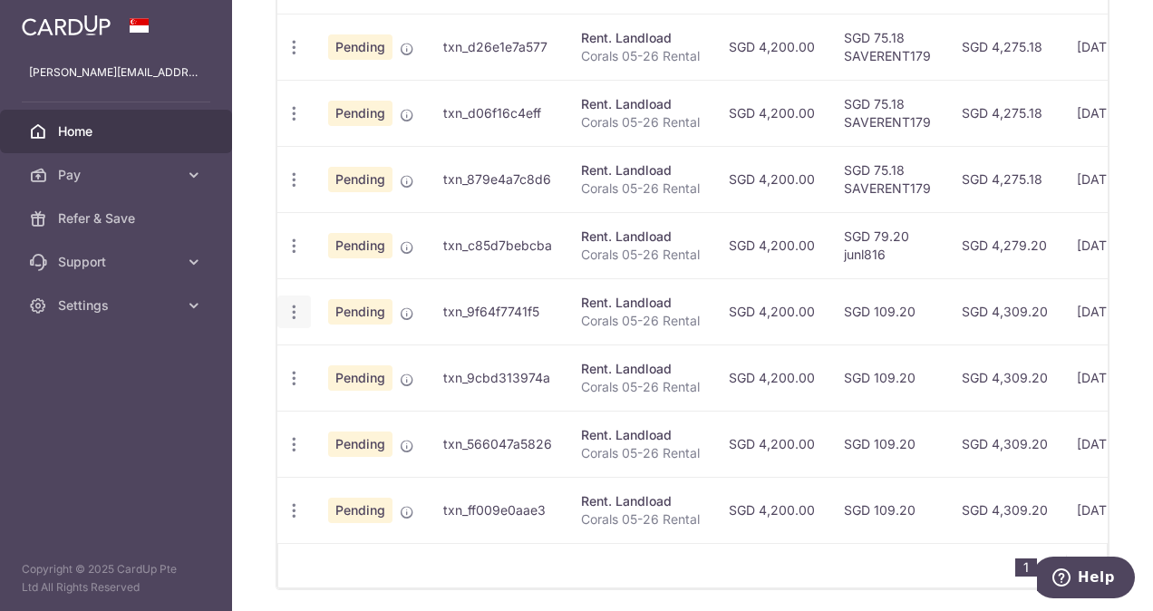
click at [294, 308] on icon "button" at bounding box center [294, 312] width 19 height 19
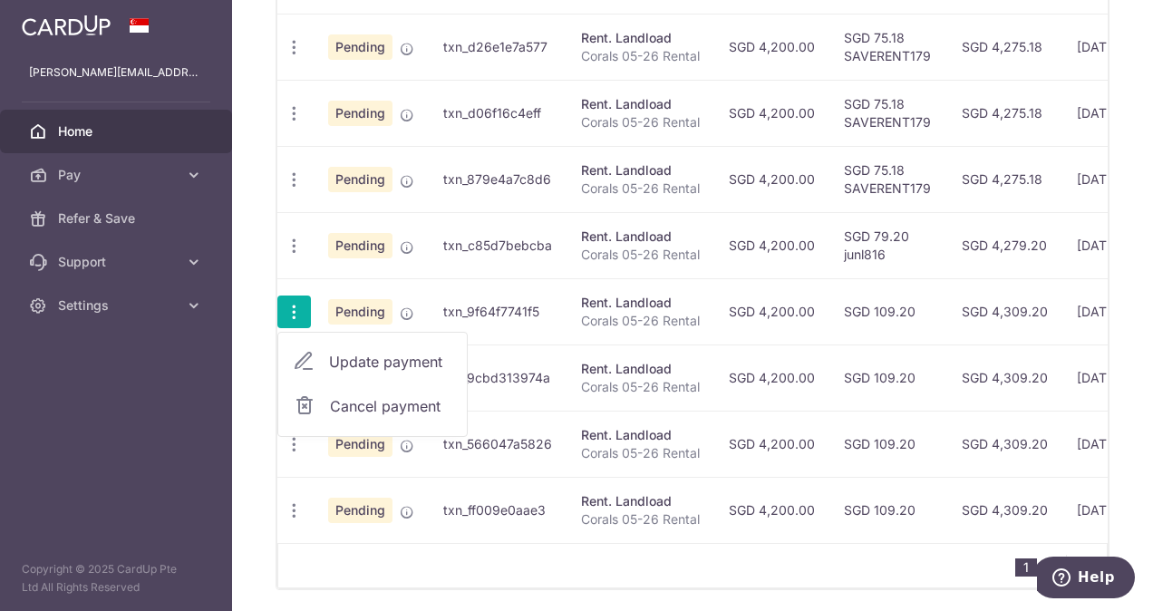
click at [350, 354] on span "Update payment" at bounding box center [390, 362] width 123 height 22
radio input "true"
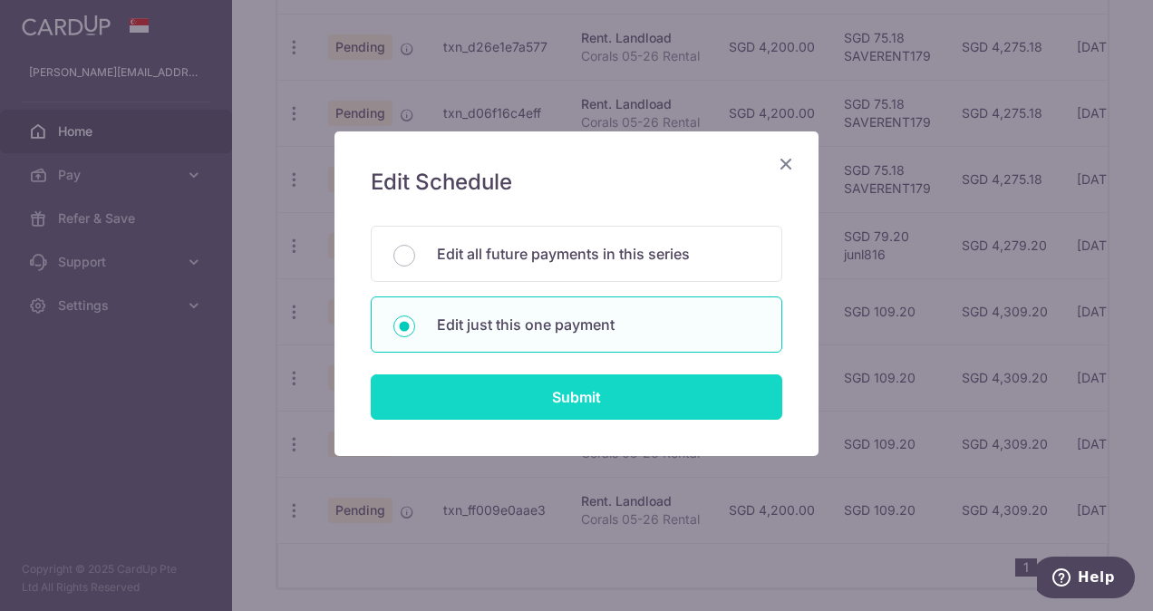
click at [476, 402] on input "Submit" at bounding box center [577, 396] width 412 height 45
radio input "true"
type input "4,200.00"
type input "[DATE]"
type input "Corals 05-26 Rental"
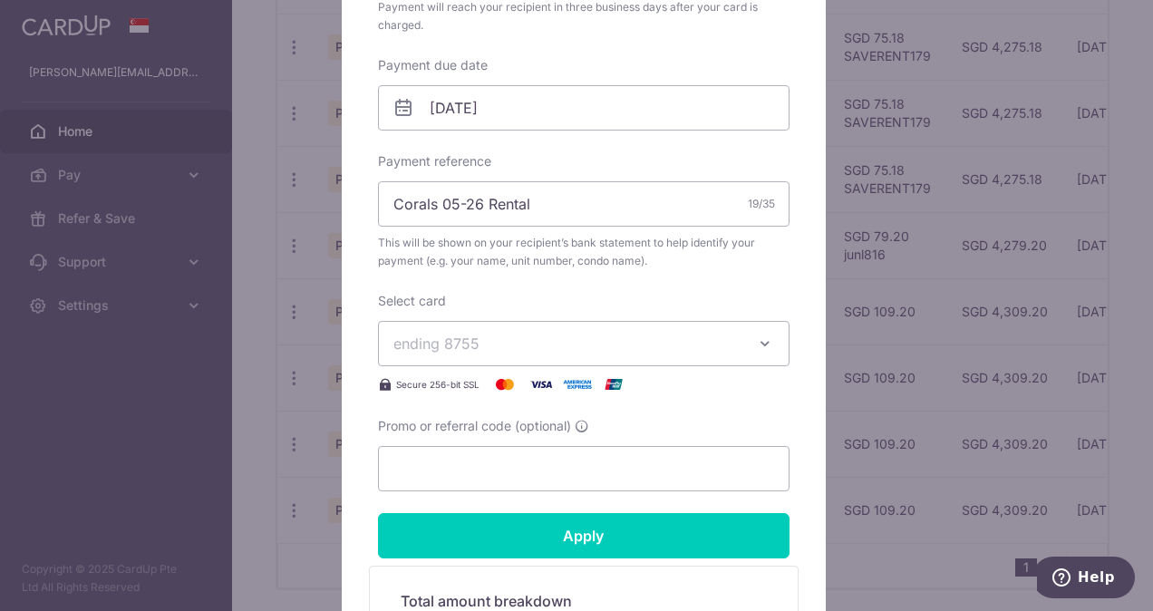
scroll to position [535, 0]
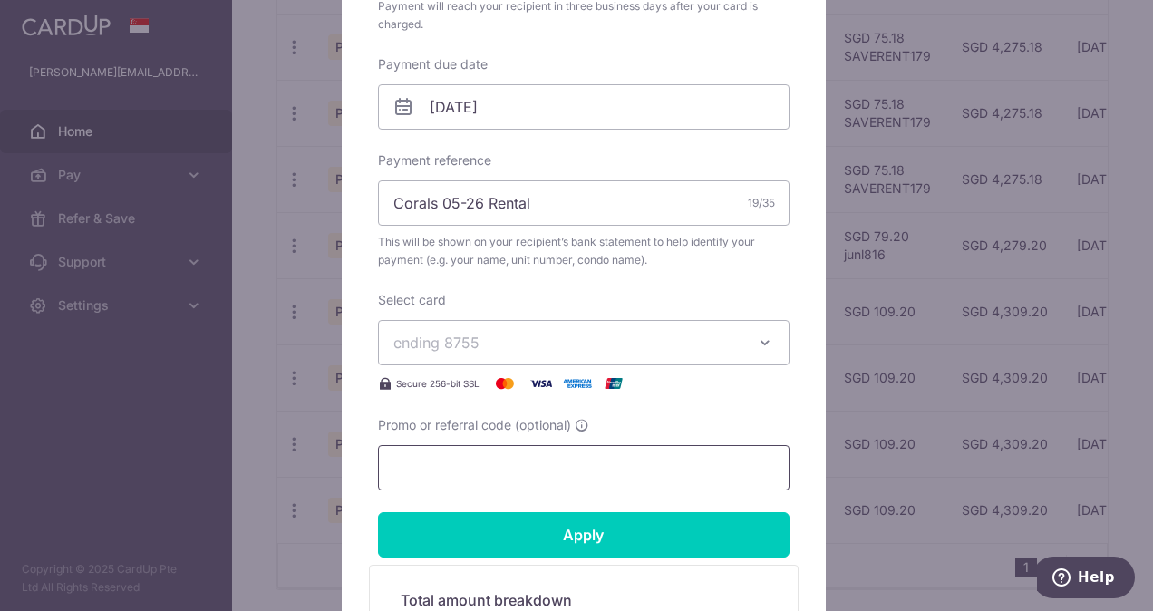
click at [470, 453] on input "Promo or referral code (optional)" at bounding box center [584, 467] width 412 height 45
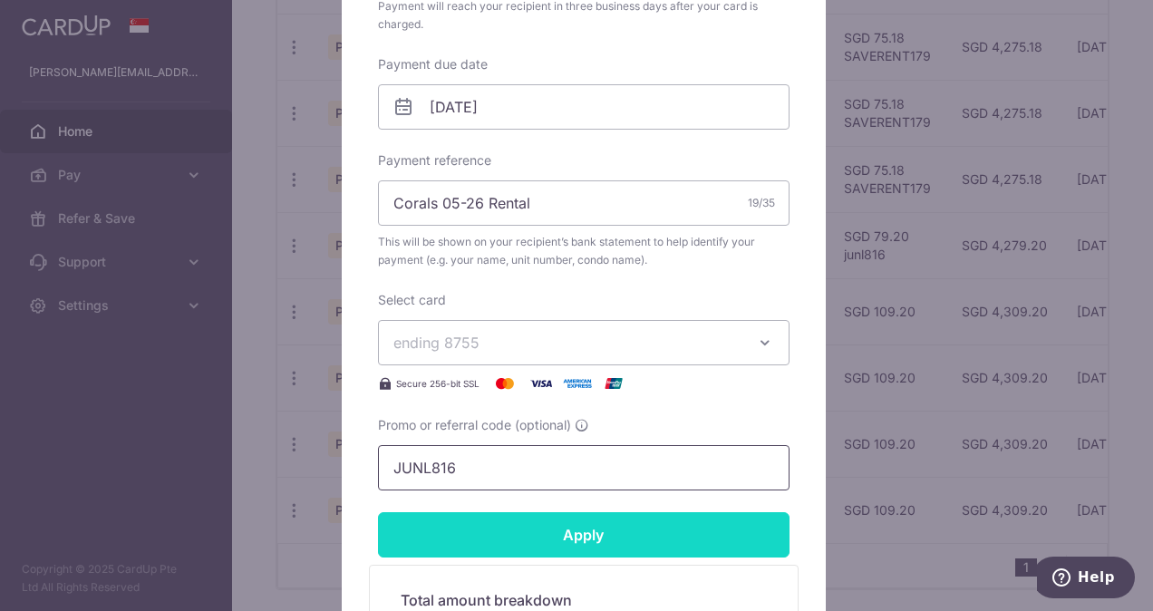
type input "JUNL816"
click at [497, 533] on input "Apply" at bounding box center [584, 534] width 412 height 45
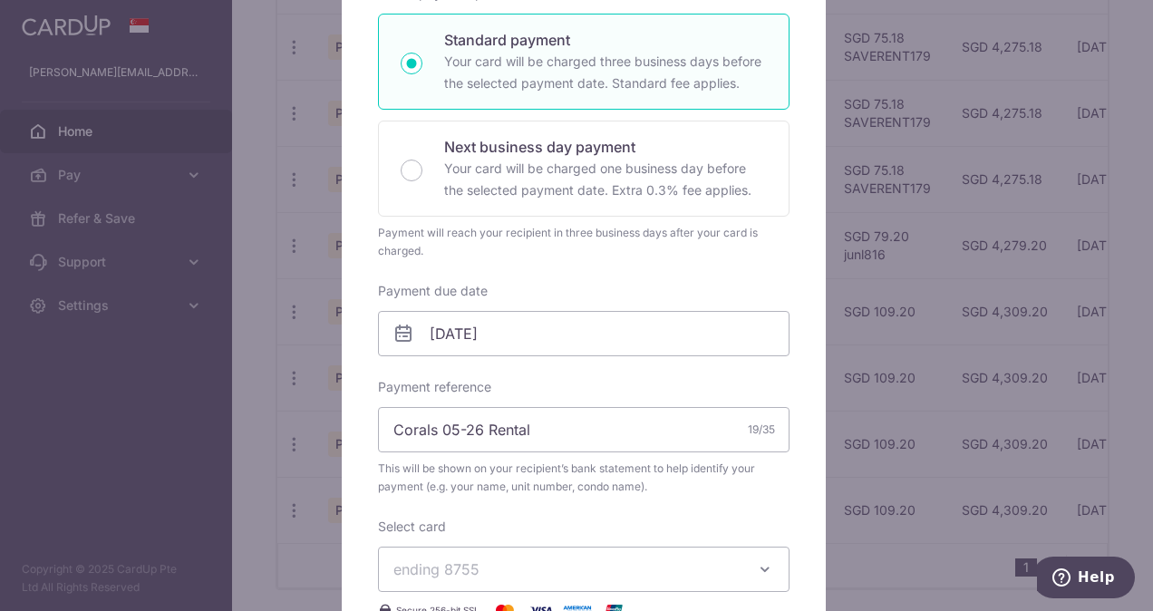
scroll to position [0, 0]
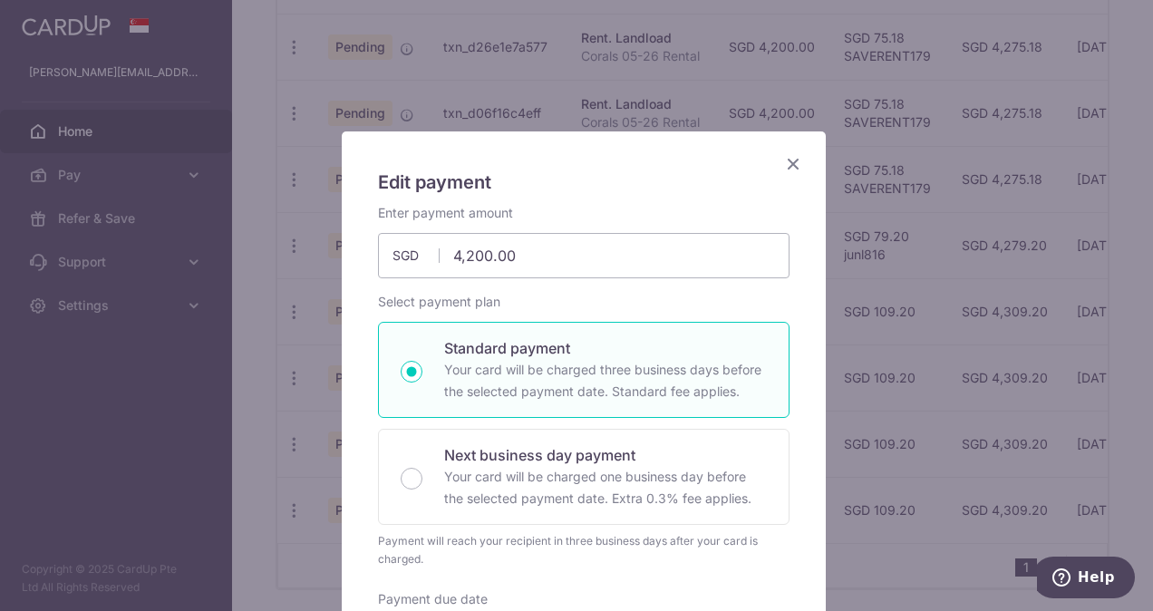
click at [787, 162] on icon "Close" at bounding box center [793, 163] width 22 height 23
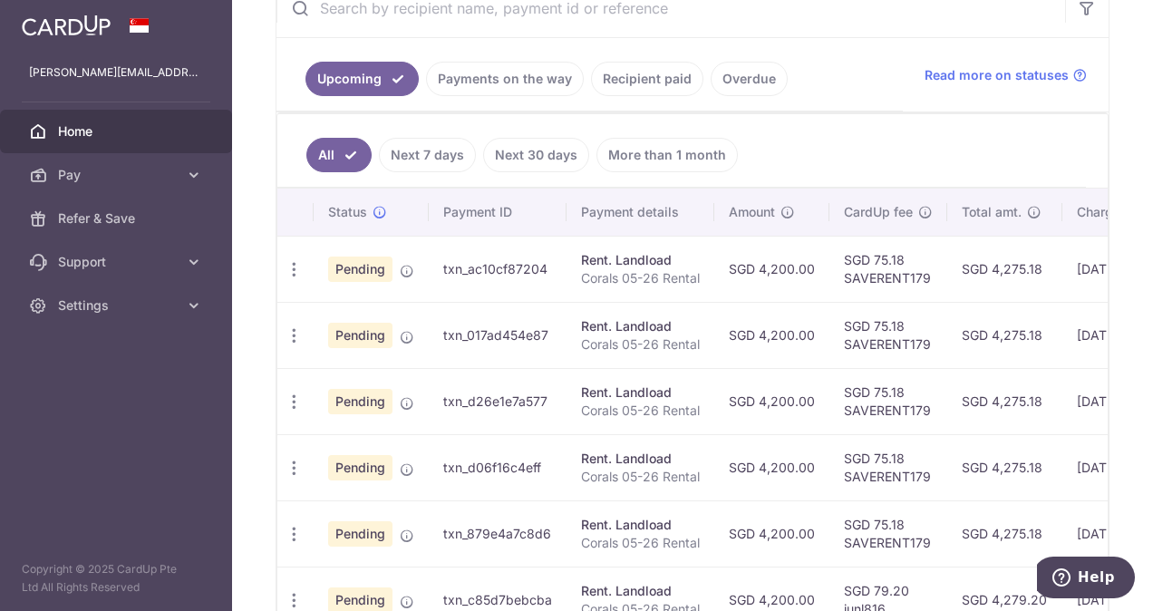
scroll to position [267, 0]
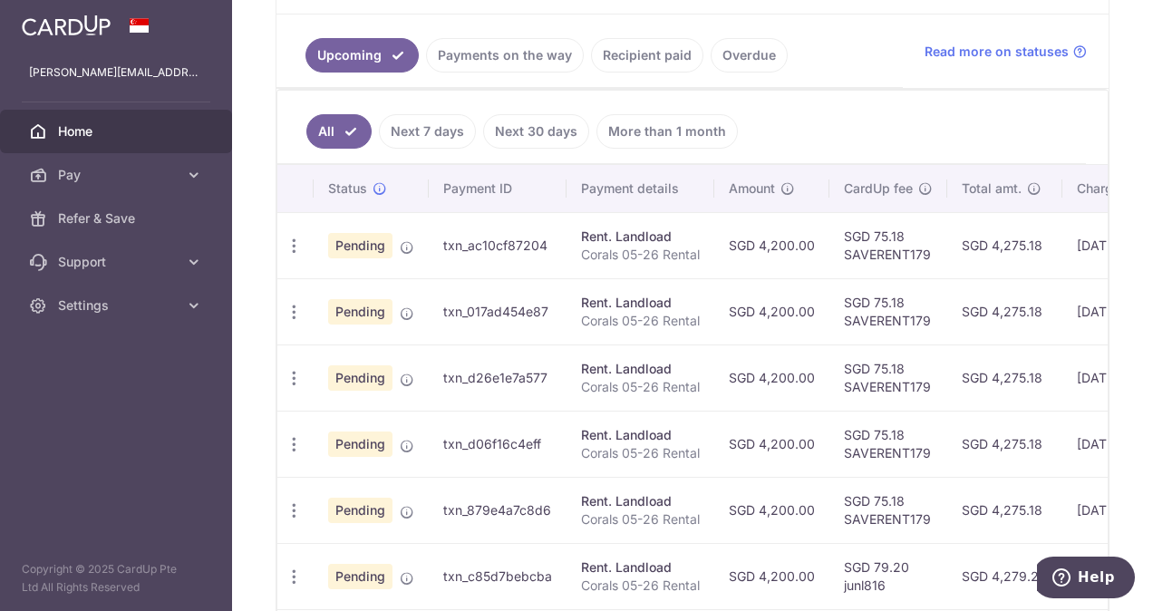
scroll to position [393, 0]
